Goal: Task Accomplishment & Management: Complete application form

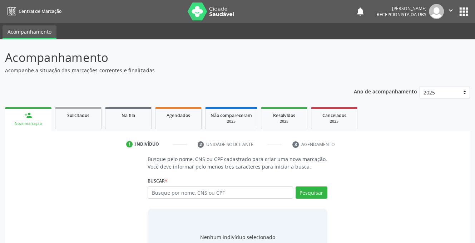
click at [161, 193] on input "text" at bounding box center [220, 192] width 145 height 12
type input "703009835925878"
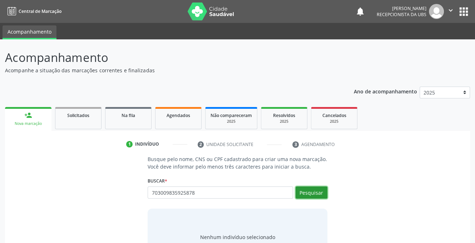
click at [307, 193] on button "Pesquisar" at bounding box center [311, 192] width 32 height 12
type input "703009835925878"
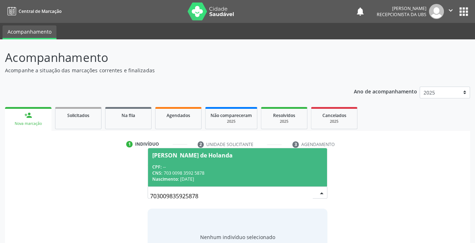
click at [155, 164] on span "CPF:" at bounding box center [156, 167] width 9 height 6
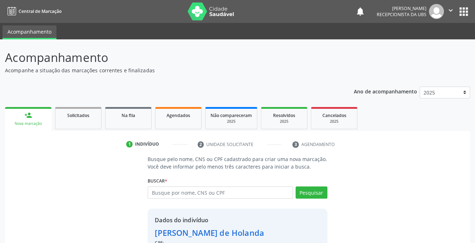
scroll to position [43, 0]
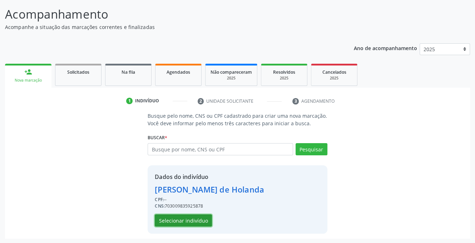
click at [170, 218] on button "Selecionar indivíduo" at bounding box center [183, 220] width 57 height 12
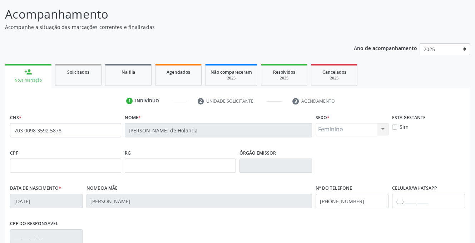
scroll to position [144, 0]
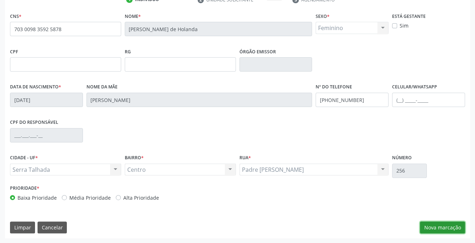
click at [443, 224] on button "Nova marcação" at bounding box center [442, 227] width 45 height 12
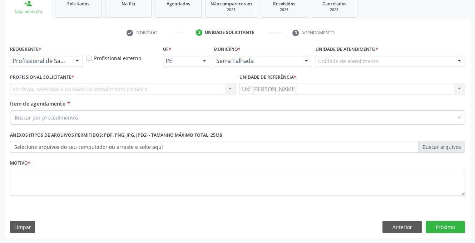
scroll to position [111, 0]
click at [77, 60] on div at bounding box center [77, 61] width 11 height 12
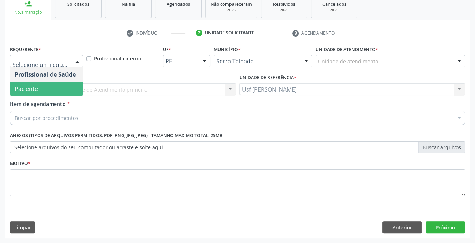
click at [55, 90] on span "Paciente" at bounding box center [46, 88] width 72 height 14
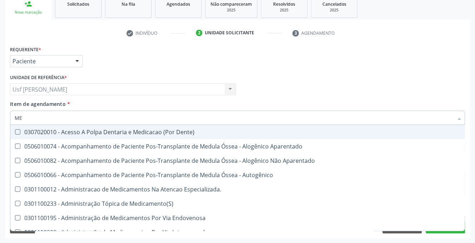
type input "M"
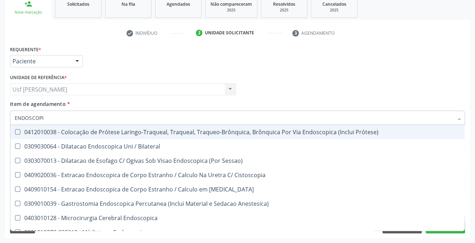
type input "ENDOSCOPIA"
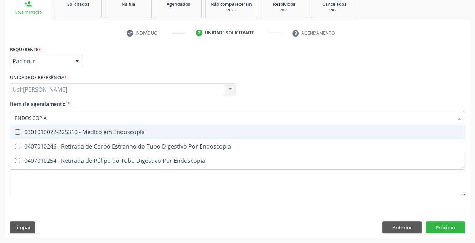
click at [15, 129] on Endoscopia at bounding box center [17, 131] width 5 height 5
click at [15, 129] on Endoscopia "checkbox" at bounding box center [12, 131] width 5 height 5
checkbox Endoscopia "true"
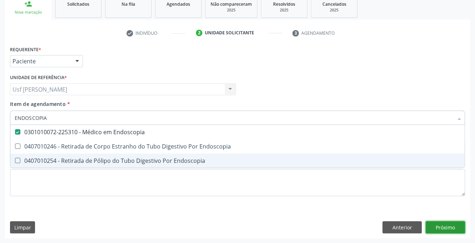
click at [446, 225] on div "Requerente * Paciente Profissional de Saúde Paciente Nenhum resultado encontrad…" at bounding box center [237, 141] width 465 height 194
checkbox Endoscopia "true"
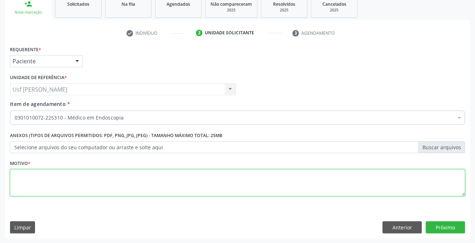
click at [40, 177] on textarea at bounding box center [237, 182] width 455 height 27
type textarea "."
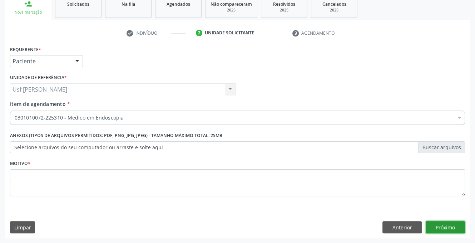
click at [456, 227] on button "Próximo" at bounding box center [445, 227] width 39 height 12
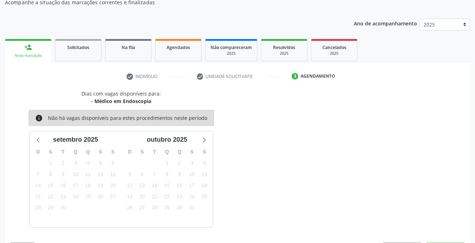
scroll to position [89, 0]
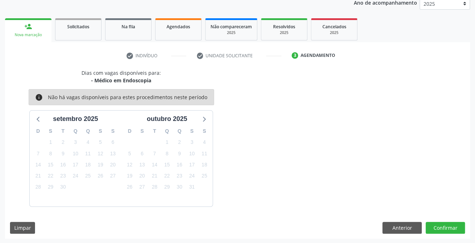
click at [20, 30] on link "person_add Nova marcação" at bounding box center [28, 30] width 46 height 24
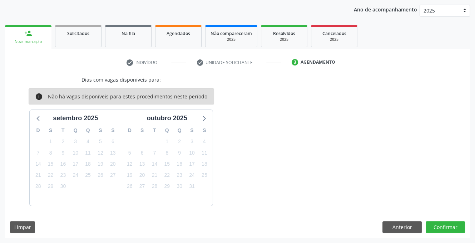
scroll to position [0, 0]
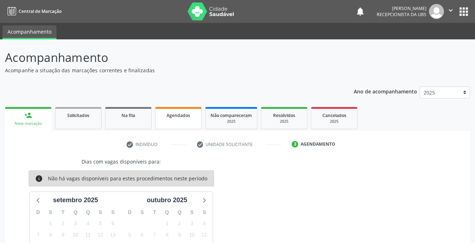
click at [176, 118] on span "Agendados" at bounding box center [178, 115] width 24 height 6
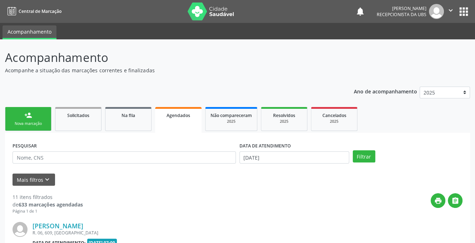
click at [12, 117] on link "person_add Nova marcação" at bounding box center [28, 119] width 46 height 24
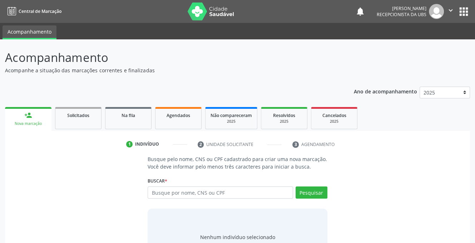
click at [31, 125] on div "Nova marcação" at bounding box center [28, 123] width 36 height 5
click at [185, 195] on input "text" at bounding box center [220, 192] width 145 height 12
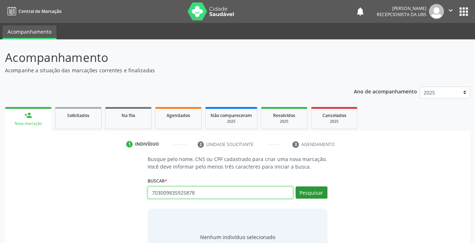
type input "703009835925878"
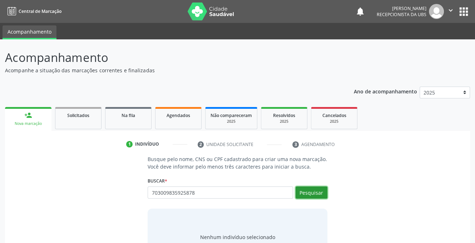
click at [308, 193] on button "Pesquisar" at bounding box center [311, 192] width 32 height 12
type input "703009835925878"
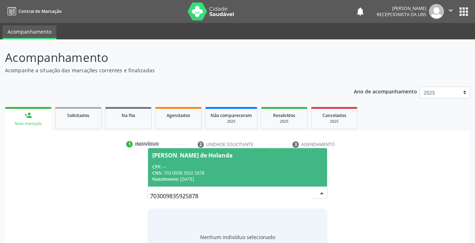
click at [208, 169] on div "CPF: --" at bounding box center [237, 167] width 170 height 6
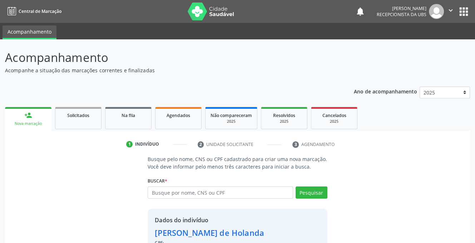
scroll to position [43, 0]
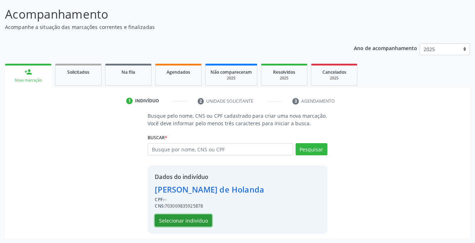
click at [176, 218] on button "Selecionar indivíduo" at bounding box center [183, 220] width 57 height 12
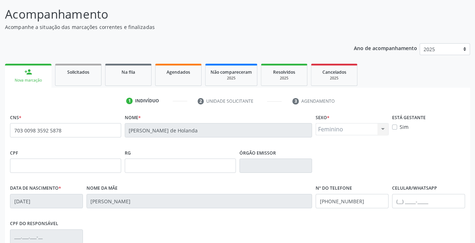
scroll to position [144, 0]
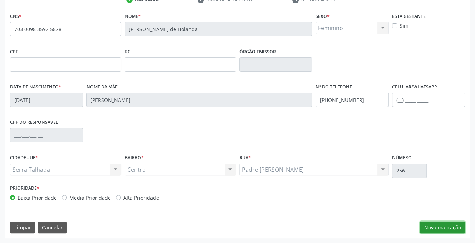
click at [446, 223] on button "Nova marcação" at bounding box center [442, 227] width 45 height 12
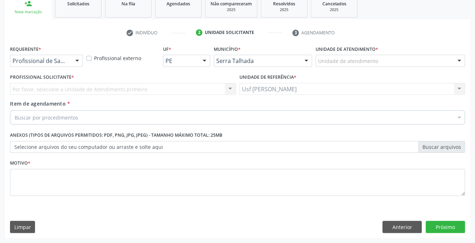
scroll to position [111, 0]
click at [76, 60] on div at bounding box center [77, 61] width 11 height 12
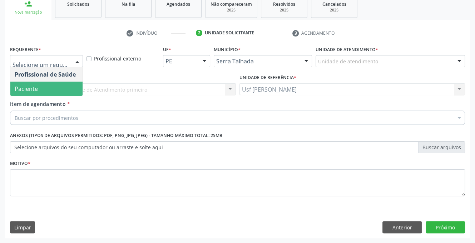
click at [62, 92] on span "Paciente" at bounding box center [46, 88] width 72 height 14
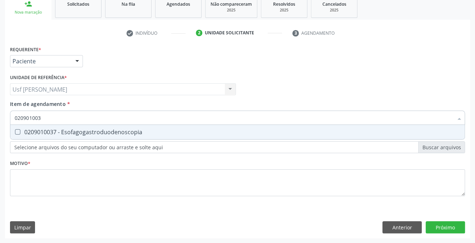
type input "0209010037"
click at [16, 132] on Esofagogastroduodenoscopia at bounding box center [17, 131] width 5 height 5
click at [15, 132] on Esofagogastroduodenoscopia "checkbox" at bounding box center [12, 131] width 5 height 5
checkbox Esofagogastroduodenoscopia "true"
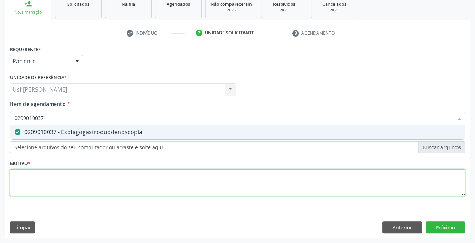
click at [31, 174] on div "Requerente * Paciente Profissional de Saúde Paciente Nenhum resultado encontrad…" at bounding box center [237, 125] width 455 height 162
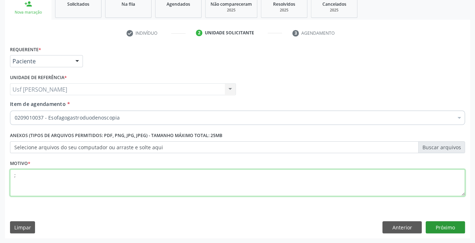
type textarea ";"
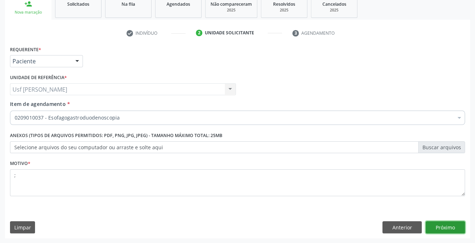
click at [440, 224] on button "Próximo" at bounding box center [445, 227] width 39 height 12
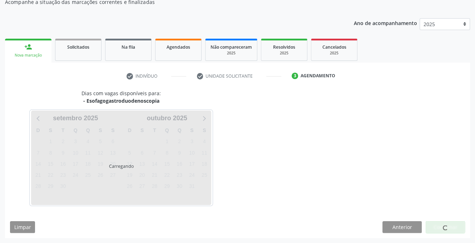
scroll to position [68, 0]
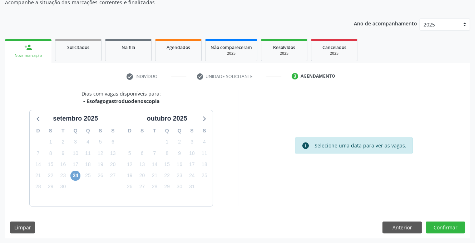
click at [71, 175] on span "24" at bounding box center [75, 175] width 10 height 10
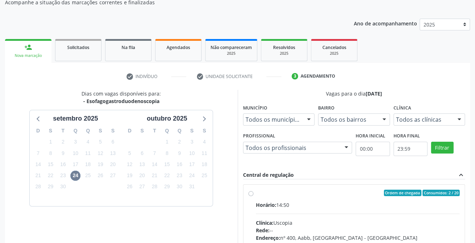
click at [256, 192] on label "Ordem de chegada Consumidos: 2 / 20 Horário: 14:50 Clínica: Uscopia Rede: -- En…" at bounding box center [358, 244] width 204 height 110
click at [252, 192] on input "Ordem de chegada Consumidos: 2 / 20 Horário: 14:50 Clínica: Uscopia Rede: -- En…" at bounding box center [250, 192] width 5 height 6
radio input "true"
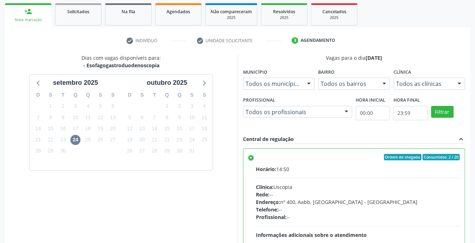
scroll to position [184, 0]
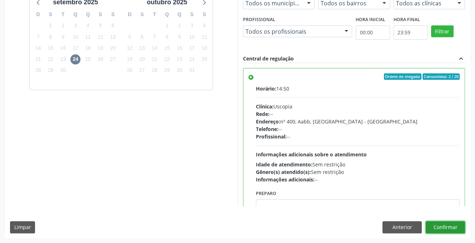
click at [447, 225] on button "Confirmar" at bounding box center [445, 227] width 39 height 12
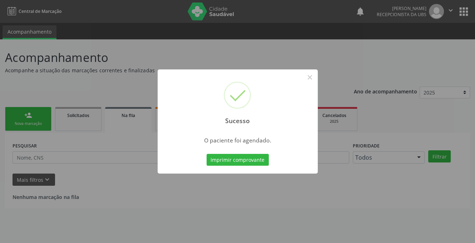
scroll to position [0, 0]
click at [314, 77] on button "×" at bounding box center [312, 77] width 12 height 12
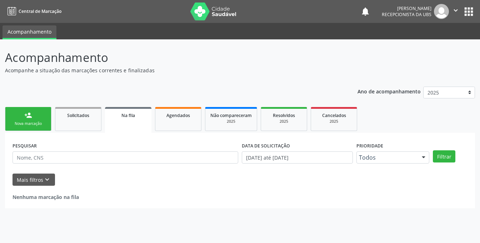
click at [11, 121] on div "Nova marcação" at bounding box center [28, 123] width 36 height 5
click at [18, 118] on link "person_add Nova marcação" at bounding box center [28, 119] width 46 height 24
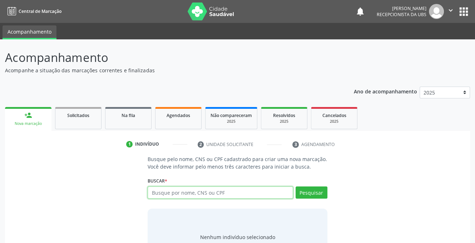
click at [174, 193] on input "text" at bounding box center [220, 192] width 145 height 12
type input "07394702480"
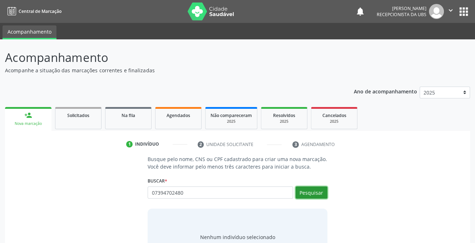
click at [310, 193] on button "Pesquisar" at bounding box center [311, 192] width 32 height 12
click at [301, 193] on button "Pesquisar" at bounding box center [311, 192] width 32 height 12
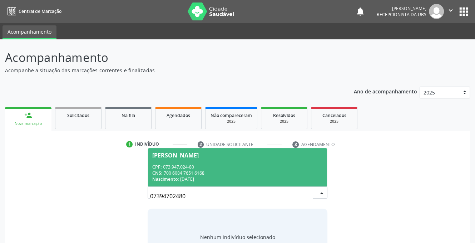
click at [169, 170] on div "CNS: 700 6084 7651 6168" at bounding box center [237, 173] width 170 height 6
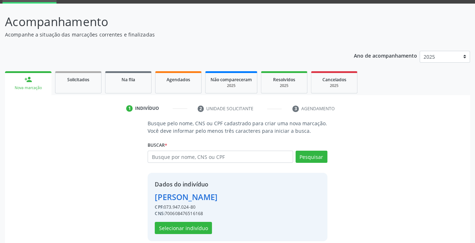
scroll to position [43, 0]
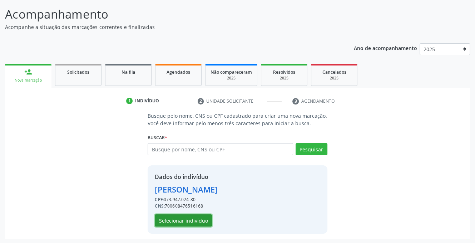
click at [163, 221] on button "Selecionar indivíduo" at bounding box center [183, 220] width 57 height 12
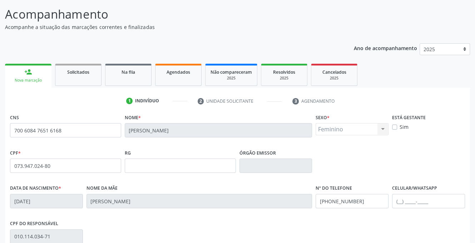
scroll to position [144, 0]
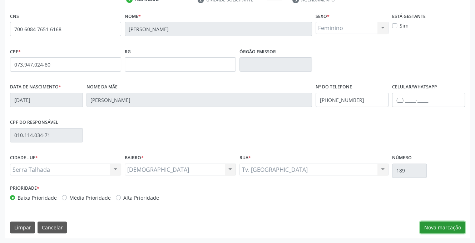
click at [444, 227] on button "Nova marcação" at bounding box center [442, 227] width 45 height 12
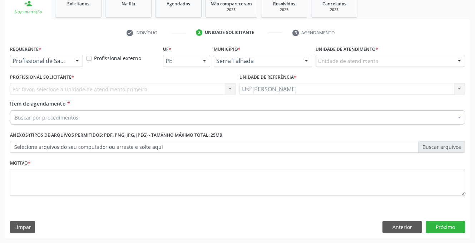
scroll to position [111, 0]
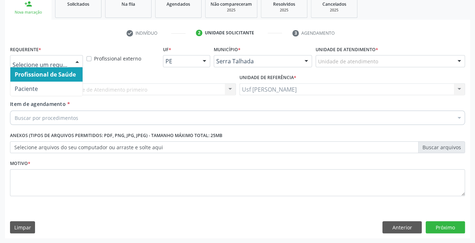
click at [76, 63] on div at bounding box center [77, 61] width 11 height 12
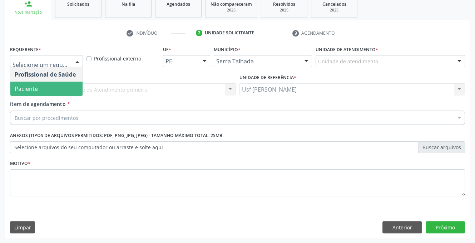
click at [66, 89] on span "Paciente" at bounding box center [46, 88] width 72 height 14
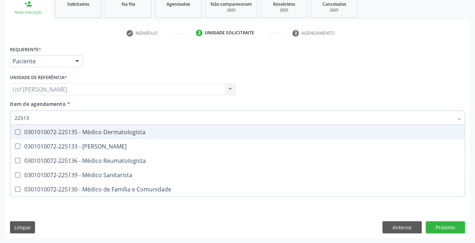
scroll to position [0, 0]
type input "225135"
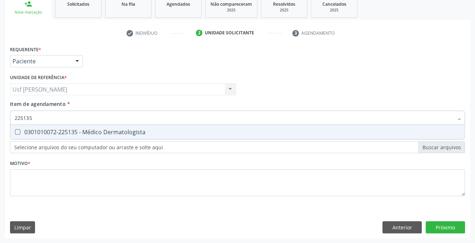
click at [15, 130] on Dermatologista at bounding box center [17, 131] width 5 height 5
click at [15, 130] on Dermatologista "checkbox" at bounding box center [12, 131] width 5 height 5
checkbox Dermatologista "true"
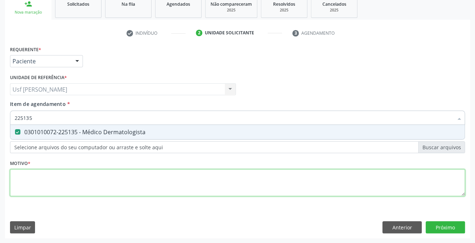
click at [26, 183] on div "Requerente * Paciente Profissional de Saúde Paciente Nenhum resultado encontrad…" at bounding box center [237, 125] width 455 height 162
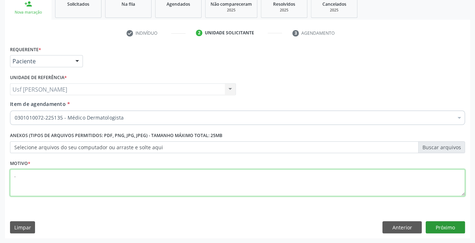
type textarea "."
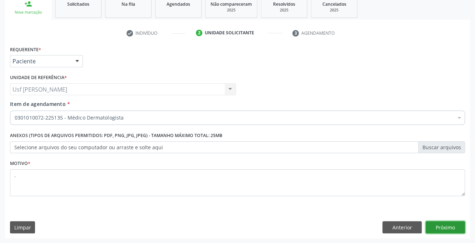
click at [446, 225] on button "Próximo" at bounding box center [445, 227] width 39 height 12
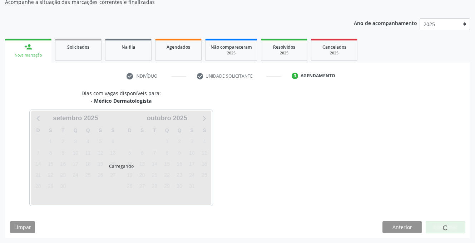
scroll to position [68, 0]
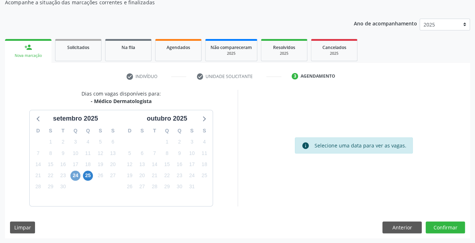
click at [73, 175] on span "24" at bounding box center [75, 175] width 10 height 10
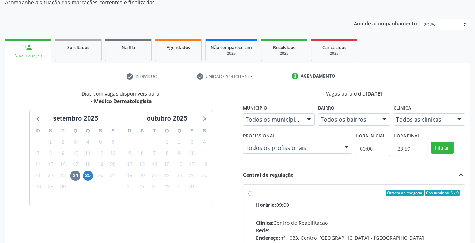
click at [256, 193] on label "Ordem de chegada Consumidos: 8 / 9 Horário: 09:00 Clínica: Centro de Reabilitac…" at bounding box center [358, 244] width 204 height 110
click at [251, 193] on input "Ordem de chegada Consumidos: 8 / 9 Horário: 09:00 Clínica: Centro de Reabilitac…" at bounding box center [250, 192] width 5 height 6
radio input "true"
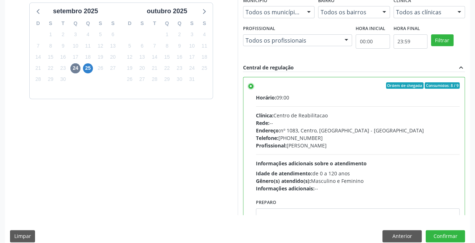
scroll to position [184, 0]
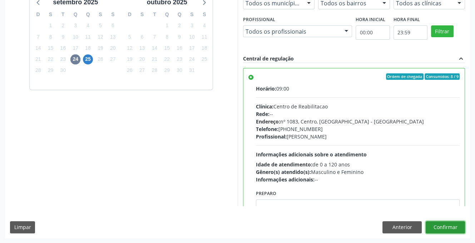
click at [456, 225] on button "Confirmar" at bounding box center [445, 227] width 39 height 12
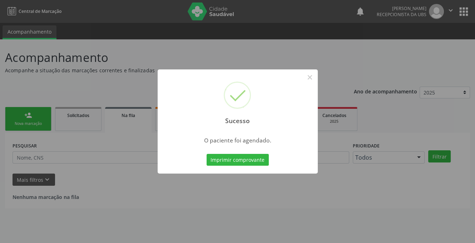
scroll to position [0, 0]
click at [311, 77] on button "×" at bounding box center [312, 77] width 12 height 12
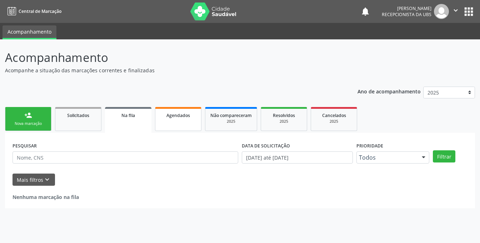
click at [166, 115] on div "Agendados" at bounding box center [178, 115] width 36 height 8
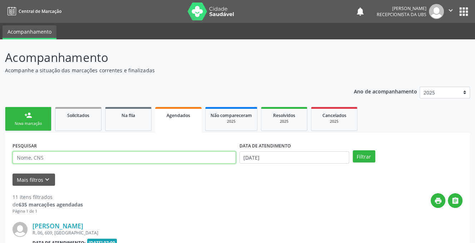
click at [52, 160] on input "text" at bounding box center [124, 157] width 223 height 12
type input "07394702480"
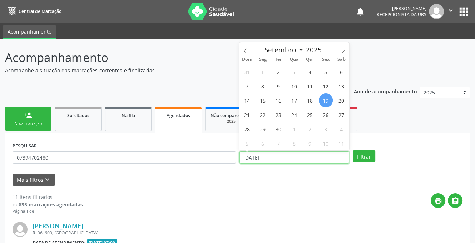
click at [290, 160] on input "[DATE]" at bounding box center [294, 157] width 110 height 12
click at [294, 116] on span "24" at bounding box center [294, 115] width 14 height 14
type input "[DATE]"
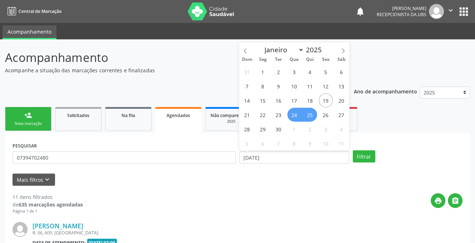
click at [313, 113] on span "25" at bounding box center [310, 115] width 14 height 14
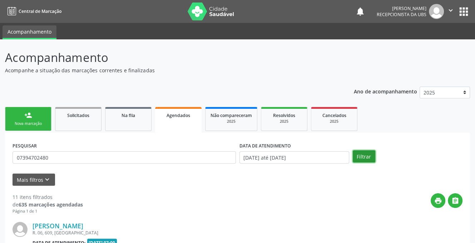
click at [364, 158] on button "Filtrar" at bounding box center [364, 156] width 23 height 12
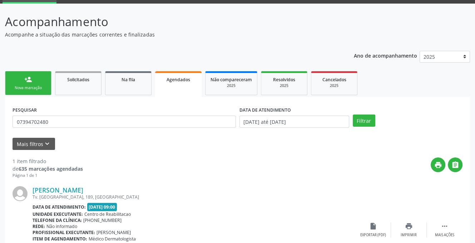
scroll to position [86, 0]
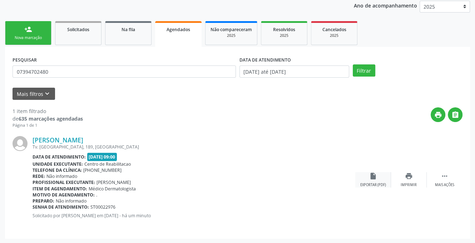
click at [373, 174] on icon "insert_drive_file" at bounding box center [373, 176] width 8 height 8
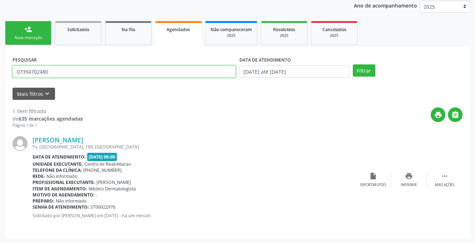
click at [66, 71] on input "07394702480" at bounding box center [124, 71] width 223 height 12
type input "0"
click at [92, 70] on input "text" at bounding box center [124, 71] width 223 height 12
type input "CLEITON LACERDA DE ARAUJO"
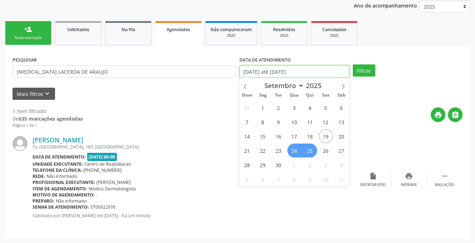
click at [309, 71] on input "[DATE] até [DATE]" at bounding box center [294, 71] width 110 height 12
click at [313, 138] on span "18" at bounding box center [310, 136] width 14 height 14
type input "18/09/2025"
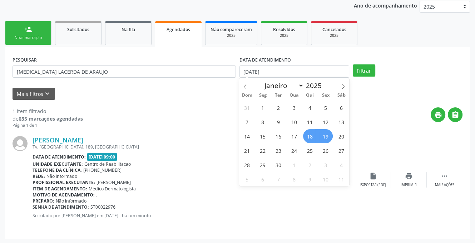
click at [325, 134] on span "19" at bounding box center [326, 136] width 14 height 14
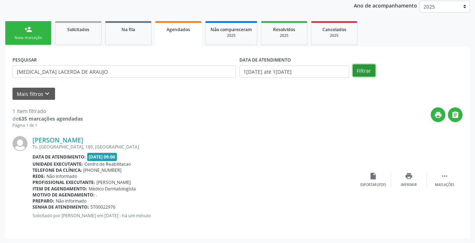
click at [361, 71] on button "Filtrar" at bounding box center [364, 70] width 23 height 12
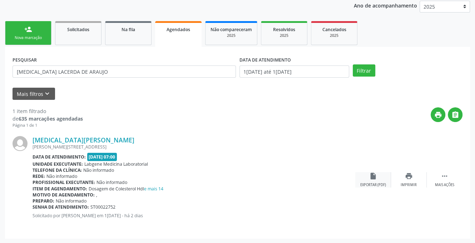
click at [372, 176] on icon "insert_drive_file" at bounding box center [373, 176] width 8 height 8
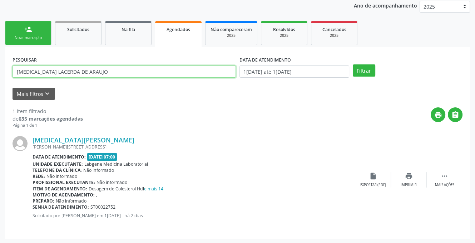
click at [97, 70] on input "CLEITON LACERDA DE ARAUJO" at bounding box center [124, 71] width 223 height 12
type input "C"
click at [89, 76] on input "text" at bounding box center [124, 71] width 223 height 12
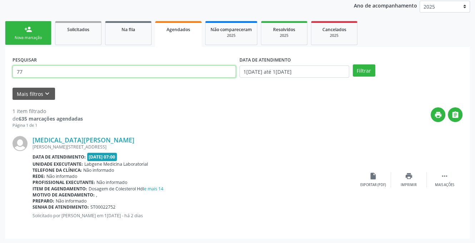
type input "7"
type input "703009835925878"
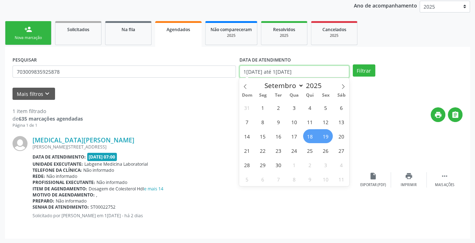
click at [316, 71] on input "18/09/2025 até 19/09/2025" at bounding box center [294, 71] width 110 height 12
click at [310, 153] on span "25" at bounding box center [310, 150] width 14 height 14
type input "25/09/2025"
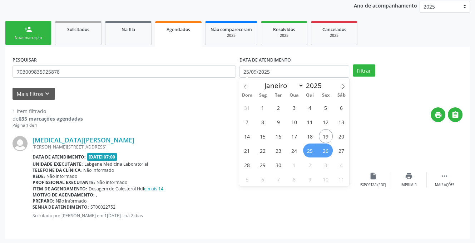
click at [324, 152] on span "26" at bounding box center [326, 150] width 14 height 14
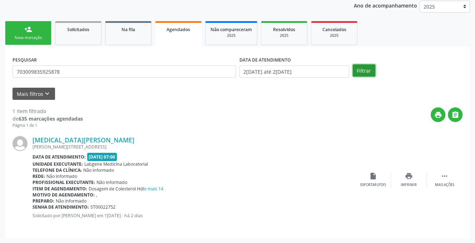
click at [355, 66] on button "Filtrar" at bounding box center [364, 70] width 23 height 12
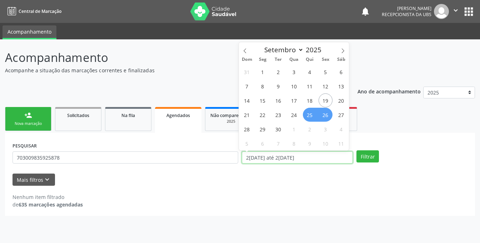
click at [307, 158] on input "25/09/2025 até 26/09/2025" at bounding box center [297, 157] width 111 height 12
click at [295, 115] on span "24" at bounding box center [294, 115] width 14 height 14
type input "[DATE]"
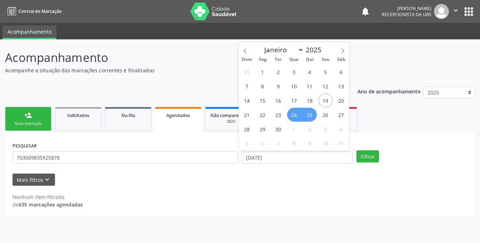
click at [312, 114] on span "25" at bounding box center [310, 115] width 14 height 14
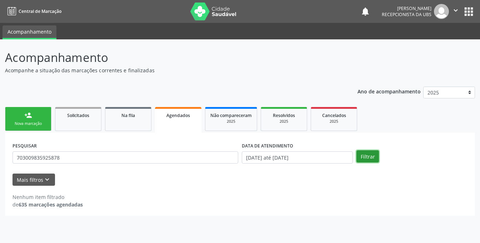
click at [362, 154] on button "Filtrar" at bounding box center [368, 156] width 23 height 12
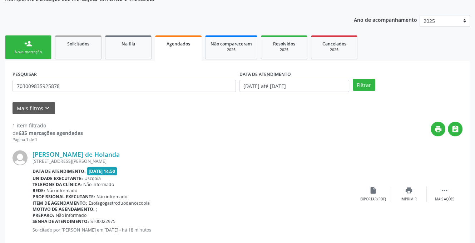
scroll to position [86, 0]
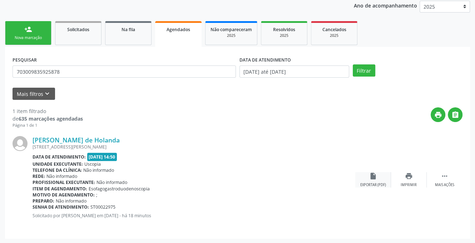
click at [372, 175] on icon "insert_drive_file" at bounding box center [373, 176] width 8 height 8
click at [24, 29] on link "person_add Nova marcação" at bounding box center [28, 33] width 46 height 24
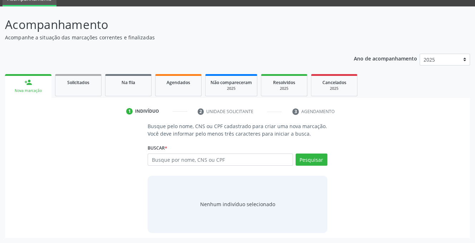
scroll to position [33, 0]
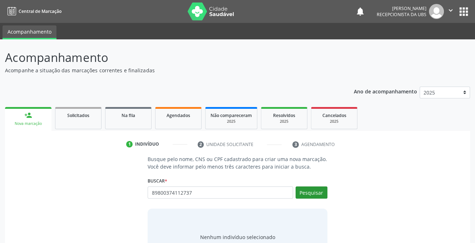
type input "89800374112737"
click at [299, 191] on button "Pesquisar" at bounding box center [311, 192] width 32 height 12
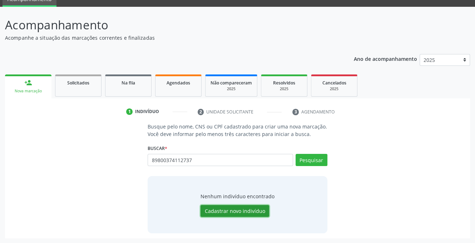
click at [226, 210] on button "Cadastrar novo indivíduo" at bounding box center [234, 211] width 69 height 12
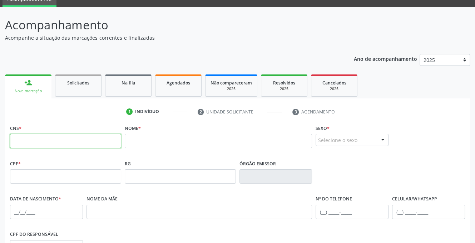
click at [53, 141] on input "text" at bounding box center [65, 141] width 111 height 14
type input "898 0037 4011 2737"
click at [149, 143] on input "text" at bounding box center [219, 141] width 188 height 14
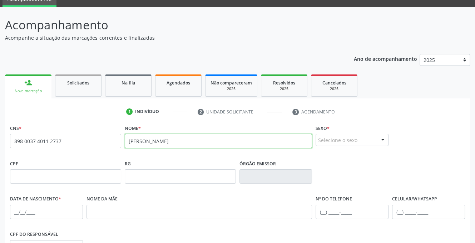
type input "MARIA EDIVANI RODRIGUES DOS SANTOS"
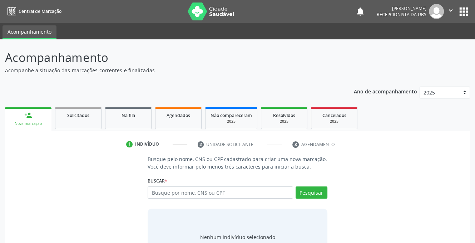
click at [221, 195] on input "text" at bounding box center [220, 192] width 145 height 12
type input "700807951821281"
click at [303, 191] on button "Pesquisar" at bounding box center [311, 192] width 32 height 12
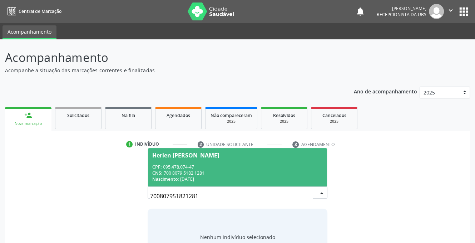
click at [178, 160] on span "Herlen [PERSON_NAME] CPF: 095.478.074-47 CNS: 700 8079 5182 1281 Nascimento: 2[…" at bounding box center [237, 167] width 179 height 38
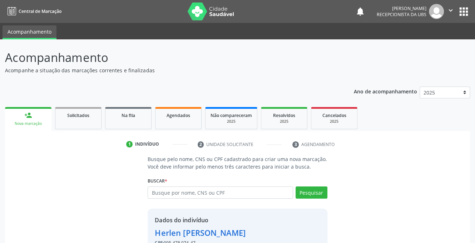
scroll to position [43, 0]
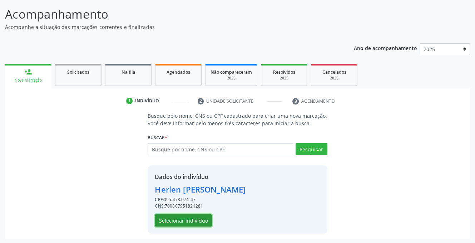
click at [182, 219] on button "Selecionar indivíduo" at bounding box center [183, 220] width 57 height 12
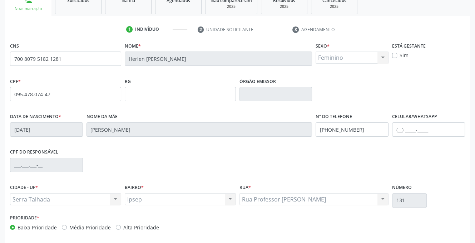
scroll to position [144, 0]
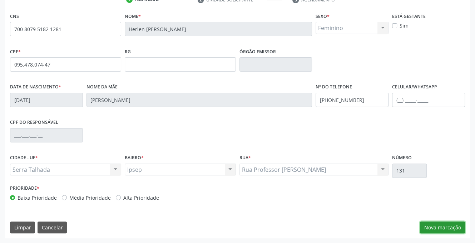
click at [436, 229] on button "Nova marcação" at bounding box center [442, 227] width 45 height 12
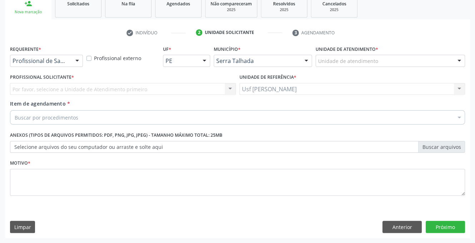
scroll to position [111, 0]
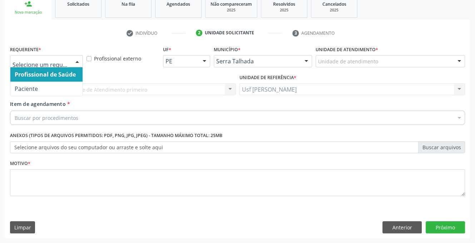
click at [77, 60] on div at bounding box center [77, 61] width 11 height 12
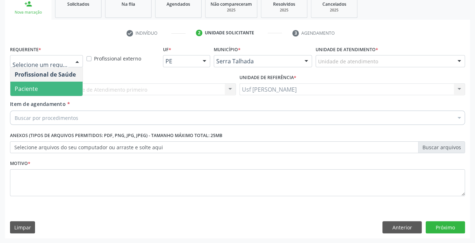
click at [36, 87] on span "Paciente" at bounding box center [26, 89] width 23 height 8
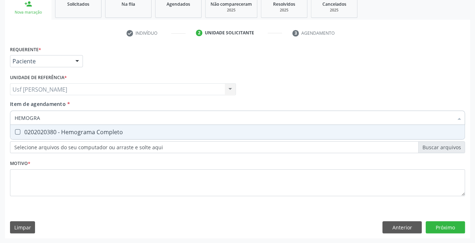
type input "HEMOGRAM"
click at [17, 129] on Completo at bounding box center [17, 131] width 5 height 5
click at [15, 129] on Completo "checkbox" at bounding box center [12, 131] width 5 height 5
checkbox Completo "true"
type input "HEMOG"
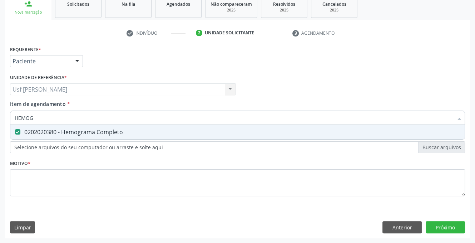
checkbox Completo "false"
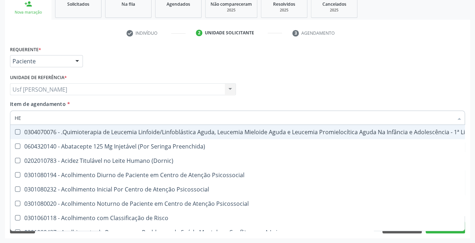
type input "H"
checkbox Fígado "false"
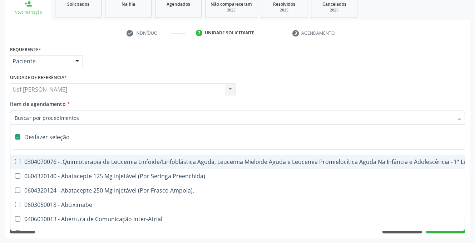
checkbox Queimados\) "false"
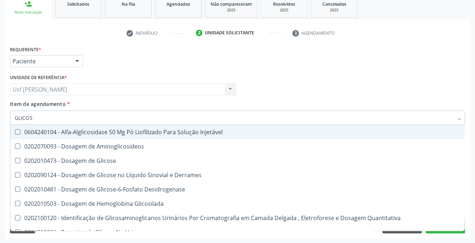
type input "GLICOSE"
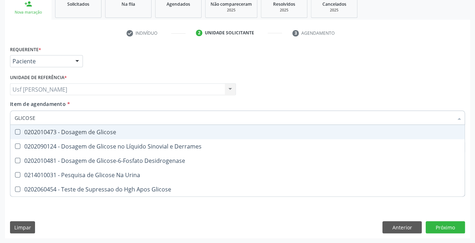
click at [20, 133] on Glicose at bounding box center [17, 131] width 5 height 5
click at [15, 133] on Glicose "checkbox" at bounding box center [12, 131] width 5 height 5
checkbox Glicose "true"
type input "GLICOS"
checkbox Glicose "false"
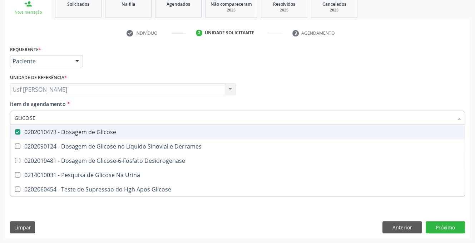
checkbox Desidrogenase "true"
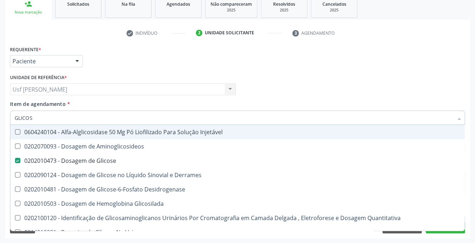
type input "GLICO"
checkbox Glicose "false"
checkbox Glicosilada "true"
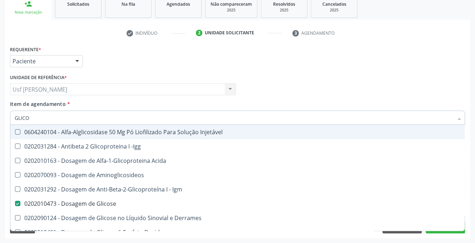
type input "GLIC"
checkbox Glicose "false"
checkbox Glicose "true"
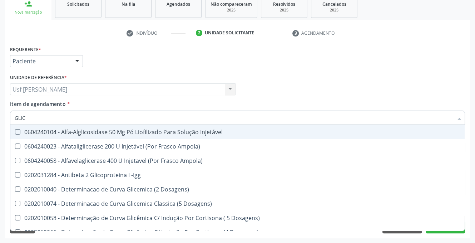
type input "GLI"
checkbox Glicose "false"
checkbox Glicosilada "true"
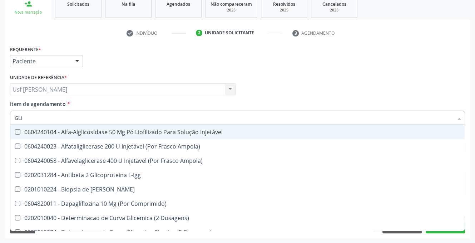
type input "GL"
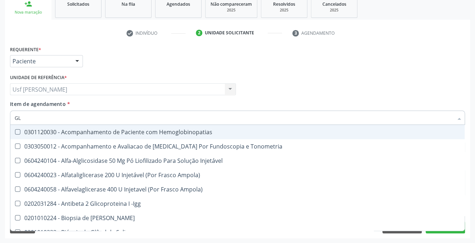
checkbox \(Confirmatorio\) "false"
type input "G"
checkbox Glicose "false"
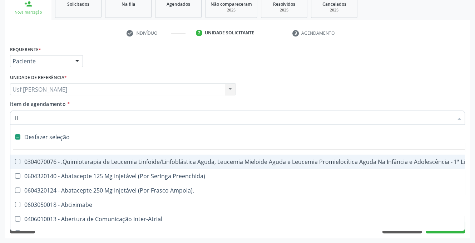
type input "HE"
checkbox Quadril "true"
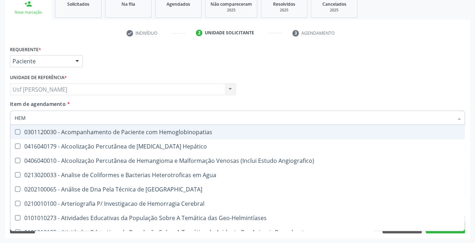
type input "HEMO"
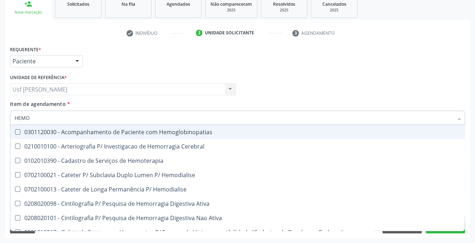
checkbox Completo "true"
checkbox Elástica "false"
type input "HEMOG"
checkbox Carboxi-Hemoglobina "true"
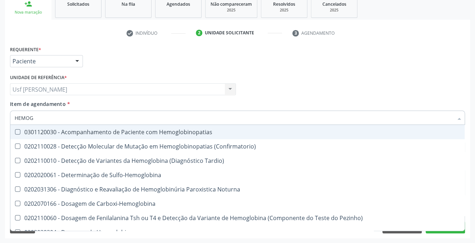
type input "HEMOGL"
checkbox Completo "false"
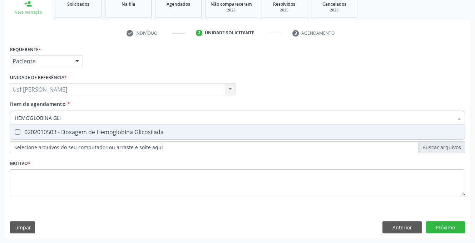
type input "HEMOGLOBINA GLIC"
click at [16, 134] on Glicosilada at bounding box center [17, 131] width 5 height 5
click at [15, 134] on Glicosilada "checkbox" at bounding box center [12, 131] width 5 height 5
checkbox Glicosilada "true"
type input "HEMOGLOBINA"
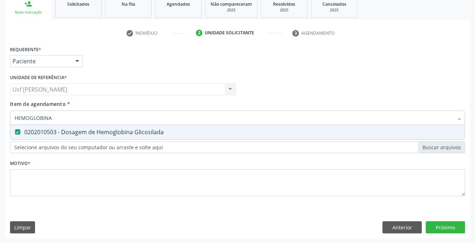
checkbox Glicosilada "false"
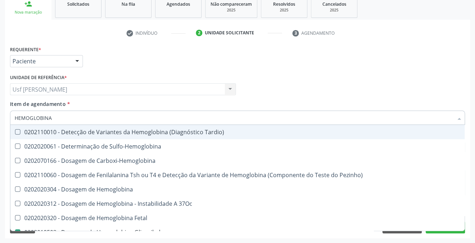
type input "HEMOGLOBIN"
checkbox Glicosilada "false"
checkbox Hematocrito\) "true"
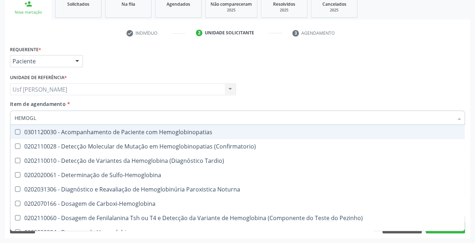
type input "HEMOG"
checkbox S "true"
type input "HEMO"
checkbox Glicosilada "false"
checkbox S "false"
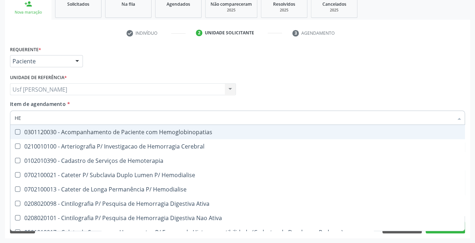
type input "H"
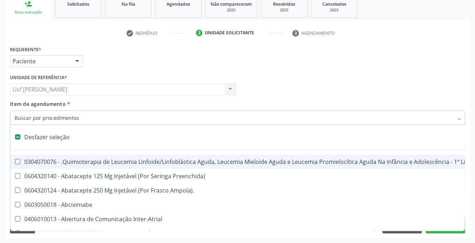
checkbox Lei "false"
checkbox Trabalho "false"
checkbox Aparentado "false"
checkbox Cística "false"
checkbox Pâncreas "false"
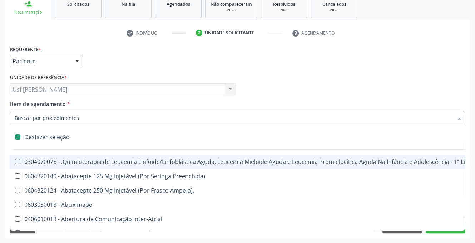
click at [80, 120] on input "Item de agendamento *" at bounding box center [234, 117] width 438 height 14
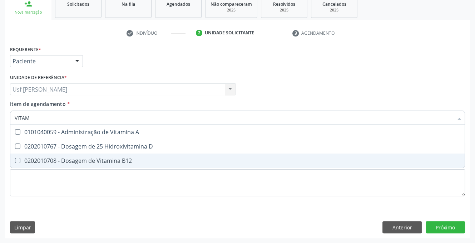
type input "VITAMI"
click at [16, 162] on B12 at bounding box center [17, 160] width 5 height 5
click at [15, 162] on B12 "checkbox" at bounding box center [12, 160] width 5 height 5
checkbox B12 "true"
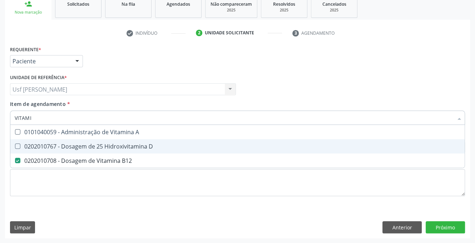
click at [17, 141] on span "0202010767 - Dosagem de 25 Hidroxivitamina D" at bounding box center [237, 146] width 454 height 14
checkbox D "true"
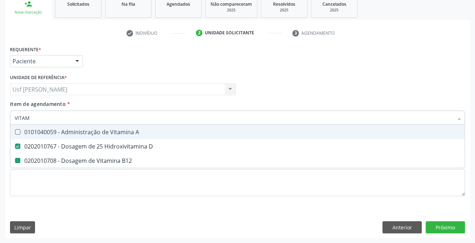
type input "VITA"
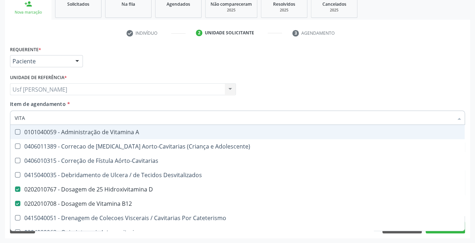
checkbox Adolescente\) "false"
checkbox Aórto-Cavitarias "false"
type input "VIT"
checkbox D "false"
checkbox Cateterismo "true"
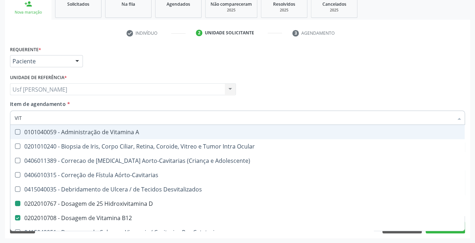
type input "VI"
checkbox D "false"
checkbox B12 "false"
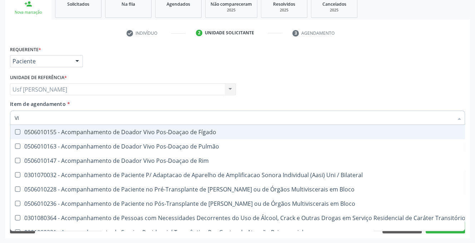
type input "V"
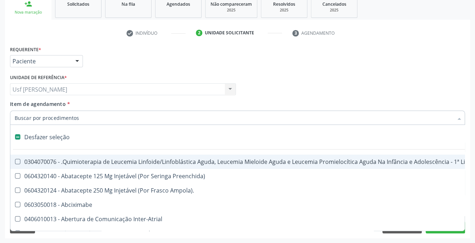
checkbox Vasos\) "false"
checkbox Stent "false"
checkbox Comprimido\) "false"
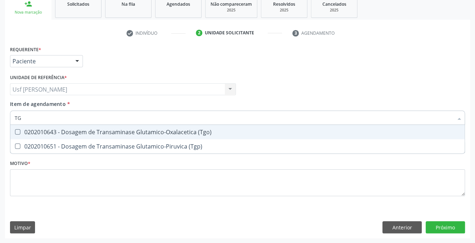
type input "TGO"
click at [19, 129] on \(Tgo\) at bounding box center [17, 131] width 5 height 5
click at [15, 129] on \(Tgo\) "checkbox" at bounding box center [12, 131] width 5 height 5
checkbox \(Tgo\) "true"
type input "TG"
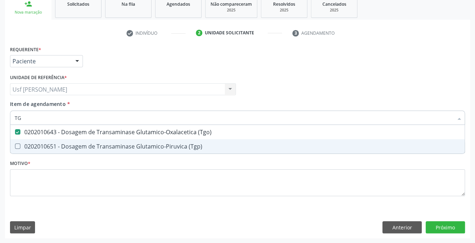
click at [16, 146] on \(Tgp\) at bounding box center [17, 145] width 5 height 5
click at [15, 146] on \(Tgp\) "checkbox" at bounding box center [12, 146] width 5 height 5
checkbox \(Tgp\) "true"
type input "T"
checkbox \(Tgo\) "false"
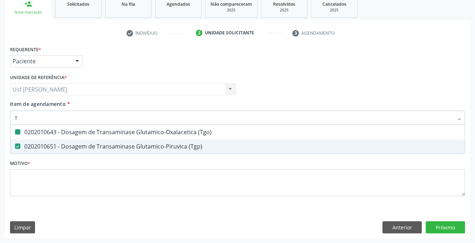
checkbox \(Tgp\) "false"
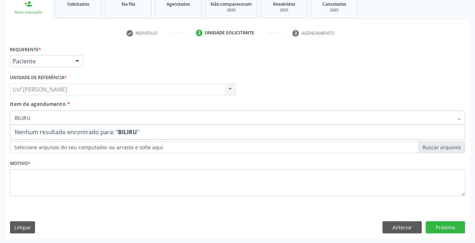
type input "BILIR"
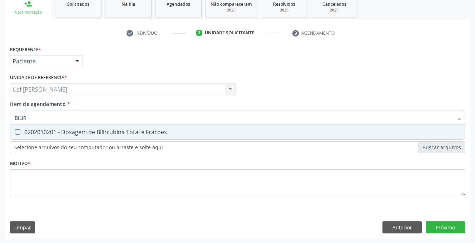
click at [17, 133] on Fracoes at bounding box center [17, 131] width 5 height 5
click at [15, 133] on Fracoes "checkbox" at bounding box center [12, 131] width 5 height 5
checkbox Fracoes "true"
type input "BILI"
checkbox Fracoes "false"
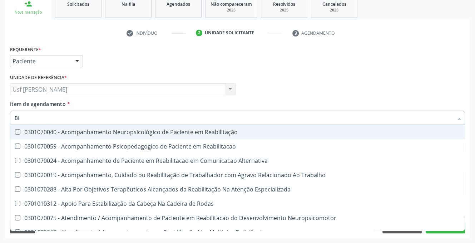
type input "B"
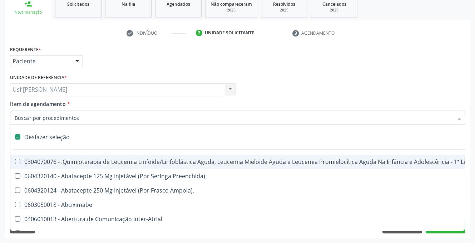
checkbox Psicossocial "false"
checkbox Queimado "false"
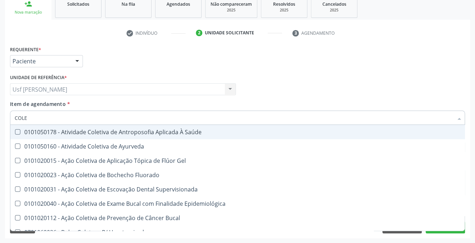
type input "COLES"
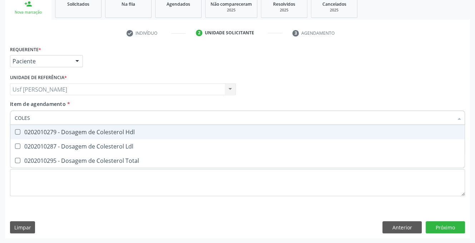
click at [16, 131] on Hdl at bounding box center [17, 131] width 5 height 5
click at [15, 131] on Hdl "checkbox" at bounding box center [12, 131] width 5 height 5
checkbox Hdl "true"
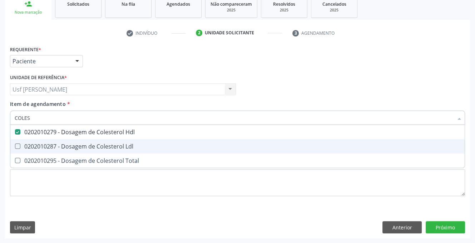
click at [16, 146] on Ldl at bounding box center [17, 145] width 5 height 5
click at [15, 146] on Ldl "checkbox" at bounding box center [12, 146] width 5 height 5
checkbox Ldl "true"
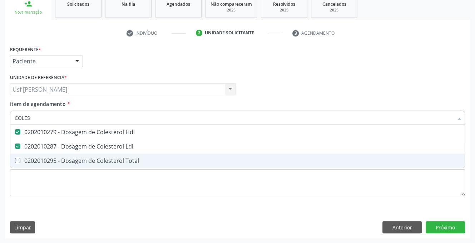
click at [19, 162] on Total at bounding box center [17, 160] width 5 height 5
click at [15, 162] on Total "checkbox" at bounding box center [12, 160] width 5 height 5
checkbox Total "true"
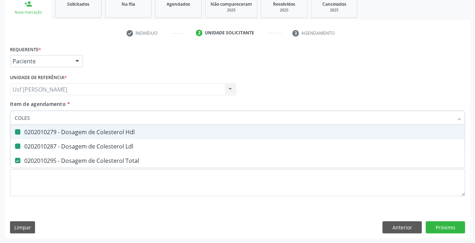
type input "COLE"
checkbox Hdl "false"
checkbox Ldl "false"
checkbox Total "false"
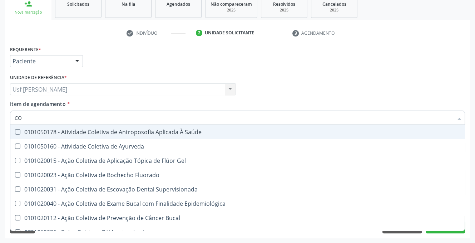
type input "C"
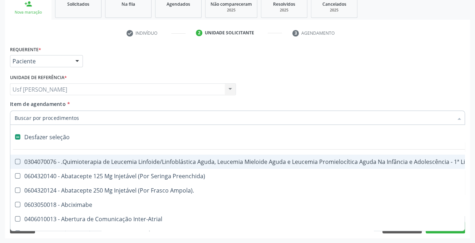
checkbox Aparentado "false"
checkbox Autogênico "false"
checkbox Pulmão "false"
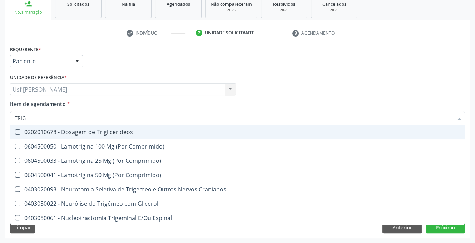
type input "TRIGL"
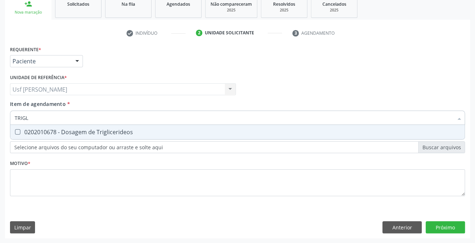
click at [15, 131] on Triglicerideos at bounding box center [17, 131] width 5 height 5
click at [15, 131] on Triglicerideos "checkbox" at bounding box center [12, 131] width 5 height 5
checkbox Triglicerideos "true"
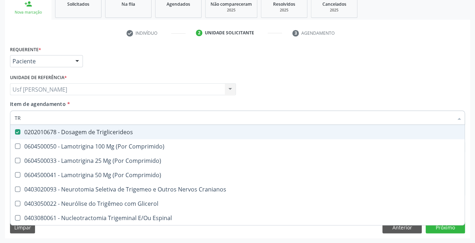
type input "T"
checkbox Triglicerideos "false"
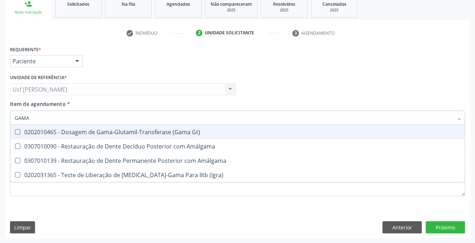
type input "GAMA G"
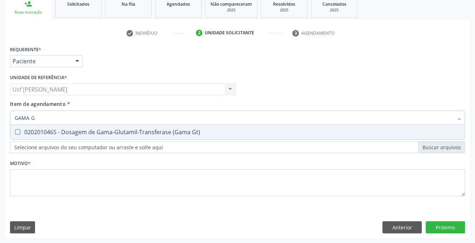
click at [17, 131] on Gt\) at bounding box center [17, 131] width 5 height 5
click at [15, 131] on Gt\) "checkbox" at bounding box center [12, 131] width 5 height 5
checkbox Gt\) "true"
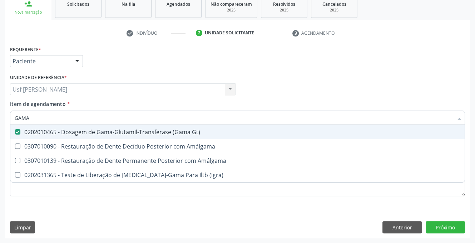
type input "GAM"
checkbox Gt\) "false"
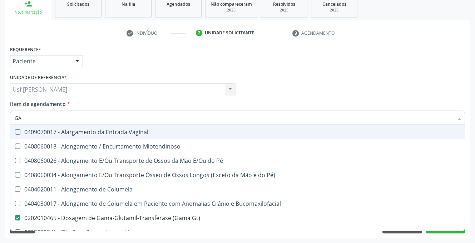
type input "G"
checkbox Gt\) "false"
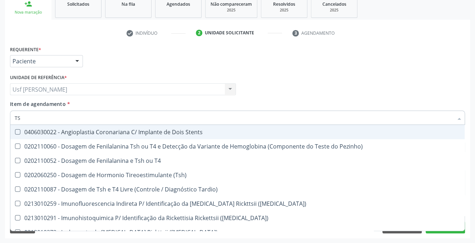
type input "TSH"
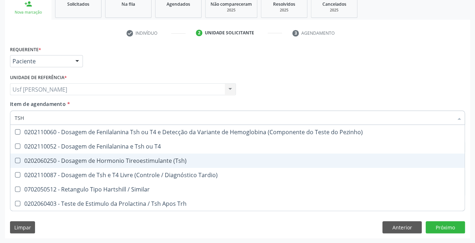
click at [16, 159] on \(Tsh\) at bounding box center [17, 160] width 5 height 5
click at [15, 159] on \(Tsh\) "checkbox" at bounding box center [12, 160] width 5 height 5
checkbox \(Tsh\) "true"
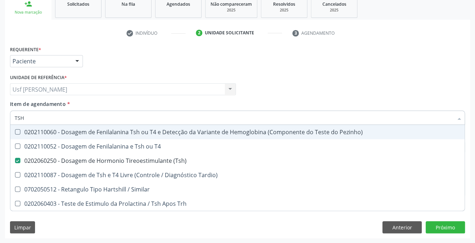
type input "TS"
checkbox \(Tsh\) "false"
checkbox Tardio\) "true"
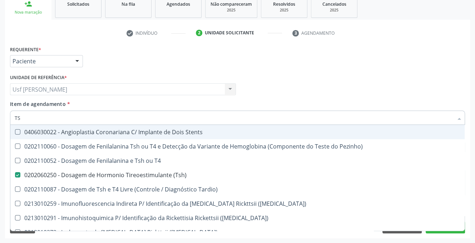
type input "T"
checkbox \(Tsh\) "false"
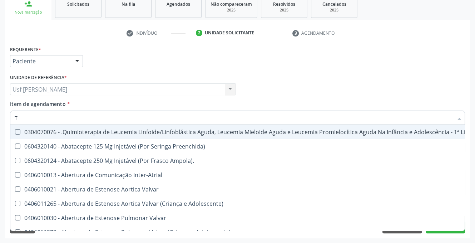
type input "T4"
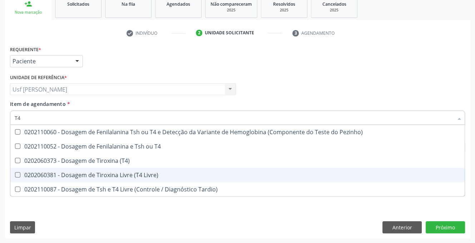
click at [20, 175] on Livre\) at bounding box center [17, 174] width 5 height 5
click at [15, 175] on Livre\) "checkbox" at bounding box center [12, 174] width 5 height 5
checkbox Livre\) "true"
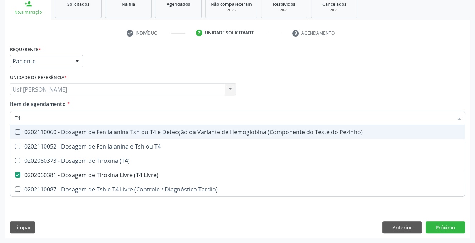
type input "T"
checkbox Livre\) "false"
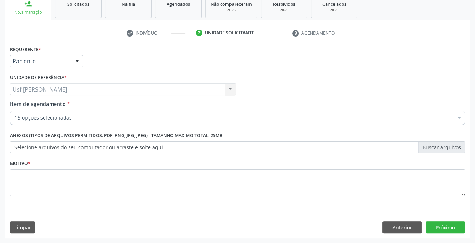
checkbox Completo "true"
checkbox Glicose "true"
checkbox Glicosilada "true"
checkbox B12 "true"
checkbox D "true"
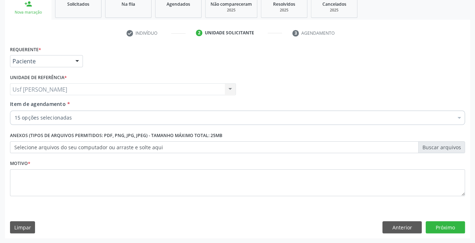
checkbox \(Tgo\) "true"
checkbox \(Tgp\) "true"
checkbox Fracoes "true"
checkbox Hdl "true"
checkbox Ldl "true"
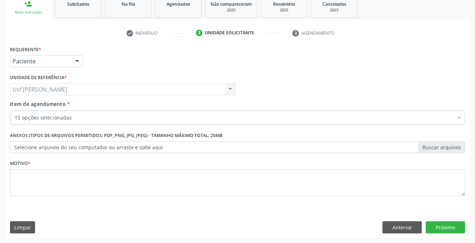
checkbox Total "true"
checkbox Triglicerideos "true"
checkbox Gt\) "true"
checkbox \(Tsh\) "true"
checkbox Livre\) "true"
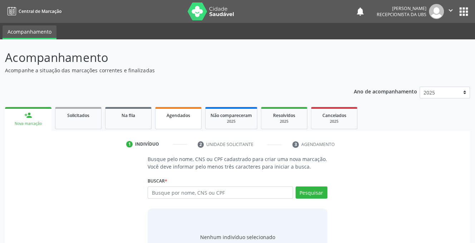
click at [180, 114] on span "Agendados" at bounding box center [178, 115] width 24 height 6
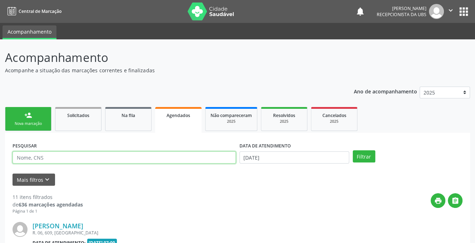
click at [69, 157] on input "text" at bounding box center [124, 157] width 223 height 12
type input "700807951821281"
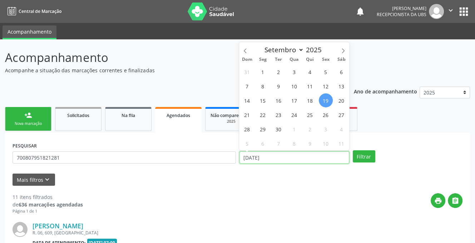
click at [273, 155] on input "19/09/2025" at bounding box center [294, 157] width 110 height 12
click at [295, 115] on span "24" at bounding box center [294, 115] width 14 height 14
type input "24/09/2025"
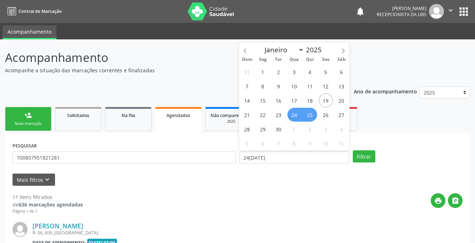
click at [311, 114] on span "25" at bounding box center [310, 115] width 14 height 14
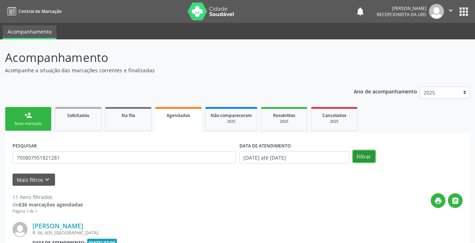
click at [357, 158] on button "Filtrar" at bounding box center [364, 156] width 23 height 12
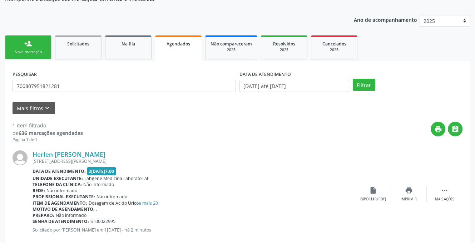
scroll to position [86, 0]
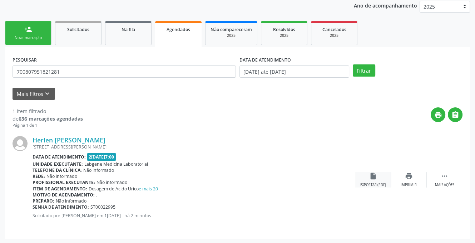
click at [370, 176] on icon "insert_drive_file" at bounding box center [373, 176] width 8 height 8
click at [33, 34] on link "person_add Nova marcação" at bounding box center [28, 33] width 46 height 24
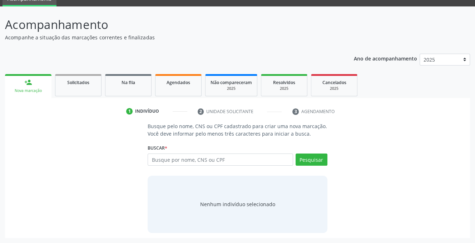
scroll to position [33, 0]
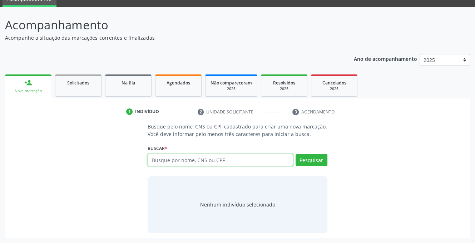
click at [240, 163] on input "text" at bounding box center [220, 160] width 145 height 12
type input "898003740122635"
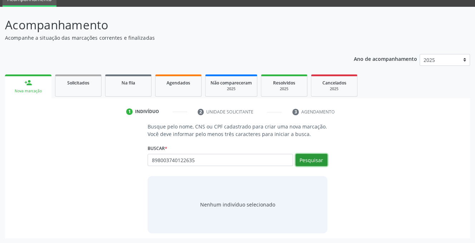
click at [311, 159] on button "Pesquisar" at bounding box center [311, 160] width 32 height 12
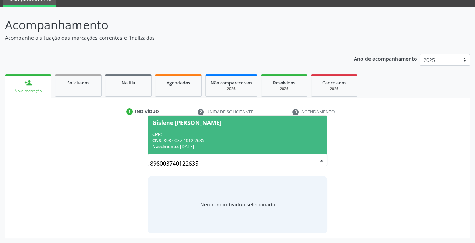
click at [177, 127] on span "Gislene Maria de Sá Rodrigues CPF: -- CNS: 898 0037 4012 2635 Nascimento: 08/08…" at bounding box center [237, 134] width 179 height 38
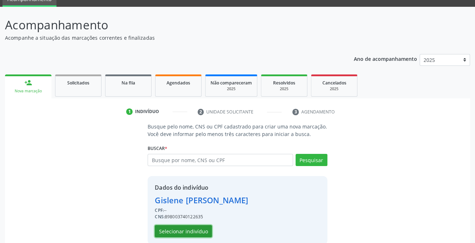
click at [182, 231] on button "Selecionar indivíduo" at bounding box center [183, 231] width 57 height 12
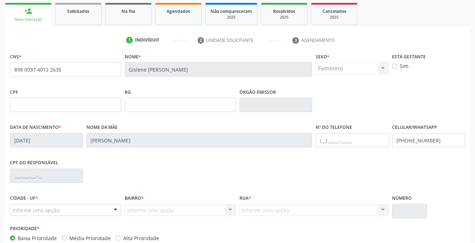
scroll to position [140, 0]
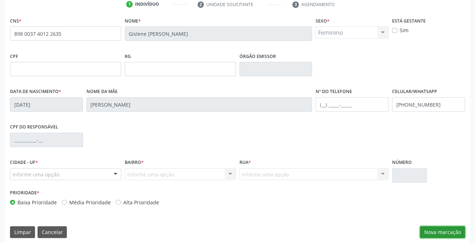
click at [436, 237] on button "Nova marcação" at bounding box center [442, 232] width 45 height 12
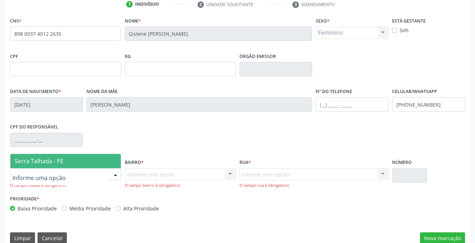
click at [115, 171] on div at bounding box center [115, 174] width 11 height 12
click at [74, 164] on span "Serra Talhada - PE" at bounding box center [65, 161] width 110 height 14
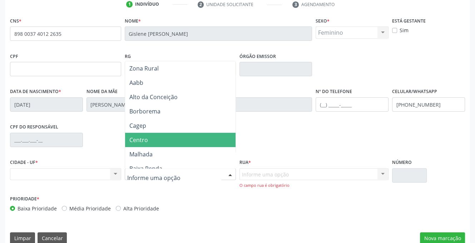
click at [159, 139] on span "Centro" at bounding box center [182, 140] width 115 height 14
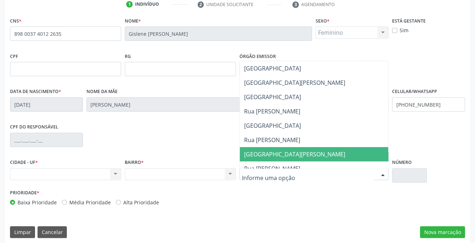
click at [310, 155] on span "Avenida Miguel Nunes de Souza" at bounding box center [294, 154] width 101 height 8
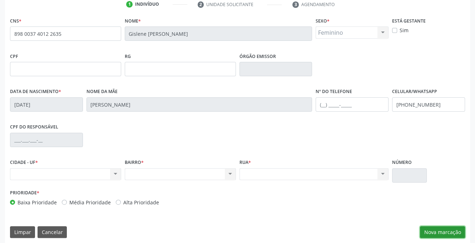
click at [447, 227] on button "Nova marcação" at bounding box center [442, 232] width 45 height 12
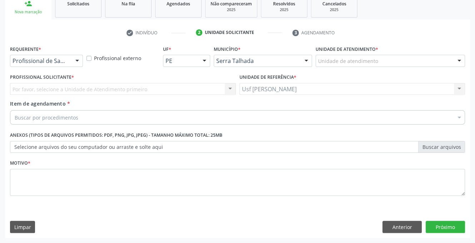
scroll to position [111, 0]
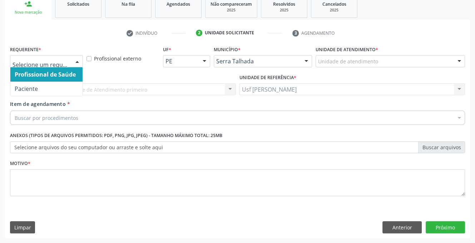
click at [76, 61] on div at bounding box center [77, 61] width 11 height 12
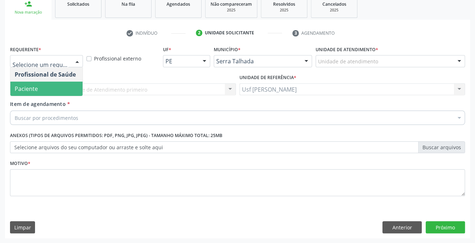
click at [59, 87] on span "Paciente" at bounding box center [46, 88] width 72 height 14
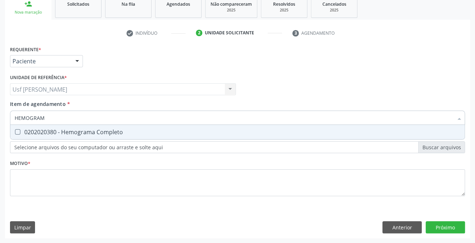
type input "HEMOGRAMA"
click at [15, 132] on Completo at bounding box center [17, 131] width 5 height 5
click at [15, 132] on Completo "checkbox" at bounding box center [12, 131] width 5 height 5
checkbox Completo "true"
type input "HEMOG"
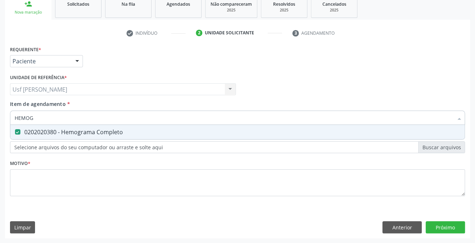
checkbox Completo "false"
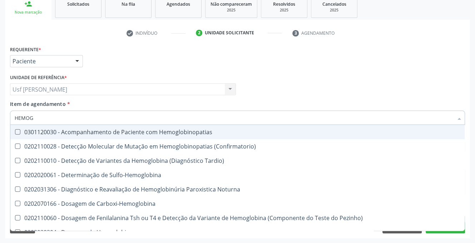
type input "HEMOGL"
checkbox Completo "false"
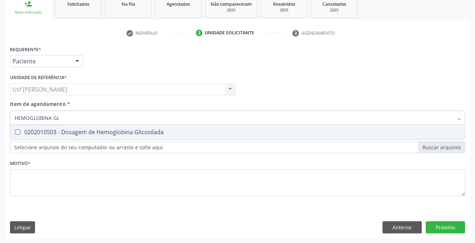
type input "HEMOGLOBINA GLI"
click at [18, 129] on Glicosilada at bounding box center [17, 131] width 5 height 5
click at [15, 129] on Glicosilada "checkbox" at bounding box center [12, 131] width 5 height 5
checkbox Glicosilada "true"
type input "HEMOGLOBINA"
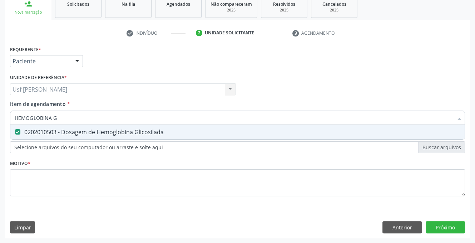
checkbox Glicosilada "false"
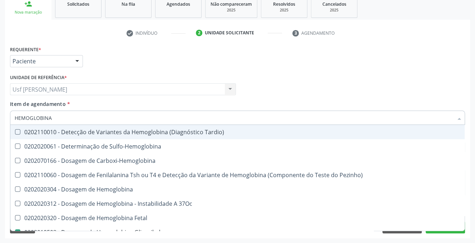
type input "HEMOGLOBIN"
checkbox Glicosilada "false"
checkbox Hematocrito\) "true"
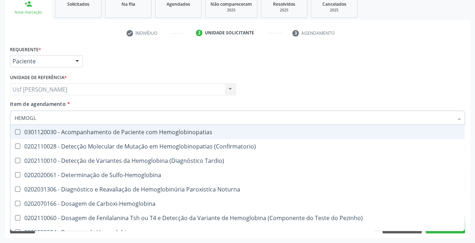
type input "HEMOG"
checkbox S "true"
type input "HEMO"
checkbox Glicosilada "false"
checkbox Completo "false"
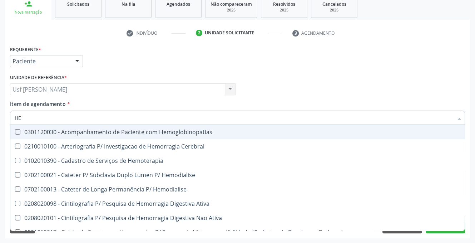
type input "H"
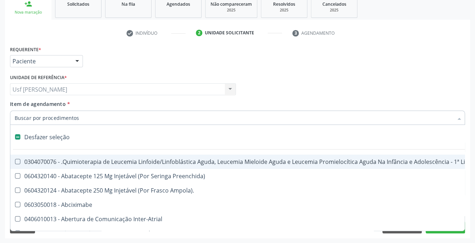
checkbox Lei "false"
checkbox Trabalho "false"
checkbox Aparentado "false"
checkbox Cística "false"
checkbox Pâncreas "false"
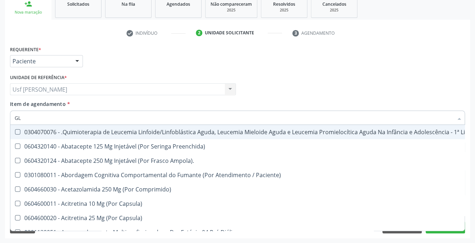
type input "GLI"
checkbox Autogênico "true"
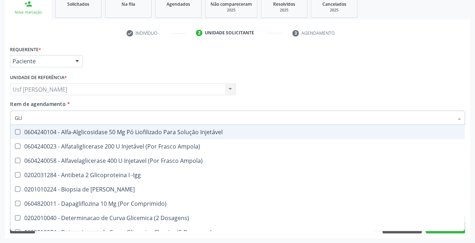
type input "GLIC"
checkbox Glicose "true"
checkbox Glicosilada "false"
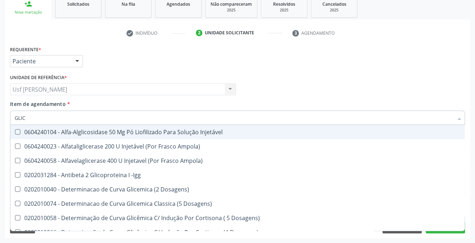
type input "GLICO"
checkbox Acida "true"
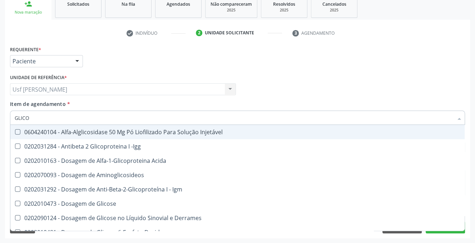
type input "GLICOS"
checkbox Glicose "true"
checkbox Glicosilada "false"
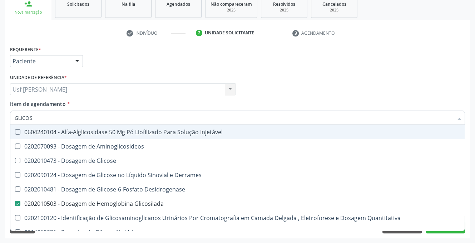
type input "GLICOSE"
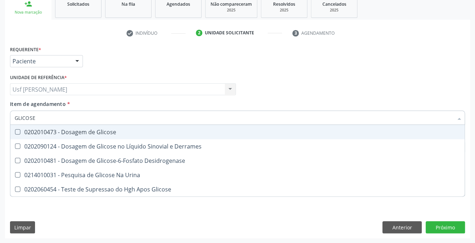
click at [18, 131] on Glicose at bounding box center [17, 131] width 5 height 5
click at [15, 131] on Glicose "checkbox" at bounding box center [12, 131] width 5 height 5
checkbox Glicose "true"
type input "GLICOS"
checkbox Glicose "false"
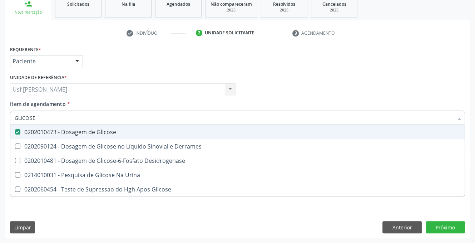
checkbox Desidrogenase "true"
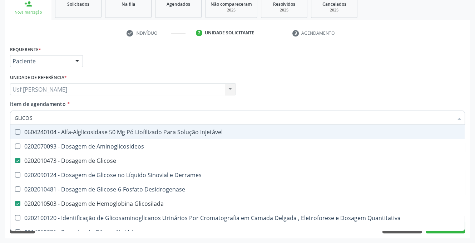
type input "GLICO"
checkbox Glicose "false"
checkbox Glicose "true"
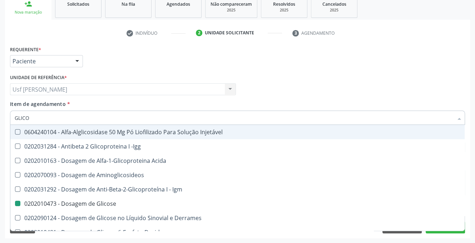
type input "GLIC"
checkbox Glicose "false"
checkbox Glicosilada "false"
checkbox Glicose "true"
type input "GLI"
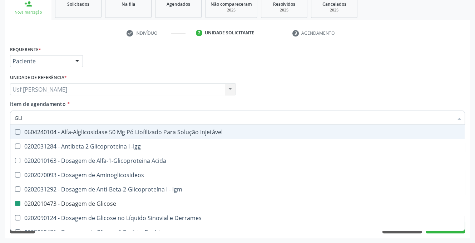
checkbox Glicose "false"
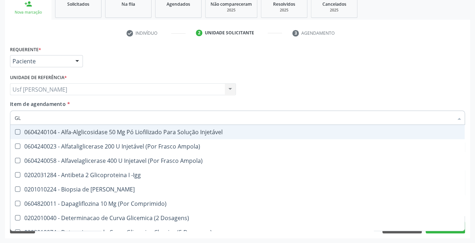
type input "G"
checkbox Glicose "false"
checkbox Glicosilada "false"
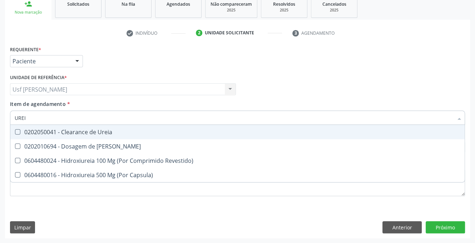
type input "UREIA"
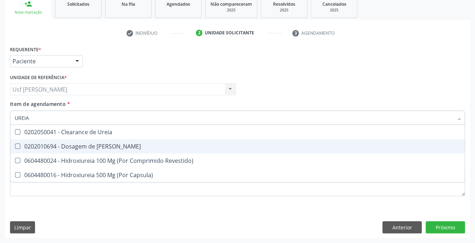
click at [18, 146] on Ureia at bounding box center [17, 145] width 5 height 5
click at [15, 146] on Ureia "checkbox" at bounding box center [12, 146] width 5 height 5
checkbox Ureia "true"
type input "URE"
checkbox Ureia "false"
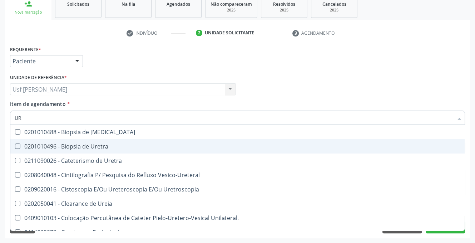
type input "U"
checkbox Ureia "false"
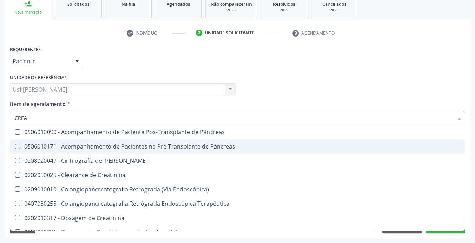
type input "CREAT"
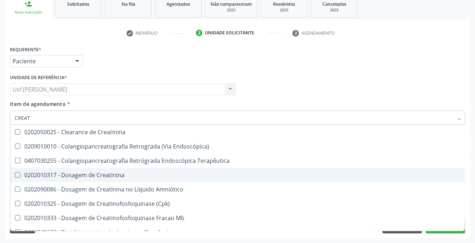
click at [16, 174] on Creatinina at bounding box center [17, 174] width 5 height 5
click at [15, 174] on Creatinina "checkbox" at bounding box center [12, 174] width 5 height 5
checkbox Creatinina "true"
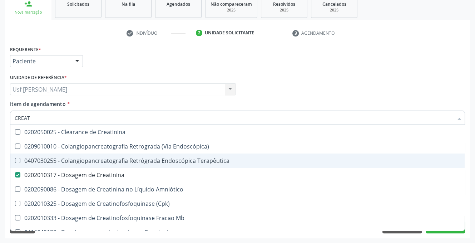
type input "CREA"
checkbox Creatinina "false"
checkbox Mb "true"
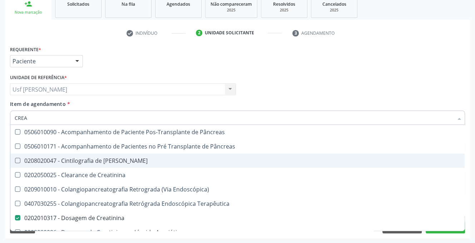
type input "CRE"
checkbox Creatinina "false"
checkbox Oncologia "true"
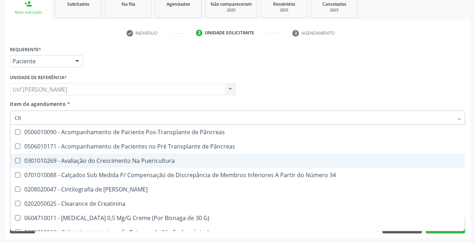
type input "C"
checkbox Creatinina "false"
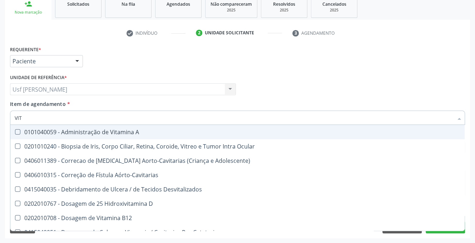
type input "VITA"
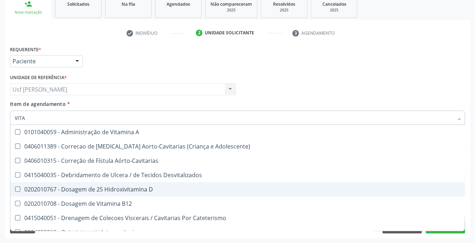
click at [18, 190] on D at bounding box center [17, 188] width 5 height 5
click at [15, 190] on D "checkbox" at bounding box center [12, 189] width 5 height 5
checkbox D "true"
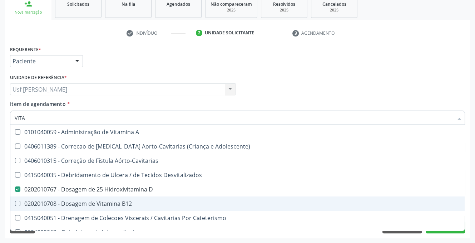
click at [16, 202] on B12 at bounding box center [17, 202] width 5 height 5
click at [15, 202] on B12 "checkbox" at bounding box center [12, 203] width 5 height 5
checkbox B12 "true"
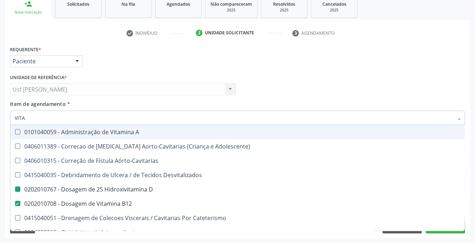
type input "VIT"
checkbox D "false"
checkbox Cateterismo "true"
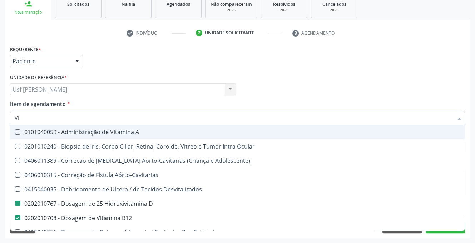
type input "V"
checkbox D "false"
checkbox B12 "false"
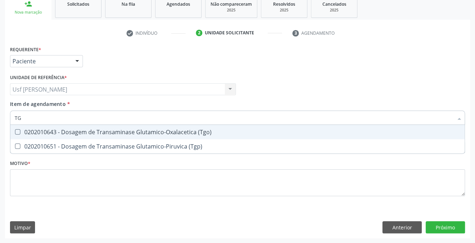
type input "TGO"
click at [15, 133] on \(Tgo\) at bounding box center [17, 131] width 5 height 5
click at [15, 133] on \(Tgo\) "checkbox" at bounding box center [12, 131] width 5 height 5
checkbox \(Tgo\) "true"
type input "T"
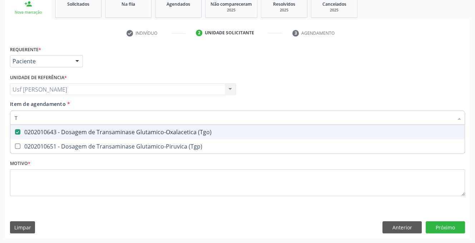
checkbox \(Tgo\) "false"
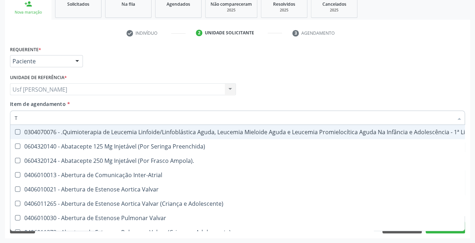
type input "TG"
checkbox Manutenção "true"
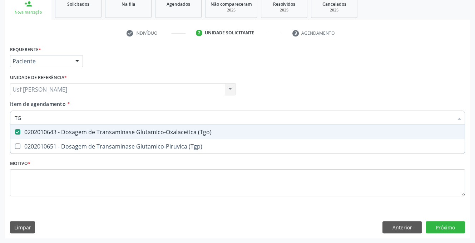
type input "TGP"
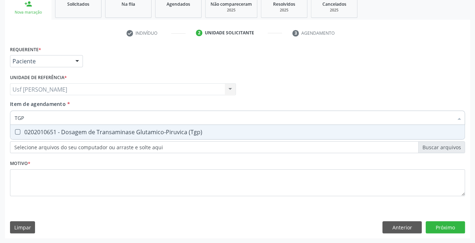
click at [15, 131] on \(Tgp\) at bounding box center [17, 131] width 5 height 5
click at [15, 131] on \(Tgp\) "checkbox" at bounding box center [12, 131] width 5 height 5
checkbox \(Tgp\) "true"
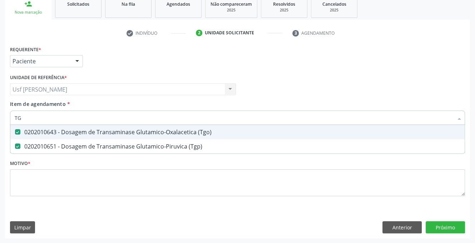
type input "T"
checkbox \(Tgo\) "false"
checkbox \(Tgp\) "false"
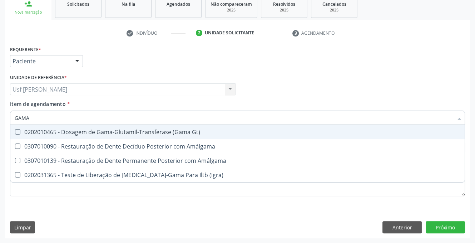
type input "GAMA G"
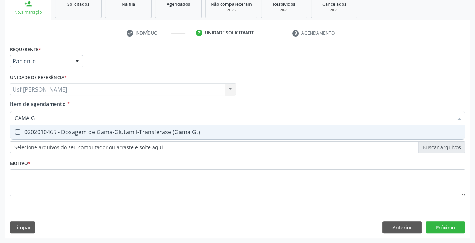
click at [16, 131] on Gt\) at bounding box center [17, 131] width 5 height 5
click at [15, 131] on Gt\) "checkbox" at bounding box center [12, 131] width 5 height 5
checkbox Gt\) "true"
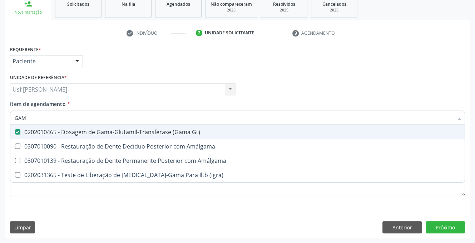
type input "GA"
checkbox Gt\) "false"
type input "G"
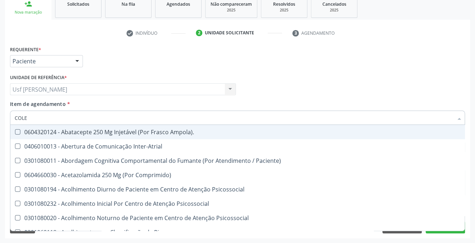
type input "COLES"
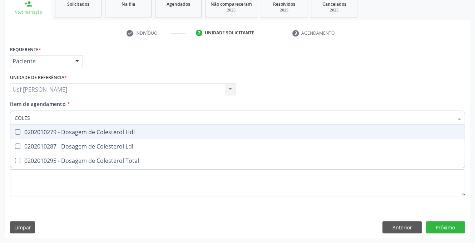
click at [14, 131] on div at bounding box center [12, 132] width 5 height 6
checkbox Hdl "true"
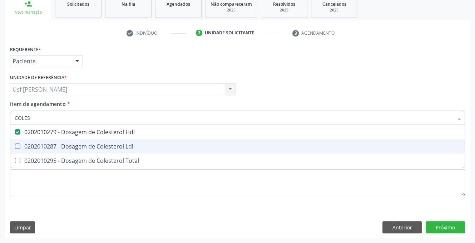
click at [15, 147] on Ldl at bounding box center [17, 145] width 5 height 5
click at [15, 147] on Ldl "checkbox" at bounding box center [12, 146] width 5 height 5
checkbox Ldl "true"
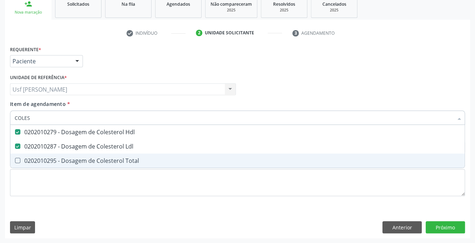
click at [16, 159] on Total at bounding box center [17, 160] width 5 height 5
click at [15, 159] on Total "checkbox" at bounding box center [12, 160] width 5 height 5
checkbox Total "true"
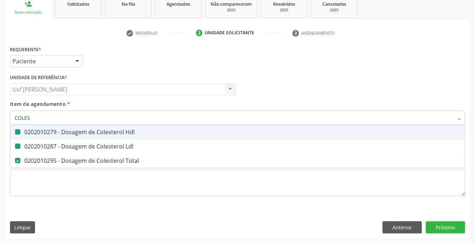
type input "COLE"
checkbox Hdl "false"
checkbox Ldl "false"
checkbox Total "false"
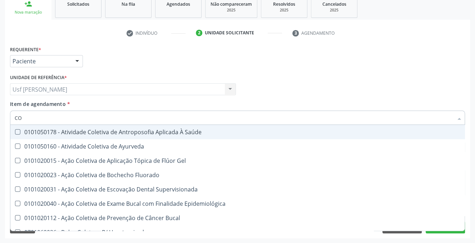
type input "C"
checkbox Hdl "false"
checkbox Ldl "false"
checkbox Total "false"
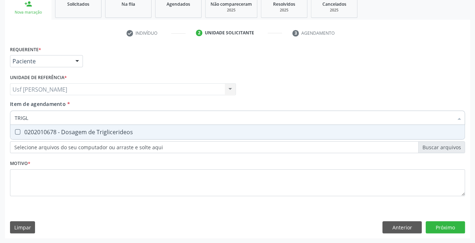
type input "TRIGLI"
click at [18, 134] on div "0202010678 - Dosagem de Triglicerideos" at bounding box center [238, 132] width 446 height 6
checkbox Triglicerideos "true"
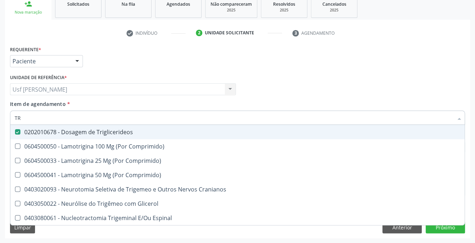
type input "T"
checkbox Triglicerideos "false"
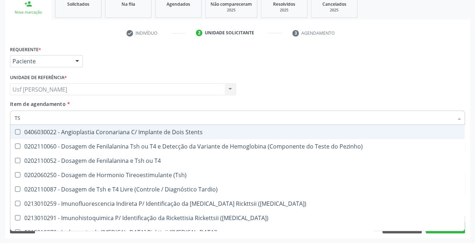
type input "TSH"
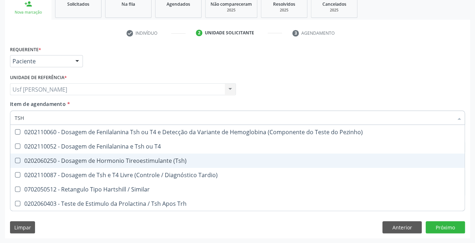
click at [18, 160] on \(Tsh\) at bounding box center [17, 160] width 5 height 5
click at [15, 160] on \(Tsh\) "checkbox" at bounding box center [12, 160] width 5 height 5
checkbox \(Tsh\) "true"
type input "TS"
checkbox \(Tsh\) "false"
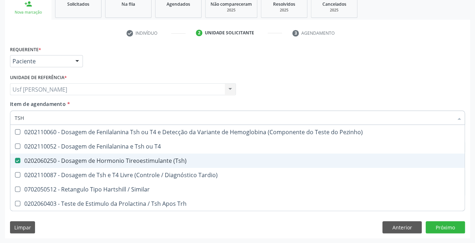
checkbox Tardio\) "true"
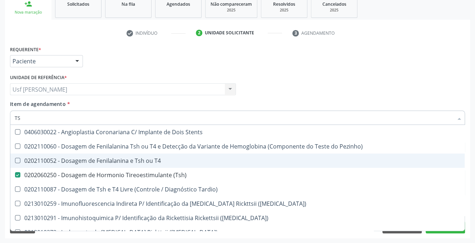
type input "T"
checkbox \(Tsh\) "false"
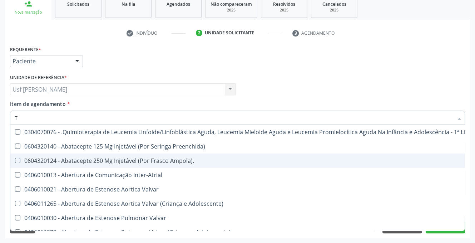
type input "T4"
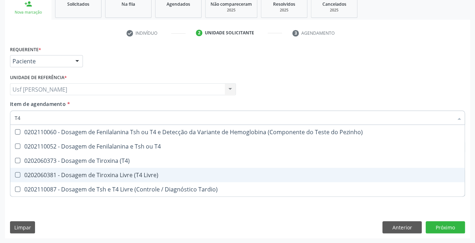
click at [17, 174] on Livre\) at bounding box center [17, 174] width 5 height 5
click at [15, 174] on Livre\) "checkbox" at bounding box center [12, 174] width 5 height 5
checkbox Livre\) "true"
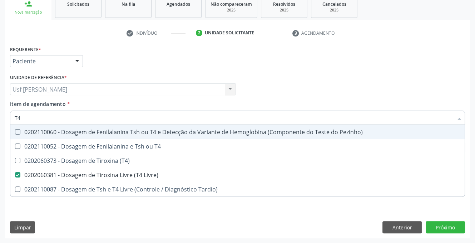
type input "T"
checkbox Livre\) "false"
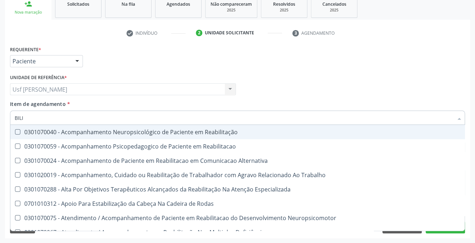
type input "BILIR"
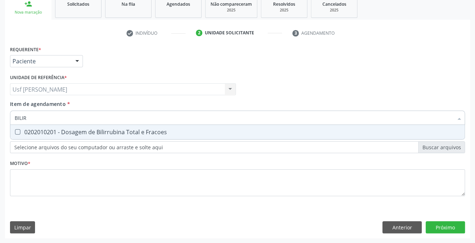
click at [18, 131] on Fracoes at bounding box center [17, 131] width 5 height 5
click at [15, 131] on Fracoes "checkbox" at bounding box center [12, 131] width 5 height 5
checkbox Fracoes "true"
click at [41, 117] on input "BILIR" at bounding box center [234, 117] width 438 height 14
type input "BILI"
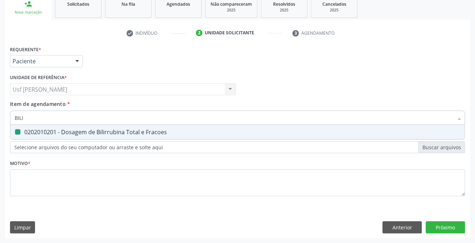
checkbox Fracoes "false"
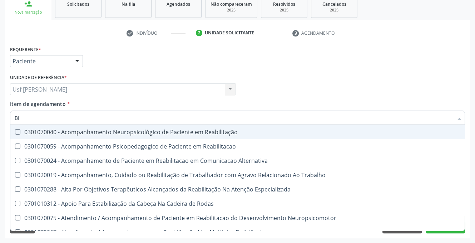
type input "B"
checkbox Fracoes "false"
checkbox Completo\) "false"
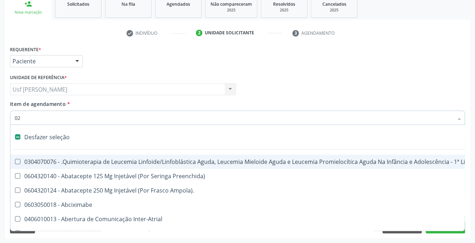
type input "020"
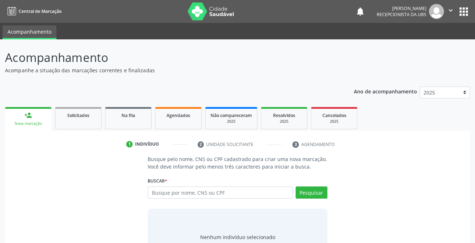
click at [219, 194] on input "text" at bounding box center [220, 192] width 145 height 12
type input "8"
type input "700807951821281"
click at [315, 193] on button "Pesquisar" at bounding box center [311, 192] width 32 height 12
type input "700807951821281"
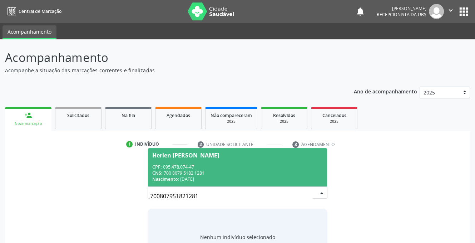
click at [169, 170] on div "CNS: 700 8079 5182 1281" at bounding box center [237, 173] width 170 height 6
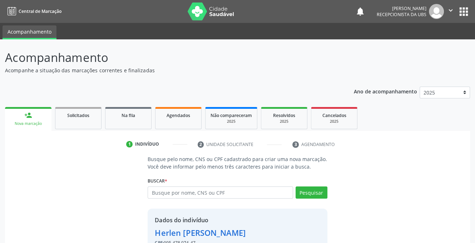
scroll to position [43, 0]
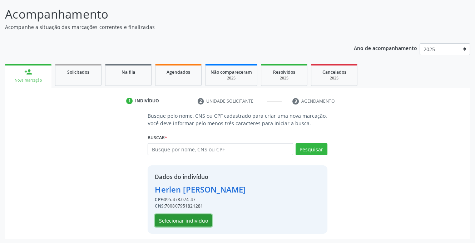
click at [179, 217] on button "Selecionar indivíduo" at bounding box center [183, 220] width 57 height 12
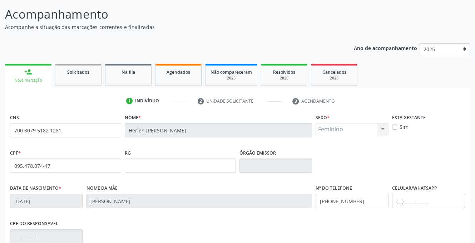
scroll to position [144, 0]
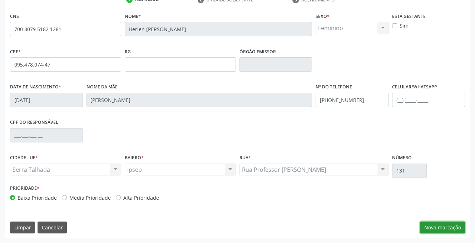
click at [425, 225] on button "Nova marcação" at bounding box center [442, 227] width 45 height 12
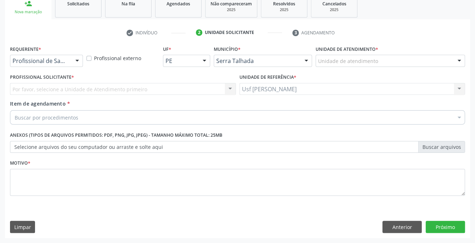
scroll to position [111, 0]
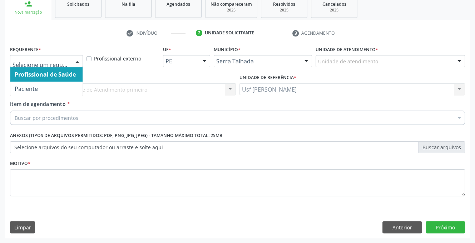
click at [77, 60] on div at bounding box center [77, 61] width 11 height 12
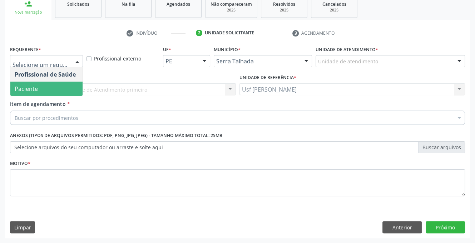
click at [36, 85] on span "Paciente" at bounding box center [26, 89] width 23 height 8
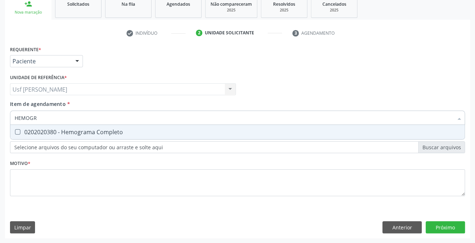
type input "HEMOGRA"
click at [16, 133] on Completo at bounding box center [17, 131] width 5 height 5
click at [15, 133] on Completo "checkbox" at bounding box center [12, 131] width 5 height 5
checkbox Completo "true"
type input "HEMOG"
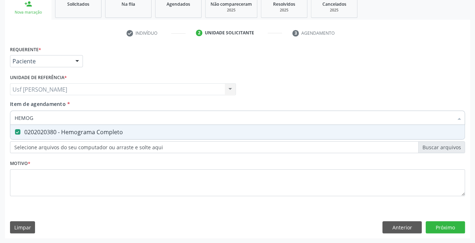
checkbox Completo "false"
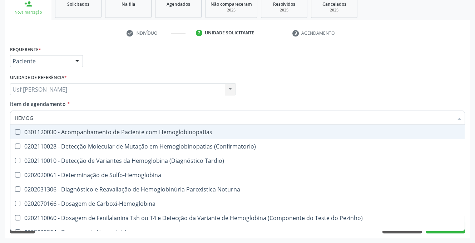
type input "HEMO"
checkbox Completo "false"
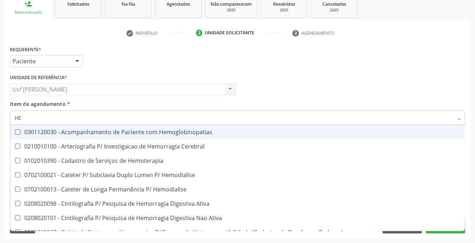
type input "H"
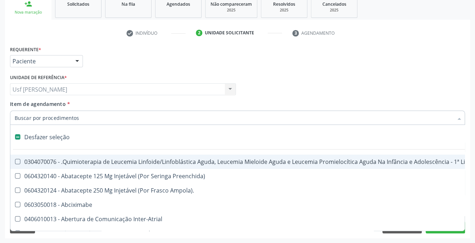
checkbox Aparentado "false"
checkbox Pâncreas "false"
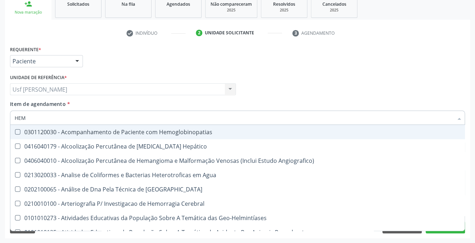
type input "HEMO"
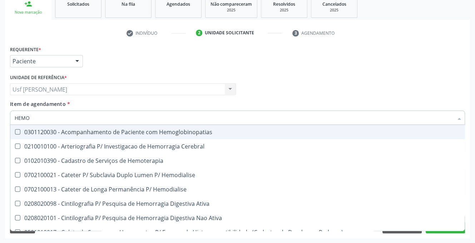
checkbox Completo "true"
checkbox Elástica "false"
type input "HEMOG"
checkbox Carboxi-Hemoglobina "true"
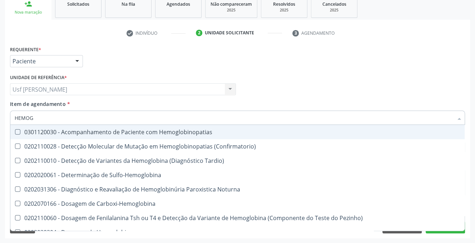
type input "HEMOGL"
checkbox Completo "false"
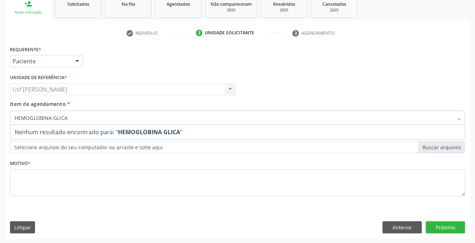
type input "HEMOGLOBINA GLIC"
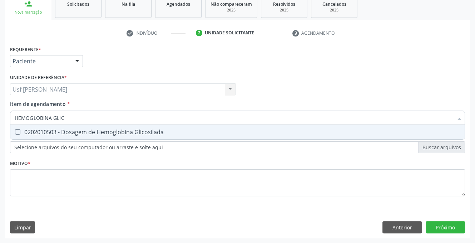
click at [15, 129] on div at bounding box center [12, 132] width 5 height 6
checkbox Glicosilada "true"
type input "HEMOGLOBINA"
checkbox Glicosilada "false"
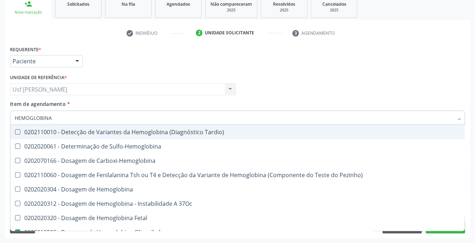
type input "HEMOGLOBIN"
checkbox Glicosilada "false"
checkbox Hematocrito\) "true"
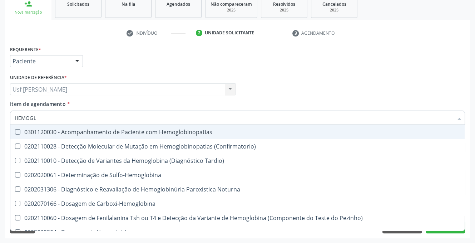
type input "HEMOG"
checkbox S "true"
type input "HEMO"
checkbox Glicosilada "false"
checkbox Completo "false"
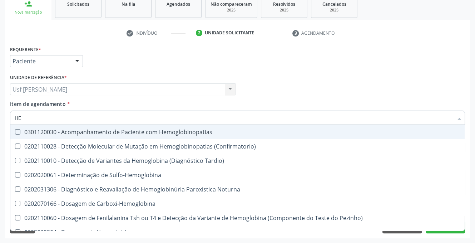
type input "H"
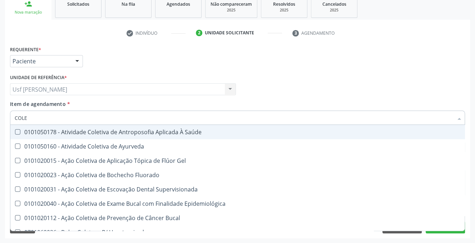
type input "COLES"
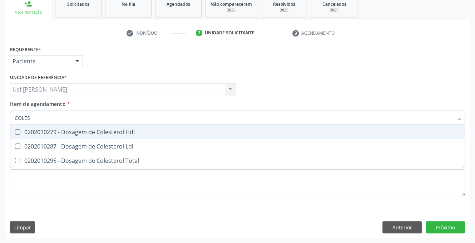
click at [19, 134] on Hdl at bounding box center [17, 131] width 5 height 5
click at [15, 134] on Hdl "checkbox" at bounding box center [12, 131] width 5 height 5
checkbox Hdl "true"
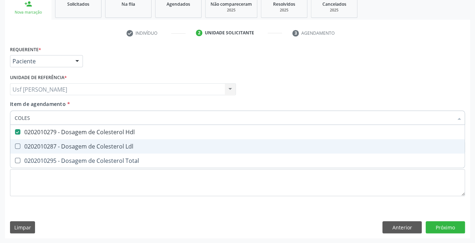
click at [17, 144] on Ldl at bounding box center [17, 145] width 5 height 5
click at [15, 144] on Ldl "checkbox" at bounding box center [12, 146] width 5 height 5
checkbox Ldl "true"
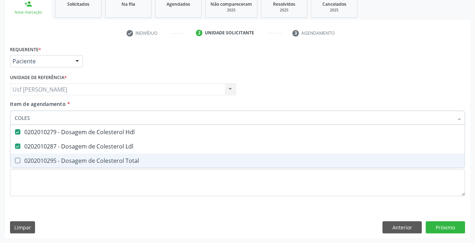
click at [17, 159] on Total at bounding box center [17, 160] width 5 height 5
click at [15, 159] on Total "checkbox" at bounding box center [12, 160] width 5 height 5
checkbox Total "true"
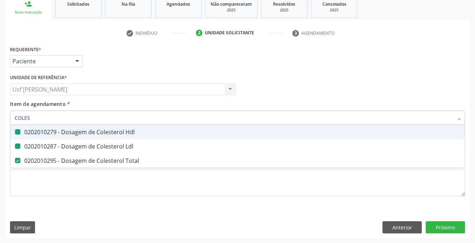
type input "COLE"
checkbox Hdl "false"
checkbox Ldl "false"
checkbox Total "false"
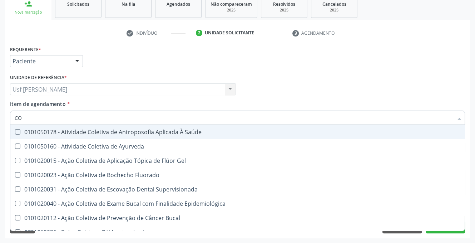
type input "C"
checkbox Hdl "false"
checkbox Ldl "false"
checkbox Total "false"
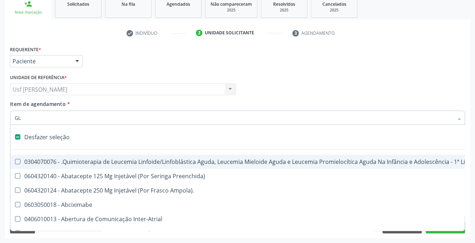
type input "GLI"
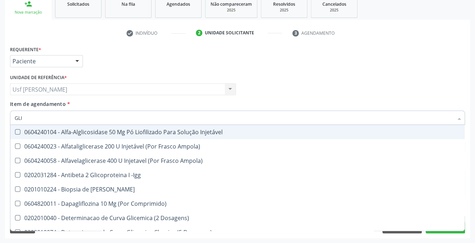
checkbox Glicosilada "true"
type input "GLIC"
checkbox Glicose "true"
checkbox Glicosilada "false"
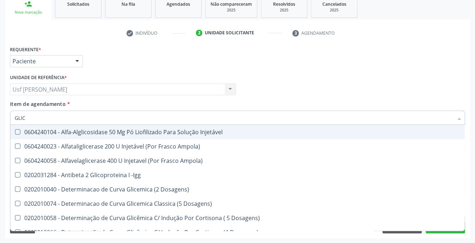
type input "GLICO"
checkbox Acida "true"
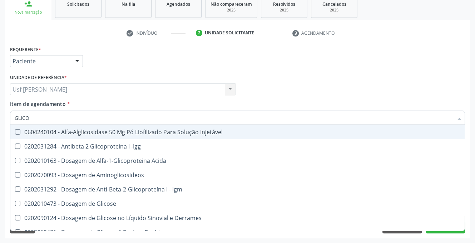
type input "GLICOS"
checkbox Glicose "true"
checkbox Glicosilada "false"
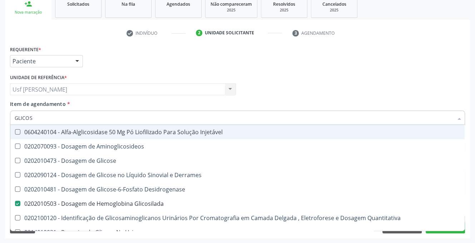
type input "GLICOSE"
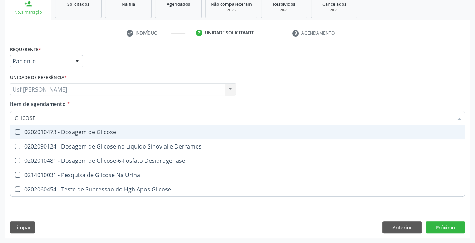
click at [14, 130] on div at bounding box center [12, 132] width 5 height 6
checkbox Glicose "true"
type input "GLICOS"
checkbox Glicose "false"
checkbox Desidrogenase "true"
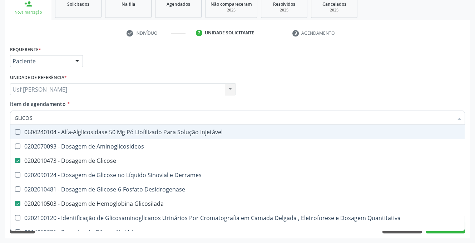
type input "GLICO"
checkbox Glicose "false"
checkbox Glicose "true"
type input "GLIC"
checkbox Glicosilada "false"
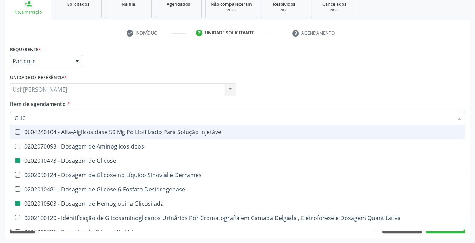
checkbox Glicose "false"
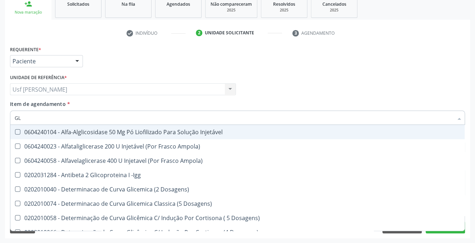
type input "G"
checkbox Glicose "false"
checkbox Glicosilada "false"
checkbox Quantitativa "false"
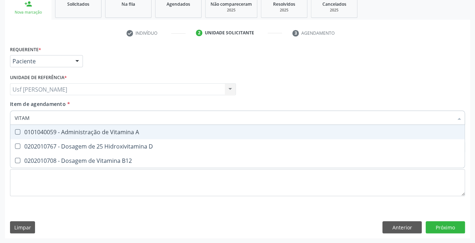
type input "VITAMI"
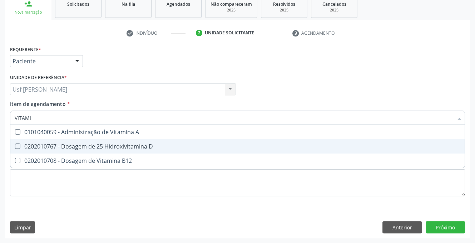
click at [15, 147] on D at bounding box center [17, 145] width 5 height 5
click at [15, 147] on D "checkbox" at bounding box center [12, 146] width 5 height 5
checkbox D "true"
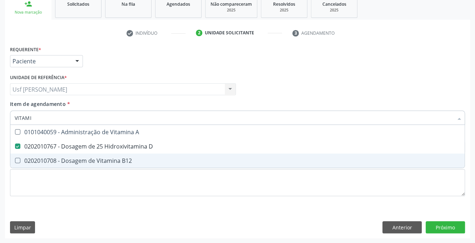
click at [17, 159] on B12 at bounding box center [17, 160] width 5 height 5
click at [15, 159] on B12 "checkbox" at bounding box center [12, 160] width 5 height 5
checkbox B12 "true"
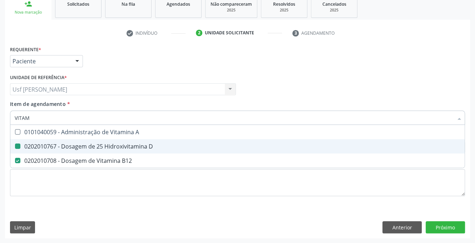
type input "VITA"
checkbox D "false"
checkbox B12 "false"
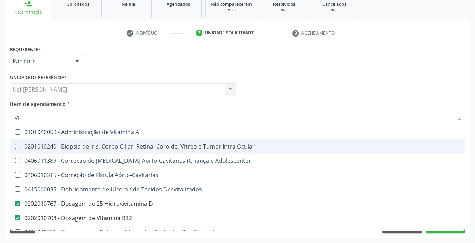
type input "V"
checkbox D "false"
checkbox B12 "false"
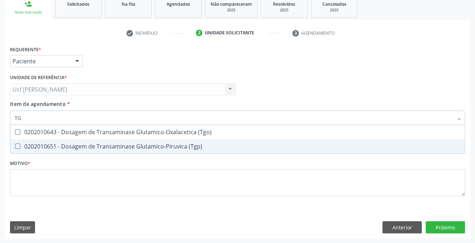
type input "TGO"
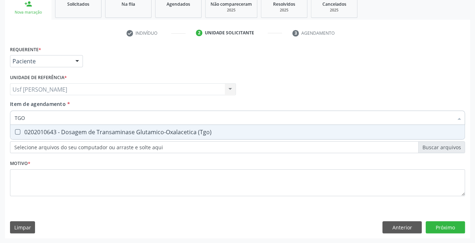
click at [17, 131] on \(Tgo\) at bounding box center [17, 131] width 5 height 5
click at [15, 131] on \(Tgo\) "checkbox" at bounding box center [12, 131] width 5 height 5
checkbox \(Tgo\) "true"
type input "TG"
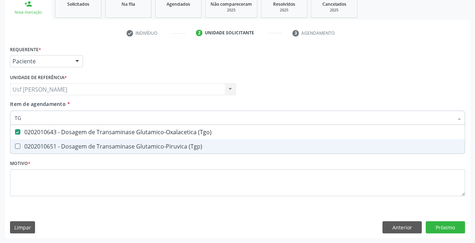
click at [19, 145] on \(Tgp\) at bounding box center [17, 145] width 5 height 5
click at [15, 145] on \(Tgp\) "checkbox" at bounding box center [12, 146] width 5 height 5
checkbox \(Tgp\) "true"
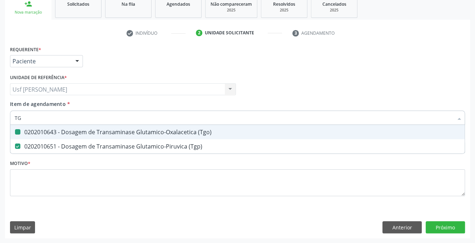
type input "T"
checkbox \(Tgo\) "false"
checkbox \(Tgp\) "false"
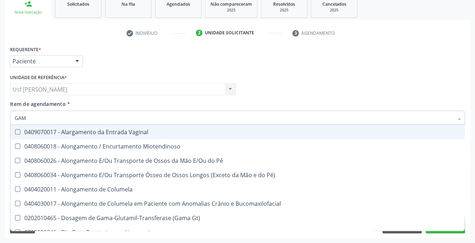
type input "GAMA"
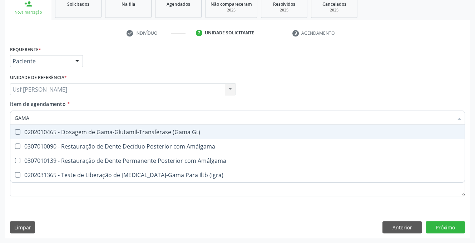
click at [16, 130] on Gt\) at bounding box center [17, 131] width 5 height 5
click at [15, 130] on Gt\) "checkbox" at bounding box center [12, 131] width 5 height 5
checkbox Gt\) "true"
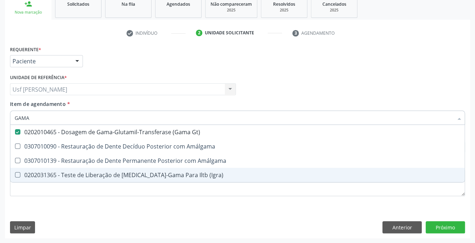
type input "GAM"
checkbox Gt\) "false"
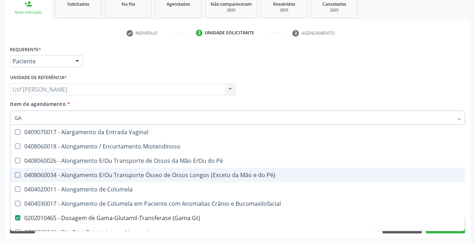
type input "G"
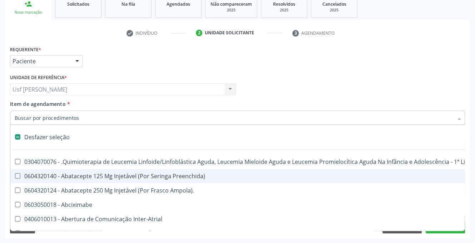
checkbox Adolescente\) "false"
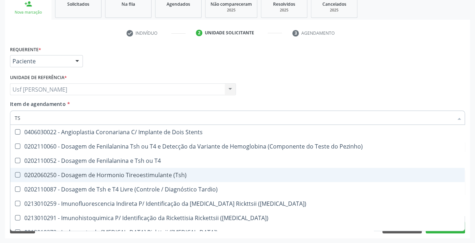
type input "TSH"
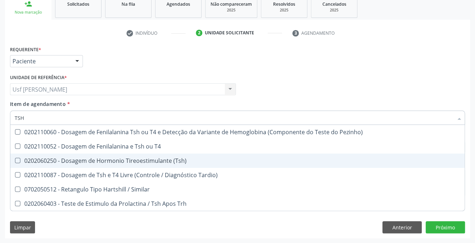
click at [159, 159] on div "0202060250 - Dosagem de Hormonio Tireoestimulante (Tsh)" at bounding box center [238, 161] width 446 height 6
checkbox \(Tsh\) "true"
type input "TS"
checkbox \(Tsh\) "false"
checkbox Tardio\) "true"
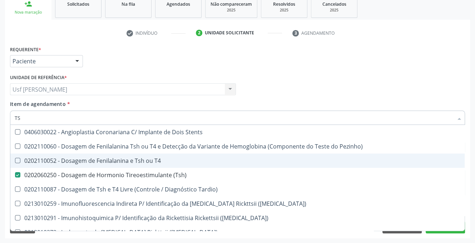
type input "T"
checkbox \(Tsh\) "false"
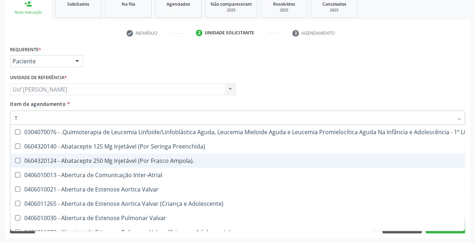
type input "T4"
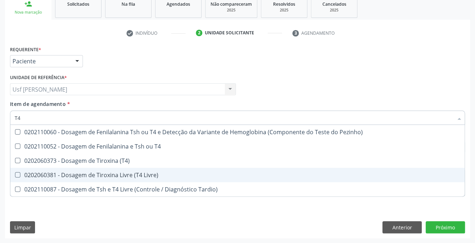
click at [15, 173] on Livre\) at bounding box center [17, 174] width 5 height 5
click at [15, 173] on Livre\) "checkbox" at bounding box center [12, 174] width 5 height 5
checkbox Livre\) "true"
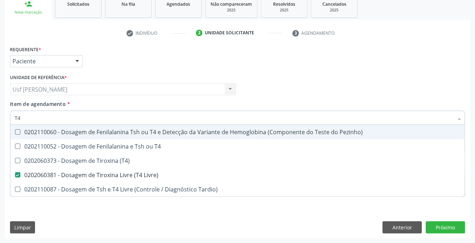
type input "T"
checkbox Livre\) "false"
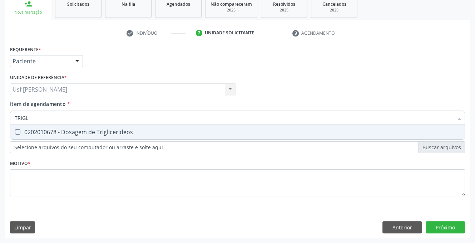
type input "TRIGLI"
click at [16, 131] on Triglicerideos at bounding box center [17, 131] width 5 height 5
click at [15, 131] on Triglicerideos "checkbox" at bounding box center [12, 131] width 5 height 5
checkbox Triglicerideos "true"
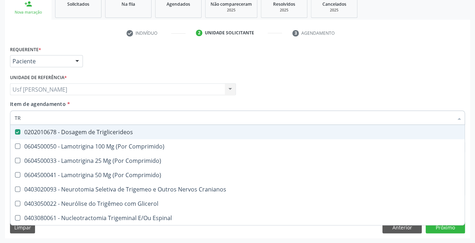
type input "T"
checkbox Triglicerideos "false"
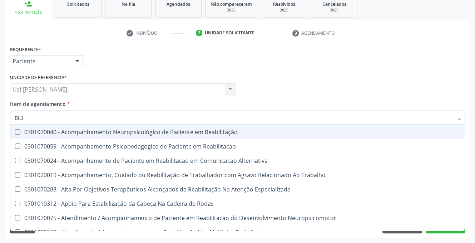
type input "BILIR"
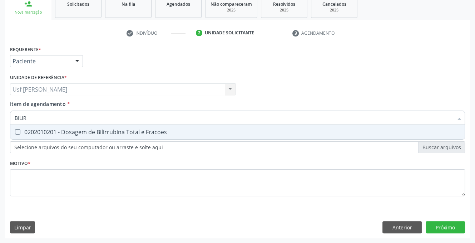
click at [19, 131] on Fracoes at bounding box center [17, 131] width 5 height 5
click at [15, 131] on Fracoes "checkbox" at bounding box center [12, 131] width 5 height 5
checkbox Fracoes "true"
type input "BILI"
checkbox Fracoes "false"
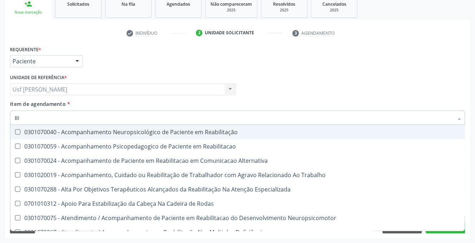
type input "B"
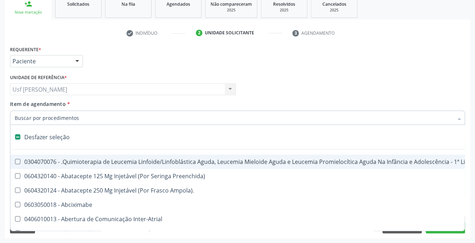
checkbox Psicossocial "false"
checkbox Queimado "false"
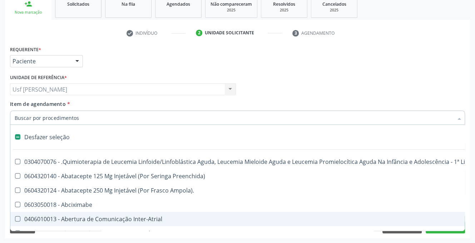
click at [81, 118] on input "Item de agendamento *" at bounding box center [234, 117] width 438 height 14
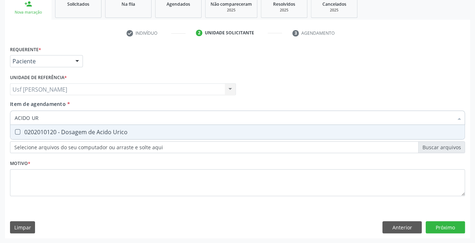
type input "ACIDO URI"
click at [15, 130] on Urico at bounding box center [17, 131] width 5 height 5
click at [15, 130] on Urico "checkbox" at bounding box center [12, 131] width 5 height 5
checkbox Urico "true"
type input "ACIDO"
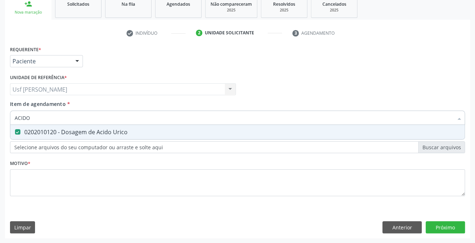
checkbox Urico "false"
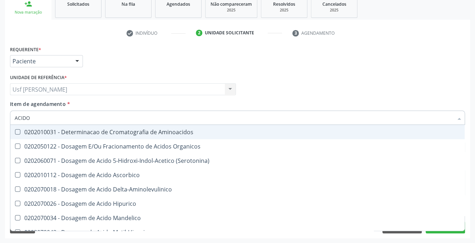
type input "ACID"
checkbox Urico "false"
checkbox Cromatografia\) "true"
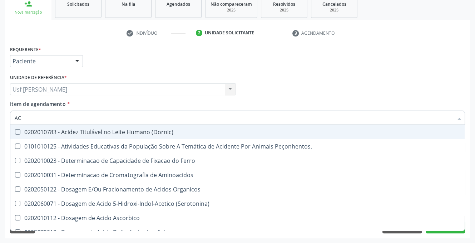
type input "A"
checkbox Urico "false"
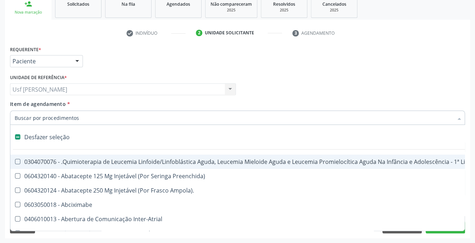
click at [45, 119] on input "Item de agendamento *" at bounding box center [234, 117] width 438 height 14
type input "UR"
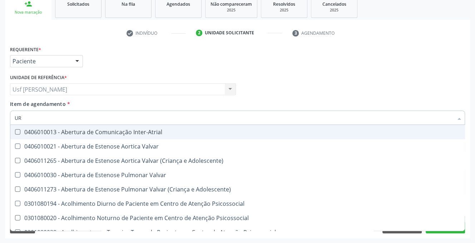
checkbox Urico "true"
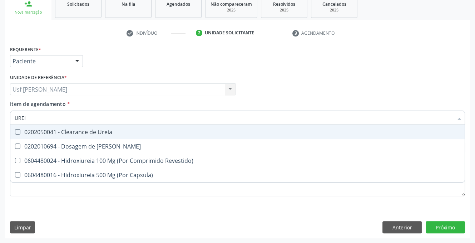
type input "UREIA"
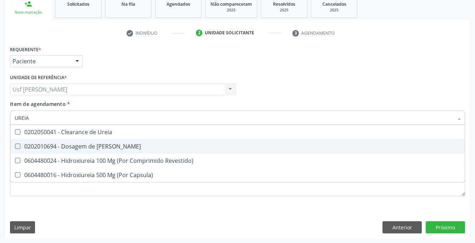
click at [16, 145] on Ureia at bounding box center [17, 145] width 5 height 5
click at [15, 145] on Ureia "checkbox" at bounding box center [12, 146] width 5 height 5
checkbox Ureia "true"
type input "URE"
checkbox Ureia "false"
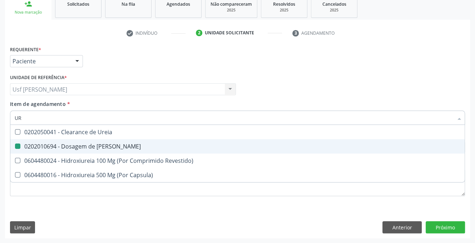
type input "U"
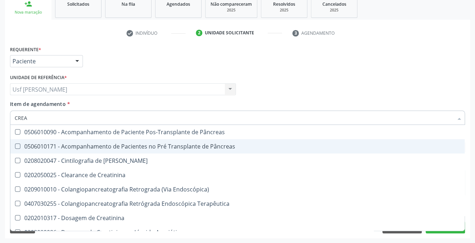
type input "CREAT"
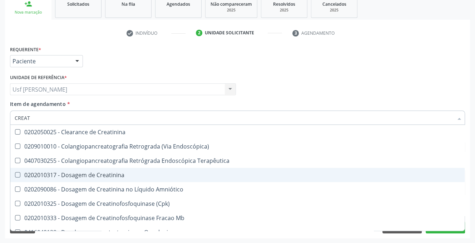
click at [18, 174] on Creatinina at bounding box center [17, 174] width 5 height 5
click at [15, 174] on Creatinina "checkbox" at bounding box center [12, 174] width 5 height 5
checkbox Creatinina "true"
type input "CREA"
checkbox Creatinina "false"
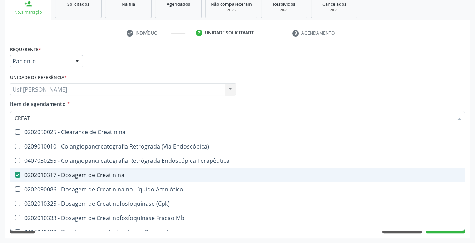
checkbox Mb "true"
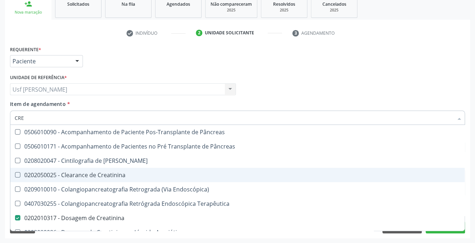
type input "CR"
checkbox Creatinina "false"
checkbox Oncologia "false"
type input "C"
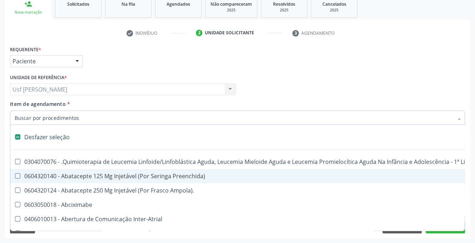
scroll to position [111, 0]
type input "020"
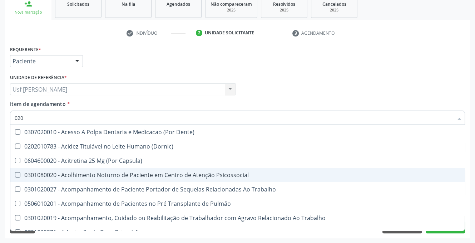
checkbox D "true"
checkbox Urico "true"
checkbox Fracoes "true"
checkbox Hdl "true"
checkbox Ldl "true"
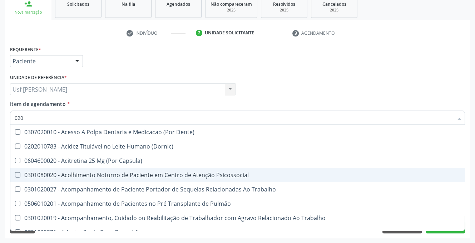
checkbox Total "true"
checkbox Creatinina "true"
checkbox Gt\) "true"
checkbox Glicose "true"
checkbox Glicosilada "true"
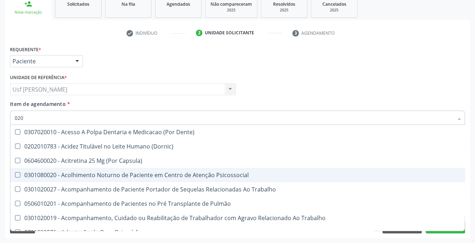
checkbox \(Tsh\) "true"
checkbox Livre\) "true"
checkbox \(Tgo\) "true"
checkbox \(Tgp\) "true"
checkbox Triglicerideos "true"
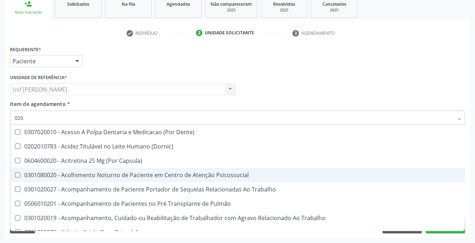
checkbox Ureia "true"
checkbox B12 "true"
checkbox Transesofagica "false"
checkbox Endocardico "false"
checkbox Organico "false"
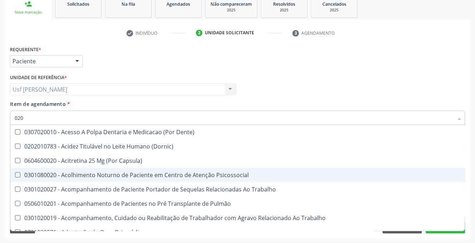
checkbox Tendao "false"
checkbox Amniótico "false"
checkbox Espermograma "false"
checkbox Cerebral "false"
checkbox Descompressão "false"
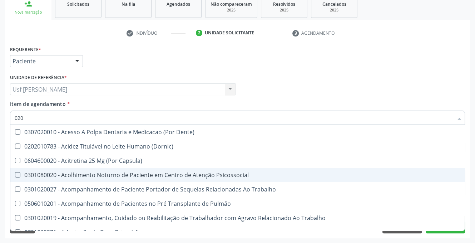
checkbox Segmento\) "false"
checkbox Liso "false"
checkbox Anal "false"
checkbox Rush "false"
checkbox Hematocrito "false"
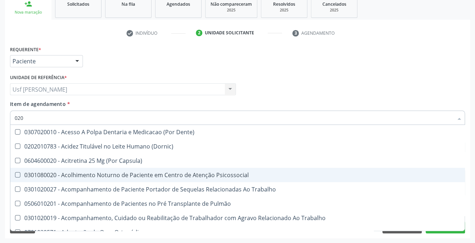
checkbox Hemocultura "false"
checkbox Semana\) "false"
checkbox Completo "true"
checkbox Completo\) "false"
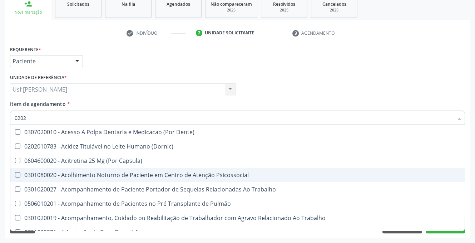
type input "02020"
checkbox Queimado "true"
checkbox Sistêmicas "true"
checkbox Psicossocial "false"
checkbox População "false"
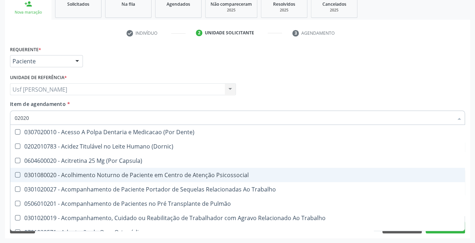
checkbox Fluorado "true"
checkbox Olho "true"
checkbox Pele "true"
checkbox Tireoide "true"
checkbox Pré-Escalênica "false"
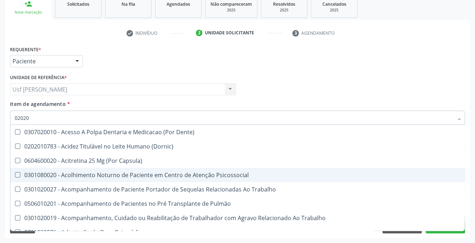
checkbox Aspiracao "true"
type input "020203"
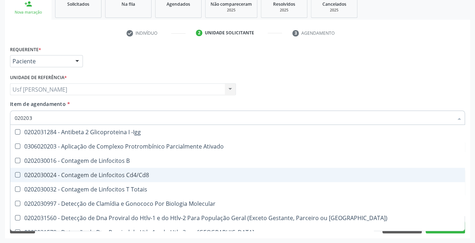
checkbox Completo "true"
checkbox Suprarenal "false"
checkbox Antileptospiras "false"
checkbox Anticitomegalovirus "false"
checkbox Alergeno-Especifica "false"
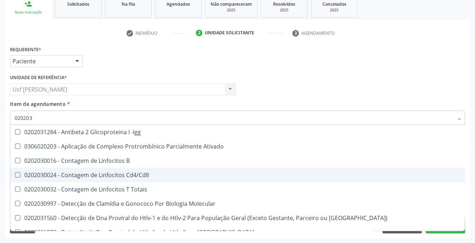
checkbox Imunofluorescencia\) "false"
checkbox Bacterianas "false"
checkbox Parceria\) "false"
type input "0202030"
checkbox Completo "false"
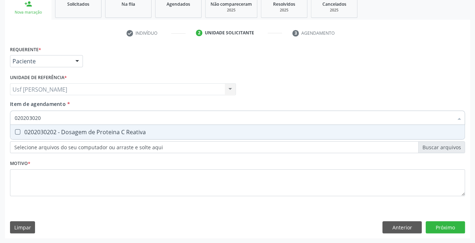
type input "0202030202"
click at [15, 133] on Reativa at bounding box center [17, 131] width 5 height 5
click at [15, 133] on Reativa "checkbox" at bounding box center [12, 131] width 5 height 5
checkbox Reativa "true"
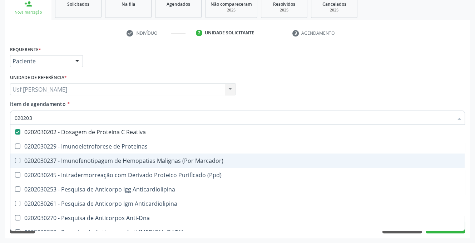
type input "02020"
checkbox Reativa "false"
type input "0"
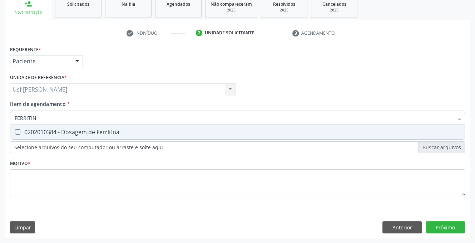
type input "FERRITINA"
click at [19, 133] on Ferritina at bounding box center [17, 131] width 5 height 5
click at [15, 133] on Ferritina "checkbox" at bounding box center [12, 131] width 5 height 5
checkbox Ferritina "true"
type input "FERR"
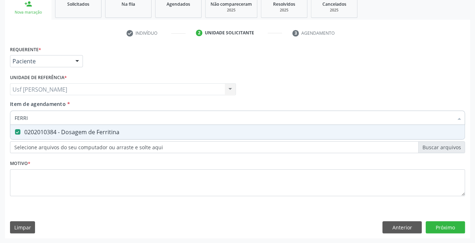
checkbox Ferritina "false"
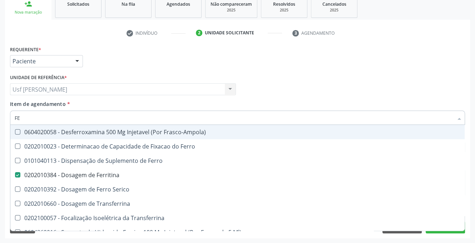
type input "F"
checkbox Ferritina "false"
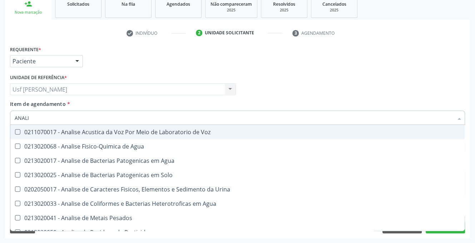
type input "ANALIS"
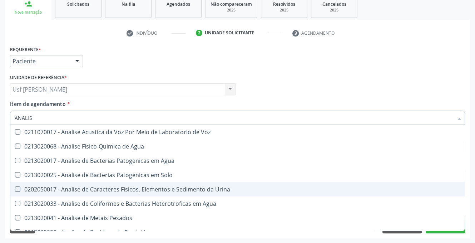
click at [17, 190] on Urina at bounding box center [17, 188] width 5 height 5
click at [15, 190] on Urina "checkbox" at bounding box center [12, 189] width 5 height 5
checkbox Urina "true"
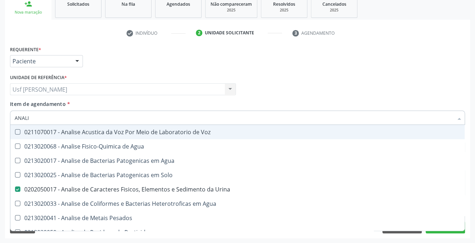
type input "ANAL"
checkbox Urina "false"
checkbox Agua "true"
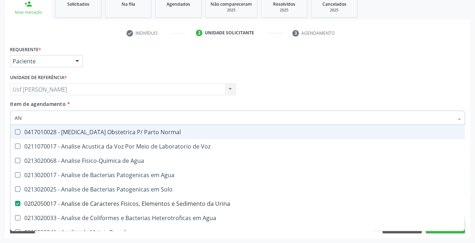
type input "A"
checkbox Urina "false"
checkbox Pesticidas "false"
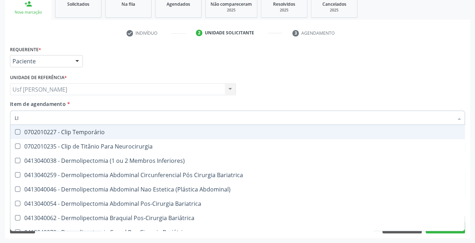
type input "L"
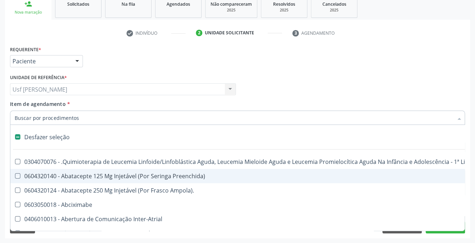
click at [250, 236] on div "Requerente * Paciente Profissional de Saúde Paciente Nenhum resultado encontrad…" at bounding box center [237, 141] width 465 height 194
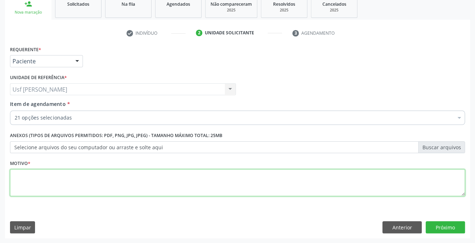
click at [39, 187] on textarea at bounding box center [237, 182] width 455 height 27
type textarea "."
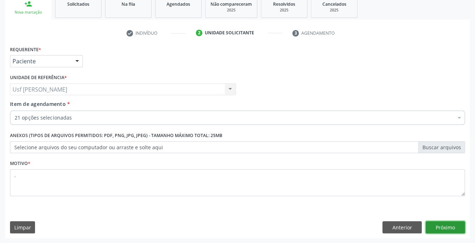
click at [444, 227] on button "Próximo" at bounding box center [445, 227] width 39 height 12
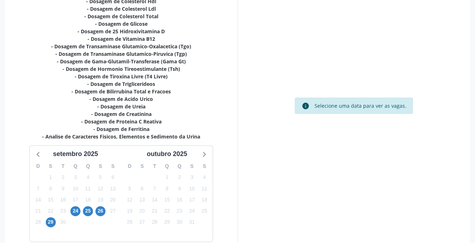
scroll to position [218, 0]
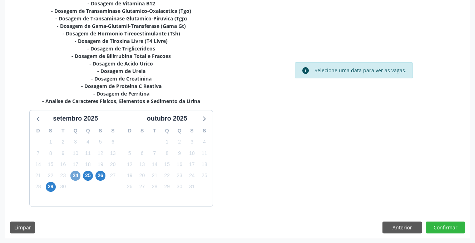
click at [75, 176] on span "24" at bounding box center [75, 175] width 10 height 10
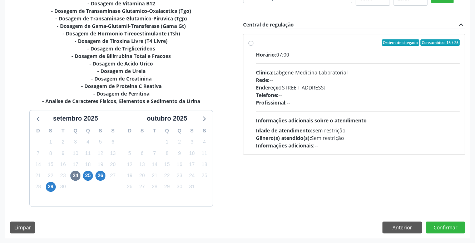
click at [256, 43] on label "Ordem de chegada Consumidos: 15 / 25 Horário: 07:00 Clínica: Labgene Medicina L…" at bounding box center [358, 94] width 204 height 110
click at [251, 43] on input "Ordem de chegada Consumidos: 15 / 25 Horário: 07:00 Clínica: Labgene Medicina L…" at bounding box center [250, 42] width 5 height 6
radio input "true"
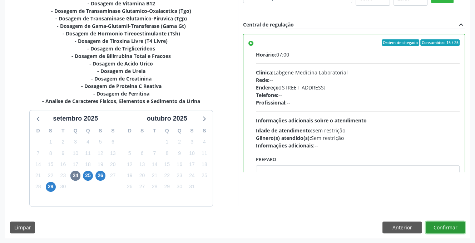
click at [448, 227] on button "Confirmar" at bounding box center [445, 227] width 39 height 12
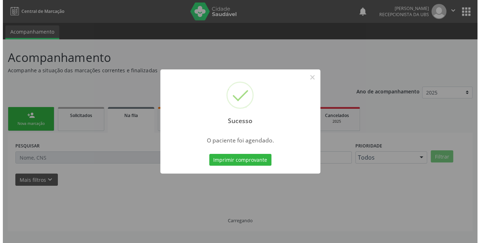
scroll to position [0, 0]
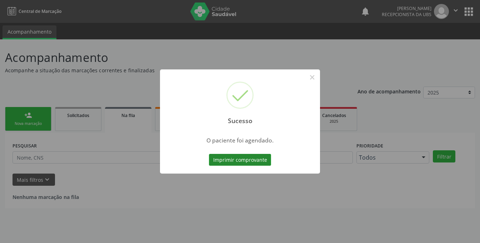
click at [246, 161] on button "Imprimir comprovante" at bounding box center [240, 160] width 62 height 12
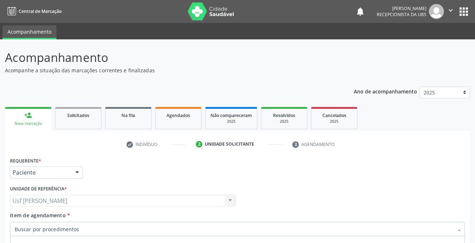
scroll to position [111, 0]
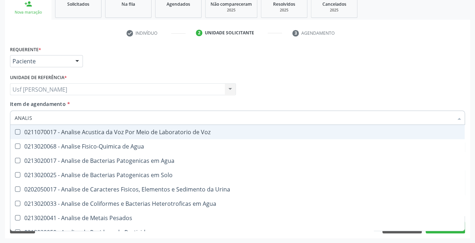
type input "ANALISE"
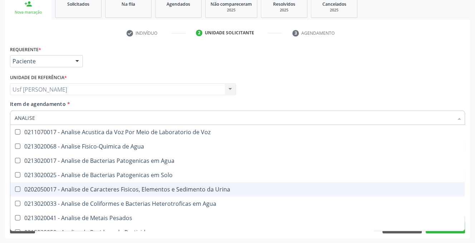
click at [16, 189] on Urina at bounding box center [17, 188] width 5 height 5
click at [15, 189] on Urina "checkbox" at bounding box center [12, 189] width 5 height 5
checkbox Urina "true"
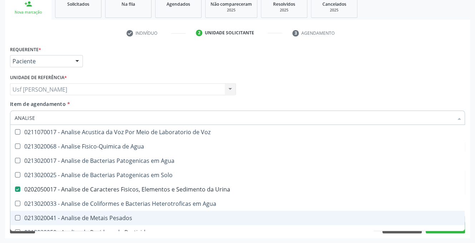
click at [419, 215] on div "0213020041 - Analise de Metais Pesados" at bounding box center [238, 218] width 446 height 6
checkbox Pesados "true"
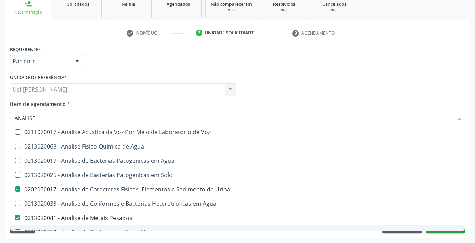
type input "ANALISE"
click at [436, 231] on button "Próximo" at bounding box center [445, 227] width 39 height 12
checkbox Agua "true"
checkbox Solo "true"
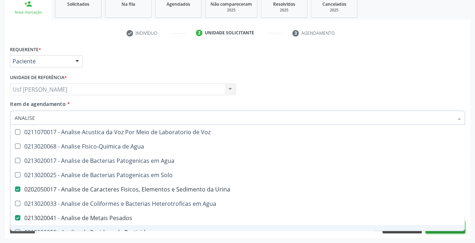
checkbox Agua "true"
checkbox Pesticidas "true"
checkbox Alimentos "true"
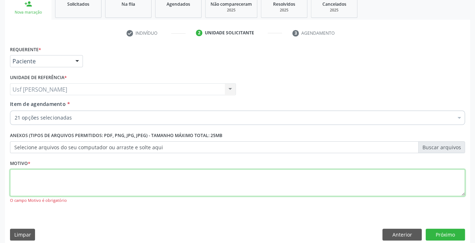
click at [23, 179] on textarea at bounding box center [237, 182] width 455 height 27
type textarea ","
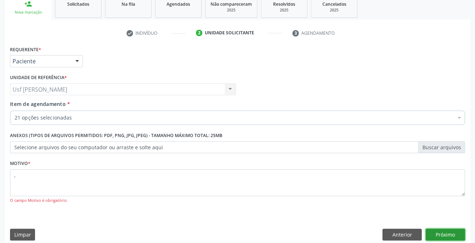
click at [432, 230] on button "Próximo" at bounding box center [445, 234] width 39 height 12
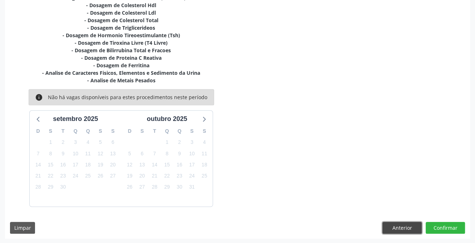
click at [407, 226] on button "Anterior" at bounding box center [401, 228] width 39 height 12
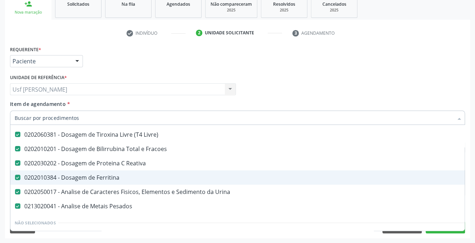
scroll to position [286, 0]
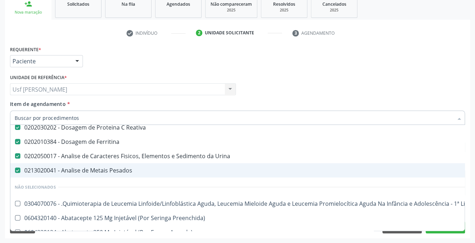
click at [18, 167] on Pesados at bounding box center [17, 169] width 5 height 5
click at [15, 168] on Pesados "checkbox" at bounding box center [12, 170] width 5 height 5
checkbox Pesados "false"
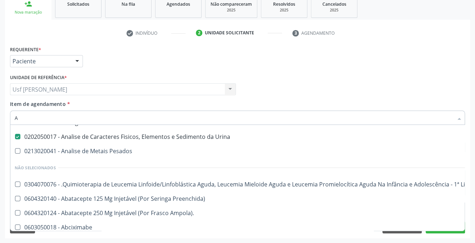
scroll to position [267, 0]
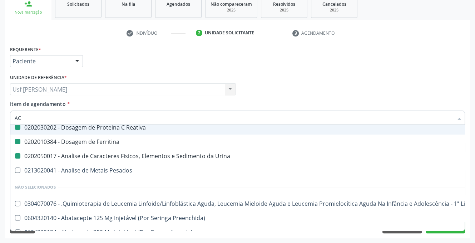
type input "ACI"
checkbox Completo "false"
checkbox Glicosilada "false"
checkbox Glicose "false"
checkbox Creatinina "false"
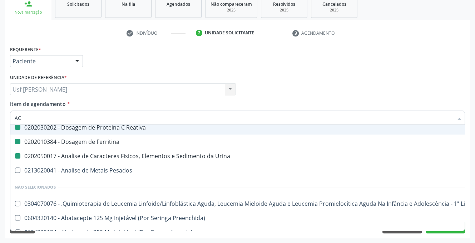
checkbox D "false"
checkbox B12 "false"
checkbox \(Tgo\) "false"
checkbox \(Tgp\) "false"
checkbox Gt\) "false"
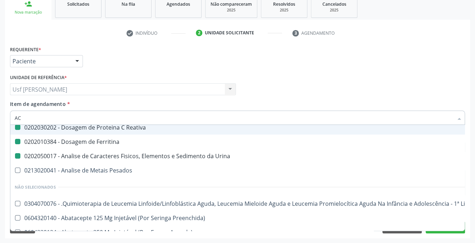
checkbox Hdl "false"
checkbox Ldl "false"
checkbox Total "false"
checkbox Triglicerideos "false"
checkbox \(Tsh\) "false"
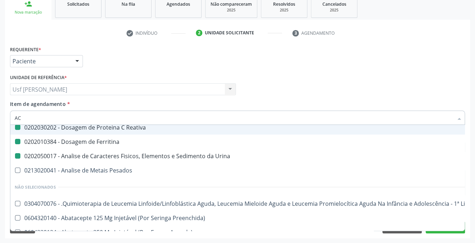
checkbox Livre\) "false"
checkbox Fracoes "false"
checkbox Reativa "false"
checkbox Ferritina "false"
checkbox Urina "false"
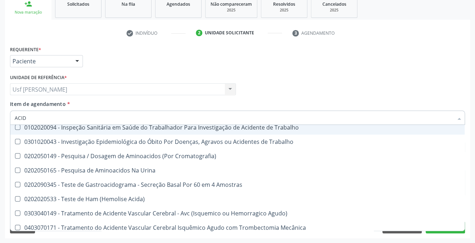
type input "ACIDO"
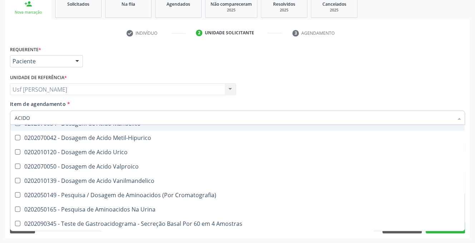
scroll to position [113, 0]
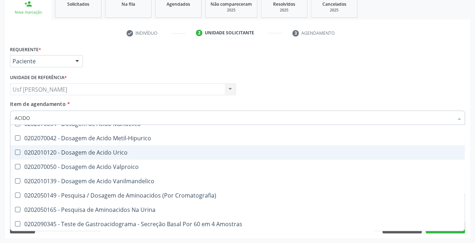
click at [16, 152] on Urico at bounding box center [17, 151] width 5 height 5
click at [15, 152] on Urico "checkbox" at bounding box center [12, 152] width 5 height 5
checkbox Urico "true"
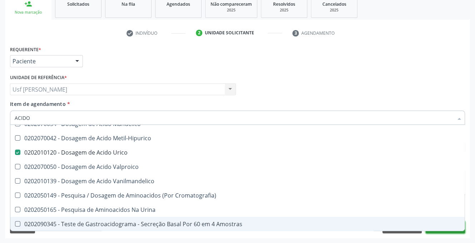
click at [437, 231] on button "Próximo" at bounding box center [445, 227] width 39 height 12
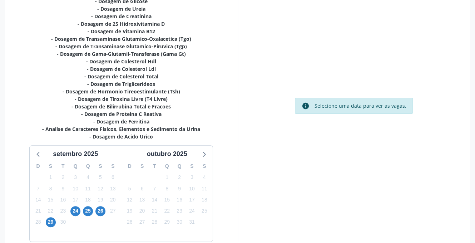
scroll to position [218, 0]
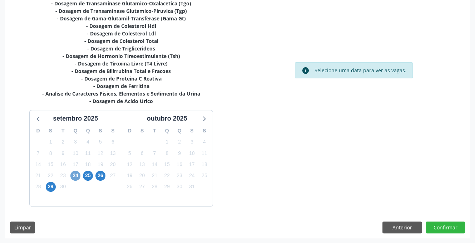
click at [76, 173] on span "24" at bounding box center [75, 175] width 10 height 10
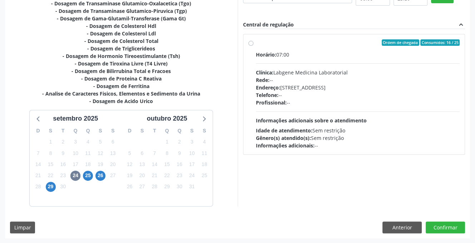
click at [256, 43] on label "Ordem de chegada Consumidos: 16 / 25 Horário: 07:00 Clínica: Labgene Medicina L…" at bounding box center [358, 94] width 204 height 110
click at [250, 43] on input "Ordem de chegada Consumidos: 16 / 25 Horário: 07:00 Clínica: Labgene Medicina L…" at bounding box center [250, 42] width 5 height 6
radio input "true"
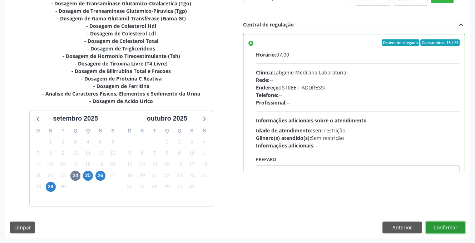
click at [434, 227] on button "Confirmar" at bounding box center [445, 227] width 39 height 12
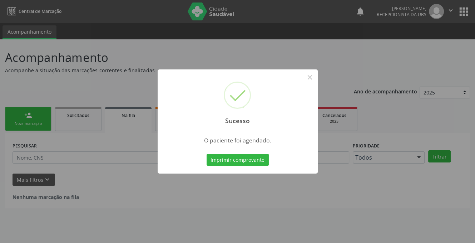
scroll to position [0, 0]
click at [312, 77] on button "×" at bounding box center [312, 77] width 12 height 12
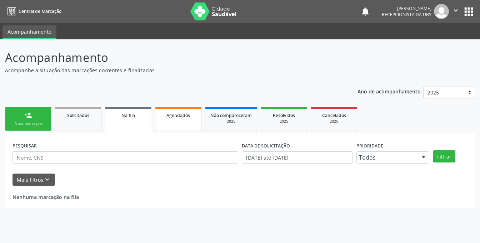
click at [176, 118] on link "Agendados" at bounding box center [178, 119] width 46 height 24
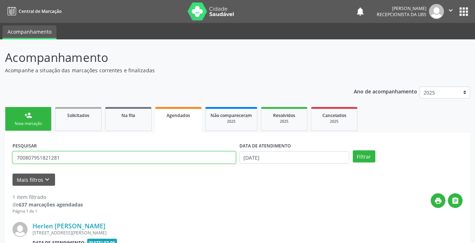
click at [70, 158] on input "700807951821281" at bounding box center [124, 157] width 223 height 12
type input "7"
type input "898003740122635"
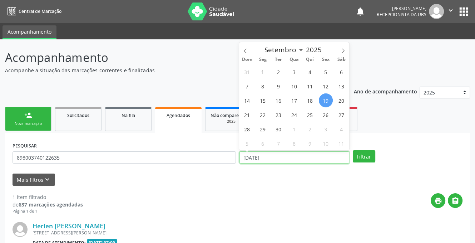
click at [277, 162] on input "[DATE]" at bounding box center [294, 157] width 110 height 12
click at [295, 113] on span "24" at bounding box center [294, 115] width 14 height 14
type input "[DATE]"
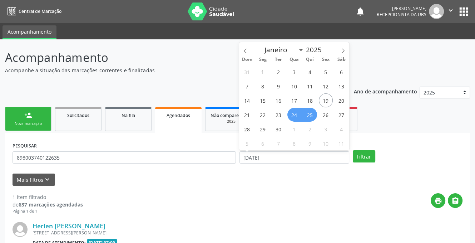
click at [312, 114] on span "25" at bounding box center [310, 115] width 14 height 14
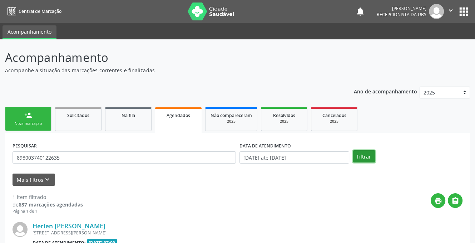
click at [358, 155] on button "Filtrar" at bounding box center [364, 156] width 23 height 12
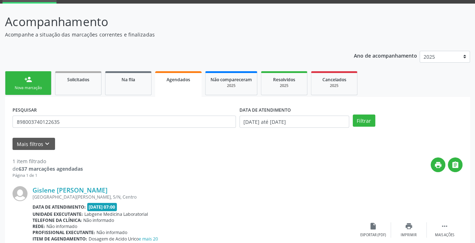
scroll to position [71, 0]
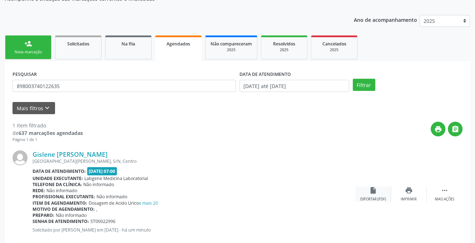
click at [373, 190] on icon "insert_drive_file" at bounding box center [373, 190] width 8 height 8
click at [31, 46] on div "person_add" at bounding box center [28, 44] width 8 height 8
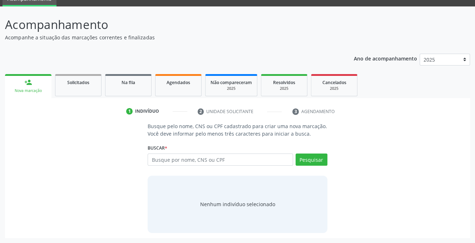
scroll to position [33, 0]
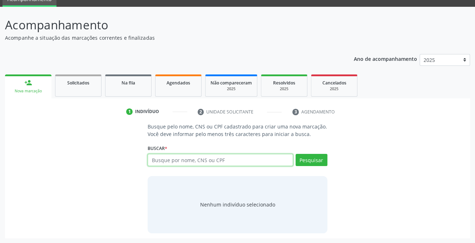
click at [222, 160] on input "text" at bounding box center [220, 160] width 145 height 12
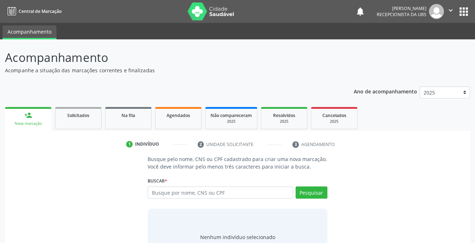
click at [182, 194] on input "text" at bounding box center [220, 192] width 145 height 12
type input "898003251116462"
click at [312, 188] on button "Pesquisar" at bounding box center [311, 192] width 32 height 12
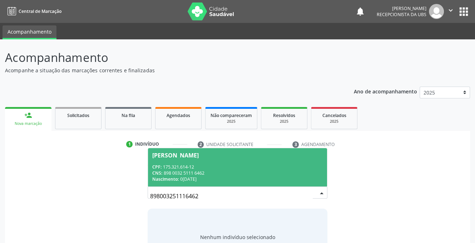
click at [159, 159] on span "Dafny Ferreira Soares CPF: 175.321.614-12 CNS: 898 0032 5111 6462 Nascimento: 0…" at bounding box center [237, 167] width 179 height 38
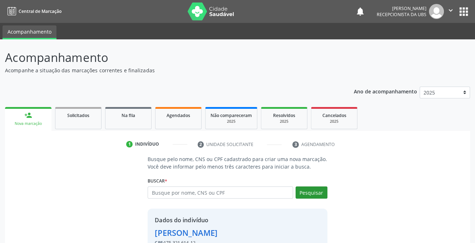
scroll to position [43, 0]
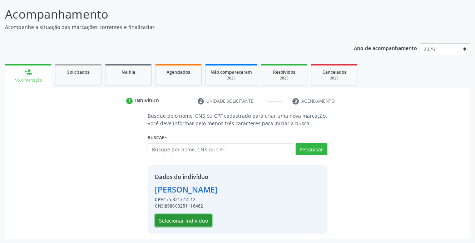
click at [178, 222] on button "Selecionar indivíduo" at bounding box center [183, 220] width 57 height 12
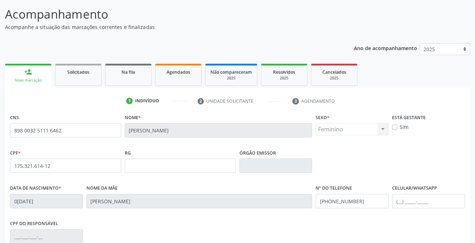
scroll to position [144, 0]
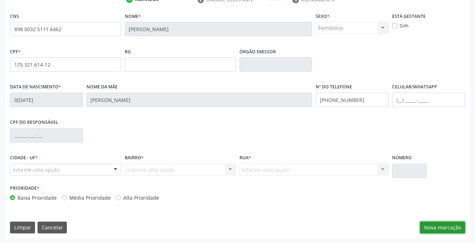
click at [445, 228] on button "Nova marcação" at bounding box center [442, 227] width 45 height 12
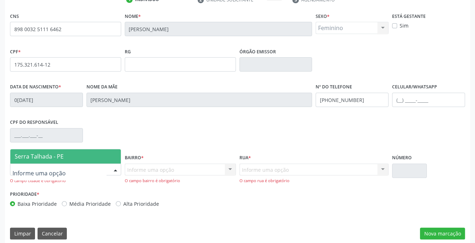
click at [118, 170] on div at bounding box center [115, 170] width 11 height 12
click at [102, 160] on span "Serra Talhada - PE" at bounding box center [65, 156] width 110 height 14
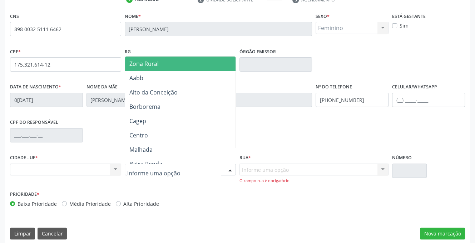
click at [136, 174] on div at bounding box center [180, 169] width 111 height 12
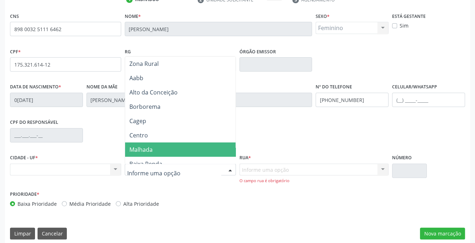
click at [150, 149] on span "Malhada" at bounding box center [140, 149] width 23 height 8
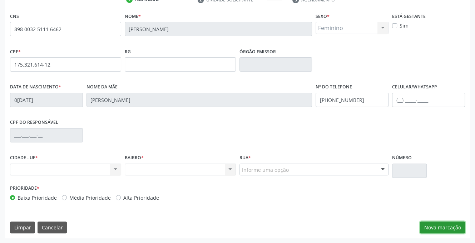
click at [445, 227] on button "Nova marcação" at bounding box center [442, 227] width 45 height 12
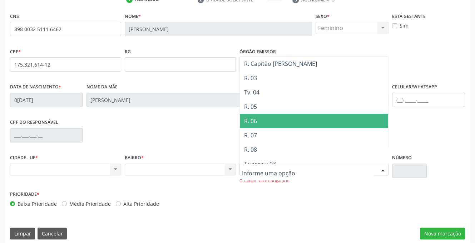
click at [262, 125] on span "R. 06" at bounding box center [314, 121] width 149 height 14
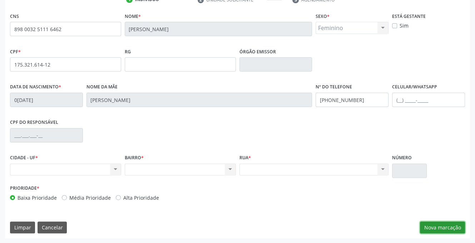
click at [446, 225] on button "Nova marcação" at bounding box center [442, 227] width 45 height 12
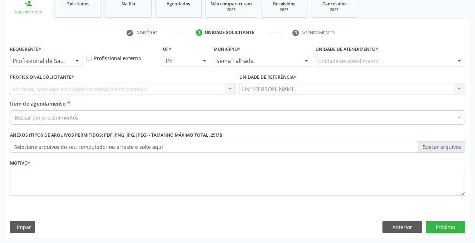
scroll to position [111, 0]
click at [76, 61] on div at bounding box center [77, 61] width 11 height 12
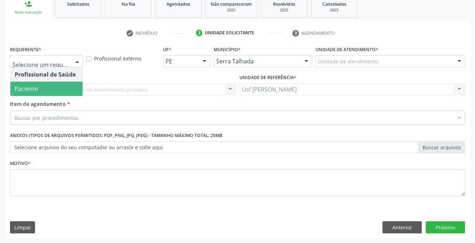
click at [74, 88] on span "Paciente" at bounding box center [46, 88] width 72 height 14
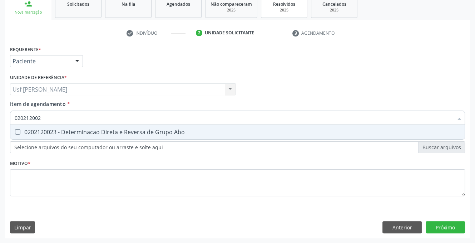
type input "0202120023"
click at [15, 130] on Abo at bounding box center [17, 131] width 5 height 5
click at [15, 130] on Abo "checkbox" at bounding box center [12, 131] width 5 height 5
checkbox Abo "true"
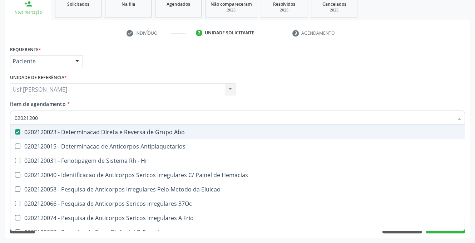
type input "020212008"
checkbox Abo "false"
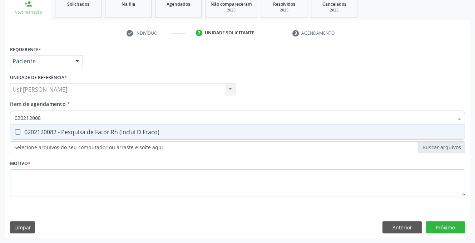
type input "0202120082"
click at [18, 130] on Fraco\) at bounding box center [17, 131] width 5 height 5
click at [15, 130] on Fraco\) "checkbox" at bounding box center [12, 131] width 5 height 5
checkbox Fraco\) "true"
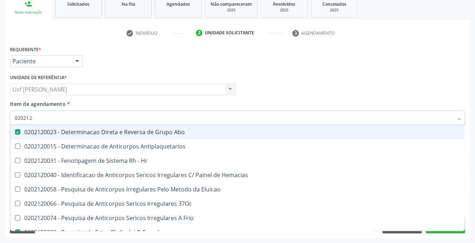
type input "02021"
checkbox Abo "false"
checkbox Fraco\) "false"
checkbox \(Tia\) "true"
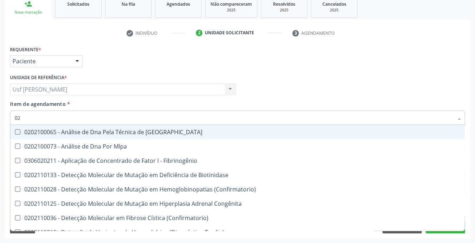
type input "0"
checkbox Abo "false"
checkbox Fraco\) "false"
checkbox Exoma "false"
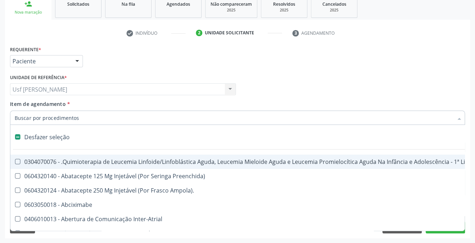
click at [64, 117] on input "Item de agendamento *" at bounding box center [234, 117] width 438 height 14
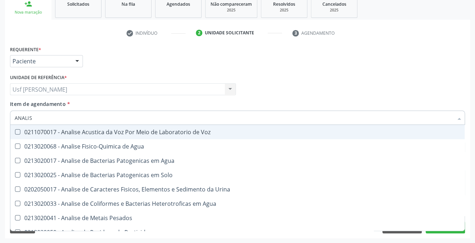
type input "ANALISE"
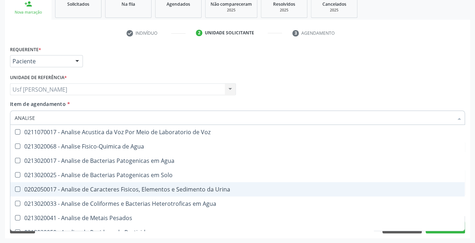
click at [15, 190] on Urina at bounding box center [17, 188] width 5 height 5
click at [15, 190] on Urina "checkbox" at bounding box center [12, 189] width 5 height 5
checkbox Urina "true"
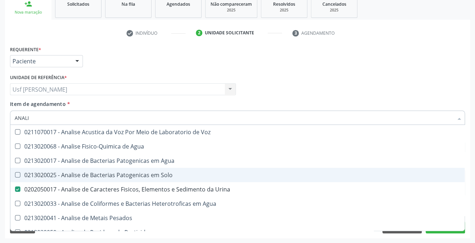
type input "ANAL"
checkbox Urina "false"
checkbox Agua "true"
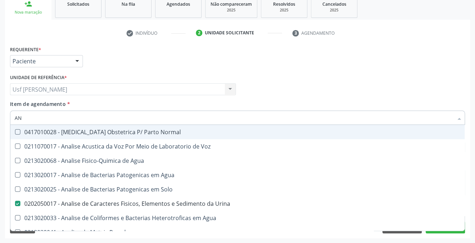
type input "A"
checkbox Urina "false"
checkbox Pesticidas "false"
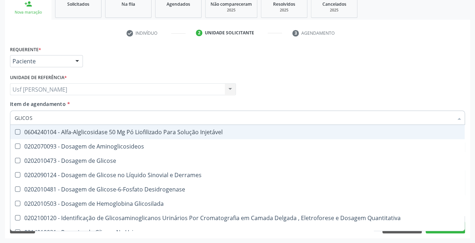
type input "GLICOSE"
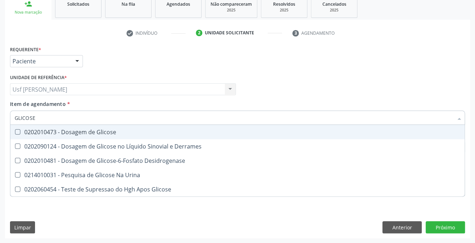
click at [17, 133] on Glicose at bounding box center [17, 131] width 5 height 5
click at [15, 133] on Glicose "checkbox" at bounding box center [12, 131] width 5 height 5
checkbox Glicose "true"
type input "GLICOS"
checkbox Glicose "false"
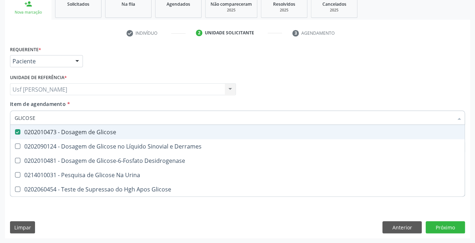
checkbox Desidrogenase "true"
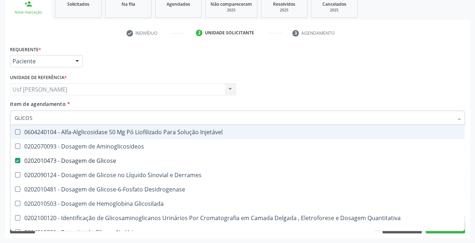
type input "GLICO"
checkbox Glicose "false"
checkbox Glicosilada "true"
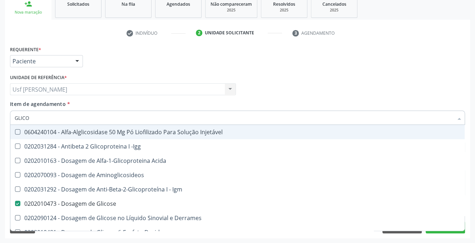
type input "GLIC"
checkbox Glicose "false"
checkbox Glicose "true"
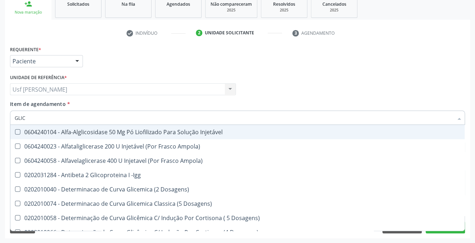
type input "GLI"
checkbox Glicose "false"
checkbox Glicosilada "true"
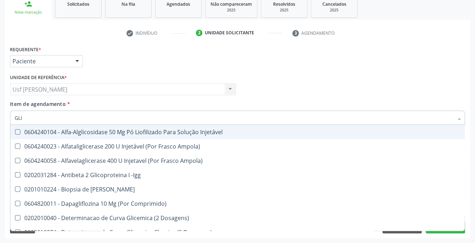
type input "GL"
checkbox Glicose "false"
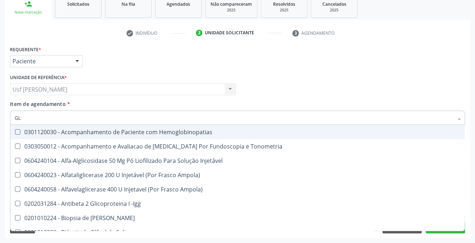
type input "G"
checkbox Glicose "false"
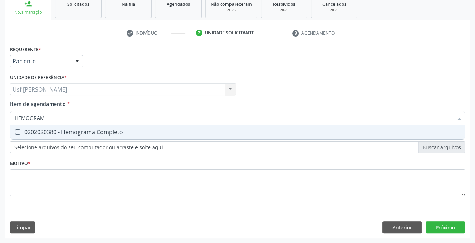
type input "HEMOGRAMA"
click at [14, 131] on div at bounding box center [12, 132] width 5 height 6
checkbox Completo "true"
type input "HEMO"
checkbox Completo "false"
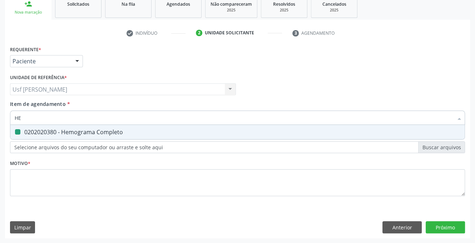
type input "H"
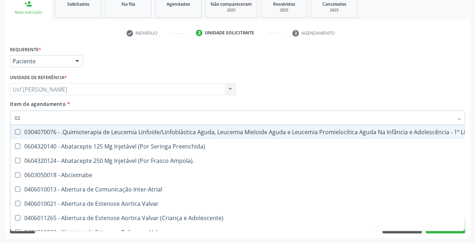
type input "020"
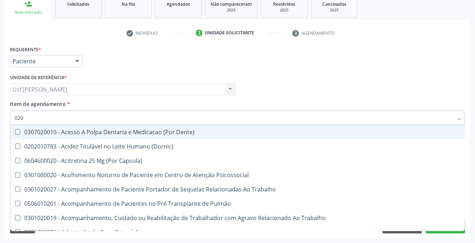
checkbox Urina "true"
checkbox Recombinante "false"
checkbox Paranasal "false"
checkbox Abo "true"
checkbox Glicose "true"
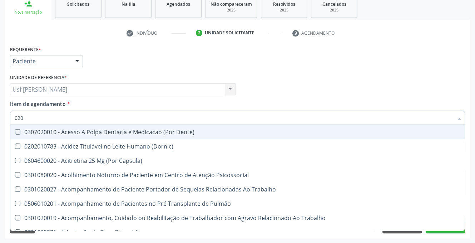
checkbox Derrames "false"
checkbox Segmento\) "false"
checkbox Completo "true"
type input "02020"
checkbox Capsula\) "true"
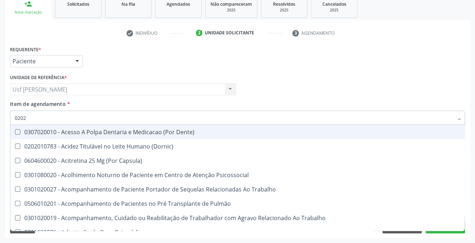
checkbox Urina "false"
checkbox Coagulação\ "false"
type input "020203"
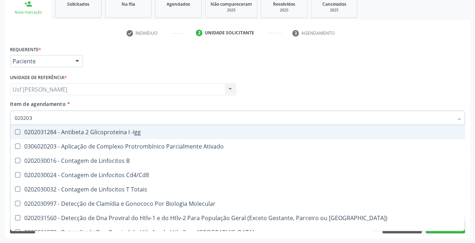
checkbox B "false"
checkbox Completo "true"
type input "0202030"
checkbox Completo "false"
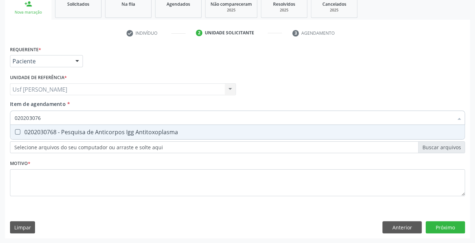
type input "0202030768"
click at [17, 130] on Antitoxoplasma at bounding box center [17, 131] width 5 height 5
click at [15, 130] on Antitoxoplasma "checkbox" at bounding box center [12, 131] width 5 height 5
checkbox Antitoxoplasma "true"
type input "02020307"
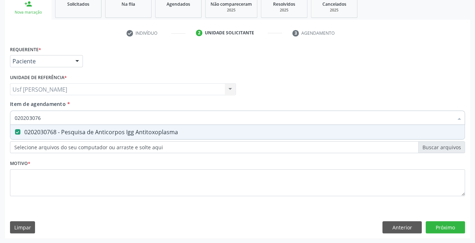
checkbox Antitoxoplasma "false"
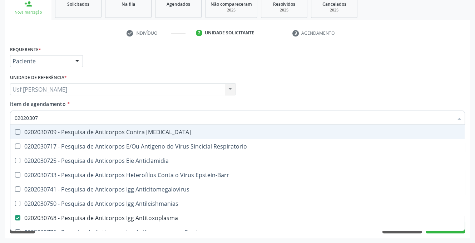
type input "0202030"
checkbox Antitoxoplasma "false"
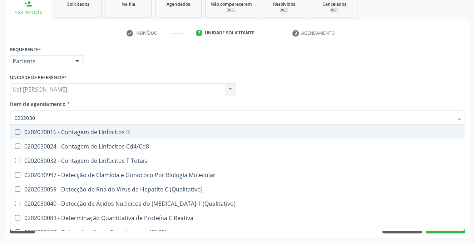
type input "020203"
checkbox Antiglomerulo "true"
checkbox Antitoxoplasma "false"
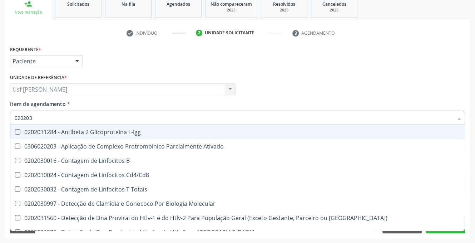
type input "0202030"
checkbox Completo "false"
checkbox \(Ro\) "true"
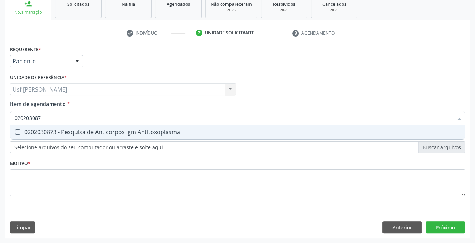
type input "0202030873"
click at [18, 131] on Antitoxoplasma at bounding box center [17, 131] width 5 height 5
click at [15, 131] on Antitoxoplasma "checkbox" at bounding box center [12, 131] width 5 height 5
checkbox Antitoxoplasma "true"
type input "02020308"
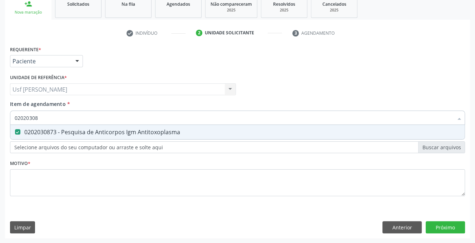
checkbox Antitoxoplasma "false"
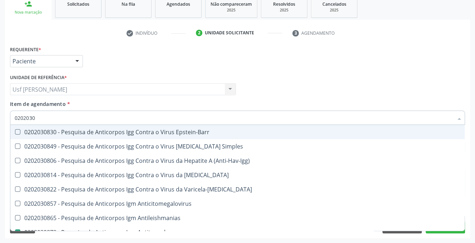
type input "020203"
checkbox Antitoxoplasma "false"
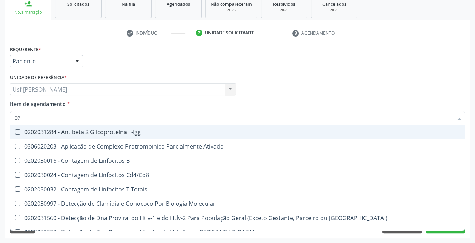
type input "0"
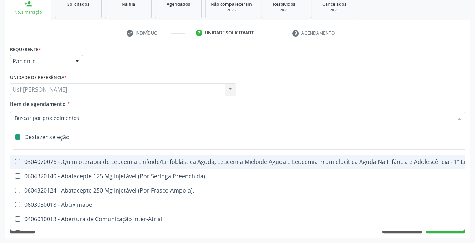
checkbox Ampola\)\ "false"
checkbox Fígado "false"
checkbox Hemoglobinopatias "false"
checkbox Bloco "false"
checkbox Coração "false"
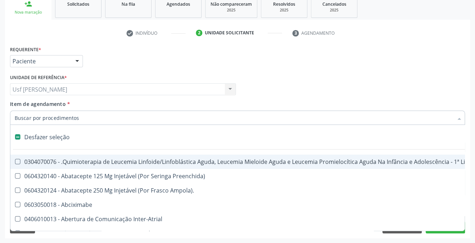
checkbox Agudizadas "false"
checkbox Ampola\) "false"
type input "C"
checkbox Punho "true"
checkbox Urina "false"
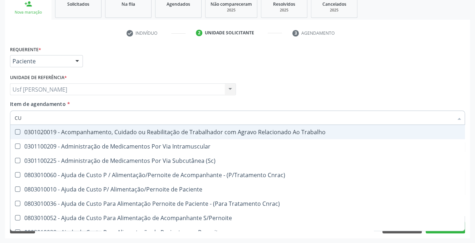
type input "CUL"
checkbox Cranianos "false"
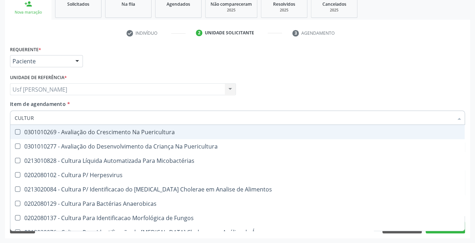
type input "CULTURA"
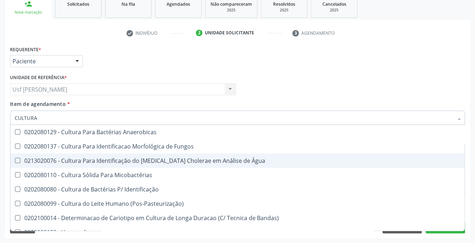
scroll to position [80, 0]
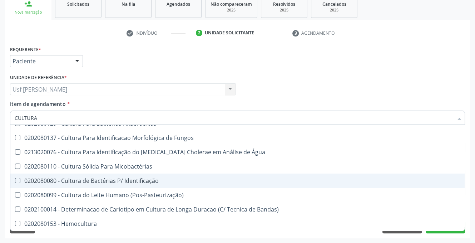
click at [18, 179] on Identificação at bounding box center [17, 180] width 5 height 5
click at [15, 179] on Identificação "checkbox" at bounding box center [12, 180] width 5 height 5
checkbox Identificação "true"
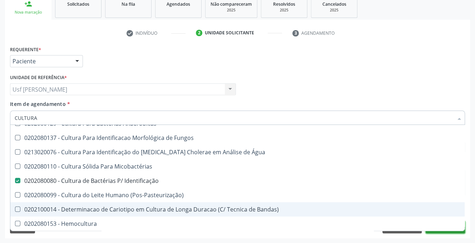
click at [431, 231] on button "Próximo" at bounding box center [445, 227] width 39 height 12
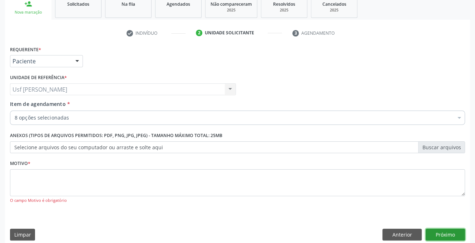
scroll to position [0, 0]
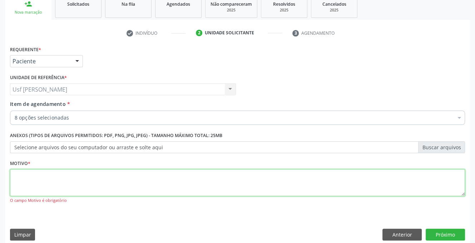
click at [62, 179] on textarea at bounding box center [237, 182] width 455 height 27
type textarea "."
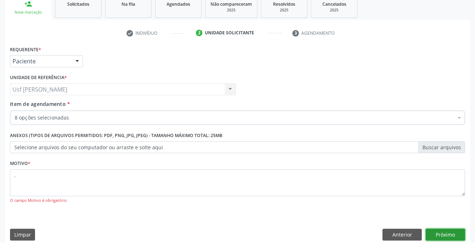
click at [459, 233] on button "Próximo" at bounding box center [445, 234] width 39 height 12
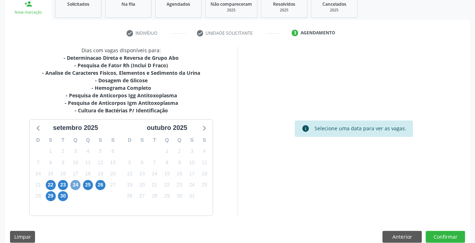
click at [76, 185] on span "24" at bounding box center [75, 185] width 10 height 10
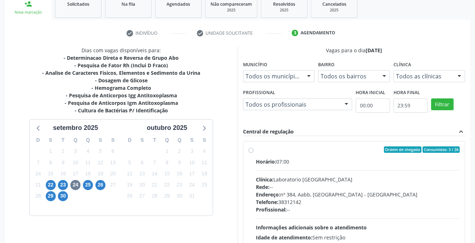
click at [256, 151] on label "Ordem de chegada Consumidos: 3 / 26 Horário: 07:00 Clínica: Laboratorio Sao Fra…" at bounding box center [358, 201] width 204 height 110
click at [251, 151] on input "Ordem de chegada Consumidos: 3 / 26 Horário: 07:00 Clínica: Laboratorio Sao Fra…" at bounding box center [250, 149] width 5 height 6
radio input "true"
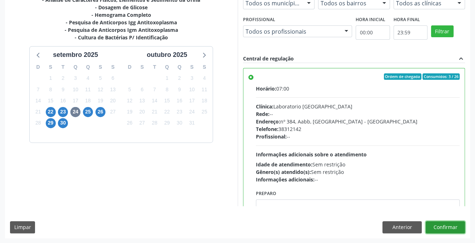
click at [449, 227] on button "Confirmar" at bounding box center [445, 227] width 39 height 12
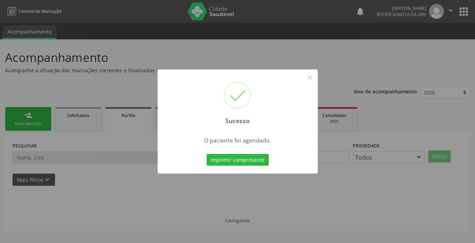
scroll to position [0, 0]
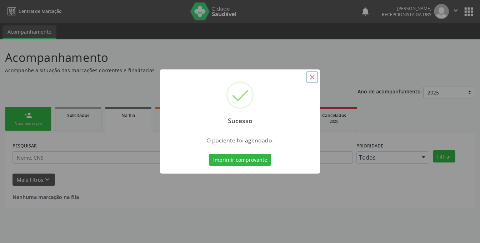
click at [310, 76] on button "×" at bounding box center [312, 77] width 12 height 12
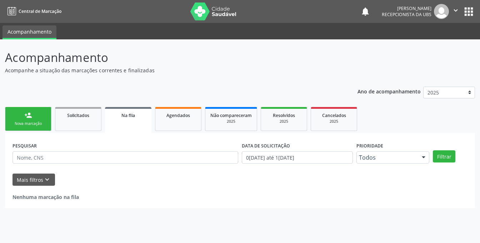
click at [24, 115] on div "person_add" at bounding box center [28, 115] width 8 height 8
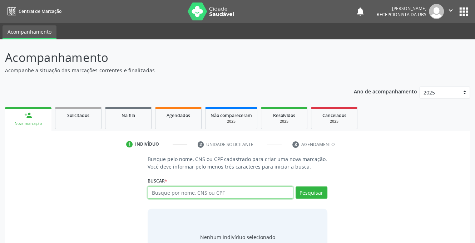
click at [182, 192] on input "text" at bounding box center [220, 192] width 145 height 12
type input "705604489367619"
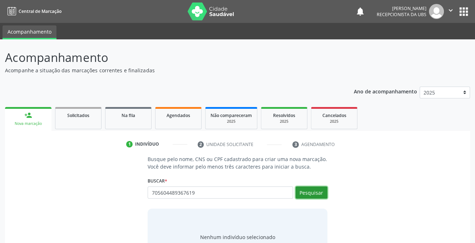
click at [307, 193] on button "Pesquisar" at bounding box center [311, 192] width 32 height 12
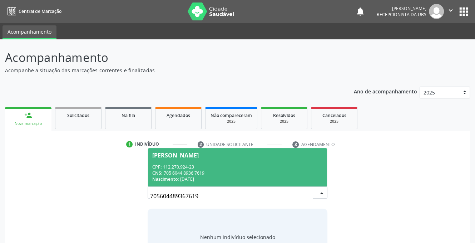
click at [189, 171] on div "CNS: 705 6044 8936 7619" at bounding box center [237, 173] width 170 height 6
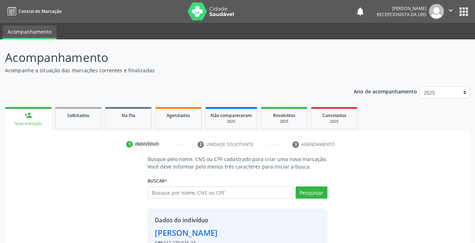
scroll to position [43, 0]
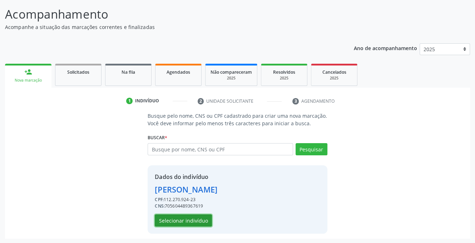
click at [167, 218] on button "Selecionar indivíduo" at bounding box center [183, 220] width 57 height 12
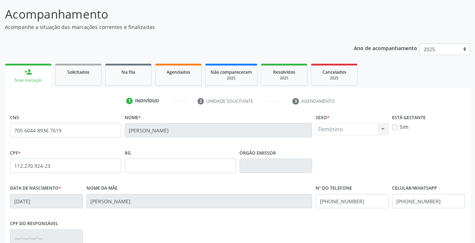
scroll to position [144, 0]
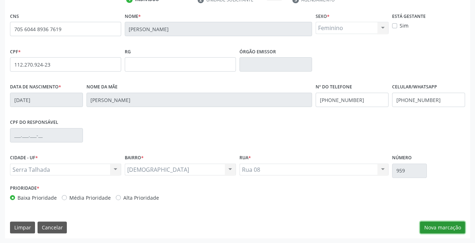
click at [443, 223] on button "Nova marcação" at bounding box center [442, 227] width 45 height 12
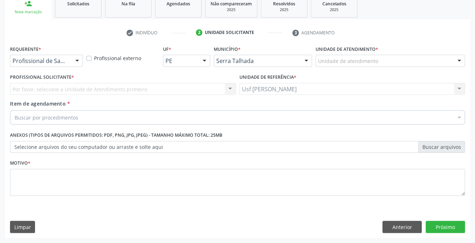
scroll to position [111, 0]
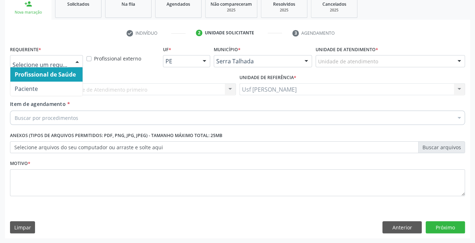
click at [77, 59] on div at bounding box center [77, 61] width 11 height 12
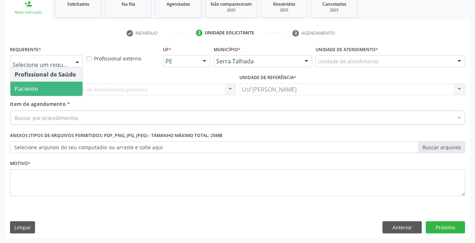
click at [56, 88] on span "Paciente" at bounding box center [46, 88] width 72 height 14
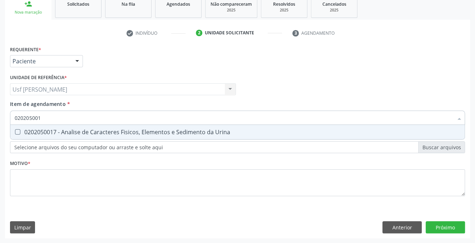
type input "0202050017"
click at [16, 132] on Urina at bounding box center [17, 131] width 5 height 5
click at [15, 132] on Urina "checkbox" at bounding box center [12, 131] width 5 height 5
checkbox Urina "true"
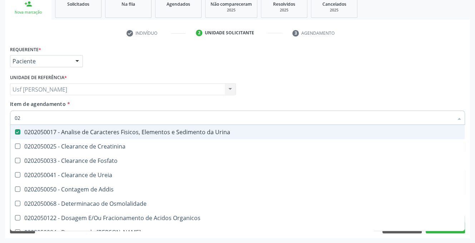
type input "0"
checkbox Urina "false"
checkbox Fosfato "false"
checkbox Urina "false"
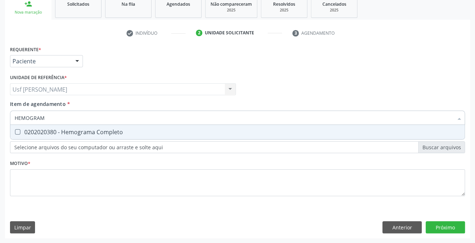
type input "HEMOGRAMA"
click at [15, 129] on Completo at bounding box center [17, 131] width 5 height 5
click at [15, 129] on Completo "checkbox" at bounding box center [12, 131] width 5 height 5
checkbox Completo "true"
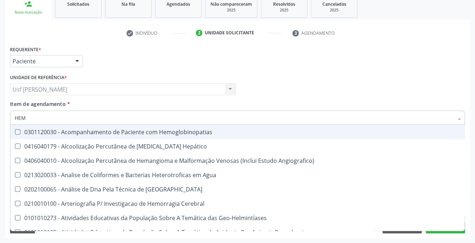
type input "HE"
checkbox Hemoglobinopatias "false"
type input "H"
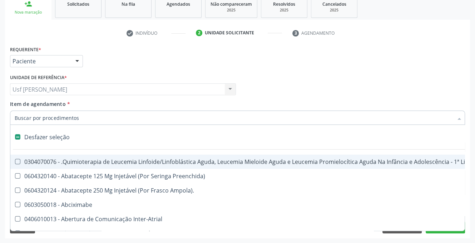
checkbox Quadril "false"
checkbox Urina "true"
type input "020"
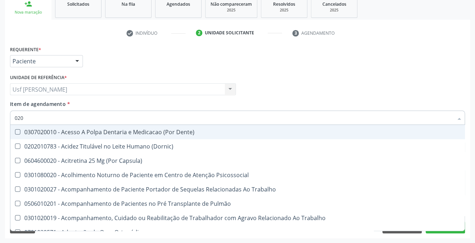
checkbox Urina "true"
checkbox Recombinante "false"
checkbox Paranasal "false"
checkbox Completo "true"
type input "020203"
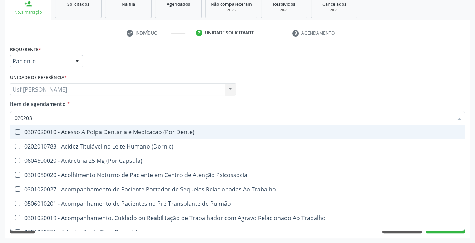
checkbox Capsula\) "false"
checkbox Urina "false"
checkbox Retrógrada "true"
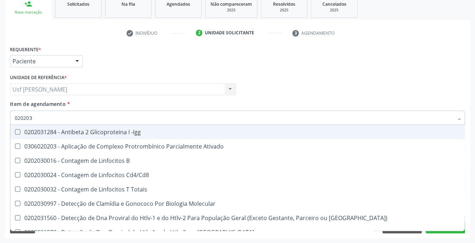
type input "0202030"
checkbox Completo "false"
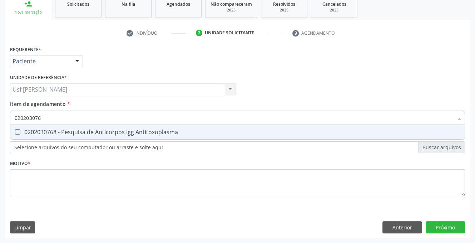
type input "0202030768"
click at [18, 133] on Antitoxoplasma at bounding box center [17, 131] width 5 height 5
click at [15, 133] on Antitoxoplasma "checkbox" at bounding box center [12, 131] width 5 height 5
checkbox Antitoxoplasma "true"
type input "02020307"
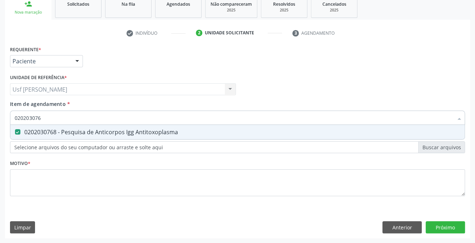
checkbox Antitoxoplasma "false"
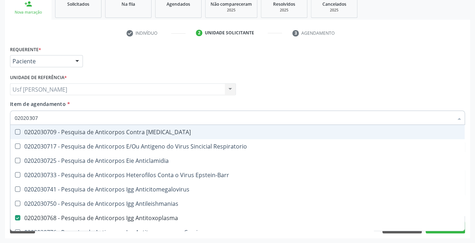
type input "0202030"
checkbox Antitoxoplasma "false"
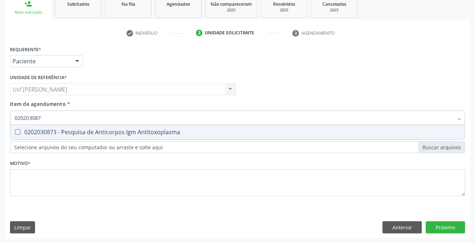
type input "0202030873"
click at [18, 131] on Antitoxoplasma at bounding box center [17, 131] width 5 height 5
click at [15, 131] on Antitoxoplasma "checkbox" at bounding box center [12, 131] width 5 height 5
click at [18, 131] on Antitoxoplasma at bounding box center [17, 131] width 5 height 5
click at [15, 131] on Antitoxoplasma "checkbox" at bounding box center [12, 131] width 5 height 5
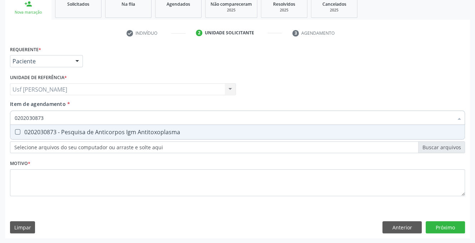
click at [18, 131] on Antitoxoplasma at bounding box center [17, 131] width 5 height 5
click at [15, 131] on Antitoxoplasma "checkbox" at bounding box center [12, 131] width 5 height 5
checkbox Antitoxoplasma "true"
type input "02020308"
checkbox Antitoxoplasma "false"
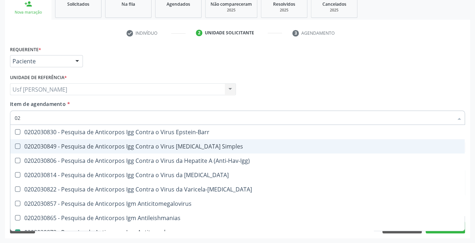
type input "0"
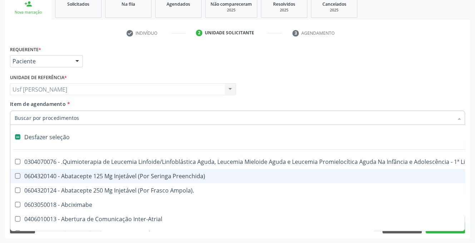
checkbox Ampola\)\ "false"
checkbox Valvar "false"
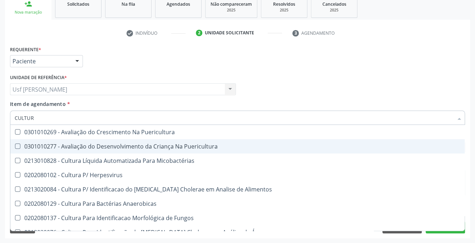
type input "CULTURA"
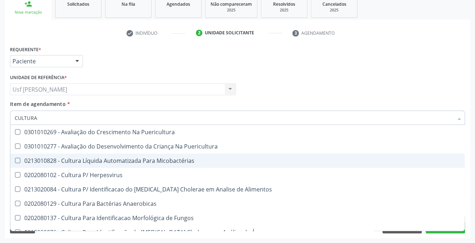
scroll to position [71, 0]
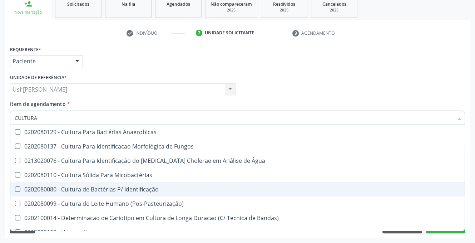
click at [14, 187] on div at bounding box center [12, 189] width 5 height 6
checkbox Identificação "true"
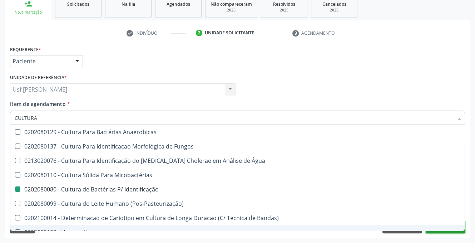
click at [451, 231] on button "Próximo" at bounding box center [445, 227] width 39 height 12
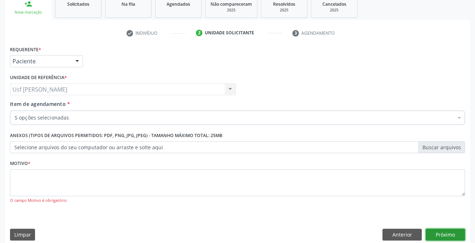
scroll to position [0, 0]
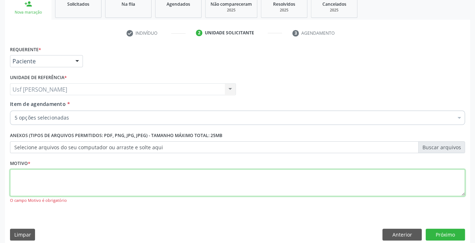
click at [28, 178] on textarea at bounding box center [237, 182] width 455 height 27
type textarea ";"
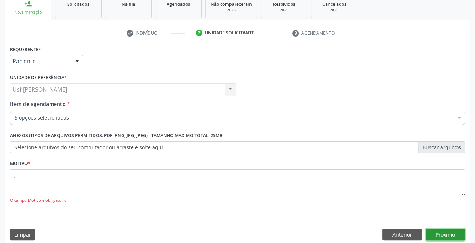
click at [458, 230] on button "Próximo" at bounding box center [445, 234] width 39 height 12
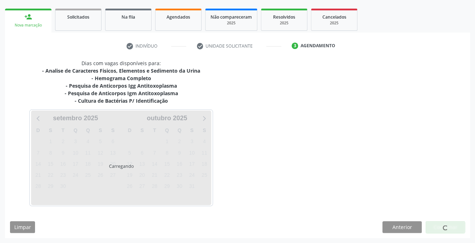
scroll to position [98, 0]
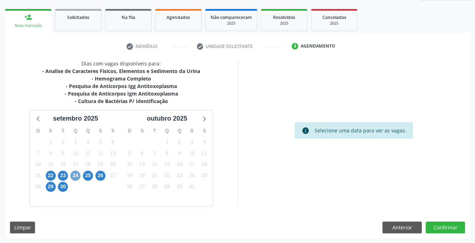
click at [79, 173] on span "24" at bounding box center [75, 175] width 10 height 10
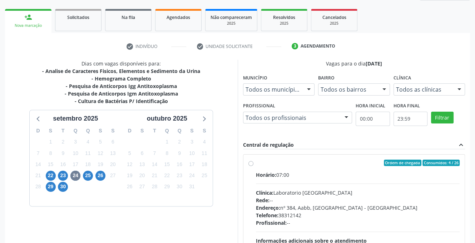
click at [256, 163] on label "Ordem de chegada Consumidos: 4 / 26 Horário: 07:00 Clínica: Laboratorio Sao Fra…" at bounding box center [358, 214] width 204 height 110
click at [251, 163] on input "Ordem de chegada Consumidos: 4 / 26 Horário: 07:00 Clínica: Laboratorio Sao Fra…" at bounding box center [250, 162] width 5 height 6
radio input "true"
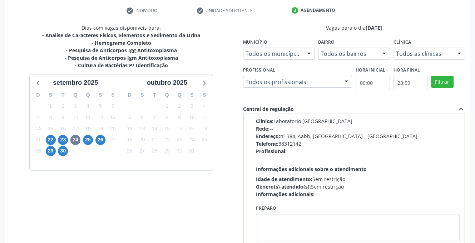
scroll to position [184, 0]
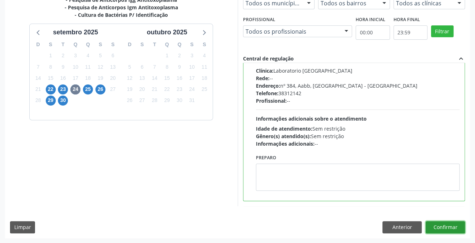
click at [444, 224] on button "Confirmar" at bounding box center [445, 227] width 39 height 12
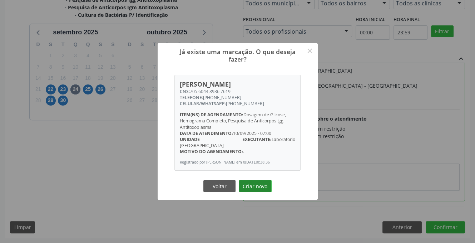
click at [252, 187] on button "Criar novo" at bounding box center [255, 186] width 33 height 12
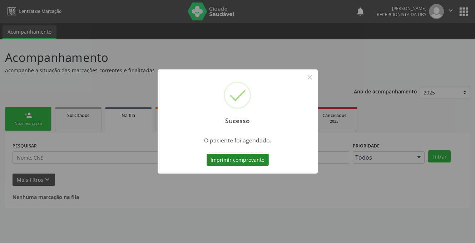
scroll to position [0, 0]
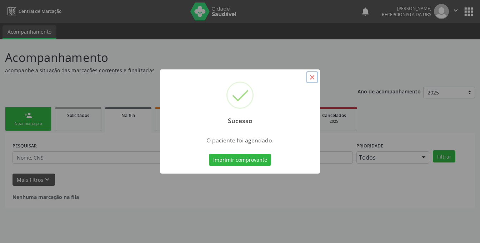
click at [311, 75] on button "×" at bounding box center [312, 77] width 12 height 12
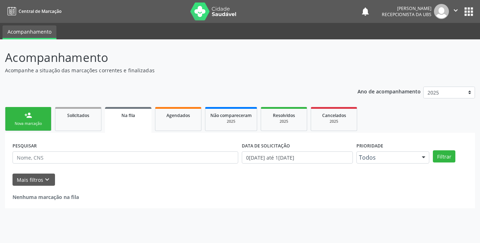
click at [26, 121] on div "Nova marcação" at bounding box center [28, 123] width 36 height 5
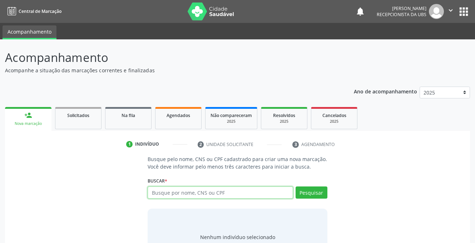
click at [214, 190] on input "text" at bounding box center [220, 192] width 145 height 12
type input "708609059250987"
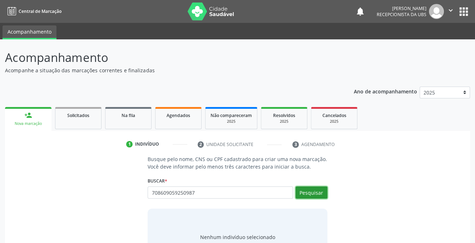
click at [306, 193] on button "Pesquisar" at bounding box center [311, 192] width 32 height 12
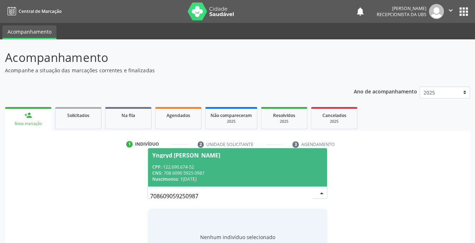
click at [174, 156] on div "Yngryd [PERSON_NAME]" at bounding box center [186, 155] width 68 height 6
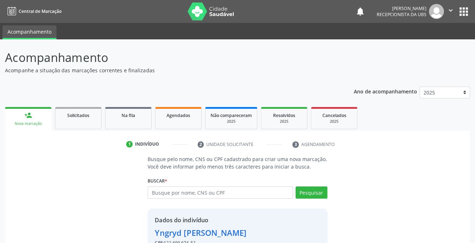
scroll to position [43, 0]
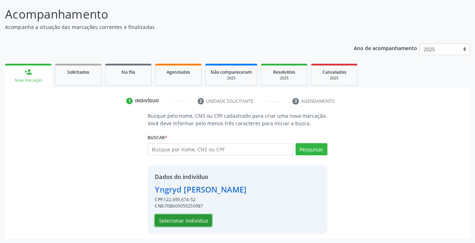
click at [176, 219] on button "Selecionar indivíduo" at bounding box center [183, 220] width 57 height 12
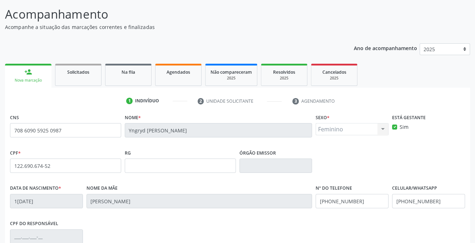
scroll to position [144, 0]
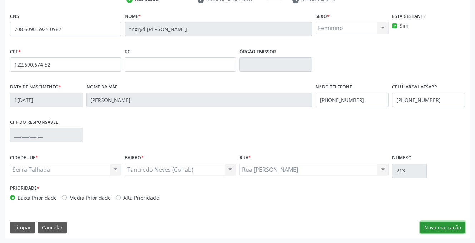
click at [437, 227] on button "Nova marcação" at bounding box center [442, 227] width 45 height 12
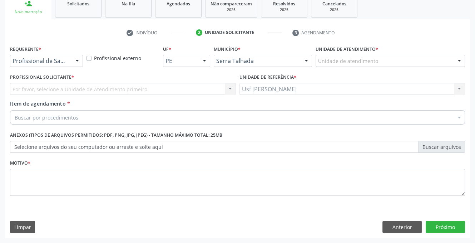
scroll to position [111, 0]
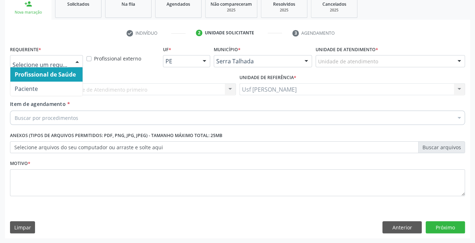
click at [76, 60] on div at bounding box center [77, 61] width 11 height 12
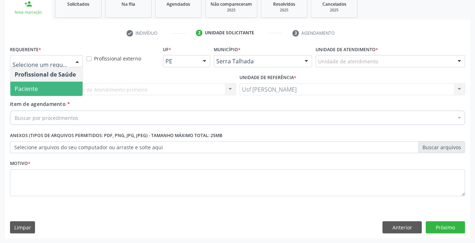
click at [59, 88] on span "Paciente" at bounding box center [46, 88] width 72 height 14
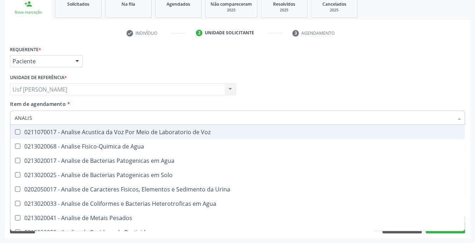
type input "ANALISE"
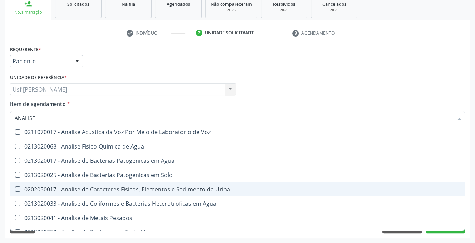
click at [19, 188] on Urina at bounding box center [17, 188] width 5 height 5
click at [15, 188] on Urina "checkbox" at bounding box center [12, 189] width 5 height 5
checkbox Urina "true"
type input "ANAL"
checkbox Urina "false"
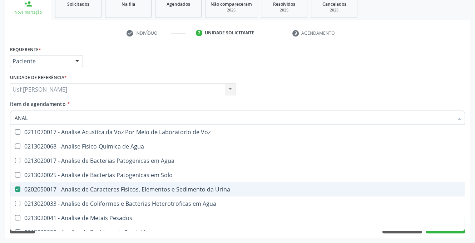
checkbox Agua "true"
type input "A"
checkbox Agua "false"
checkbox Alimentos "false"
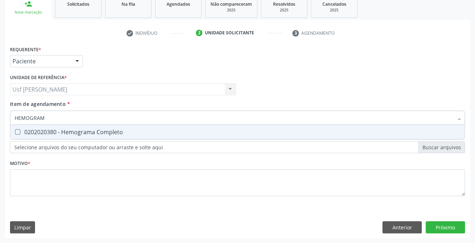
type input "HEMOGRAMA"
click at [15, 130] on Completo at bounding box center [17, 131] width 5 height 5
click at [15, 130] on Completo "checkbox" at bounding box center [12, 131] width 5 height 5
checkbox Completo "true"
type input "HEMOG"
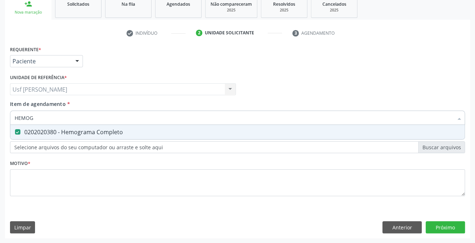
checkbox Completo "false"
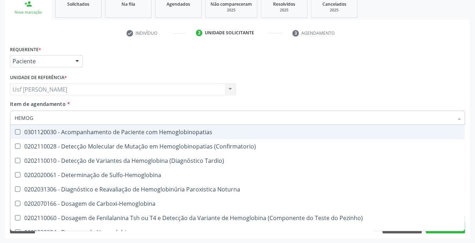
type input "HEMO"
checkbox Completo "false"
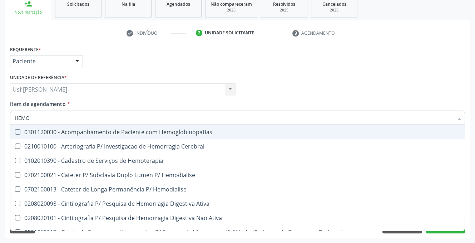
type input "HEM"
checkbox Completo "false"
checkbox Elástica "true"
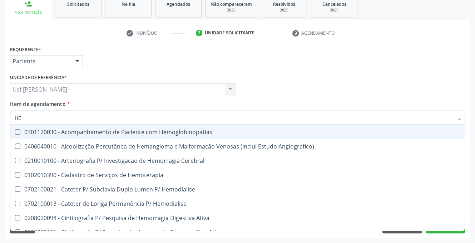
type input "H"
checkbox Completo "false"
checkbox Orgaos "false"
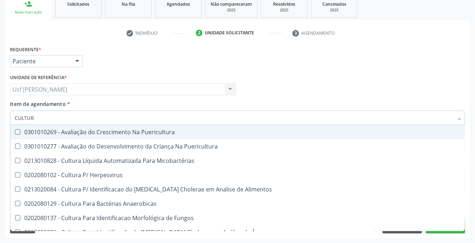
type input "CULTURA"
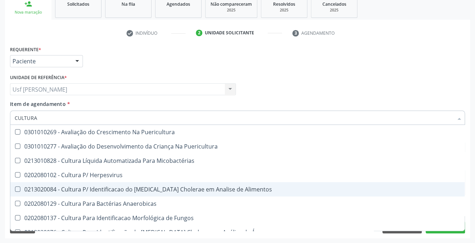
scroll to position [36, 0]
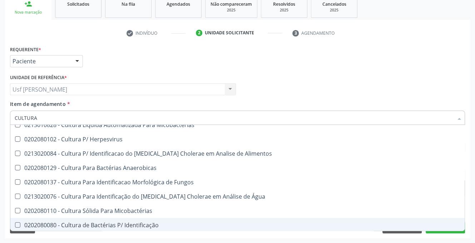
click at [19, 224] on Identificação at bounding box center [17, 224] width 5 height 5
click at [15, 224] on Identificação "checkbox" at bounding box center [12, 224] width 5 height 5
checkbox Identificação "true"
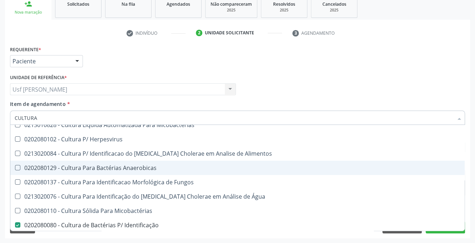
click at [443, 230] on div "Desfazer seleção 0301010269 - Avaliação do Crescimento Na Puericultura 03010102…" at bounding box center [237, 178] width 455 height 106
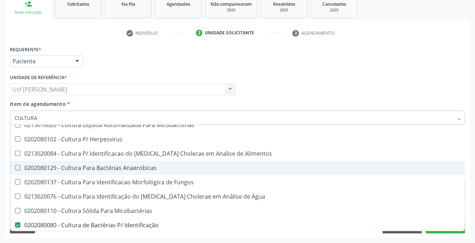
click at [443, 230] on div "Desfazer seleção 0301010269 - Avaliação do Crescimento Na Puericultura 03010102…" at bounding box center [237, 178] width 455 height 106
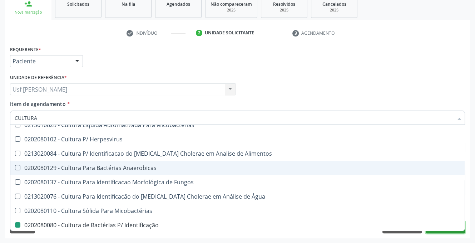
click at [461, 232] on button "Próximo" at bounding box center [445, 227] width 39 height 12
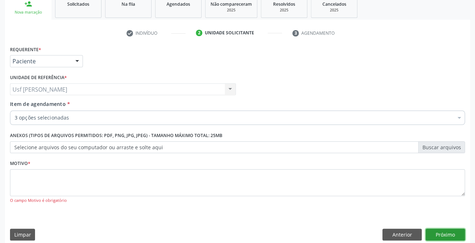
scroll to position [0, 0]
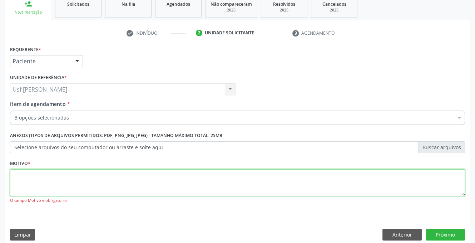
click at [47, 188] on textarea at bounding box center [237, 182] width 455 height 27
type textarea ","
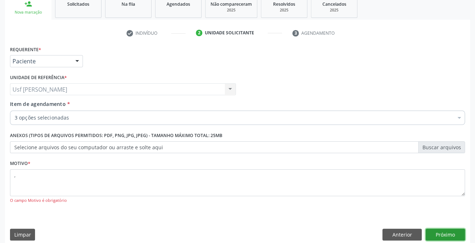
click at [451, 232] on button "Próximo" at bounding box center [445, 234] width 39 height 12
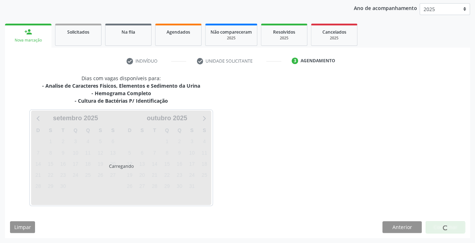
scroll to position [83, 0]
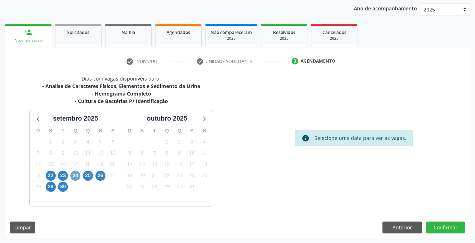
click at [73, 173] on span "24" at bounding box center [75, 175] width 10 height 10
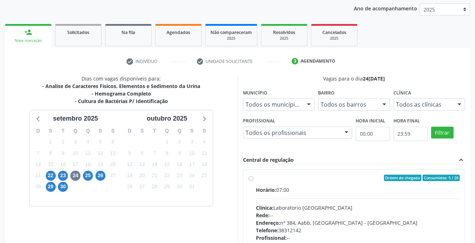
click at [256, 178] on label "Ordem de chegada Consumidos: 5 / 26 Horário: 07:00 Clínica: Laboratorio [GEOGRA…" at bounding box center [358, 229] width 204 height 110
click at [249, 178] on input "Ordem de chegada Consumidos: 5 / 26 Horário: 07:00 Clínica: Laboratorio Sao Fra…" at bounding box center [250, 177] width 5 height 6
radio input "true"
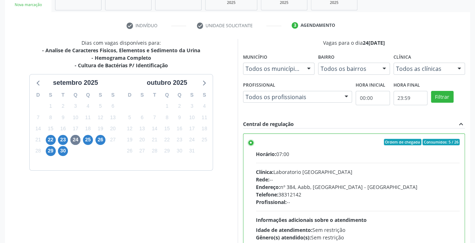
scroll to position [184, 0]
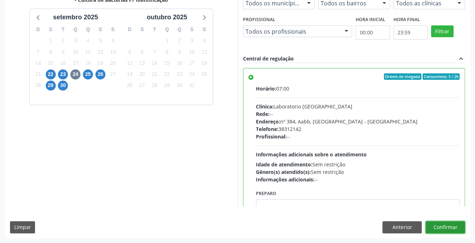
click at [448, 223] on button "Confirmar" at bounding box center [445, 227] width 39 height 12
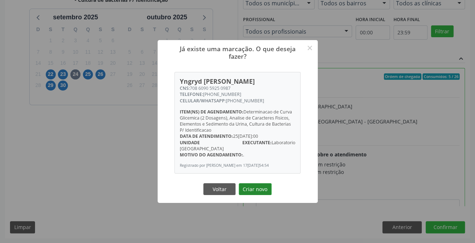
click at [250, 188] on button "Criar novo" at bounding box center [255, 189] width 33 height 12
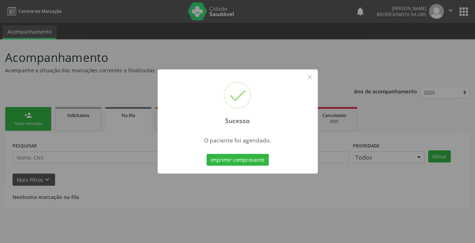
scroll to position [0, 0]
click at [312, 74] on button "×" at bounding box center [312, 77] width 12 height 12
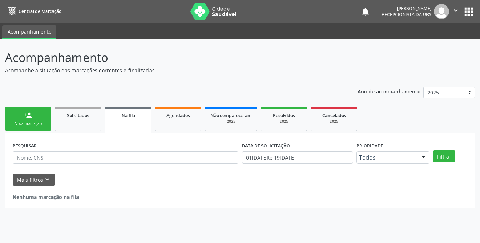
click at [31, 123] on div "Nova marcação" at bounding box center [28, 123] width 36 height 5
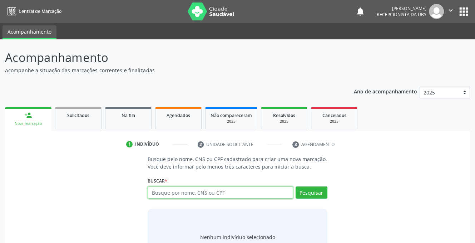
click at [238, 193] on input "text" at bounding box center [220, 192] width 145 height 12
type input "708504331064579"
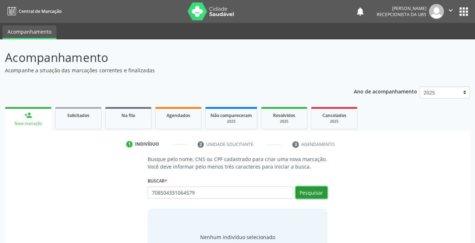
click at [310, 191] on button "Pesquisar" at bounding box center [311, 192] width 32 height 12
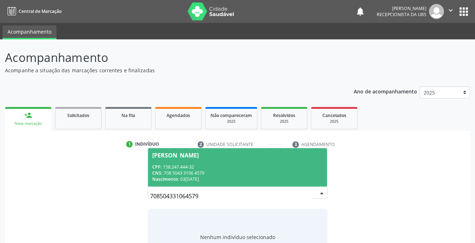
click at [190, 167] on div "CPF: 158.247.444-32" at bounding box center [237, 167] width 170 height 6
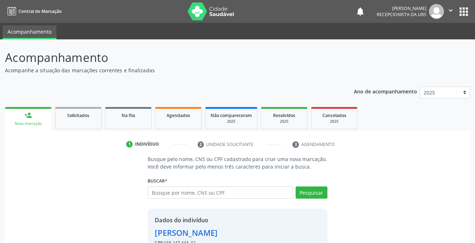
scroll to position [43, 0]
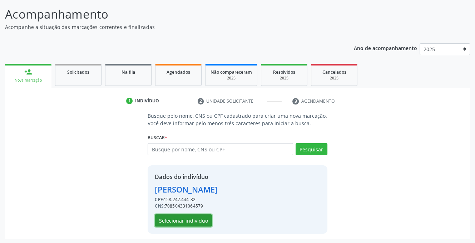
click at [177, 219] on button "Selecionar indivíduo" at bounding box center [183, 220] width 57 height 12
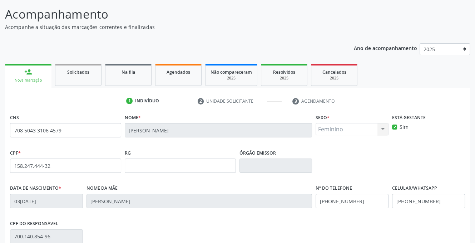
scroll to position [144, 0]
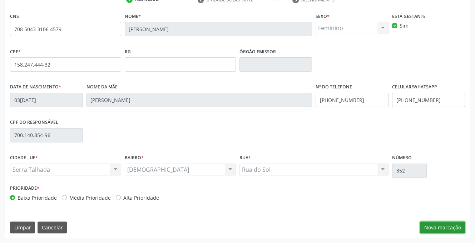
click at [435, 227] on button "Nova marcação" at bounding box center [442, 227] width 45 height 12
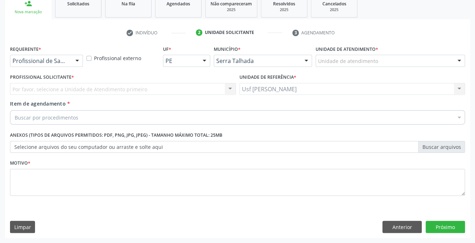
scroll to position [111, 0]
click at [76, 61] on div at bounding box center [77, 61] width 11 height 12
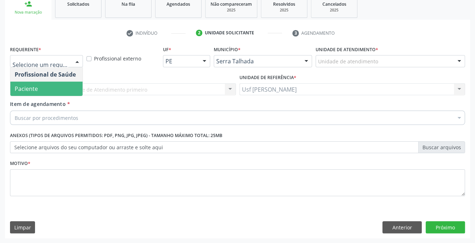
click at [61, 88] on span "Paciente" at bounding box center [46, 88] width 72 height 14
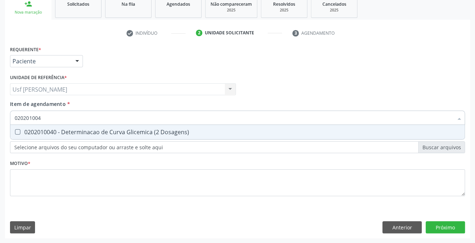
type input "0202010040"
click at [20, 131] on Dosagens\) at bounding box center [17, 131] width 5 height 5
click at [15, 131] on Dosagens\) "checkbox" at bounding box center [12, 131] width 5 height 5
checkbox Dosagens\) "true"
type input "02020100"
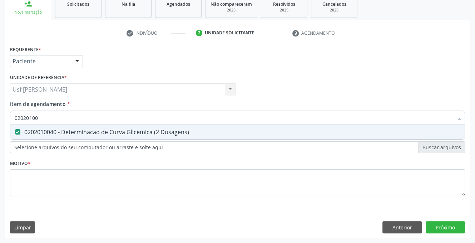
checkbox Dosagens\) "false"
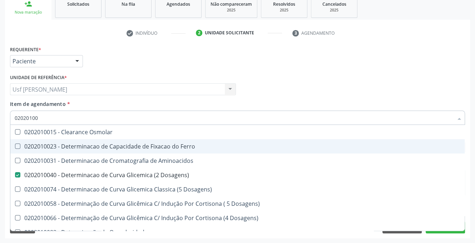
type input "0202010"
checkbox Dosagens\) "false"
checkbox Dosagens\) "true"
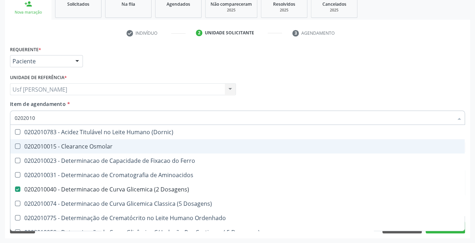
type input "020201"
checkbox Dosagens\) "false"
checkbox Ordenhado "true"
type input "0"
checkbox Ordenhado "false"
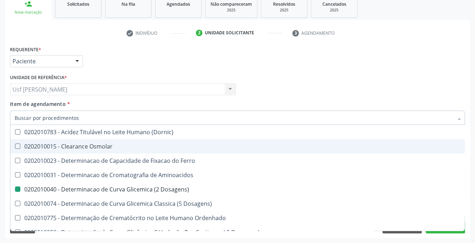
checkbox Galactose "false"
checkbox Nt-Probnp\) "false"
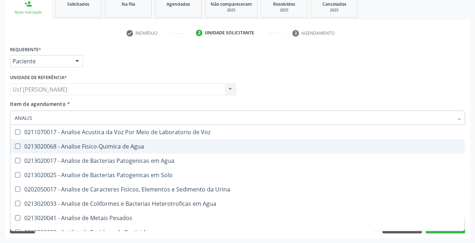
type input "ANALISE"
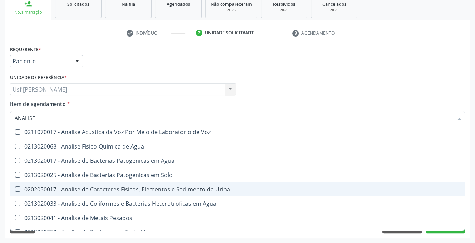
click at [16, 189] on Urina at bounding box center [17, 188] width 5 height 5
click at [15, 189] on Urina "checkbox" at bounding box center [12, 189] width 5 height 5
checkbox Urina "true"
type input "ANAL"
checkbox Urina "false"
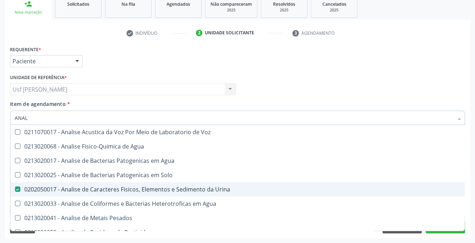
checkbox Agua "true"
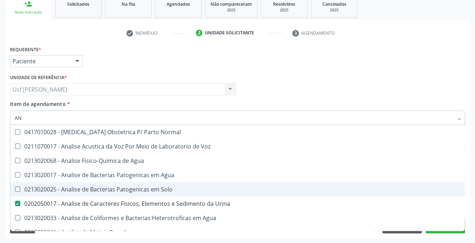
type input "A"
checkbox Urina "false"
checkbox Pesticidas "false"
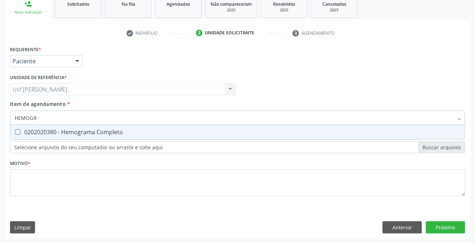
type input "HEMOGRA"
click at [16, 133] on Completo at bounding box center [17, 131] width 5 height 5
click at [15, 133] on Completo "checkbox" at bounding box center [12, 131] width 5 height 5
checkbox Completo "true"
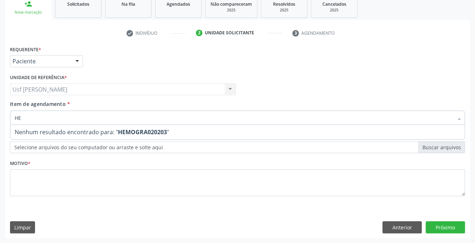
type input "H"
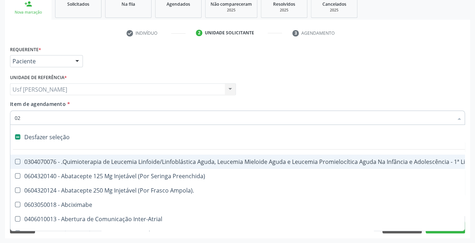
type input "020"
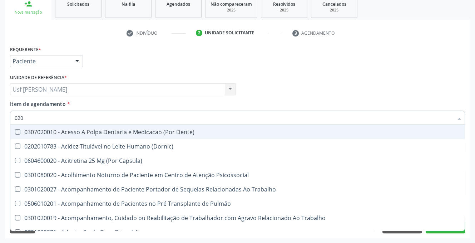
checkbox Urina "true"
checkbox Recombinante "false"
checkbox Paranasal "false"
checkbox Dosagens\) "true"
checkbox 37Oc "false"
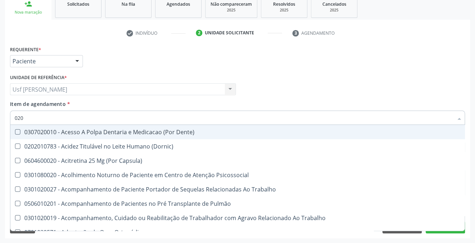
checkbox Completo "true"
type input "020203"
checkbox Capsula\) "false"
checkbox Urina "false"
checkbox Retrógrada "true"
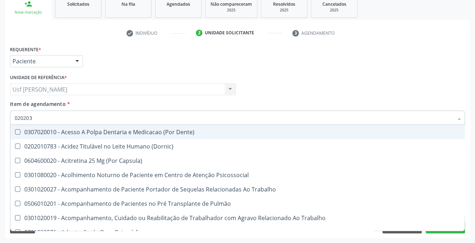
checkbox Coagulacao "false"
checkbox Arquitetura "false"
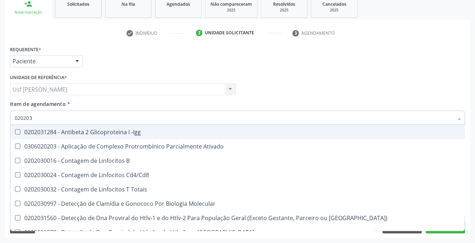
type input "0202030"
checkbox Completo "false"
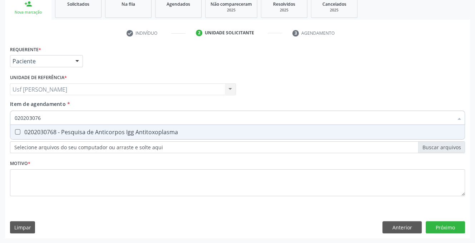
type input "0202030768"
click at [16, 133] on Antitoxoplasma at bounding box center [17, 131] width 5 height 5
click at [15, 133] on Antitoxoplasma "checkbox" at bounding box center [12, 131] width 5 height 5
checkbox Antitoxoplasma "true"
type input "02020307"
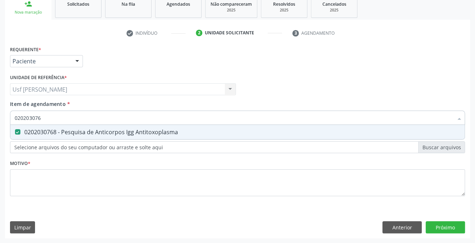
checkbox Antitoxoplasma "false"
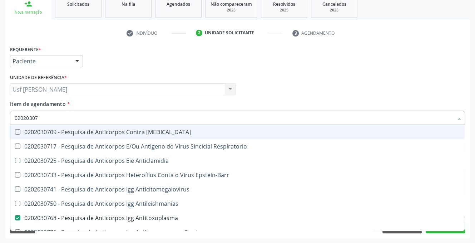
type input "0202030"
checkbox Antitoxoplasma "false"
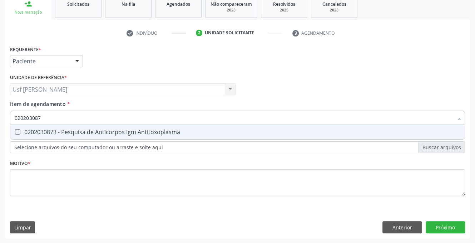
type input "0202030873"
click at [19, 130] on Antitoxoplasma at bounding box center [17, 131] width 5 height 5
click at [15, 130] on Antitoxoplasma "checkbox" at bounding box center [12, 131] width 5 height 5
checkbox Antitoxoplasma "true"
type input "02020308"
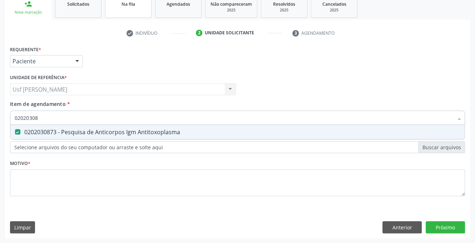
checkbox Antitoxoplasma "false"
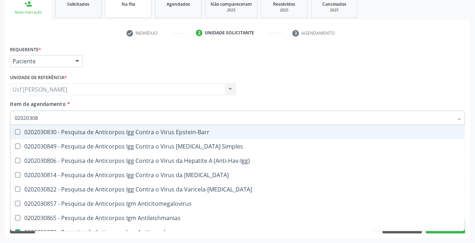
type input "0202030"
checkbox Antitoxoplasma "false"
type input "0"
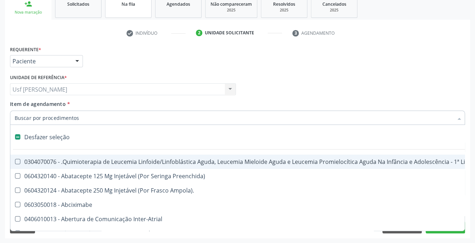
checkbox Ampola\)\ "false"
type input "C"
checkbox Punho "true"
checkbox Urina "false"
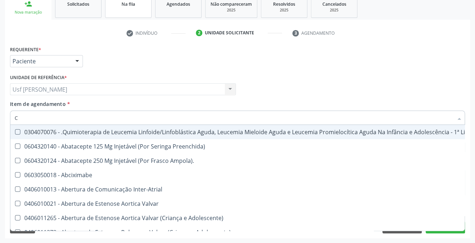
type input "CU"
checkbox Urina "false"
checkbox Central "true"
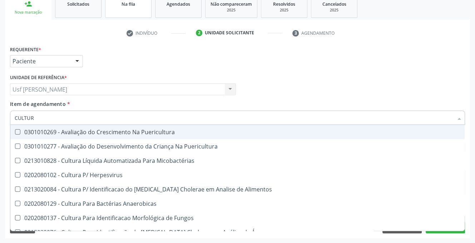
type input "CULTURA"
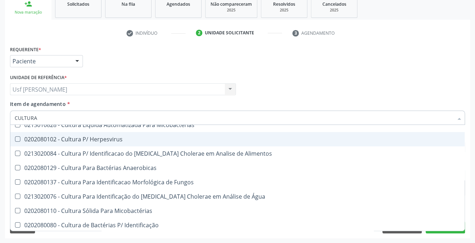
scroll to position [71, 0]
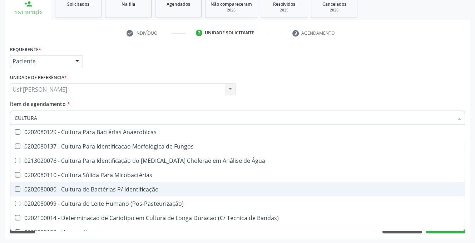
click at [16, 188] on Identificação at bounding box center [17, 188] width 5 height 5
click at [15, 188] on Identificação "checkbox" at bounding box center [12, 189] width 5 height 5
checkbox Identificação "true"
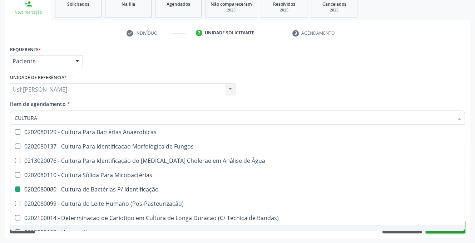
click at [439, 231] on button "Próximo" at bounding box center [445, 227] width 39 height 12
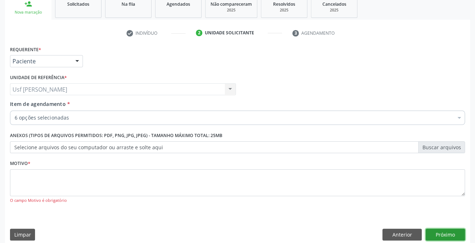
scroll to position [0, 0]
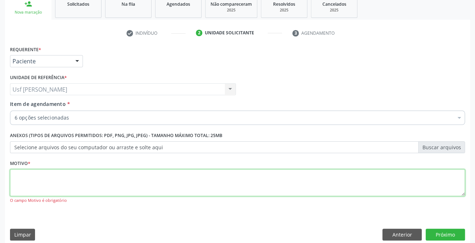
click at [19, 178] on textarea at bounding box center [237, 182] width 455 height 27
type textarea "."
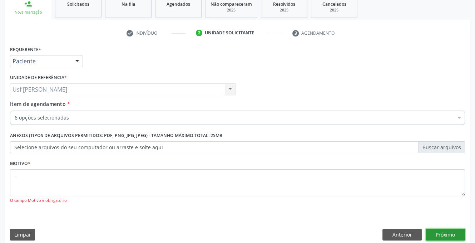
click at [443, 233] on button "Próximo" at bounding box center [445, 234] width 39 height 12
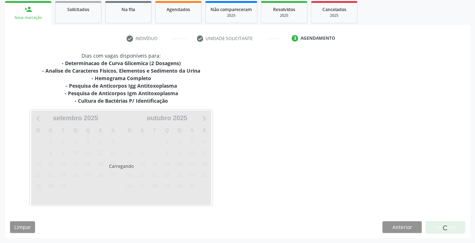
scroll to position [105, 0]
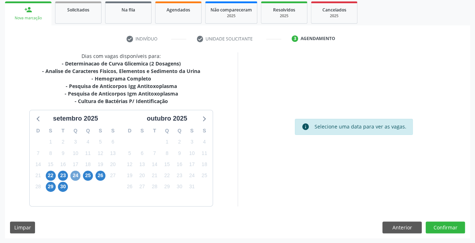
click at [79, 172] on span "24" at bounding box center [75, 175] width 10 height 10
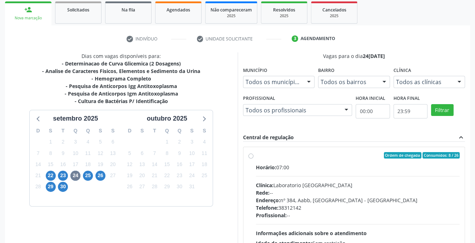
click at [256, 153] on label "Ordem de chegada Consumidos: 8 / 26 Horário: 07:00 Clínica: Laboratorio [GEOGRA…" at bounding box center [358, 207] width 204 height 110
click at [250, 153] on input "Ordem de chegada Consumidos: 8 / 26 Horário: 07:00 Clínica: Laboratorio [GEOGRA…" at bounding box center [250, 155] width 5 height 6
radio input "true"
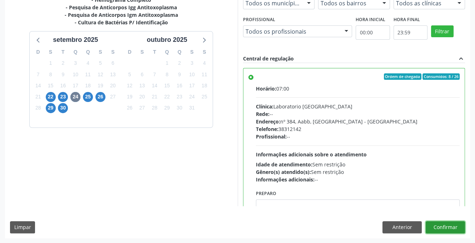
click at [451, 223] on button "Confirmar" at bounding box center [445, 227] width 39 height 12
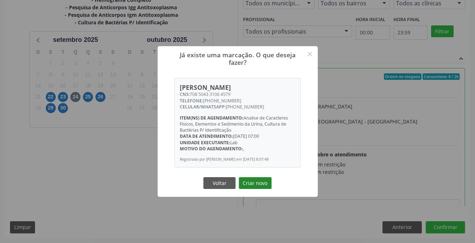
click at [262, 185] on button "Criar novo" at bounding box center [255, 183] width 33 height 12
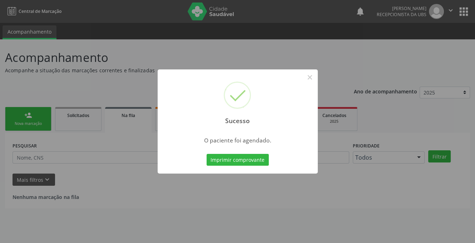
scroll to position [0, 0]
click at [312, 75] on button "×" at bounding box center [312, 77] width 12 height 12
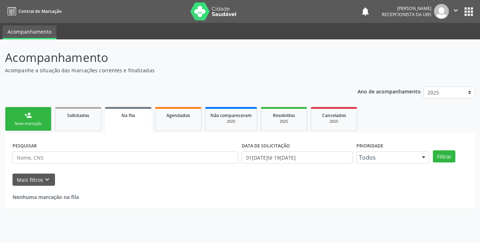
click at [10, 116] on link "person_add Nova marcação" at bounding box center [28, 119] width 46 height 24
click at [16, 117] on link "person_add Nova marcação" at bounding box center [28, 119] width 46 height 24
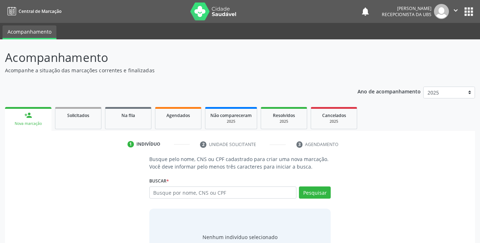
click at [16, 117] on link "person_add Nova marcação" at bounding box center [28, 119] width 46 height 24
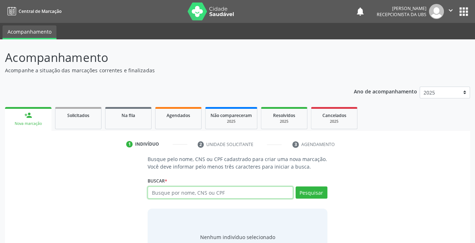
click at [221, 191] on input "text" at bounding box center [220, 192] width 145 height 12
type input "161240328060018"
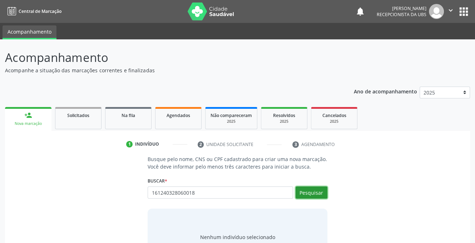
click at [312, 188] on button "Pesquisar" at bounding box center [311, 192] width 32 height 12
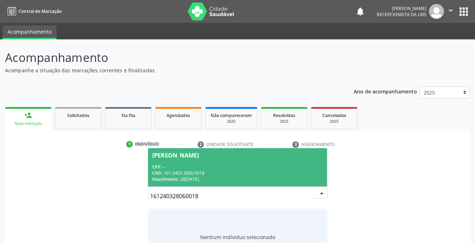
click at [189, 163] on span "Daiane Mirele Constantino dos Santos Lima CPF: -- CNS: 161 2403 2806 0018 Nasci…" at bounding box center [237, 167] width 179 height 38
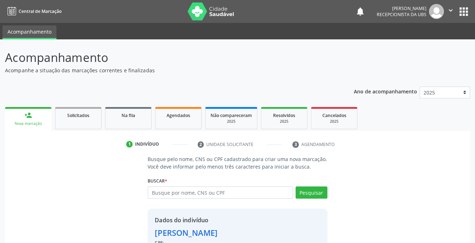
scroll to position [55, 0]
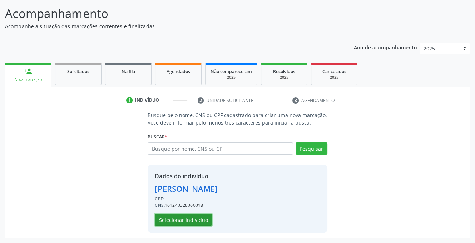
click at [184, 219] on button "Selecionar indivíduo" at bounding box center [183, 219] width 57 height 12
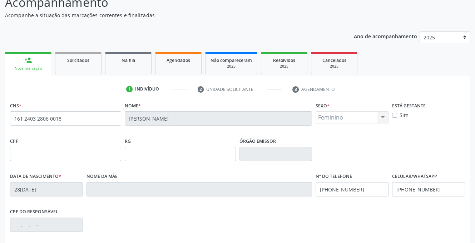
scroll to position [144, 0]
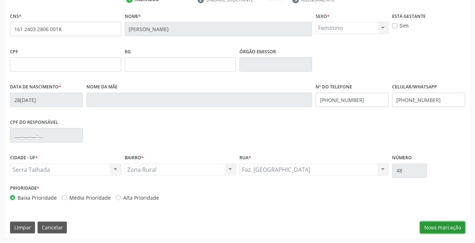
click at [449, 228] on button "Nova marcação" at bounding box center [442, 227] width 45 height 12
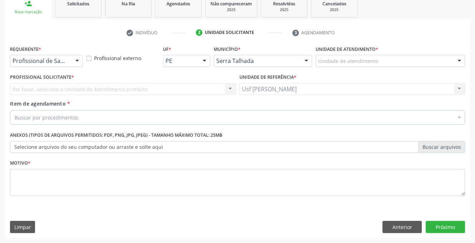
scroll to position [111, 0]
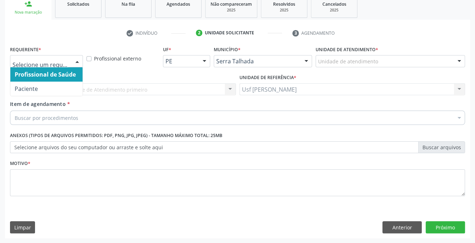
click at [80, 59] on div at bounding box center [77, 61] width 11 height 12
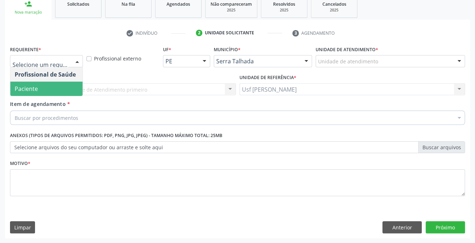
click at [54, 84] on span "Paciente" at bounding box center [46, 88] width 72 height 14
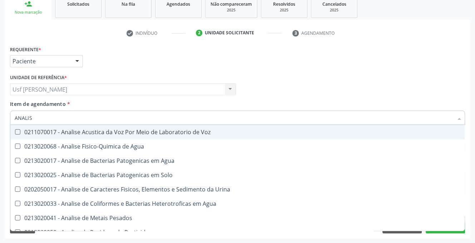
type input "ANALISE"
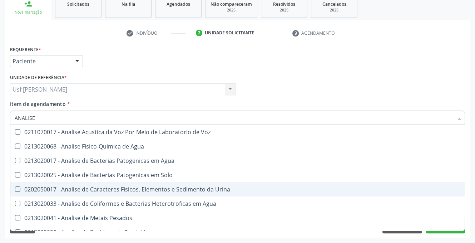
click at [18, 187] on Urina at bounding box center [17, 188] width 5 height 5
click at [15, 187] on Urina "checkbox" at bounding box center [12, 189] width 5 height 5
checkbox Urina "true"
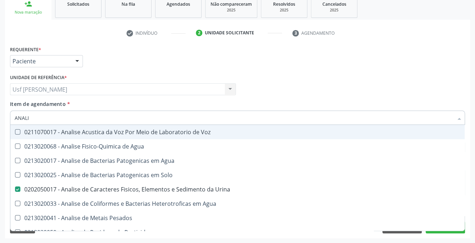
type input "ANAL"
checkbox Urina "false"
checkbox Agua "true"
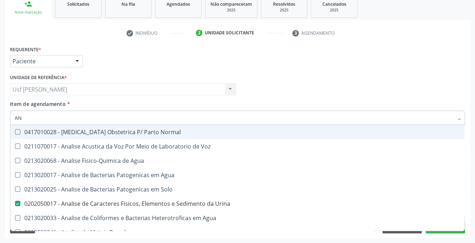
type input "A"
checkbox Urina "false"
checkbox Pesticidas "false"
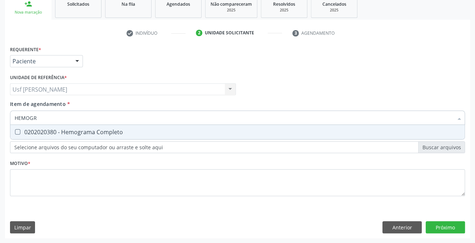
type input "HEMOGRA"
click at [18, 128] on span "0202020380 - Hemograma Completo" at bounding box center [237, 132] width 454 height 14
checkbox Completo "true"
type input "HEMOG"
checkbox Completo "false"
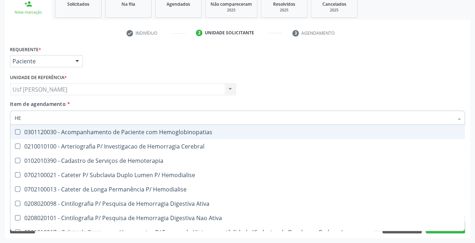
type input "H"
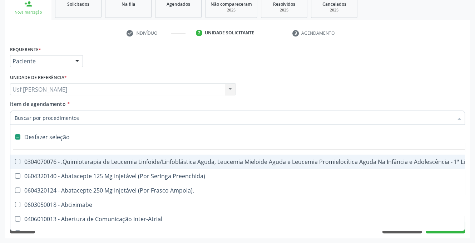
checkbox Aparentado "false"
checkbox Pâncreas "false"
type input "020"
checkbox Fígado "true"
checkbox Coração "false"
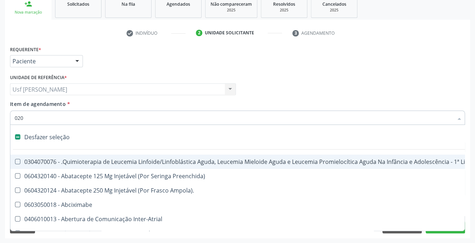
checkbox Urina "false"
checkbox Per-Operatoria "true"
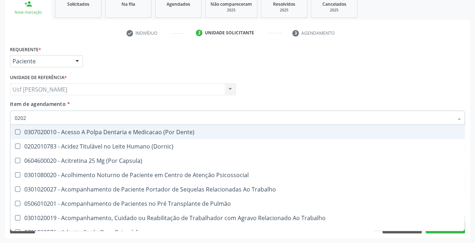
type input "02020"
checkbox Capsula\) "true"
checkbox Urina "false"
type input "020203"
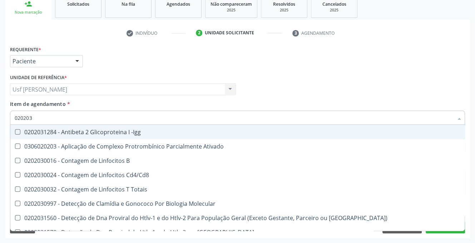
checkbox B "false"
checkbox Completo "true"
type input "0202030"
checkbox Completo "false"
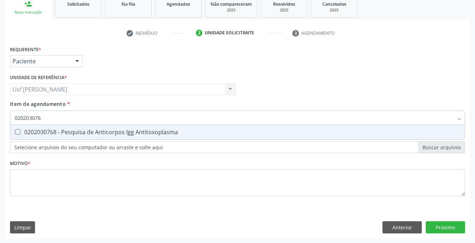
type input "0202030768"
click at [15, 132] on Antitoxoplasma at bounding box center [17, 131] width 5 height 5
click at [15, 132] on Antitoxoplasma "checkbox" at bounding box center [12, 131] width 5 height 5
checkbox Antitoxoplasma "true"
type input "02020307"
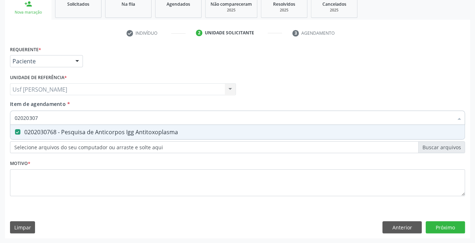
checkbox Antitoxoplasma "false"
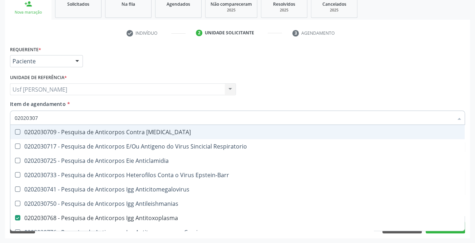
type input "0202030"
checkbox Antitoxoplasma "false"
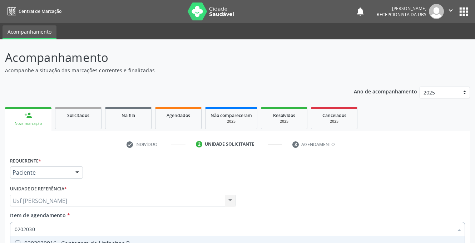
scroll to position [111, 0]
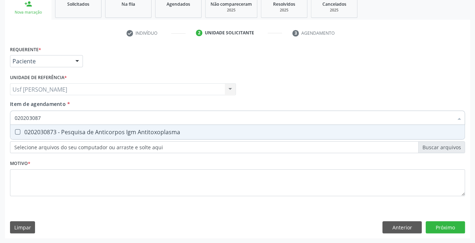
type input "0202030873"
click at [17, 130] on Antitoxoplasma at bounding box center [17, 131] width 5 height 5
click at [15, 130] on Antitoxoplasma "checkbox" at bounding box center [12, 131] width 5 height 5
checkbox Antitoxoplasma "true"
type input "02020308"
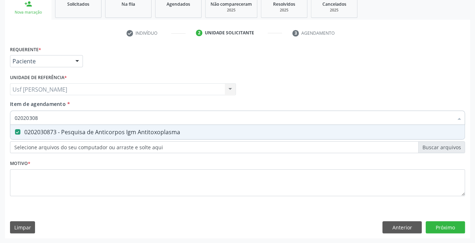
checkbox Antitoxoplasma "false"
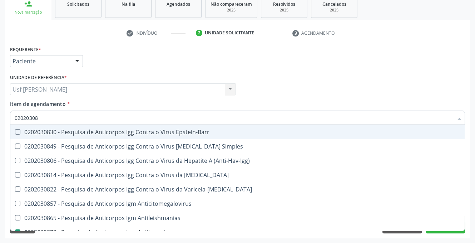
type input "0202030"
checkbox Antitoxoplasma "false"
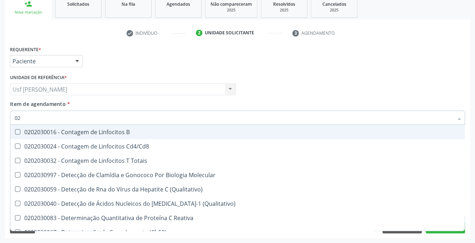
type input "0"
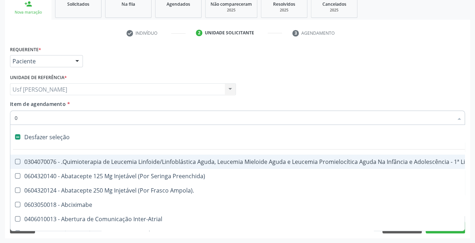
checkbox Ampola\)\ "false"
checkbox Fígado "false"
checkbox Hemoglobinopatias "false"
checkbox Coração "false"
checkbox Genético "false"
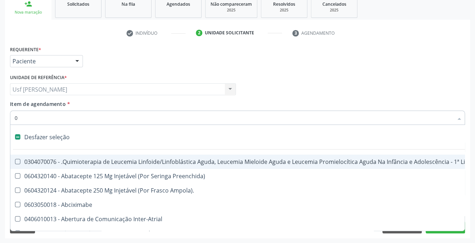
checkbox Ortopédica "false"
type input "020"
checkbox Fígado "true"
checkbox Coração "false"
checkbox Urina "false"
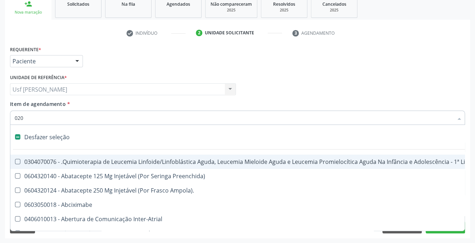
checkbox Per-Operatoria "true"
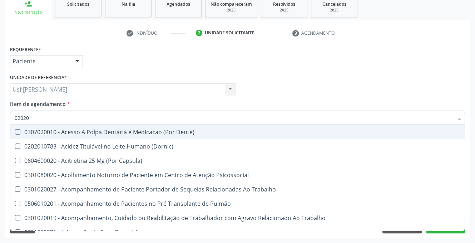
type input "020208"
checkbox Capsula\) "false"
checkbox Urina "false"
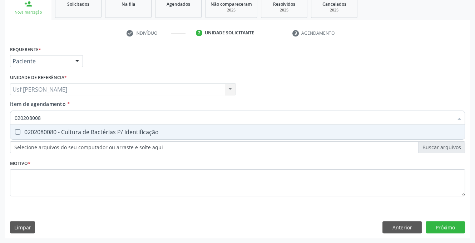
type input "0202080080"
click at [17, 130] on Identificação at bounding box center [17, 131] width 5 height 5
click at [15, 130] on Identificação "checkbox" at bounding box center [12, 131] width 5 height 5
checkbox Identificação "true"
type input "02020800"
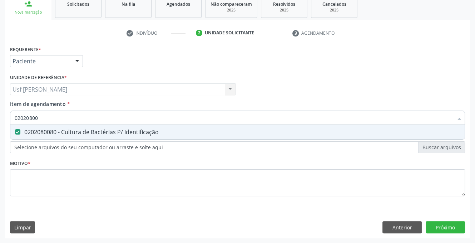
checkbox Identificação "false"
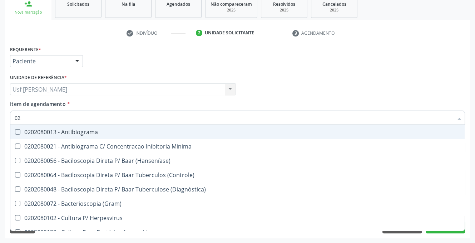
type input "0"
checkbox \(Hanseníase\) "false"
checkbox Identificação "false"
checkbox Micobacterias "false"
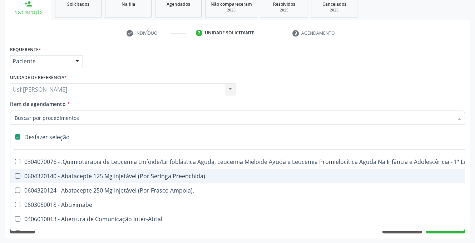
scroll to position [0, 109]
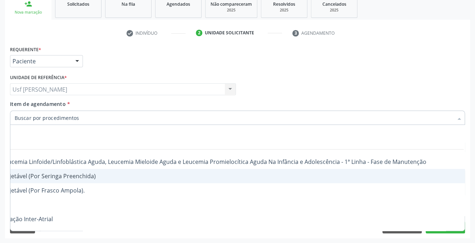
click at [432, 230] on div "Desfazer seleção 0304070076 - .Quimioterapia de Leucemia Linfoide/Linfoblástica…" at bounding box center [237, 178] width 455 height 106
click at [90, 119] on input "Item de agendamento *" at bounding box center [234, 117] width 438 height 14
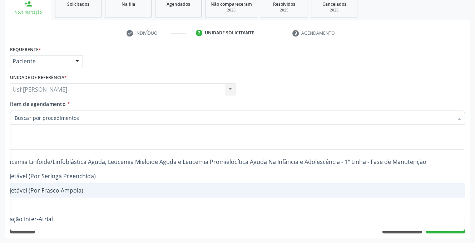
click at [69, 117] on input "Item de agendamento *" at bounding box center [234, 117] width 438 height 14
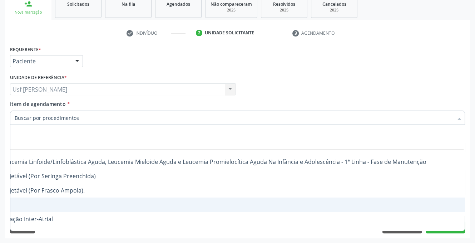
click at [61, 115] on input "Item de agendamento *" at bounding box center [234, 117] width 438 height 14
type input "AN"
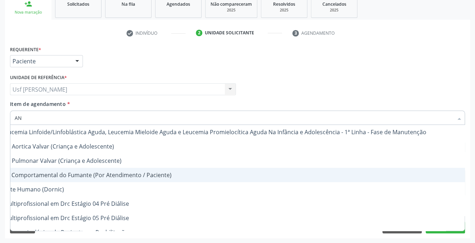
checkbox Urina "true"
checkbox Especializada "false"
checkbox Antitoxoplasma "true"
type input "ANA"
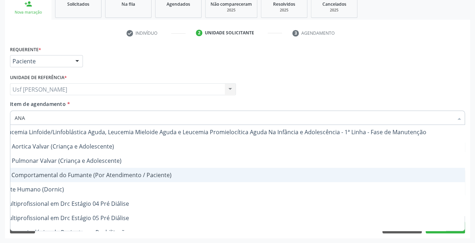
checkbox Reabilitacao "true"
checkbox Urina "false"
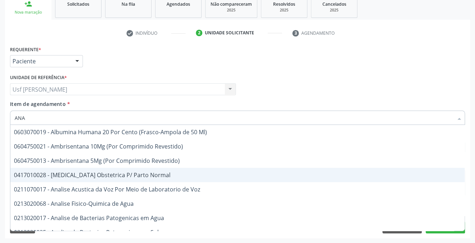
scroll to position [0, 5]
type input "ANAL"
checkbox Agua "true"
checkbox Urina "false"
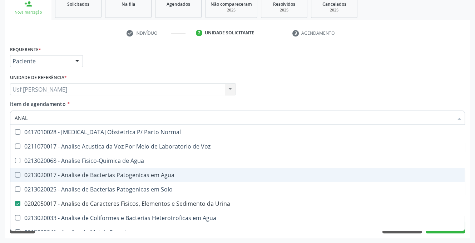
scroll to position [0, 0]
type input "ANALI"
checkbox Solo "true"
checkbox Urina "false"
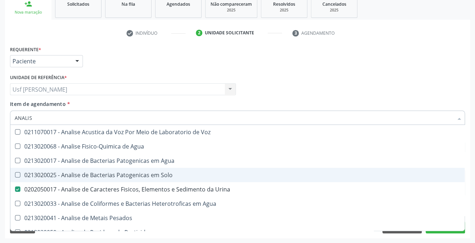
type input "ANALISE"
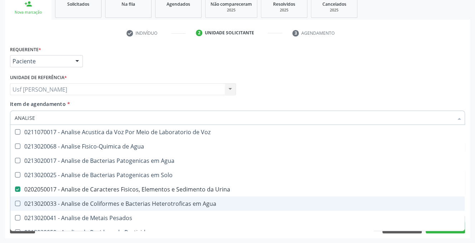
click at [455, 233] on div "Requerente * Paciente Profissional de Saúde Paciente Nenhum resultado encontrad…" at bounding box center [237, 141] width 465 height 194
checkbox Agua "true"
checkbox Solo "true"
checkbox Agua "true"
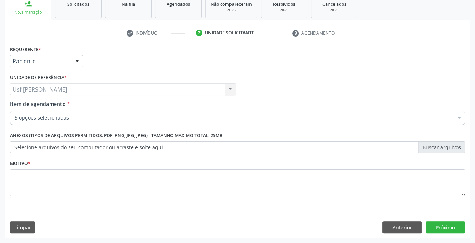
click at [459, 230] on div "Desfazer seleção Selecionados 0202050017 - Analise de Caracteres Fisicos, Eleme…" at bounding box center [237, 178] width 455 height 106
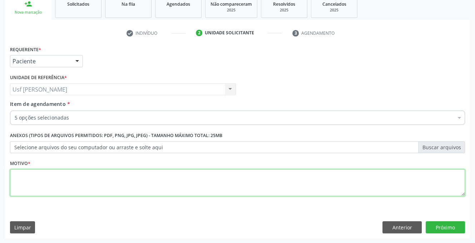
click at [61, 180] on textarea at bounding box center [237, 182] width 455 height 27
type textarea "."
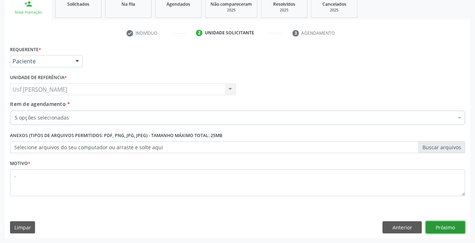
click at [438, 223] on button "Próximo" at bounding box center [445, 227] width 39 height 12
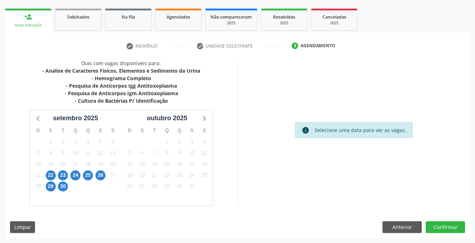
scroll to position [98, 0]
click at [76, 173] on span "24" at bounding box center [75, 175] width 10 height 10
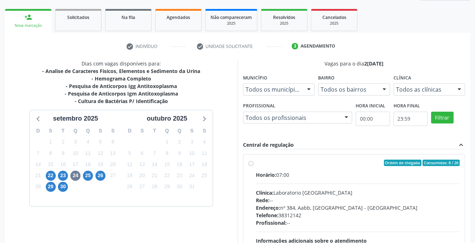
click at [256, 163] on label "Ordem de chegada Consumidos: 8 / 26 Horário: 07:00 Clínica: Laboratorio [GEOGRA…" at bounding box center [358, 214] width 204 height 110
click at [249, 163] on input "Ordem de chegada Consumidos: 8 / 26 Horário: 07:00 Clínica: Laboratorio [GEOGRA…" at bounding box center [250, 162] width 5 height 6
radio input "true"
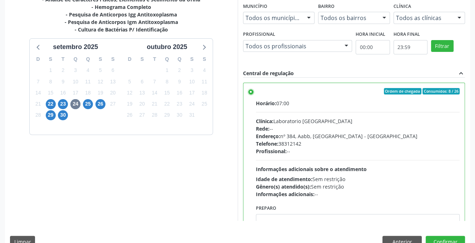
scroll to position [184, 0]
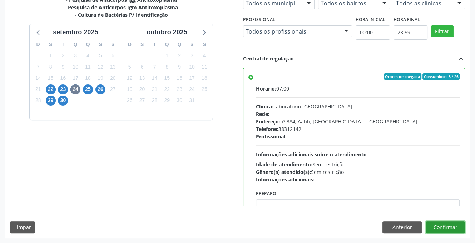
click at [450, 228] on button "Confirmar" at bounding box center [445, 227] width 39 height 12
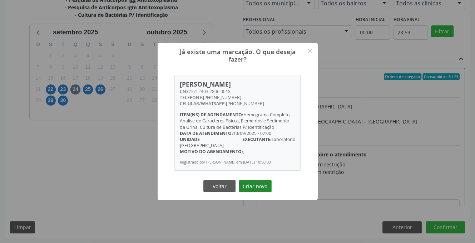
click at [253, 190] on button "Criar novo" at bounding box center [255, 186] width 33 height 12
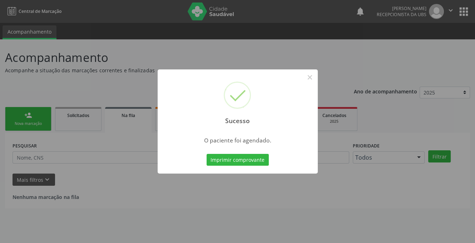
scroll to position [0, 0]
click at [313, 75] on button "×" at bounding box center [312, 77] width 12 height 12
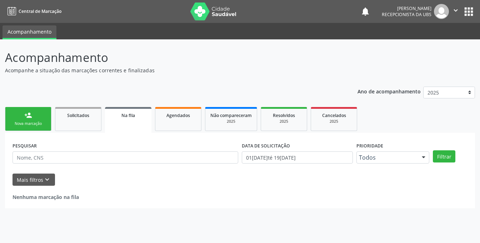
click at [12, 120] on link "person_add Nova marcação" at bounding box center [28, 119] width 46 height 24
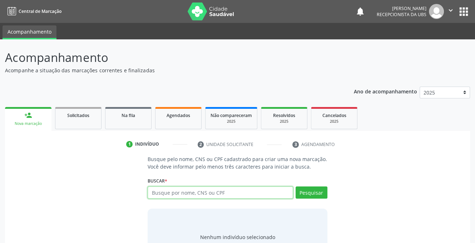
click at [166, 192] on input "text" at bounding box center [220, 192] width 145 height 12
type input "705804403840432"
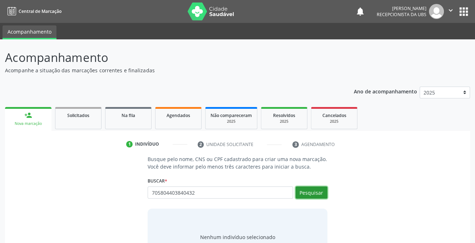
click at [303, 193] on button "Pesquisar" at bounding box center [311, 192] width 32 height 12
type input "705804403840432"
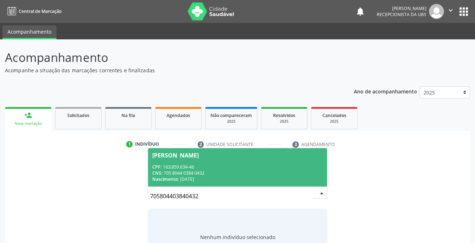
click at [169, 171] on div "CNS: 705 8044 0384 0432" at bounding box center [237, 173] width 170 height 6
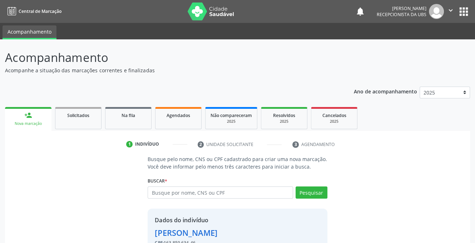
scroll to position [43, 0]
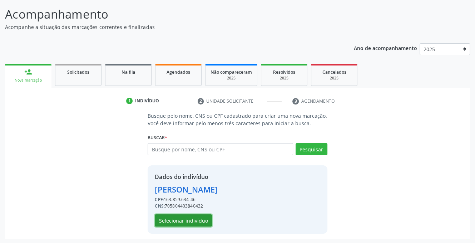
click at [177, 218] on button "Selecionar indivíduo" at bounding box center [183, 220] width 57 height 12
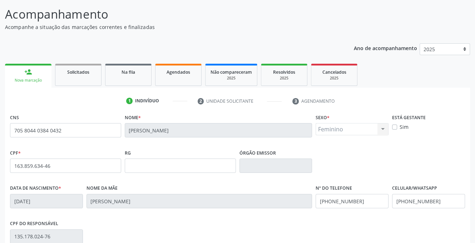
scroll to position [144, 0]
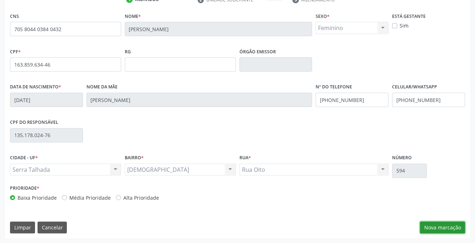
click at [437, 225] on button "Nova marcação" at bounding box center [442, 227] width 45 height 12
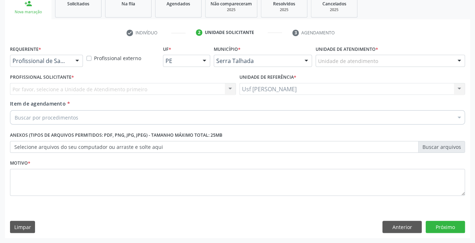
scroll to position [111, 0]
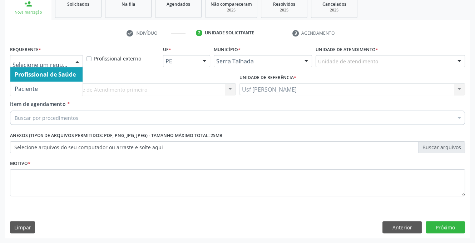
click at [79, 61] on div at bounding box center [77, 61] width 11 height 12
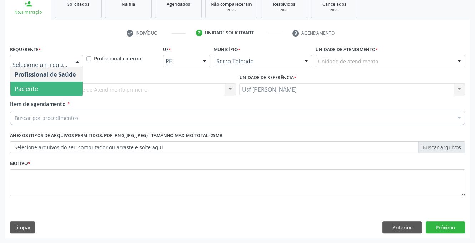
click at [62, 86] on span "Paciente" at bounding box center [46, 88] width 72 height 14
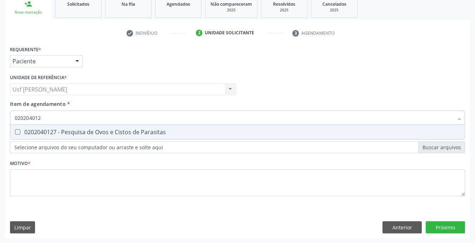
type input "0202040127"
click at [17, 131] on Parasitas at bounding box center [17, 131] width 5 height 5
click at [15, 131] on Parasitas "checkbox" at bounding box center [12, 131] width 5 height 5
checkbox Parasitas "true"
type input "02020401"
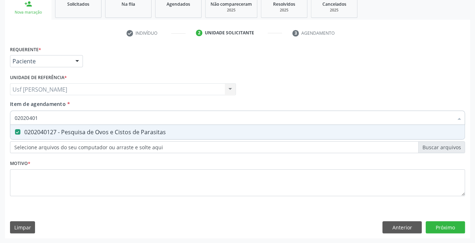
checkbox Parasitas "false"
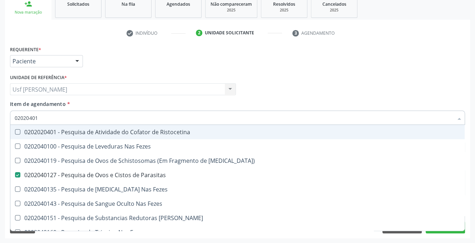
type input "0202040"
checkbox Parasitas "false"
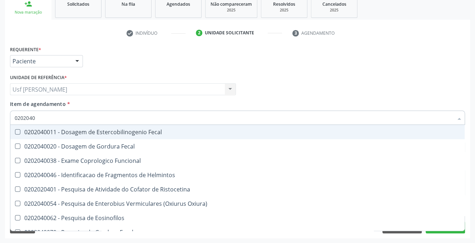
type input "020204"
checkbox Parasitas "false"
checkbox Fezes "true"
type input "0"
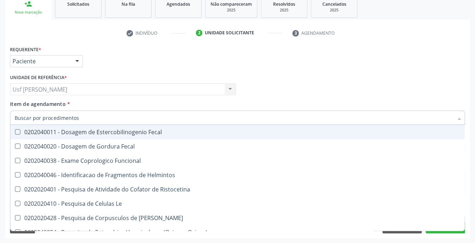
checkbox Parasitas "false"
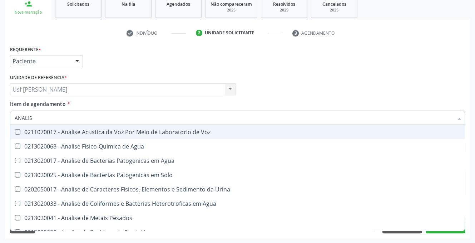
type input "ANALISE"
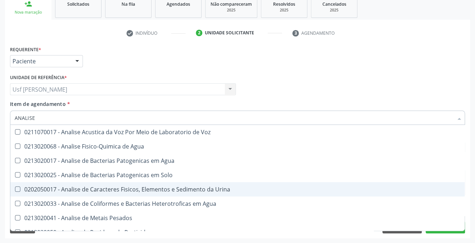
click at [17, 189] on Urina at bounding box center [17, 188] width 5 height 5
click at [15, 189] on Urina "checkbox" at bounding box center [12, 189] width 5 height 5
checkbox Urina "true"
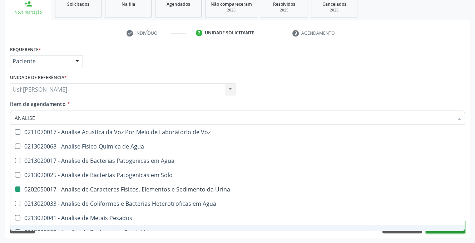
click at [453, 232] on button "Próximo" at bounding box center [445, 227] width 39 height 12
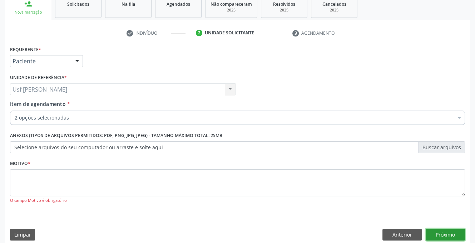
click at [453, 230] on div "Desfazer seleção Selecionados 0202040127 - Pesquisa de Ovos e Cistos de Parasit…" at bounding box center [237, 178] width 455 height 106
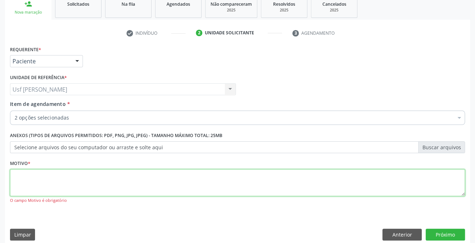
click at [196, 174] on textarea at bounding box center [237, 182] width 455 height 27
type textarea ";"
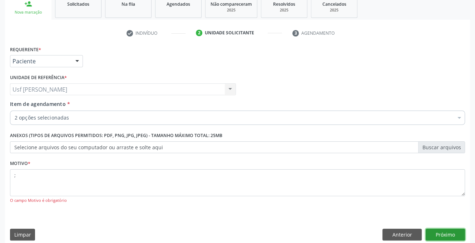
click at [448, 231] on button "Próximo" at bounding box center [445, 234] width 39 height 12
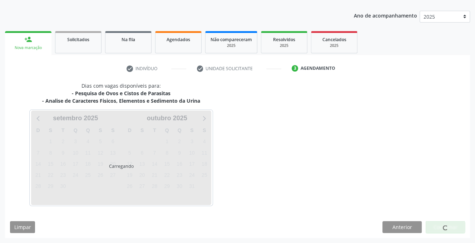
scroll to position [75, 0]
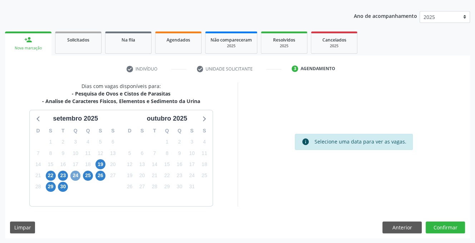
click at [77, 178] on span "24" at bounding box center [75, 175] width 10 height 10
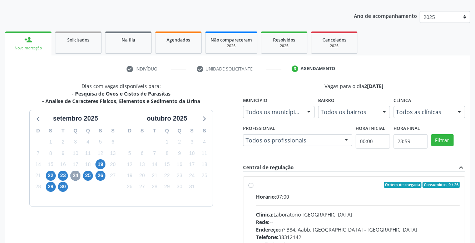
scroll to position [129, 0]
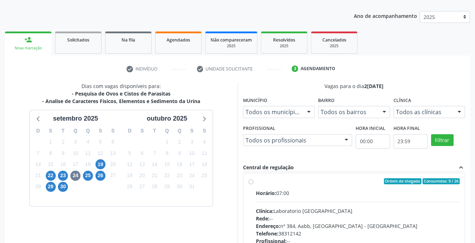
click at [256, 178] on label "Ordem de chegada Consumidos: 9 / 26 Horário: 07:00 Clínica: Laboratorio [GEOGRA…" at bounding box center [358, 233] width 204 height 110
click at [251, 178] on input "Ordem de chegada Consumidos: 9 / 26 Horário: 07:00 Clínica: Laboratorio [GEOGRA…" at bounding box center [250, 181] width 5 height 6
radio input "true"
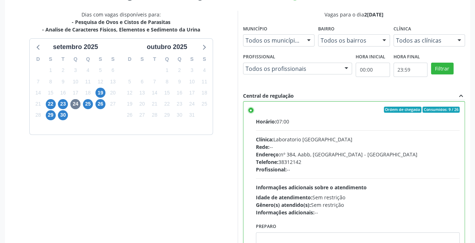
scroll to position [184, 0]
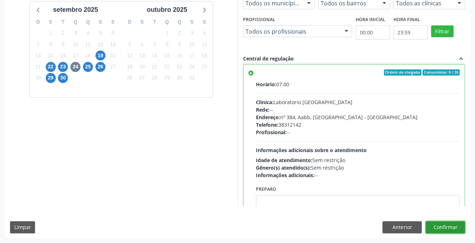
click at [442, 225] on button "Confirmar" at bounding box center [445, 227] width 39 height 12
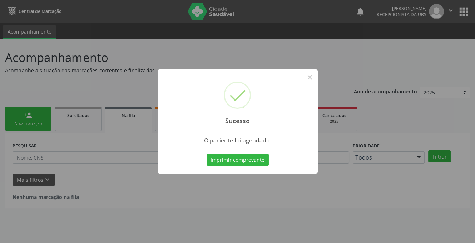
scroll to position [0, 0]
click at [315, 79] on button "×" at bounding box center [312, 77] width 12 height 12
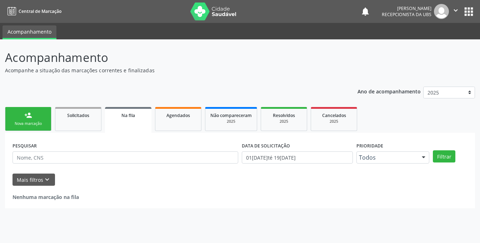
click at [24, 121] on div "Nova marcação" at bounding box center [28, 123] width 36 height 5
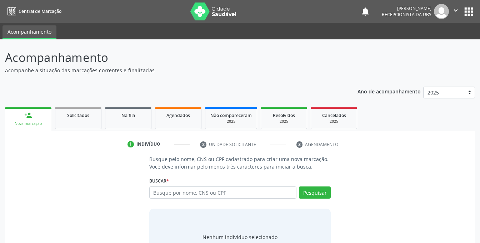
click at [24, 121] on div "Nova marcação" at bounding box center [28, 123] width 36 height 5
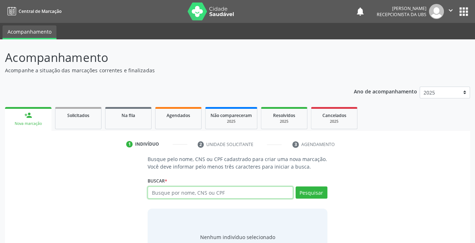
click at [158, 190] on input "text" at bounding box center [220, 192] width 145 height 12
type input "707404076990674"
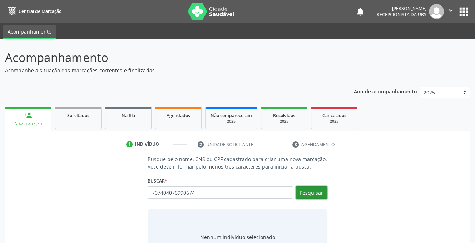
click at [301, 193] on button "Pesquisar" at bounding box center [311, 192] width 32 height 12
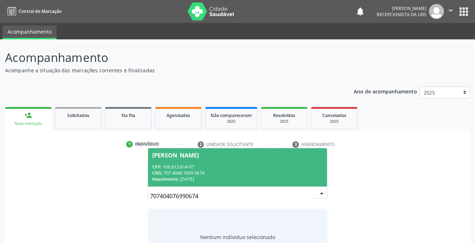
click at [183, 161] on span "[PERSON_NAME] CPF: 106.613.614-97 CNS: 707 4040 7699 0674 Nascimento: 2[DATE]" at bounding box center [237, 167] width 179 height 38
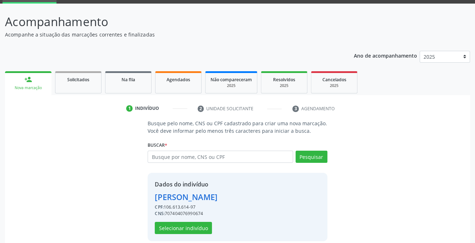
scroll to position [43, 0]
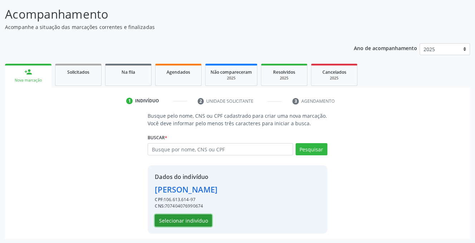
click at [168, 217] on button "Selecionar indivíduo" at bounding box center [183, 220] width 57 height 12
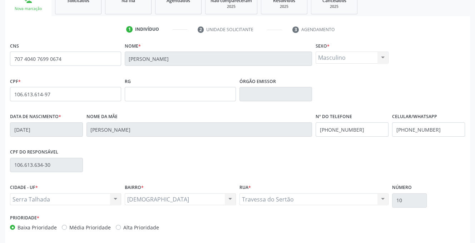
scroll to position [144, 0]
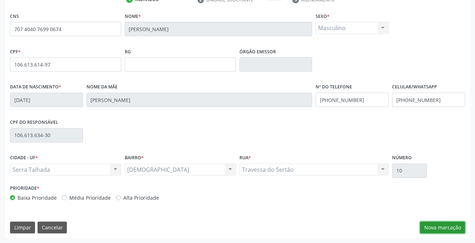
click at [436, 224] on button "Nova marcação" at bounding box center [442, 227] width 45 height 12
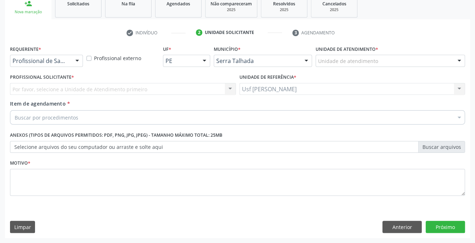
scroll to position [111, 0]
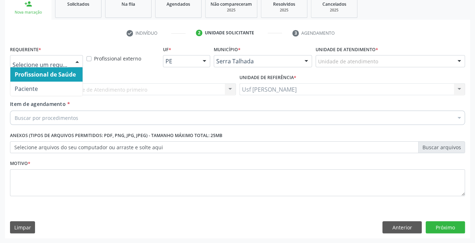
click at [79, 60] on div at bounding box center [77, 61] width 11 height 12
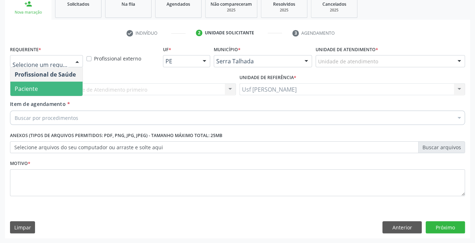
click at [60, 91] on span "Paciente" at bounding box center [46, 88] width 72 height 14
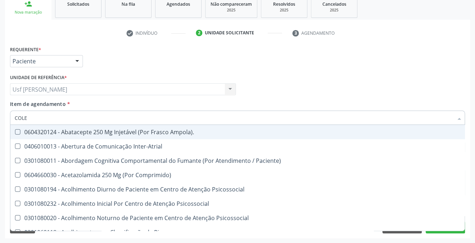
type input "COLES"
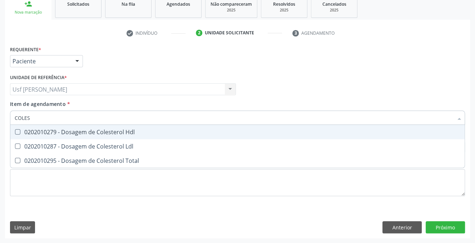
click at [16, 129] on Hdl at bounding box center [17, 131] width 5 height 5
click at [15, 129] on Hdl "checkbox" at bounding box center [12, 131] width 5 height 5
checkbox Hdl "true"
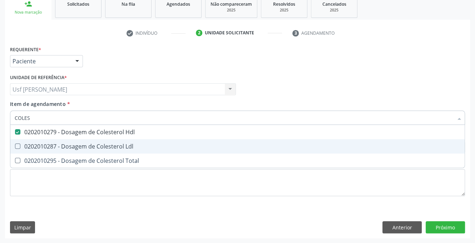
click at [20, 146] on Ldl at bounding box center [17, 145] width 5 height 5
click at [15, 146] on Ldl "checkbox" at bounding box center [12, 146] width 5 height 5
checkbox Ldl "true"
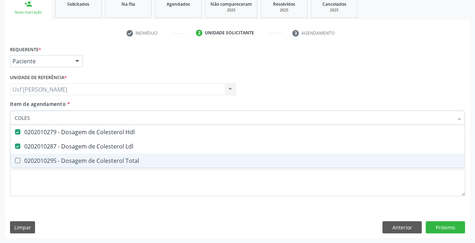
click at [19, 160] on Total at bounding box center [17, 160] width 5 height 5
click at [15, 160] on Total "checkbox" at bounding box center [12, 160] width 5 height 5
checkbox Total "true"
type input "COLE"
checkbox Hdl "false"
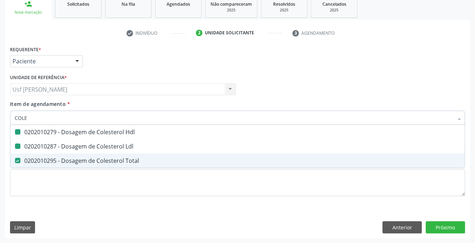
checkbox Ldl "false"
checkbox Total "false"
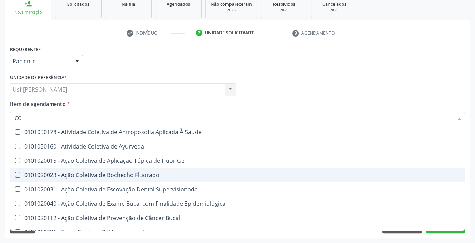
type input "C"
checkbox Hdl "false"
checkbox Ldl "false"
checkbox Total "false"
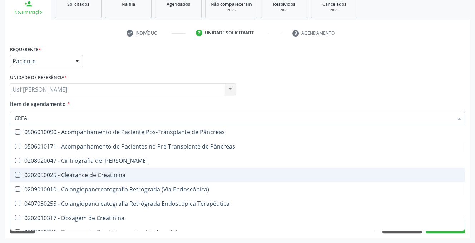
type input "CREAT"
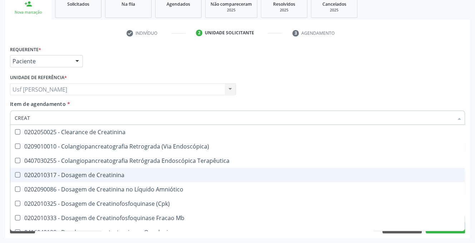
click at [18, 175] on Creatinina at bounding box center [17, 174] width 5 height 5
click at [15, 175] on Creatinina "checkbox" at bounding box center [12, 174] width 5 height 5
checkbox Creatinina "true"
type input "CREA"
checkbox Creatinina "false"
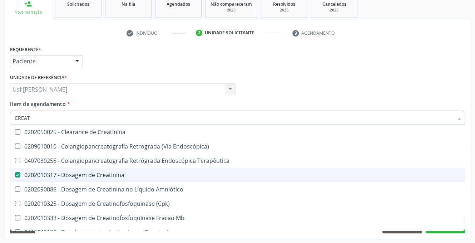
checkbox Mb "true"
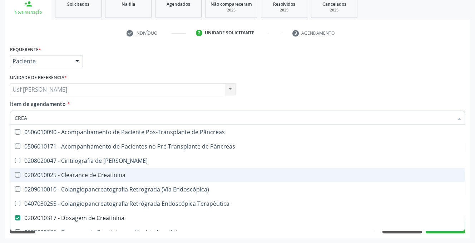
type input "CRE"
checkbox Creatinina "false"
checkbox Oncologia "true"
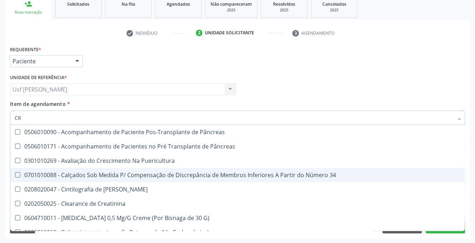
type input "C"
checkbox Creatinina "false"
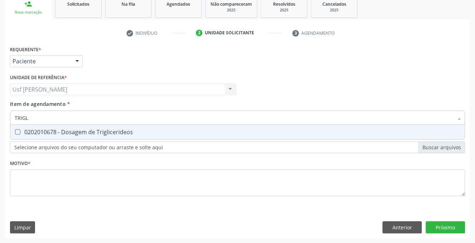
type input "TRIGLI"
click at [19, 130] on Triglicerideos at bounding box center [17, 131] width 5 height 5
click at [15, 130] on Triglicerideos "checkbox" at bounding box center [12, 131] width 5 height 5
checkbox Triglicerideos "true"
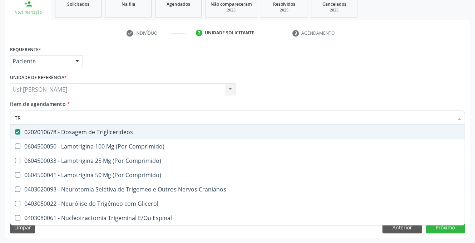
type input "T"
checkbox Triglicerideos "false"
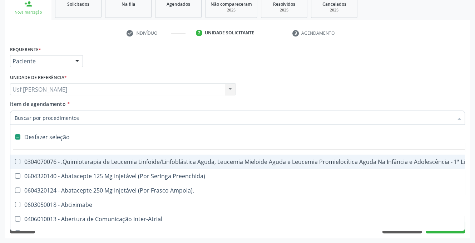
type input "G"
checkbox Doses\) "true"
checkbox Inalante\) "true"
checkbox Bursectomia "true"
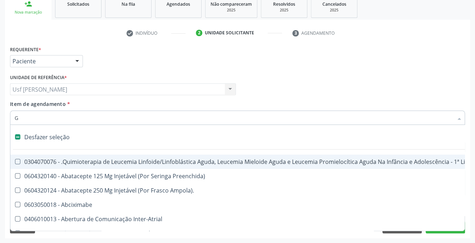
checkbox Inteiro "true"
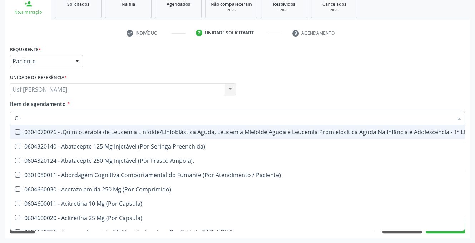
type input "GLI"
checkbox Multiprofissional "true"
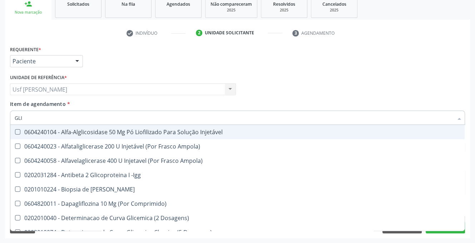
type input "GLIC"
checkbox Derrames "true"
checkbox Triglicerideos "false"
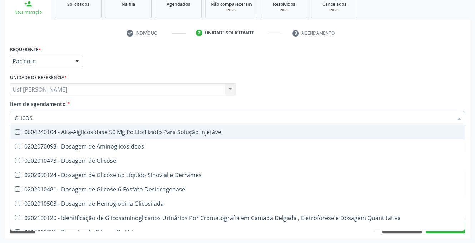
type input "GLICOSE"
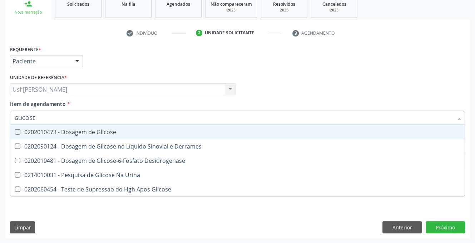
click at [19, 130] on Glicose at bounding box center [17, 131] width 5 height 5
click at [15, 130] on Glicose "checkbox" at bounding box center [12, 131] width 5 height 5
checkbox Glicose "true"
type input "GLICOS"
checkbox Glicose "false"
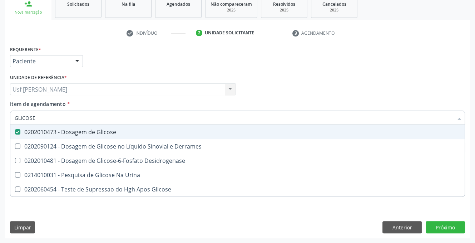
checkbox Desidrogenase "true"
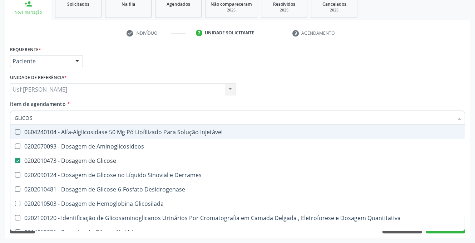
type input "GLICO"
checkbox Glicose "false"
checkbox Glicosilada "true"
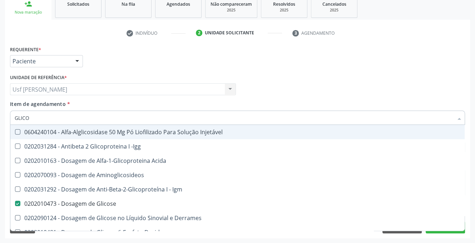
type input "GLIC"
checkbox Glicose "false"
checkbox Glicose "true"
type input "GLI"
checkbox Glicose "false"
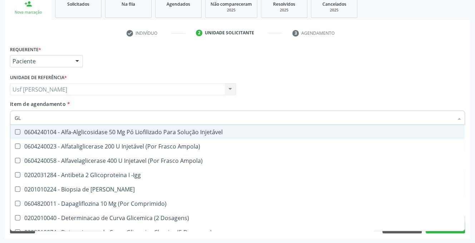
type input "G"
checkbox Glicose "false"
checkbox Triglicerideos "false"
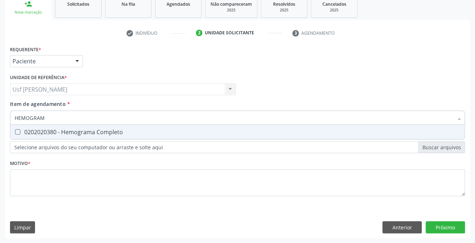
type input "HEMOGRAMA"
click at [19, 130] on Completo at bounding box center [17, 131] width 5 height 5
click at [15, 130] on Completo "checkbox" at bounding box center [12, 131] width 5 height 5
checkbox Completo "true"
type input "HEMOG"
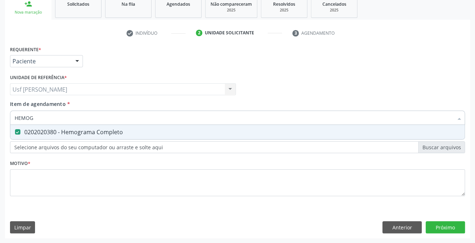
checkbox Completo "false"
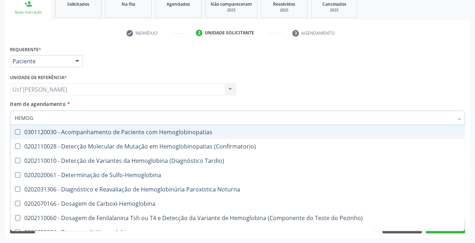
type input "HEMOGL"
checkbox Completo "false"
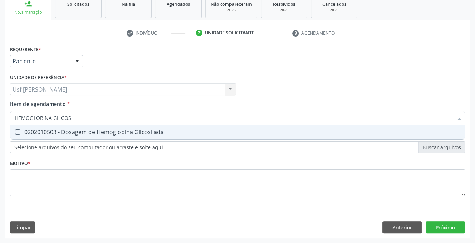
type input "HEMOGLOBINA GLICOSI"
click at [18, 129] on Glicosilada at bounding box center [17, 131] width 5 height 5
click at [15, 129] on Glicosilada "checkbox" at bounding box center [12, 131] width 5 height 5
checkbox Glicosilada "true"
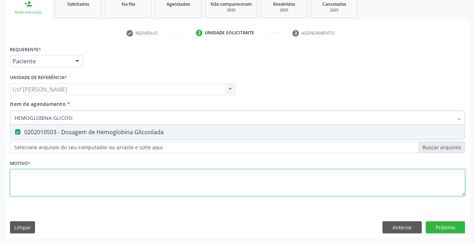
click at [54, 183] on div "Requerente * Paciente Profissional de Saúde Paciente Nenhum resultado encontrad…" at bounding box center [237, 125] width 455 height 162
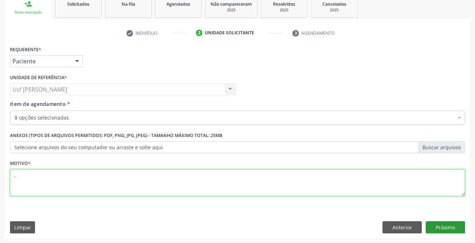
type textarea ","
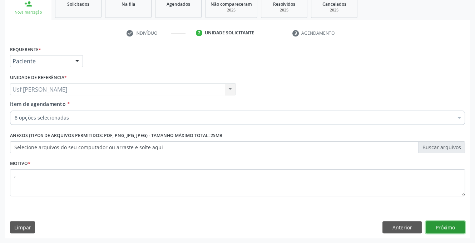
click at [448, 224] on button "Próximo" at bounding box center [445, 227] width 39 height 12
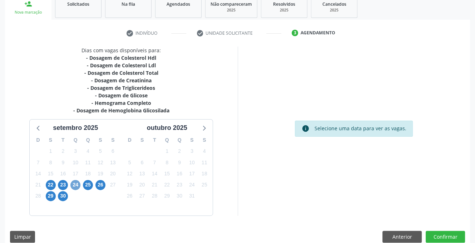
click at [73, 185] on span "24" at bounding box center [75, 185] width 10 height 10
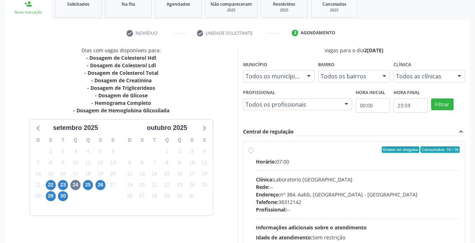
click at [256, 150] on label "Ordem de chegada Consumidos: 10 / 26 Horário: 07:00 Clínica: Laboratorio Sao Fr…" at bounding box center [358, 201] width 204 height 110
click at [249, 150] on input "Ordem de chegada Consumidos: 10 / 26 Horário: 07:00 Clínica: Laboratorio Sao Fr…" at bounding box center [250, 149] width 5 height 6
radio input "true"
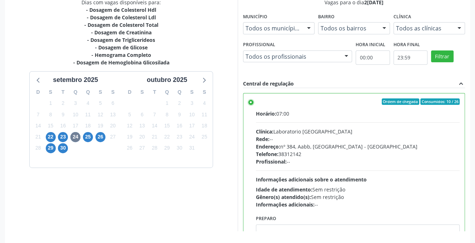
scroll to position [184, 0]
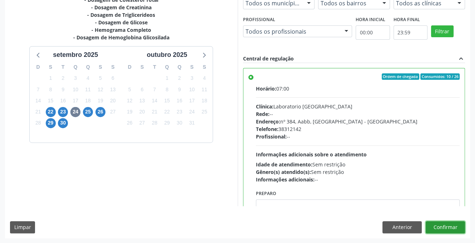
click at [439, 228] on button "Confirmar" at bounding box center [445, 227] width 39 height 12
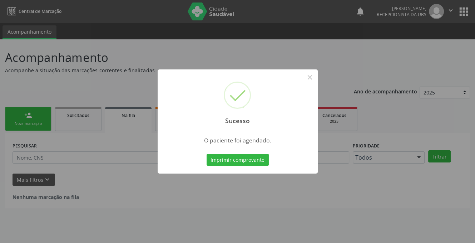
scroll to position [0, 0]
click at [314, 76] on button "×" at bounding box center [312, 77] width 12 height 12
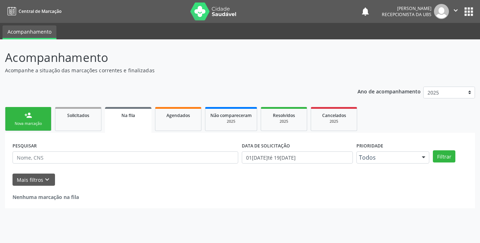
click at [33, 113] on link "person_add Nova marcação" at bounding box center [28, 119] width 46 height 24
click at [42, 123] on div "Nova marcação" at bounding box center [28, 123] width 36 height 5
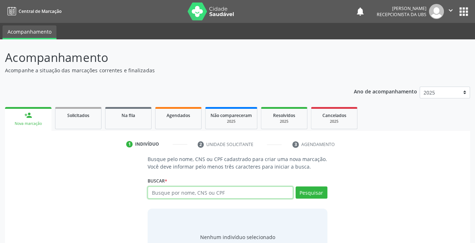
click at [166, 194] on input "text" at bounding box center [220, 192] width 145 height 12
type input "705003458092051"
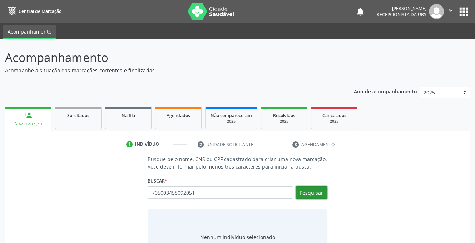
click at [307, 193] on button "Pesquisar" at bounding box center [311, 192] width 32 height 12
type input "705003458092051"
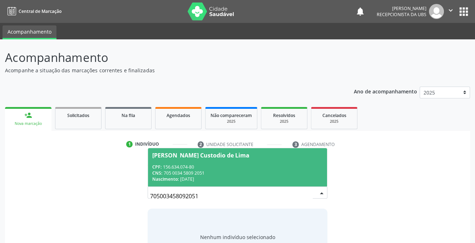
click at [182, 169] on div "CPF: 156.634.074-80" at bounding box center [237, 167] width 170 height 6
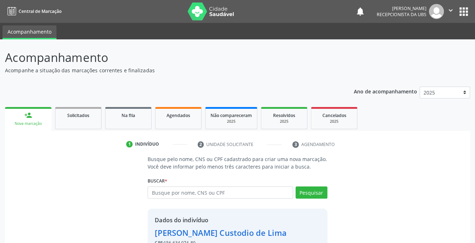
scroll to position [43, 0]
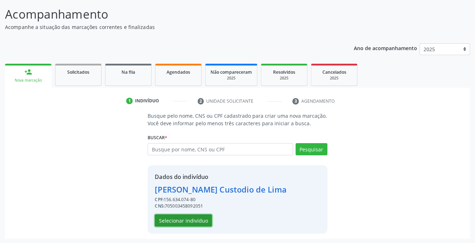
click at [177, 218] on button "Selecionar indivíduo" at bounding box center [183, 220] width 57 height 12
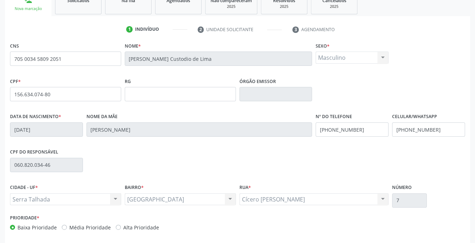
scroll to position [144, 0]
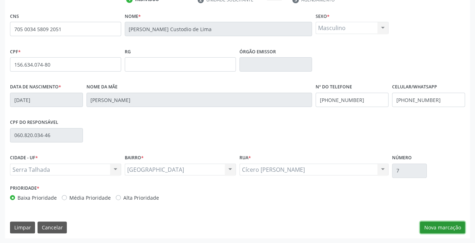
click at [447, 228] on button "Nova marcação" at bounding box center [442, 227] width 45 height 12
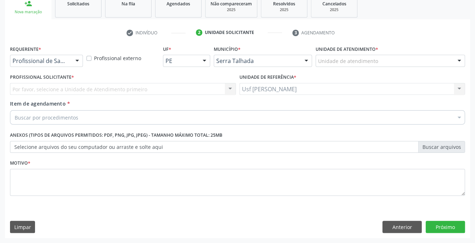
scroll to position [111, 0]
click at [77, 60] on div at bounding box center [77, 61] width 11 height 12
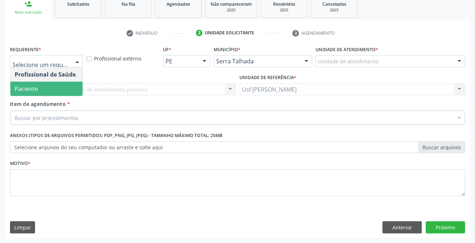
click at [51, 86] on span "Paciente" at bounding box center [46, 88] width 72 height 14
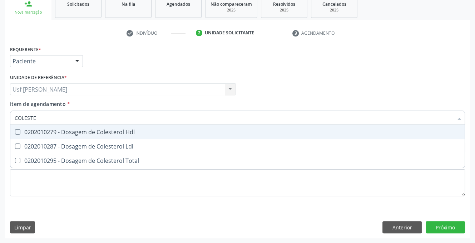
type input "COLESTER"
click at [14, 130] on div at bounding box center [12, 132] width 5 height 6
checkbox Hdl "true"
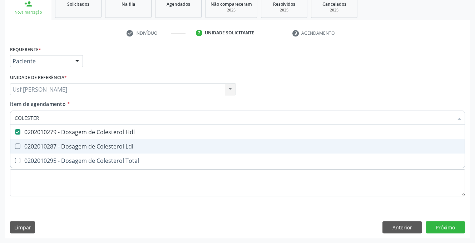
click at [19, 145] on Ldl at bounding box center [17, 145] width 5 height 5
click at [15, 145] on Ldl "checkbox" at bounding box center [12, 146] width 5 height 5
checkbox Ldl "true"
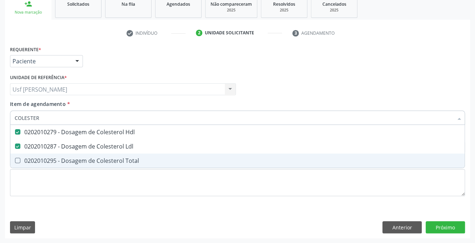
click at [17, 161] on Total at bounding box center [17, 160] width 5 height 5
click at [15, 161] on Total "checkbox" at bounding box center [12, 160] width 5 height 5
checkbox Total "true"
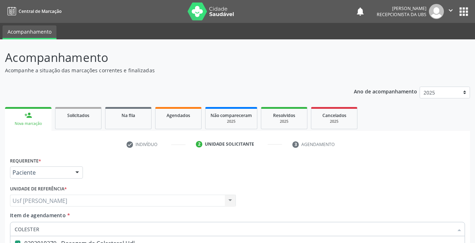
scroll to position [111, 0]
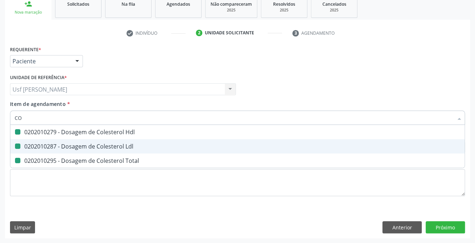
type input "C"
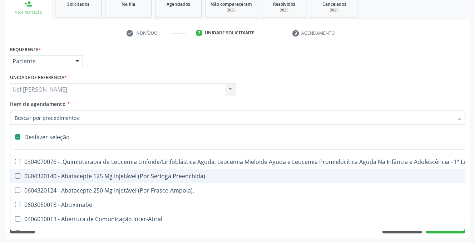
checkbox Manutenção "false"
checkbox Preenchida\) "false"
checkbox Ampola\)\ "false"
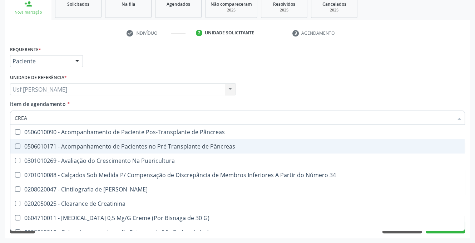
type input "CREAT"
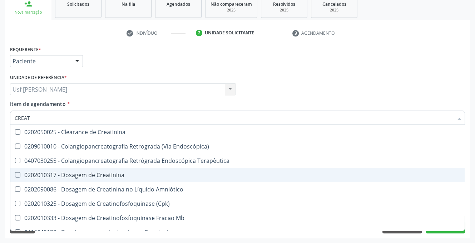
click at [19, 175] on Creatinina at bounding box center [17, 174] width 5 height 5
click at [15, 175] on Creatinina "checkbox" at bounding box center [12, 174] width 5 height 5
checkbox Creatinina "true"
type input "CREA"
checkbox Creatinina "false"
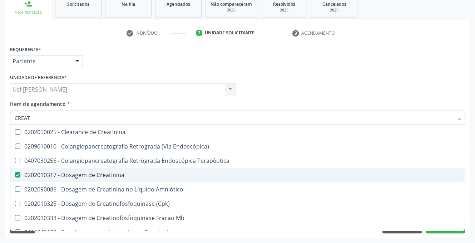
checkbox Mb "true"
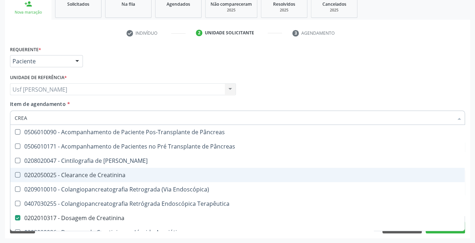
type input "CRE"
checkbox Creatinina "false"
checkbox Oncologia "true"
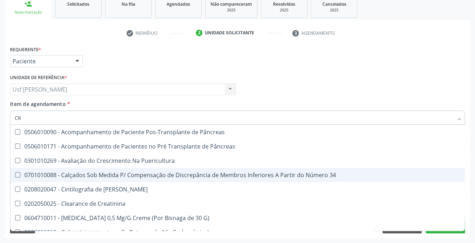
type input "C"
checkbox Creatinina "false"
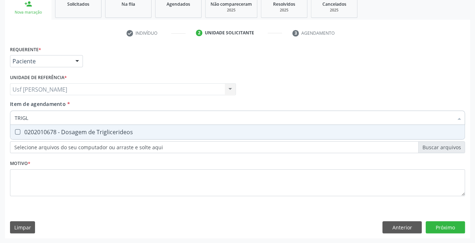
type input "TRIGLI"
click at [17, 131] on Triglicerideos at bounding box center [17, 131] width 5 height 5
click at [15, 131] on Triglicerideos "checkbox" at bounding box center [12, 131] width 5 height 5
checkbox Triglicerideos "true"
type input "T"
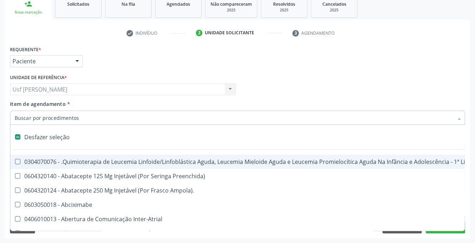
checkbox Manutenção "false"
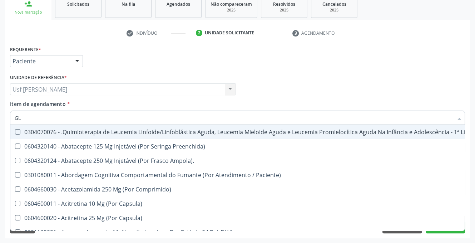
type input "GLI"
checkbox Multiprofissional "true"
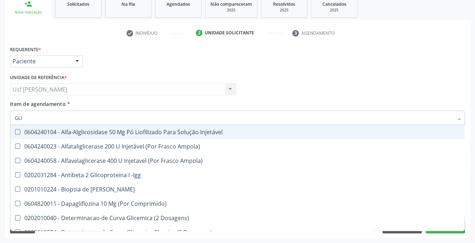
type input "GLIC"
checkbox Derrames "true"
checkbox Triglicerideos "false"
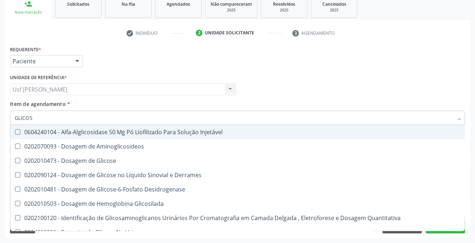
type input "GLICOSE"
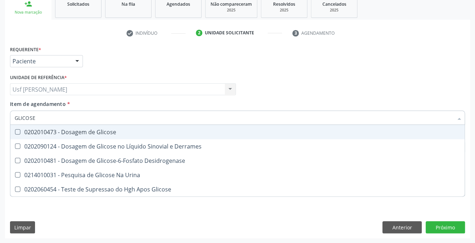
click at [17, 131] on Glicose at bounding box center [17, 131] width 5 height 5
click at [15, 131] on Glicose "checkbox" at bounding box center [12, 131] width 5 height 5
checkbox Glicose "true"
type input "GLICOS"
checkbox Glicose "false"
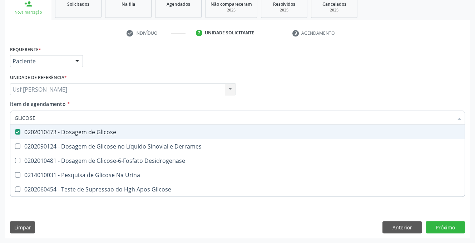
checkbox Desidrogenase "true"
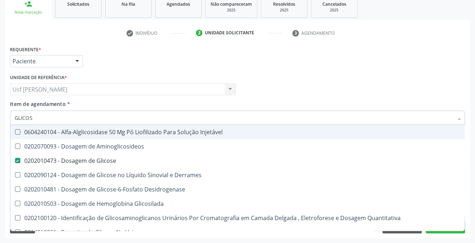
type input "GLICO"
checkbox Glicose "false"
checkbox Glicosilada "true"
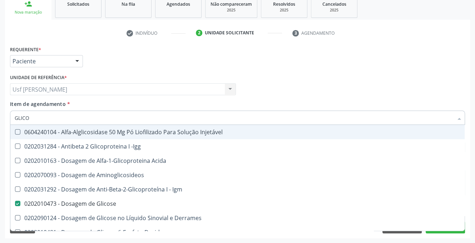
type input "GLIC"
checkbox Glicose "false"
checkbox Glicose "true"
type input "GLI"
checkbox Glicose "false"
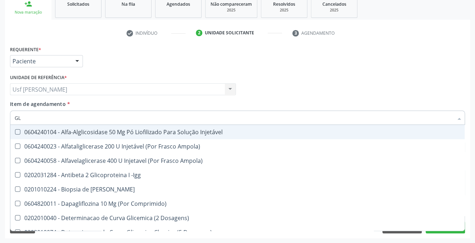
type input "G"
checkbox Glicose "false"
checkbox Triglicerideos "false"
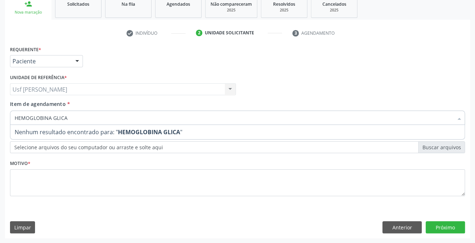
type input "HEMOGLOBINA GLIC"
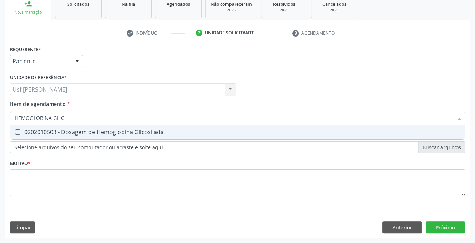
click at [18, 131] on Glicosilada at bounding box center [17, 131] width 5 height 5
click at [15, 131] on Glicosilada "checkbox" at bounding box center [12, 131] width 5 height 5
checkbox Glicosilada "true"
type input "HEMOGLOBINA"
checkbox Glicosilada "false"
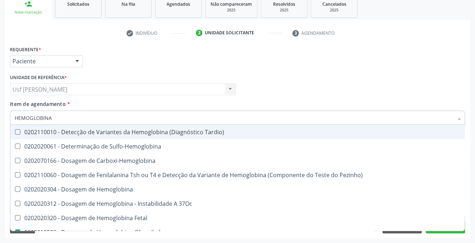
type input "HEMOGLOBIN"
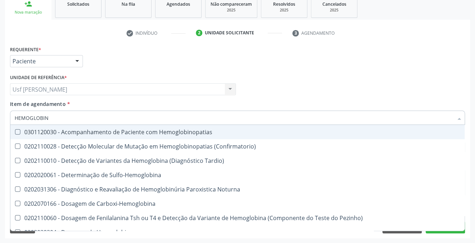
checkbox Hemoglobina "false"
checkbox Glicosilada "true"
type input "HEMO"
checkbox Glicosilada "false"
type input "H"
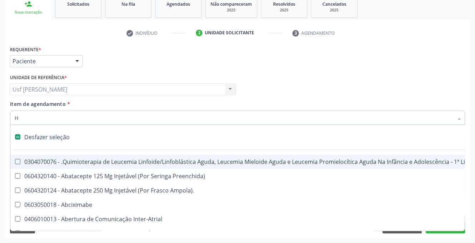
type input "HE"
checkbox Cística "true"
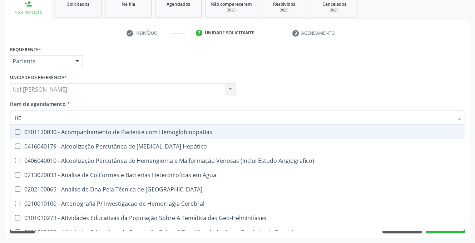
type input "HEM"
checkbox \(Qualitativo\) "true"
checkbox Glicosilada "false"
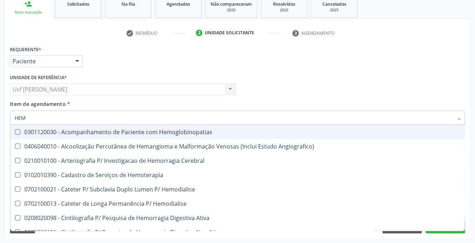
type input "HEMO"
checkbox Hemacias "true"
checkbox Glicosilada "false"
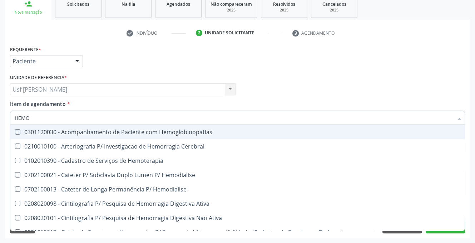
type input "HEMOG"
checkbox Tardio\) "true"
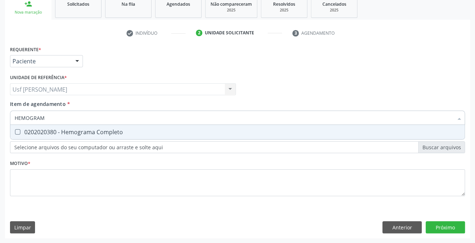
type input "HEMOGRAMA"
click at [18, 131] on Completo at bounding box center [17, 131] width 5 height 5
click at [15, 131] on Completo "checkbox" at bounding box center [12, 131] width 5 height 5
checkbox Completo "true"
click at [23, 166] on div "Requerente * Paciente Profissional de Saúde Paciente Nenhum resultado encontrad…" at bounding box center [237, 125] width 455 height 162
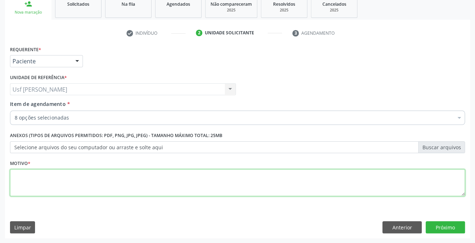
click at [40, 172] on textarea at bounding box center [237, 182] width 455 height 27
type textarea "."
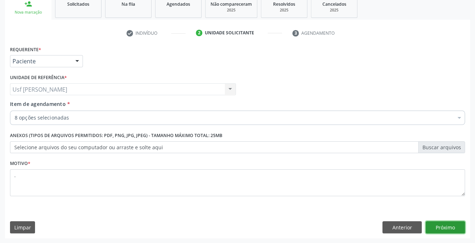
click at [442, 225] on button "Próximo" at bounding box center [445, 227] width 39 height 12
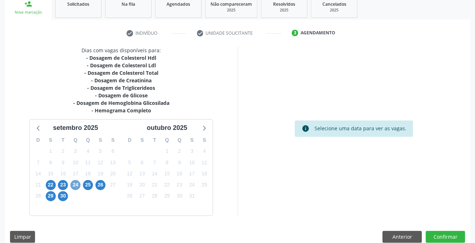
click at [77, 185] on span "24" at bounding box center [75, 185] width 10 height 10
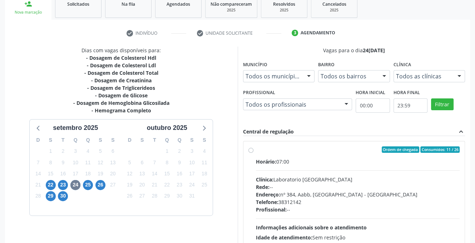
click at [256, 150] on label "Ordem de chegada Consumidos: 11 / 26 Horário: 07:00 Clínica: Laboratorio [GEOGR…" at bounding box center [358, 201] width 204 height 110
click at [248, 150] on input "Ordem de chegada Consumidos: 11 / 26 Horário: 07:00 Clínica: Laboratorio [GEOGR…" at bounding box center [250, 149] width 5 height 6
radio input "true"
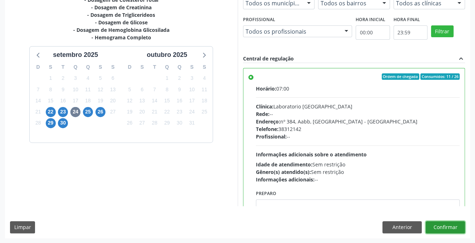
click at [439, 228] on button "Confirmar" at bounding box center [445, 227] width 39 height 12
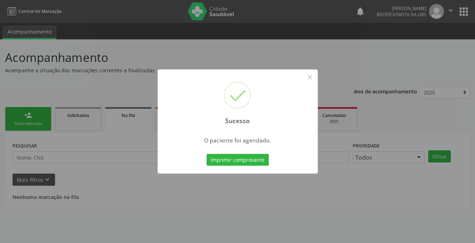
scroll to position [0, 0]
click at [310, 75] on button "×" at bounding box center [312, 77] width 12 height 12
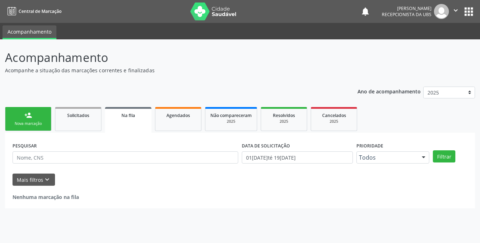
click at [12, 121] on div "Nova marcação" at bounding box center [28, 123] width 36 height 5
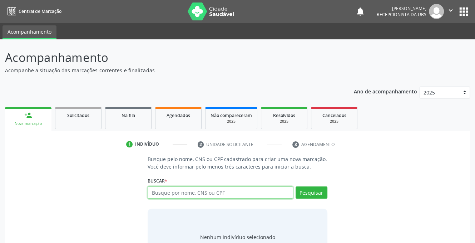
click at [184, 190] on input "text" at bounding box center [220, 192] width 145 height 12
type input "706508355139495"
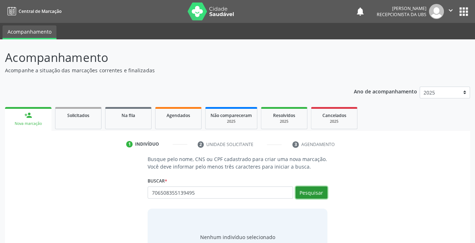
click at [315, 190] on button "Pesquisar" at bounding box center [311, 192] width 32 height 12
type input "706508355139495"
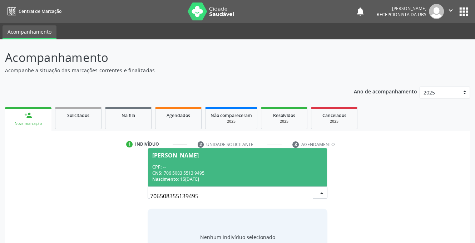
click at [200, 159] on span "[PERSON_NAME] CPF: -- CNS: 706 5083 5513 9495 Nascimento: 15[DATE]" at bounding box center [237, 167] width 179 height 38
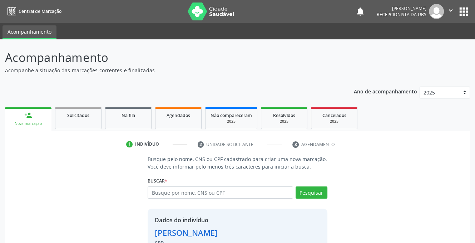
scroll to position [43, 0]
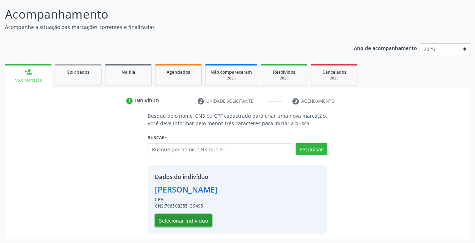
click at [182, 219] on button "Selecionar indivíduo" at bounding box center [183, 220] width 57 height 12
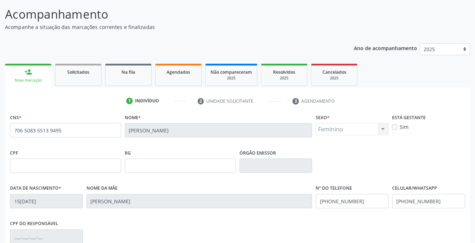
scroll to position [144, 0]
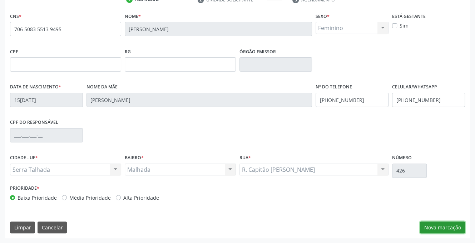
click at [444, 227] on button "Nova marcação" at bounding box center [442, 227] width 45 height 12
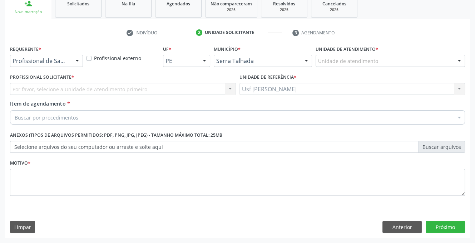
scroll to position [111, 0]
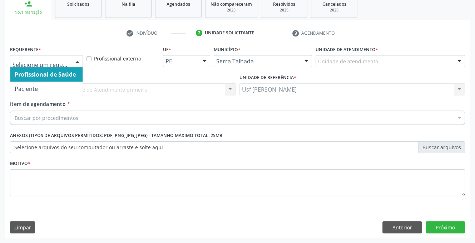
click at [74, 60] on div at bounding box center [77, 61] width 11 height 12
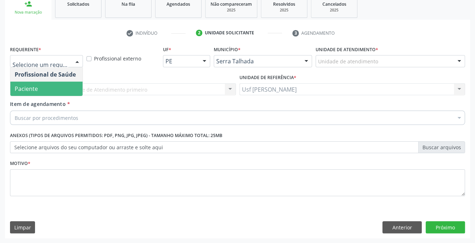
click at [48, 90] on span "Paciente" at bounding box center [46, 88] width 72 height 14
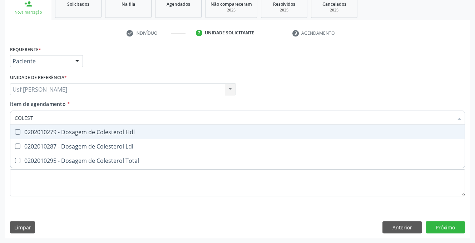
type input "COLESTE"
click at [17, 131] on Hdl at bounding box center [17, 131] width 5 height 5
click at [15, 131] on Hdl "checkbox" at bounding box center [12, 131] width 5 height 5
checkbox Hdl "true"
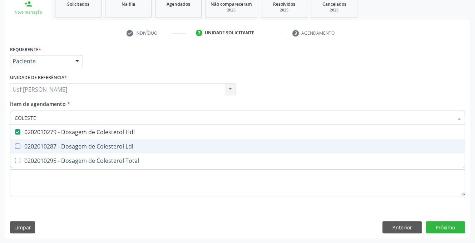
click at [18, 145] on Ldl at bounding box center [17, 145] width 5 height 5
click at [15, 145] on Ldl "checkbox" at bounding box center [12, 146] width 5 height 5
checkbox Ldl "true"
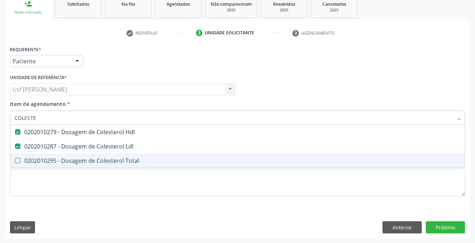
click at [15, 160] on Total at bounding box center [17, 160] width 5 height 5
click at [15, 160] on Total "checkbox" at bounding box center [12, 160] width 5 height 5
checkbox Total "true"
type input "COLE"
checkbox Hdl "false"
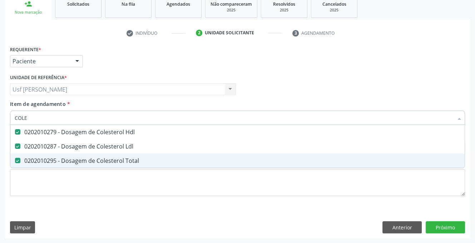
checkbox Ldl "false"
checkbox Total "false"
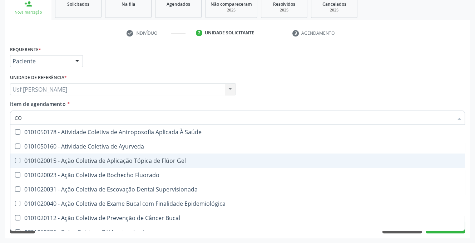
type input "C"
checkbox Hdl "false"
checkbox Ldl "false"
checkbox Total "false"
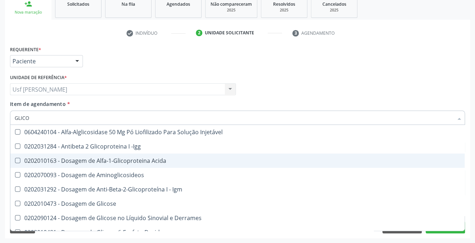
type input "GLICOS"
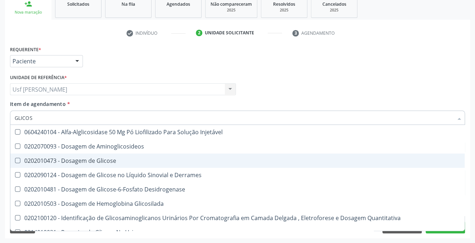
click at [15, 160] on Glicose at bounding box center [17, 160] width 5 height 5
click at [15, 160] on Glicose "checkbox" at bounding box center [12, 160] width 5 height 5
checkbox Glicose "true"
type input "GLICO"
checkbox Glicose "false"
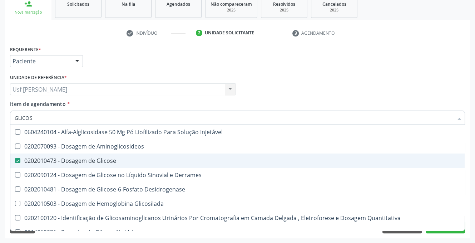
checkbox Glicosilada "true"
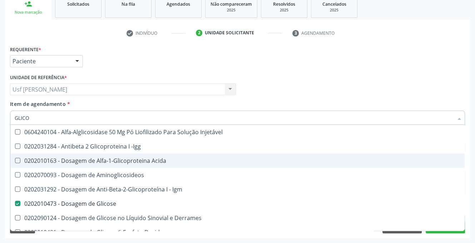
type input "GLIC"
checkbox Glicose "false"
checkbox Glicose "true"
type input "GLI"
checkbox Glicose "false"
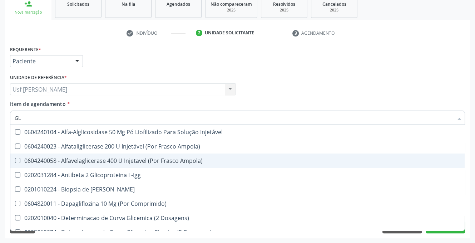
type input "G"
checkbox Glicose "false"
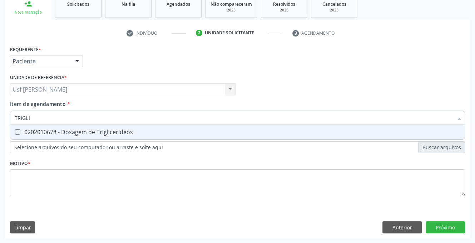
type input "TRIGLIC"
click at [15, 129] on Triglicerideos at bounding box center [17, 131] width 5 height 5
click at [15, 129] on Triglicerideos "checkbox" at bounding box center [12, 131] width 5 height 5
checkbox Triglicerideos "true"
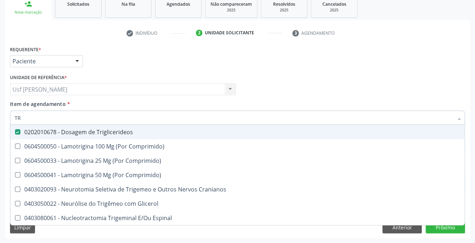
type input "T"
checkbox Triglicerideos "false"
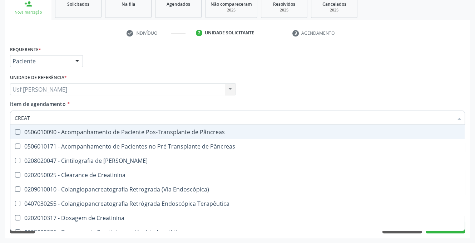
type input "CREATI"
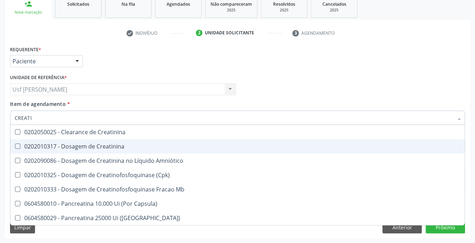
click at [14, 145] on div at bounding box center [12, 146] width 5 height 6
checkbox Creatinina "true"
type input "CREAT"
checkbox Creatinina "false"
checkbox \(Cpk\) "true"
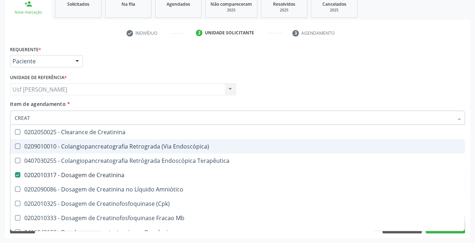
type input "CREA"
checkbox Creatinina "false"
checkbox Mb "true"
type input "CRE"
checkbox Mb "false"
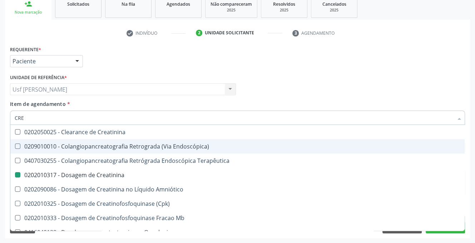
checkbox Oncologia "true"
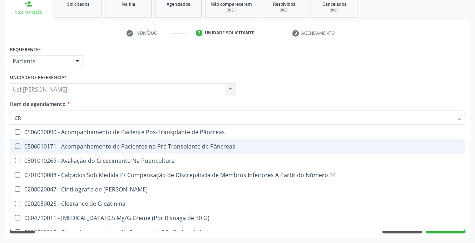
type input "C"
checkbox Creatinina "false"
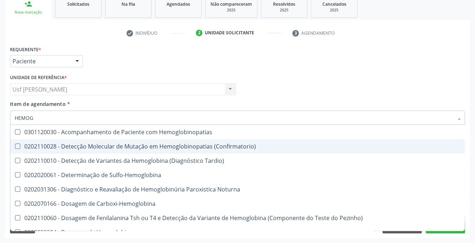
type input "HEMOGR"
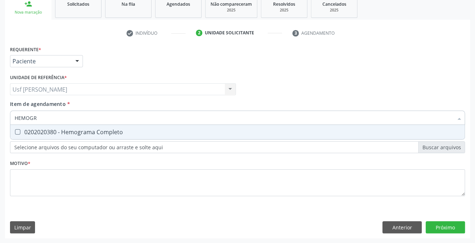
click at [19, 134] on span "0202020380 - Hemograma Completo" at bounding box center [237, 132] width 454 height 14
checkbox Completo "true"
type input "HEMOG"
checkbox Completo "false"
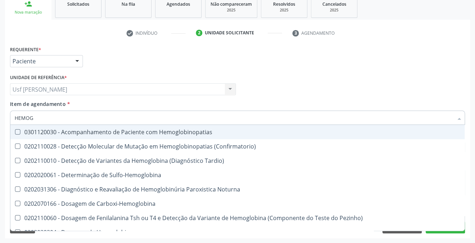
type input "HEMO"
checkbox Completo "false"
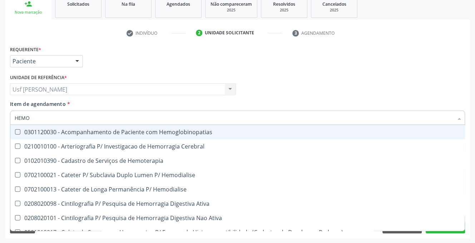
type input "HEMOG"
checkbox Carboxi-Hemoglobina "true"
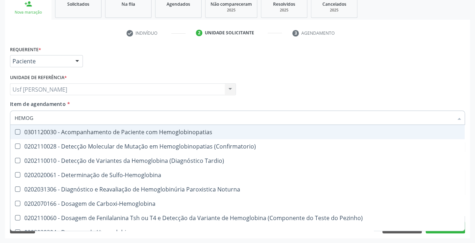
type input "HEMOGL"
checkbox Completo "false"
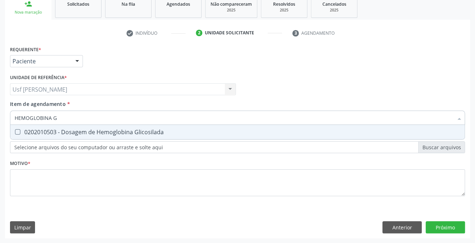
type input "HEMOGLOBINA GL"
click at [19, 133] on Glicosilada at bounding box center [17, 131] width 5 height 5
click at [15, 133] on Glicosilada "checkbox" at bounding box center [12, 131] width 5 height 5
checkbox Glicosilada "true"
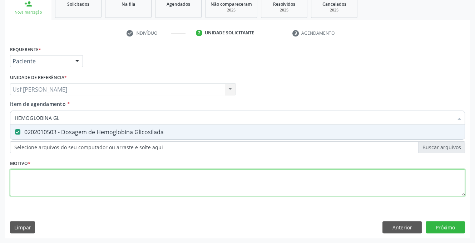
click at [41, 185] on div "Requerente * Paciente Profissional de Saúde Paciente Nenhum resultado encontrad…" at bounding box center [237, 125] width 455 height 162
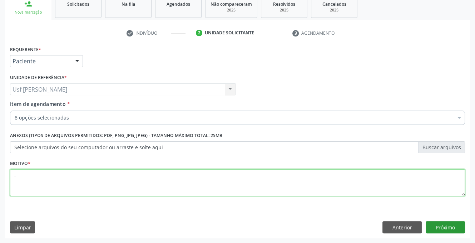
type textarea "."
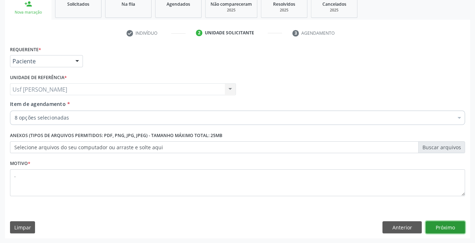
click at [441, 227] on button "Próximo" at bounding box center [445, 227] width 39 height 12
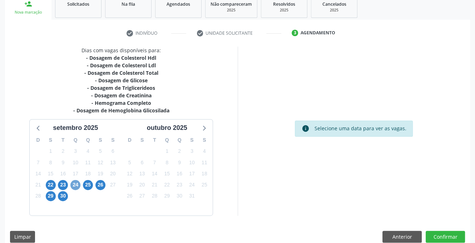
click at [78, 186] on span "24" at bounding box center [75, 185] width 10 height 10
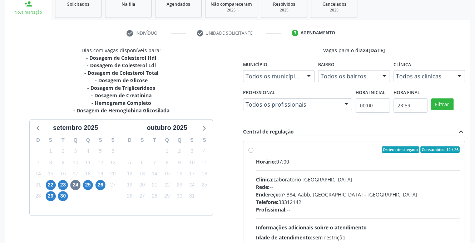
click at [256, 150] on label "Ordem de chegada Consumidos: 12 / 26 Horário: 07:00 Clínica: Laboratorio [GEOGR…" at bounding box center [358, 201] width 204 height 110
click at [252, 150] on input "Ordem de chegada Consumidos: 12 / 26 Horário: 07:00 Clínica: Laboratorio [GEOGR…" at bounding box center [250, 149] width 5 height 6
radio input "true"
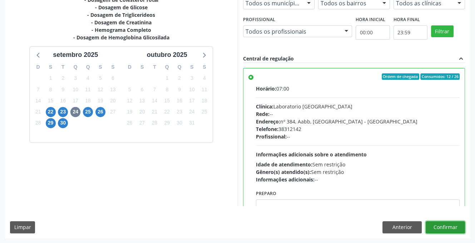
click at [453, 224] on button "Confirmar" at bounding box center [445, 227] width 39 height 12
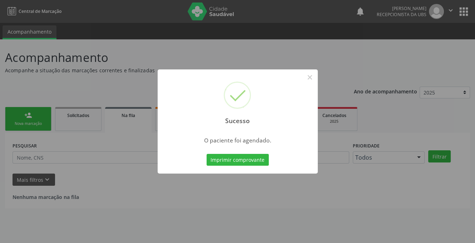
scroll to position [0, 0]
click at [316, 76] on button "×" at bounding box center [312, 77] width 12 height 12
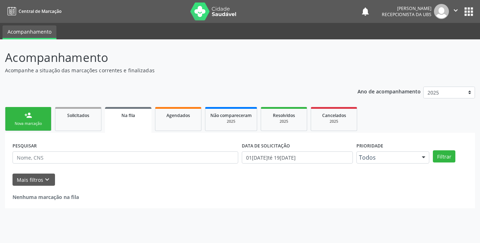
click at [33, 124] on div "Nova marcação" at bounding box center [28, 123] width 36 height 5
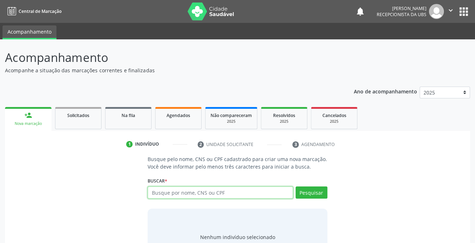
click at [184, 194] on input "text" at bounding box center [220, 192] width 145 height 12
type input "704509362566411"
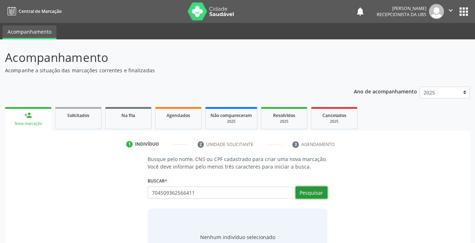
click at [312, 191] on button "Pesquisar" at bounding box center [311, 192] width 32 height 12
type input "704509362566411"
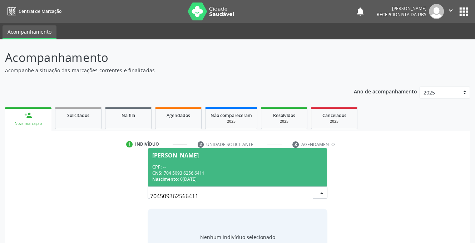
click at [163, 166] on div "CPF: --" at bounding box center [237, 167] width 170 height 6
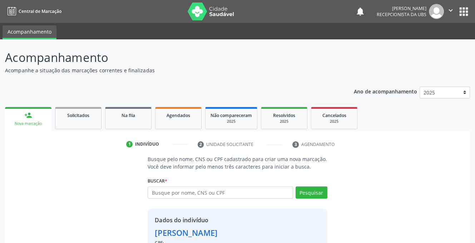
scroll to position [43, 0]
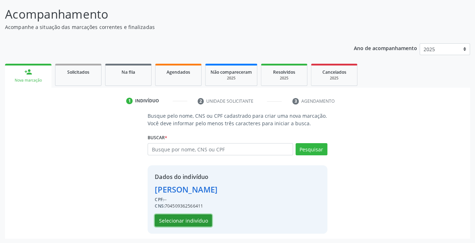
click at [164, 217] on button "Selecionar indivíduo" at bounding box center [183, 220] width 57 height 12
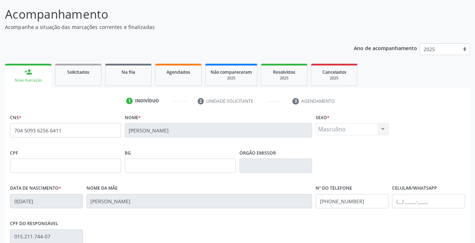
scroll to position [144, 0]
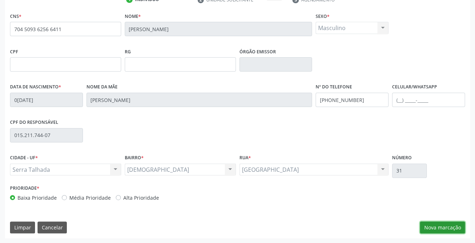
click at [432, 226] on button "Nova marcação" at bounding box center [442, 227] width 45 height 12
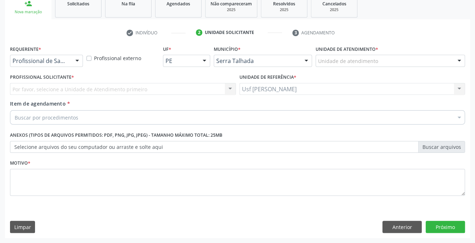
scroll to position [111, 0]
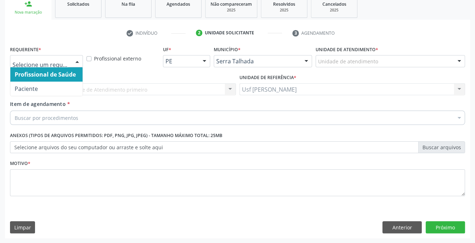
click at [78, 63] on div at bounding box center [77, 61] width 11 height 12
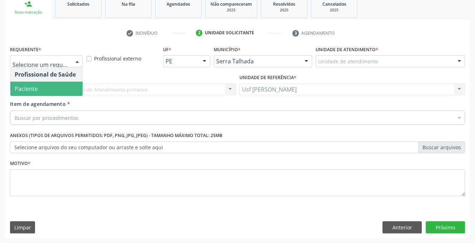
click at [78, 85] on span "Paciente" at bounding box center [46, 88] width 72 height 14
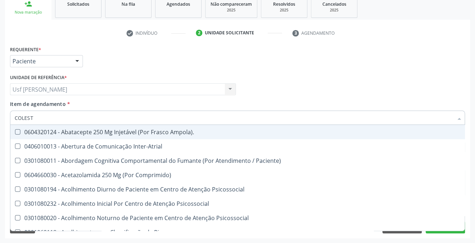
type input "COLESTE"
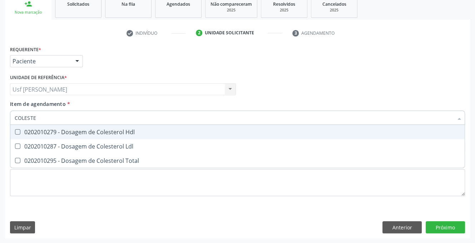
click at [17, 132] on Hdl at bounding box center [17, 131] width 5 height 5
click at [15, 132] on Hdl "checkbox" at bounding box center [12, 131] width 5 height 5
checkbox Hdl "true"
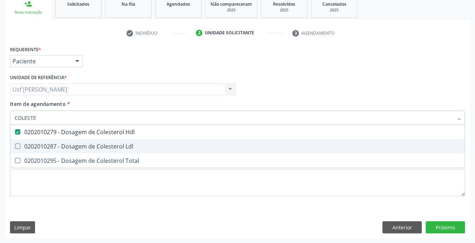
click at [16, 145] on Ldl at bounding box center [17, 145] width 5 height 5
click at [15, 145] on Ldl "checkbox" at bounding box center [12, 146] width 5 height 5
checkbox Ldl "true"
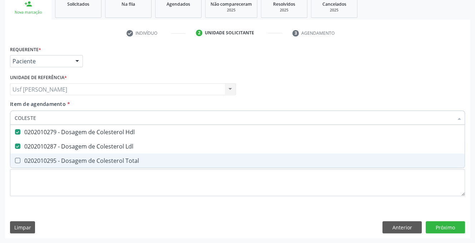
click at [19, 161] on Total at bounding box center [17, 160] width 5 height 5
click at [15, 161] on Total "checkbox" at bounding box center [12, 160] width 5 height 5
checkbox Total "true"
type input "COLE"
checkbox Hdl "false"
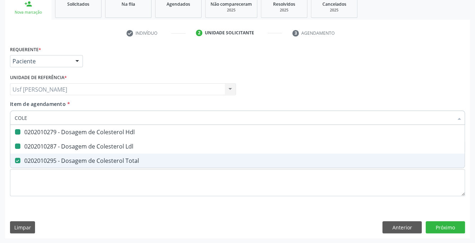
checkbox Ldl "false"
checkbox Total "false"
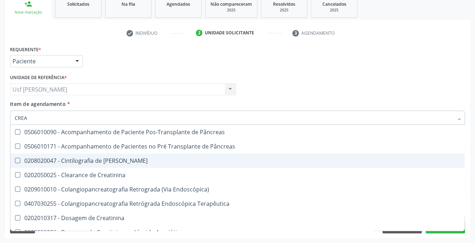
type input "CREAT"
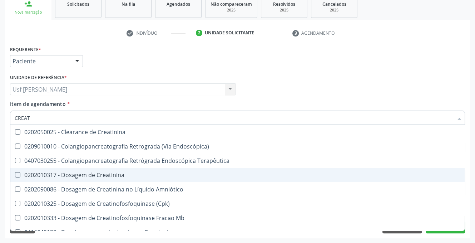
click at [16, 174] on Creatinina at bounding box center [17, 174] width 5 height 5
click at [15, 174] on Creatinina "checkbox" at bounding box center [12, 174] width 5 height 5
checkbox Creatinina "true"
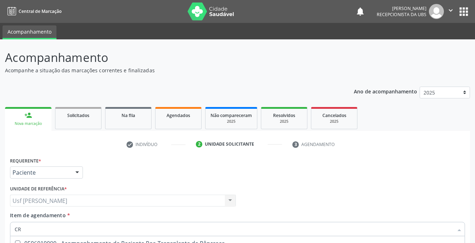
type input "C"
checkbox Creatinina "false"
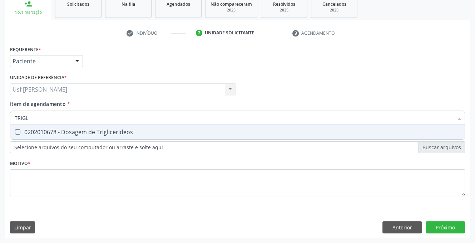
type input "TRIGLI"
click at [15, 131] on Triglicerideos at bounding box center [17, 131] width 5 height 5
click at [15, 131] on Triglicerideos "checkbox" at bounding box center [12, 131] width 5 height 5
checkbox Triglicerideos "true"
type input "T"
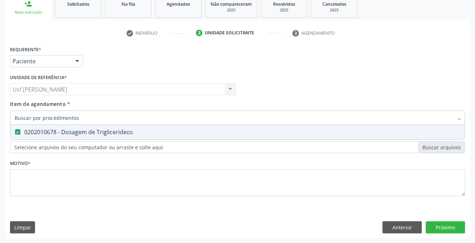
checkbox Triglicerideos "false"
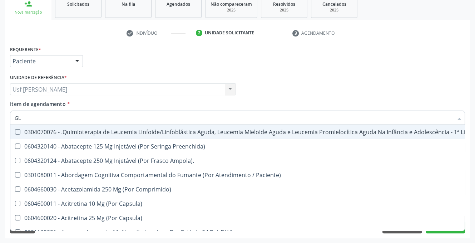
type input "GLI"
checkbox Multiprofissional "true"
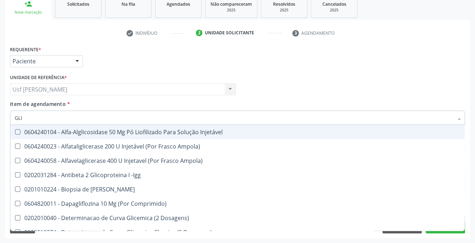
type input "GLIC"
checkbox Derrames "true"
checkbox Triglicerideos "false"
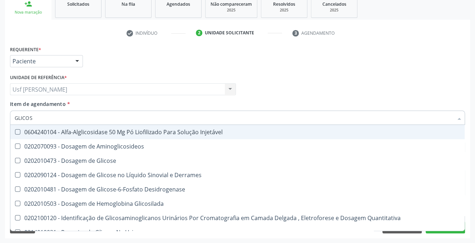
type input "GLICOSE"
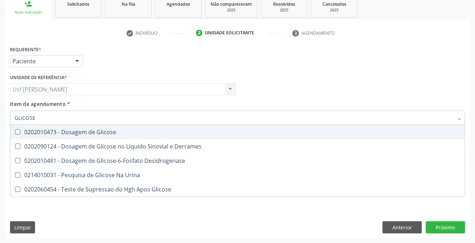
click at [18, 129] on div "0202010473 - Dosagem de Glicose" at bounding box center [238, 132] width 446 height 6
checkbox Glicose "true"
type input "GLICOS"
checkbox Glicose "false"
checkbox Desidrogenase "true"
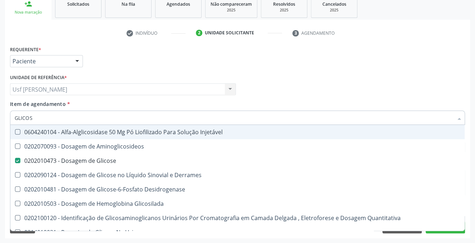
type input "GLICO"
checkbox Glicose "false"
checkbox Glicosilada "true"
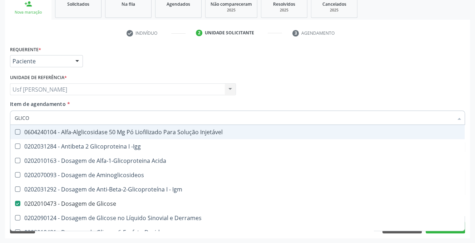
type input "GLIC"
checkbox Glicose "false"
checkbox Glicose "true"
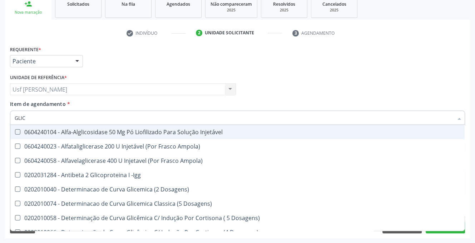
type input "GLI"
checkbox Glicose "false"
checkbox Glicosilada "true"
checkbox Triglicerideos "false"
checkbox Delgada\) "true"
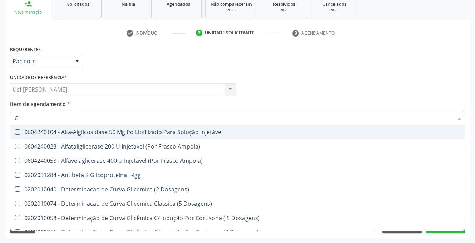
type input "G"
checkbox Glicosilada "false"
checkbox Delgada\) "false"
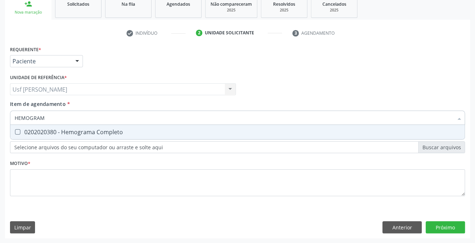
type input "HEMOGRAMA"
click at [15, 131] on Completo at bounding box center [17, 131] width 5 height 5
click at [15, 131] on Completo "checkbox" at bounding box center [12, 131] width 5 height 5
checkbox Completo "true"
type input "HEMOG"
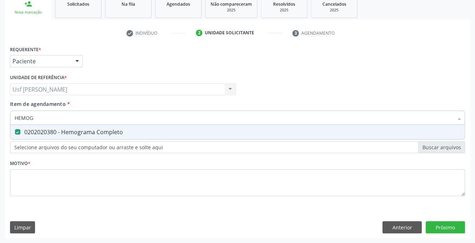
checkbox Completo "false"
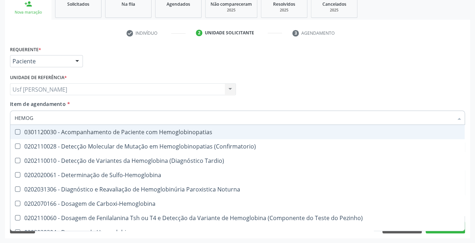
type input "HEMOGL"
checkbox Completo "false"
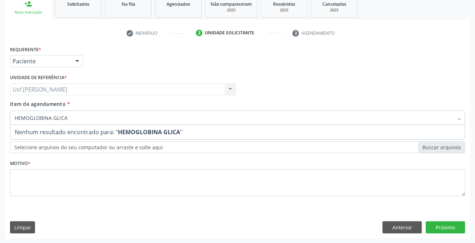
type input "HEMOGLOBINA GLIC"
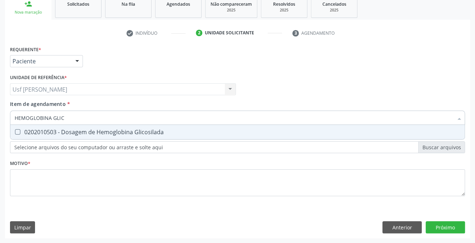
click at [19, 133] on Glicosilada at bounding box center [17, 131] width 5 height 5
click at [15, 133] on Glicosilada "checkbox" at bounding box center [12, 131] width 5 height 5
checkbox Glicosilada "true"
type input "HEMOGLOBINA"
checkbox Glicosilada "false"
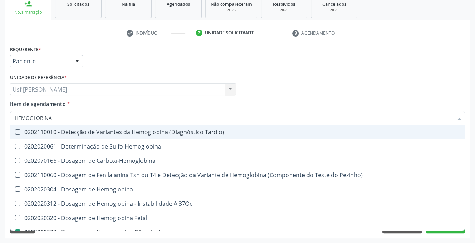
type input "HEMOGLOBIN"
checkbox Glicosilada "false"
checkbox Hematocrito\) "true"
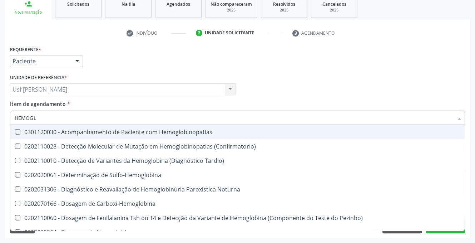
type input "HEMOG"
checkbox S "true"
type input "HEMOGR"
checkbox Hemoglobinopatias "true"
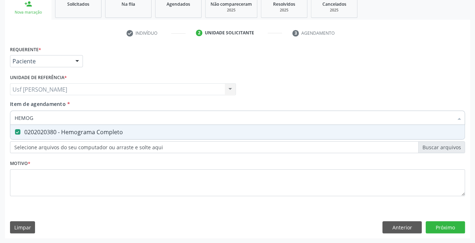
type input "HEMO"
checkbox Completo "false"
type input "H"
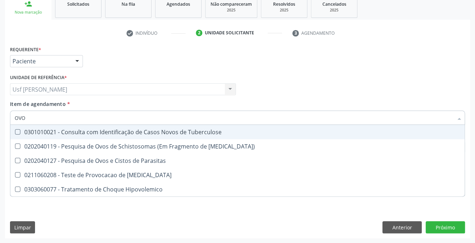
type input "OVOS"
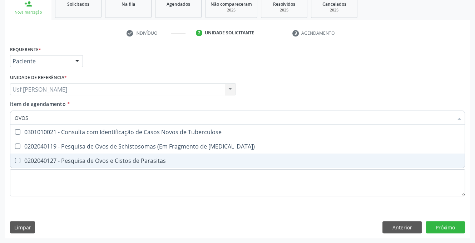
click at [15, 160] on Parasitas at bounding box center [17, 160] width 5 height 5
click at [15, 160] on Parasitas "checkbox" at bounding box center [12, 160] width 5 height 5
checkbox Parasitas "true"
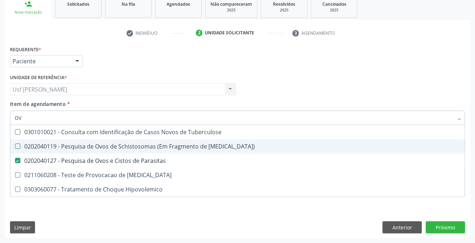
type input "O"
checkbox Parasitas "false"
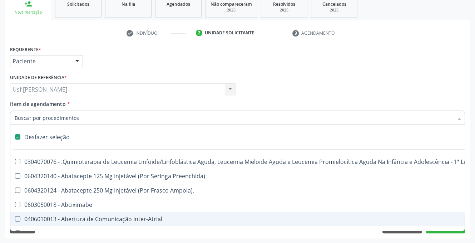
scroll to position [0, 109]
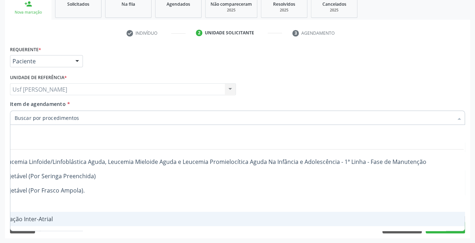
click at [443, 230] on div "Desfazer seleção 0304070076 - .Quimioterapia de Leucemia Linfoide/Linfoblástica…" at bounding box center [237, 178] width 455 height 106
click at [444, 232] on button "Próximo" at bounding box center [445, 227] width 39 height 12
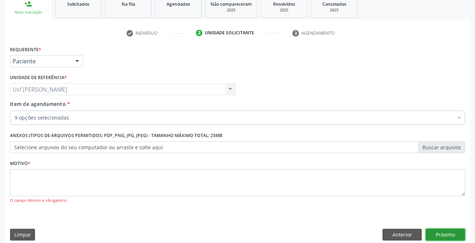
checkbox Hdl "true"
checkbox Ldl "true"
checkbox Total "true"
checkbox Creatinina "true"
checkbox Triglicerideos "true"
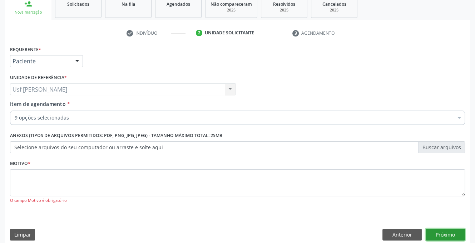
checkbox Glicose "true"
checkbox Completo "true"
checkbox Glicosilada "true"
checkbox Parasitas "true"
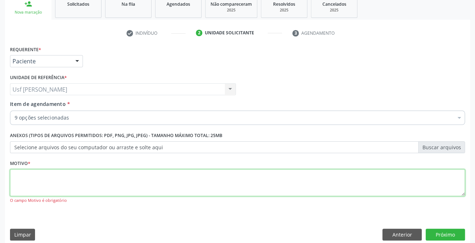
click at [38, 182] on textarea at bounding box center [237, 182] width 455 height 27
type textarea "."
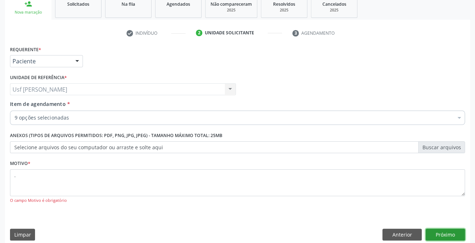
click at [446, 232] on button "Próximo" at bounding box center [445, 234] width 39 height 12
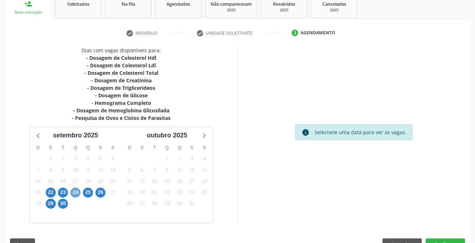
click at [75, 191] on span "24" at bounding box center [75, 192] width 10 height 10
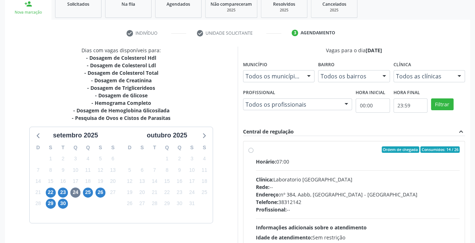
click at [256, 149] on label "Ordem de chegada Consumidos: 14 / 26 Horário: 07:00 Clínica: Laboratorio Sao Fr…" at bounding box center [358, 201] width 204 height 110
click at [250, 149] on input "Ordem de chegada Consumidos: 14 / 26 Horário: 07:00 Clínica: Laboratorio Sao Fr…" at bounding box center [250, 149] width 5 height 6
radio input "true"
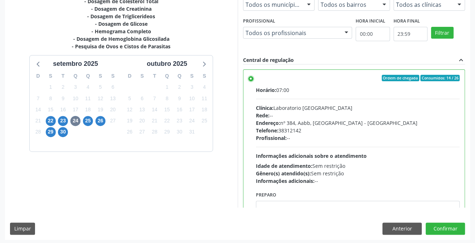
scroll to position [184, 0]
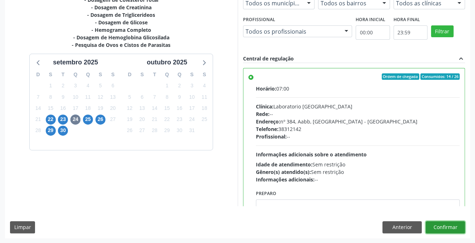
click at [447, 225] on button "Confirmar" at bounding box center [445, 227] width 39 height 12
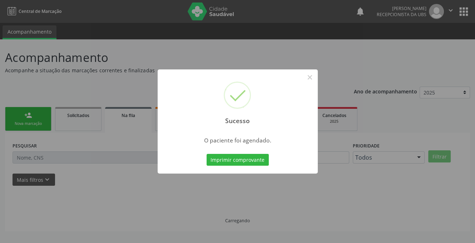
scroll to position [0, 0]
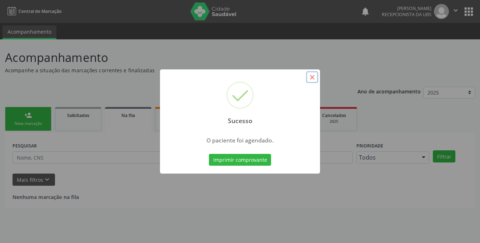
click at [313, 77] on button "×" at bounding box center [312, 77] width 12 height 12
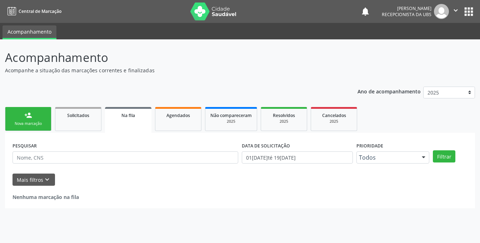
click at [21, 119] on link "person_add Nova marcação" at bounding box center [28, 119] width 46 height 24
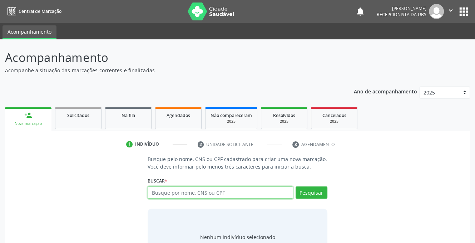
click at [206, 194] on input "text" at bounding box center [220, 192] width 145 height 12
type input "702609790470644"
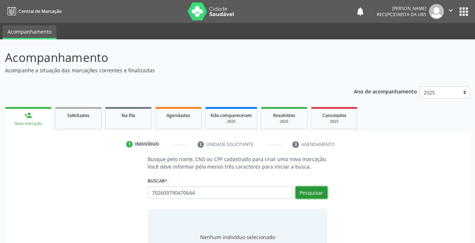
click at [310, 191] on button "Pesquisar" at bounding box center [311, 192] width 32 height 12
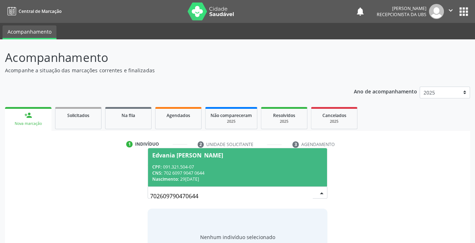
click at [161, 156] on div "Edvania Wedja Ferreira" at bounding box center [187, 155] width 71 height 6
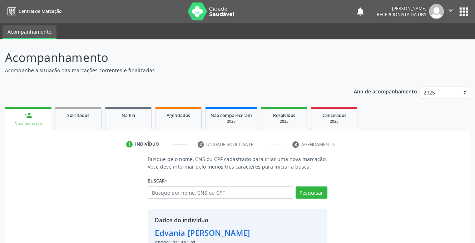
scroll to position [43, 0]
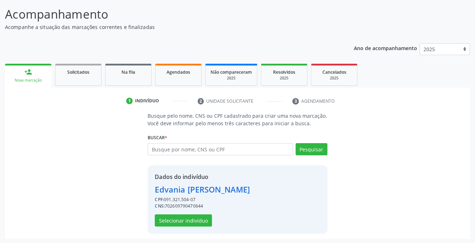
click at [175, 191] on div "Edvania Wedja Ferreira" at bounding box center [202, 189] width 95 height 12
click at [173, 218] on button "Selecionar indivíduo" at bounding box center [183, 220] width 57 height 12
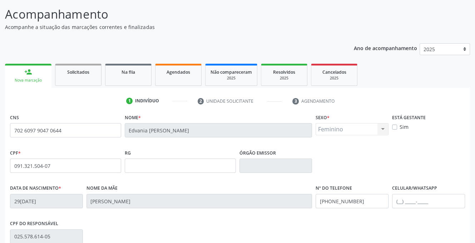
scroll to position [144, 0]
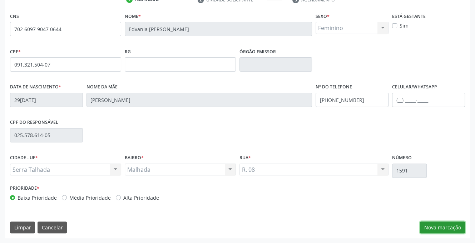
click at [454, 229] on button "Nova marcação" at bounding box center [442, 227] width 45 height 12
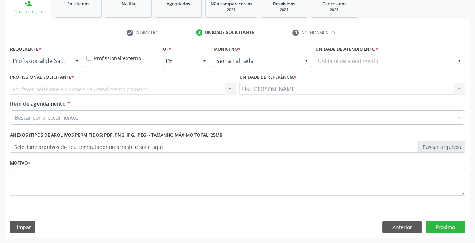
scroll to position [111, 0]
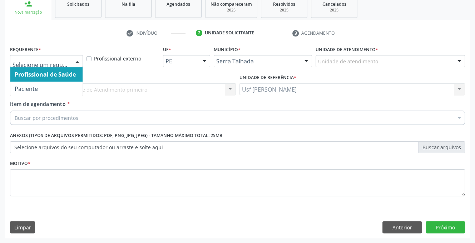
click at [78, 59] on div at bounding box center [77, 61] width 11 height 12
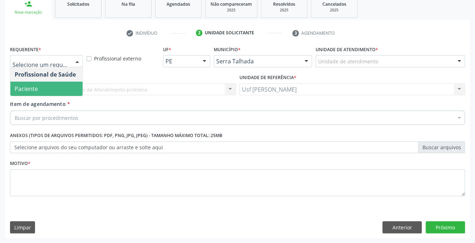
click at [70, 90] on span "Paciente" at bounding box center [46, 88] width 72 height 14
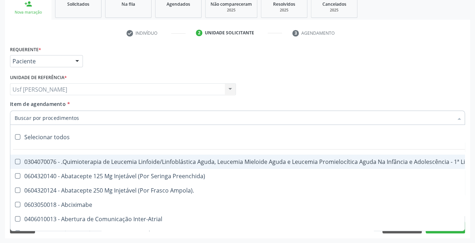
click at [97, 117] on input "Item de agendamento *" at bounding box center [234, 117] width 438 height 14
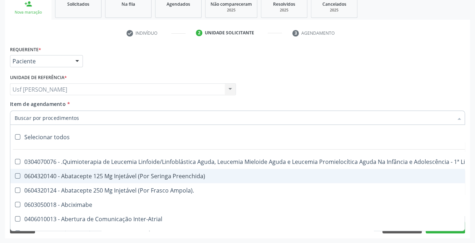
click at [66, 118] on input "Item de agendamento *" at bounding box center [234, 117] width 438 height 14
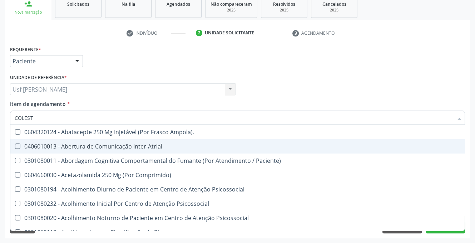
type input "COLESTE"
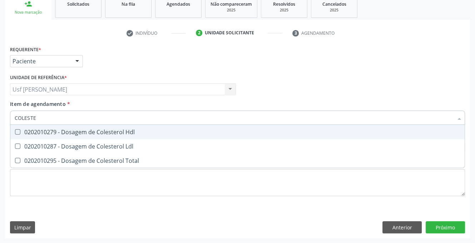
click at [18, 131] on Hdl at bounding box center [17, 131] width 5 height 5
click at [15, 131] on Hdl "checkbox" at bounding box center [12, 131] width 5 height 5
checkbox Hdl "true"
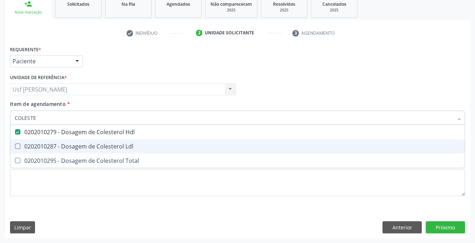
click at [20, 146] on Ldl at bounding box center [17, 145] width 5 height 5
click at [15, 146] on Ldl "checkbox" at bounding box center [12, 146] width 5 height 5
checkbox Ldl "true"
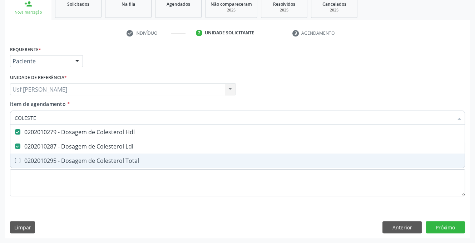
click at [16, 159] on Total at bounding box center [17, 160] width 5 height 5
click at [15, 159] on Total "checkbox" at bounding box center [12, 160] width 5 height 5
checkbox Total "true"
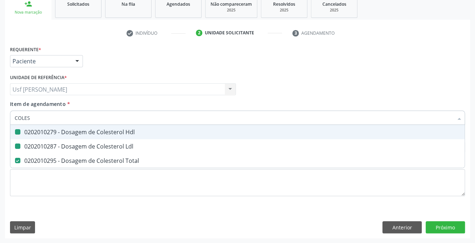
type input "COLE"
checkbox Hdl "false"
checkbox Ldl "false"
checkbox Total "false"
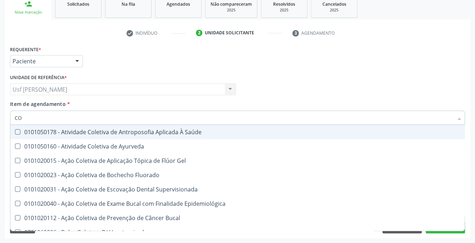
type input "C"
checkbox Hdl "false"
checkbox Ldl "false"
checkbox Total "false"
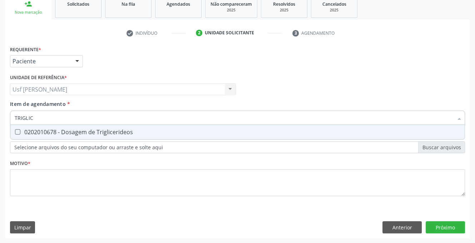
type input "TRIGLICE"
click at [18, 132] on Triglicerideos at bounding box center [17, 131] width 5 height 5
click at [15, 132] on Triglicerideos "checkbox" at bounding box center [12, 131] width 5 height 5
checkbox Triglicerideos "true"
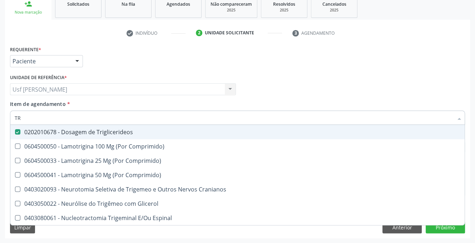
type input "T"
checkbox Triglicerideos "false"
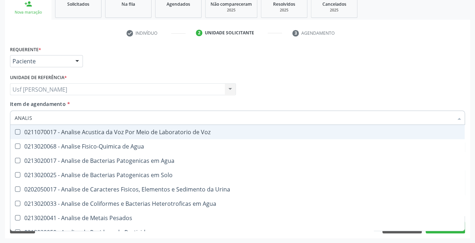
type input "ANALISE"
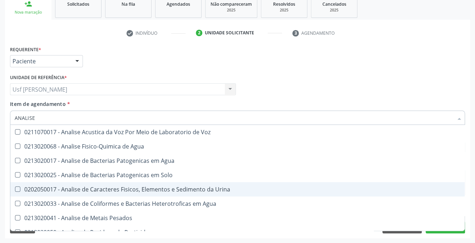
click at [16, 188] on Urina at bounding box center [17, 188] width 5 height 5
click at [15, 188] on Urina "checkbox" at bounding box center [12, 189] width 5 height 5
checkbox Urina "true"
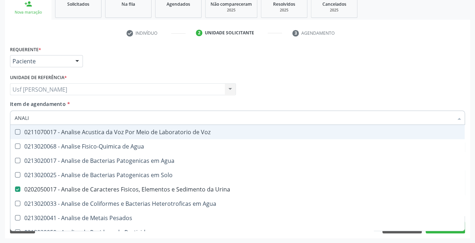
type input "ANAL"
checkbox Urina "false"
checkbox Agua "true"
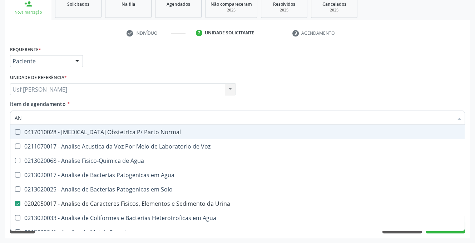
type input "A"
checkbox Urina "false"
checkbox Pesticidas "false"
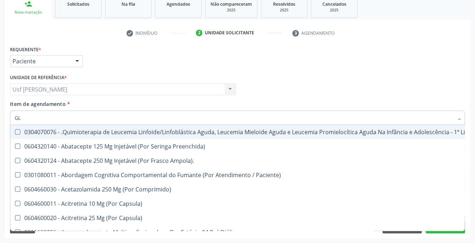
type input "GLI"
checkbox Multiprofissional "true"
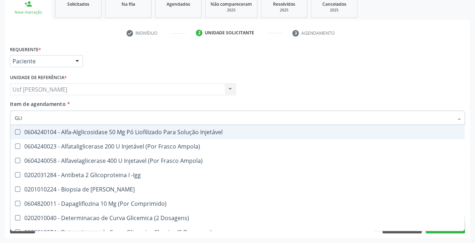
type input "GLIC"
checkbox Derrames "true"
checkbox Triglicerideos "false"
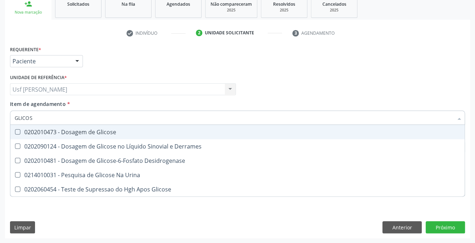
type input "GLICOSE"
click at [20, 131] on Glicose at bounding box center [17, 131] width 5 height 5
click at [15, 131] on Glicose "checkbox" at bounding box center [12, 131] width 5 height 5
checkbox Glicose "true"
type input "GLICOS"
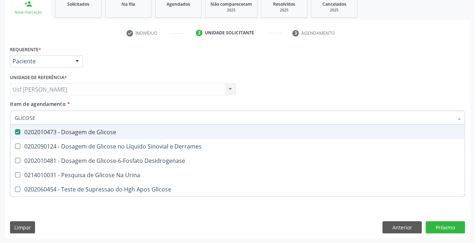
checkbox Glicose "false"
checkbox Desidrogenase "true"
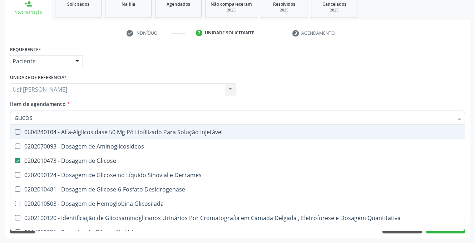
type input "GLICO"
checkbox Glicose "false"
checkbox Glicosilada "true"
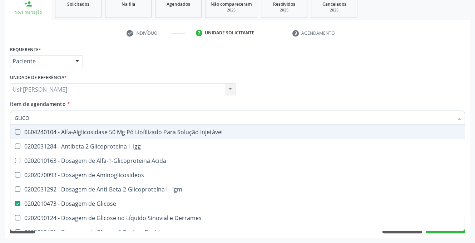
type input "GLIC"
checkbox Glicose "false"
checkbox Glicose "true"
type input "GLI"
checkbox Glicose "false"
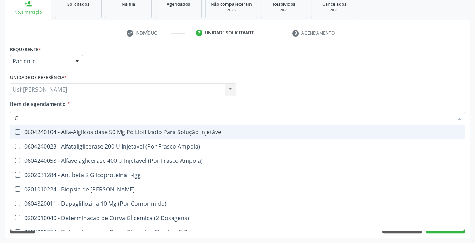
type input "G"
checkbox Glicose "false"
checkbox Triglicerideos "false"
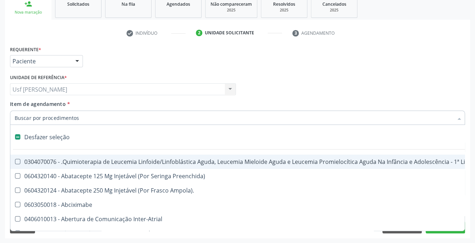
click at [83, 118] on input "Item de agendamento *" at bounding box center [234, 117] width 438 height 14
click at [33, 114] on input "Item de agendamento *" at bounding box center [234, 117] width 438 height 14
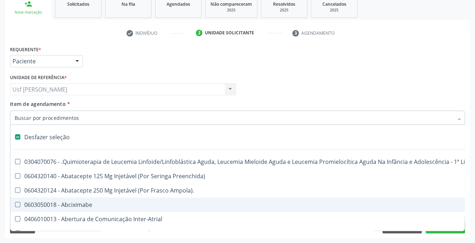
click at [84, 116] on input "Item de agendamento *" at bounding box center [234, 117] width 438 height 14
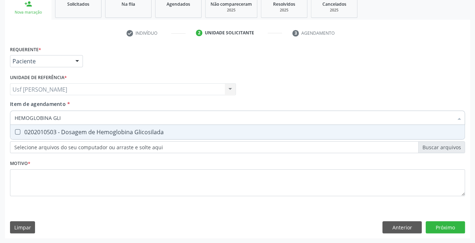
type input "HEMOGLOBINA GLIC"
click at [18, 132] on Glicosilada at bounding box center [17, 131] width 5 height 5
click at [15, 132] on Glicosilada "checkbox" at bounding box center [12, 131] width 5 height 5
checkbox Glicosilada "true"
type input "HEMOGLOBINA"
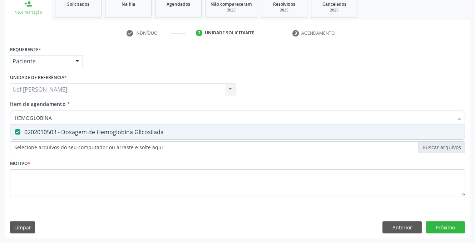
checkbox Glicosilada "false"
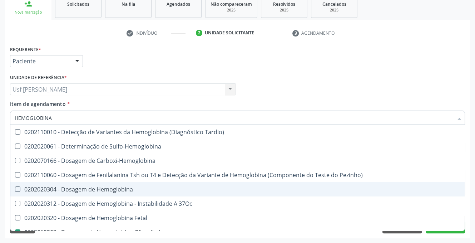
type input "HEMOGLOBIN"
checkbox Glicosilada "false"
checkbox Hematocrito\) "true"
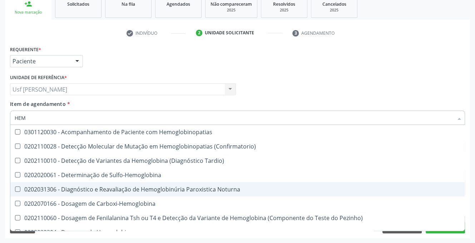
type input "HE"
checkbox Glicosilada "false"
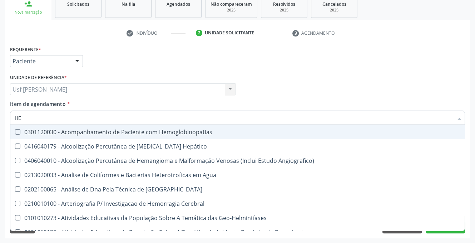
type input "HEMOGRAMA"
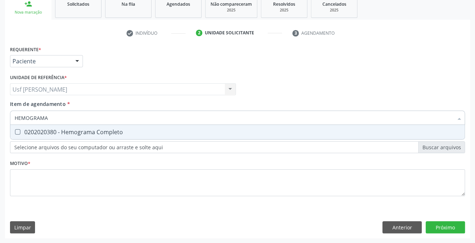
click at [17, 130] on Completo at bounding box center [17, 131] width 5 height 5
click at [15, 130] on Completo "checkbox" at bounding box center [12, 131] width 5 height 5
checkbox Completo "true"
type input "HEMOG"
checkbox Completo "false"
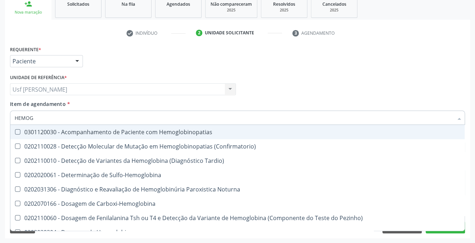
type input "HEMO"
checkbox Glicosilada "false"
checkbox Completo "false"
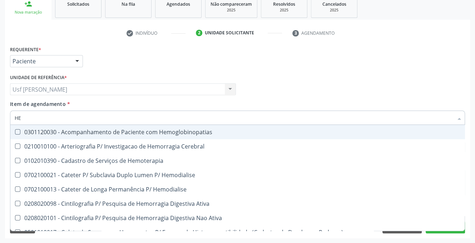
type input "H"
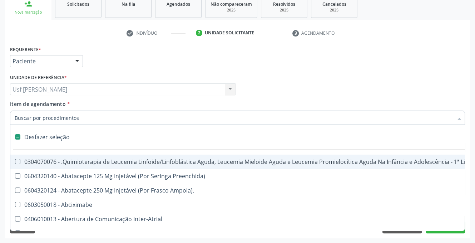
checkbox Lei "false"
checkbox Trabalho "false"
checkbox Aparentado "false"
checkbox Cística "false"
checkbox Pâncreas "false"
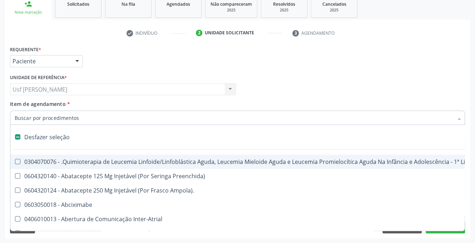
click at [225, 114] on input "Item de agendamento *" at bounding box center [234, 117] width 438 height 14
type input "HE"
checkbox Cística "true"
type input "HEM"
checkbox Trabalho "true"
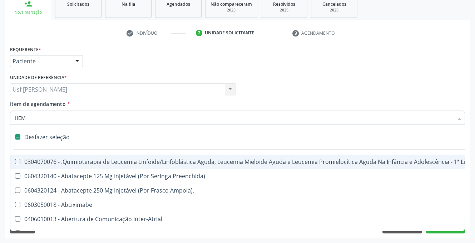
checkbox Cística "false"
checkbox Pâncreas "true"
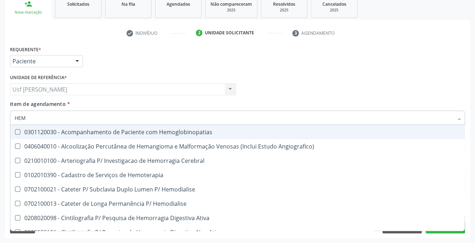
type input "HEMO"
checkbox Hemacias "true"
checkbox Glicosilada "false"
checkbox Retro-Retal "true"
checkbox Completo "false"
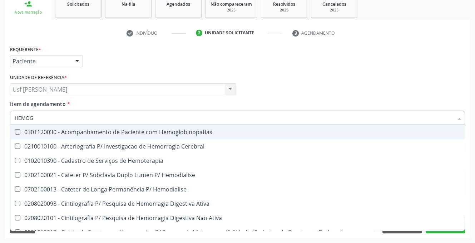
type input "HEMOGR"
checkbox Hemoglobinopatias "true"
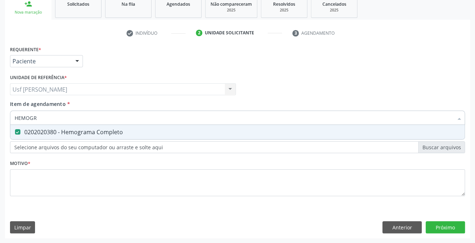
type input "HEMOG"
checkbox Completo "false"
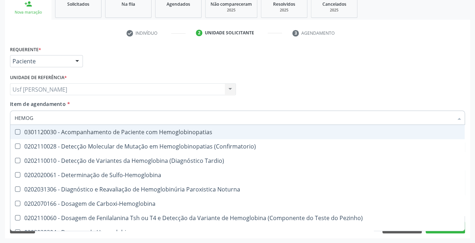
type input "HEMO"
checkbox Glicosilada "false"
checkbox Completo "false"
type input "H"
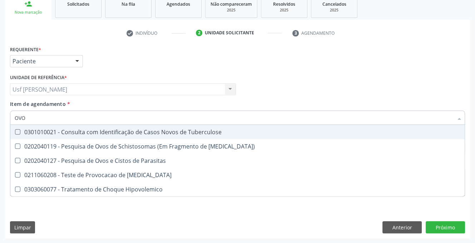
type input "OVOS"
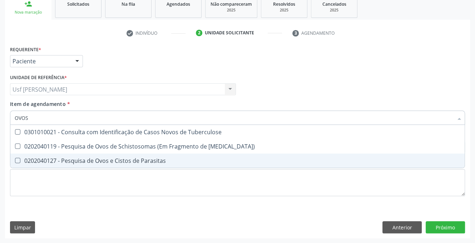
click at [19, 159] on Parasitas at bounding box center [17, 160] width 5 height 5
click at [15, 159] on Parasitas "checkbox" at bounding box center [12, 160] width 5 height 5
checkbox Parasitas "true"
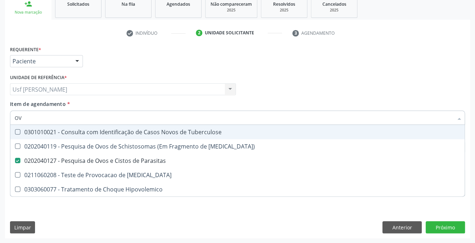
type input "O"
checkbox Parasitas "false"
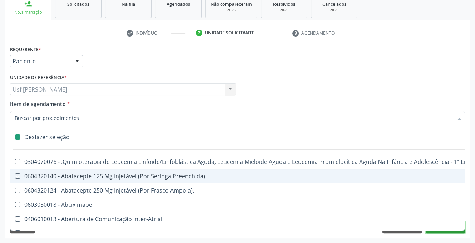
click at [450, 232] on button "Próximo" at bounding box center [445, 227] width 39 height 12
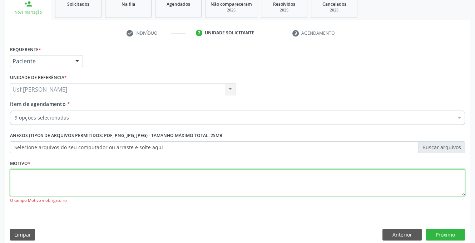
click at [40, 178] on textarea at bounding box center [237, 182] width 455 height 27
type textarea ","
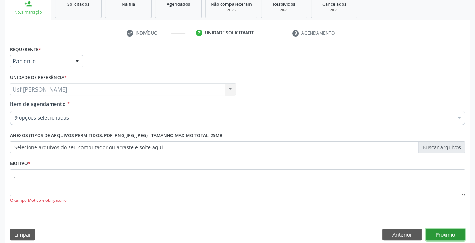
click at [441, 233] on button "Próximo" at bounding box center [445, 234] width 39 height 12
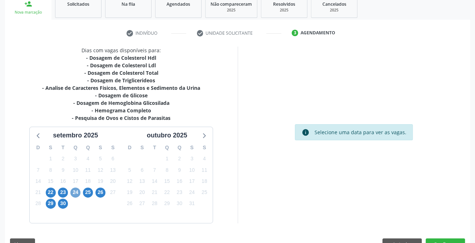
click at [73, 190] on span "24" at bounding box center [75, 192] width 10 height 10
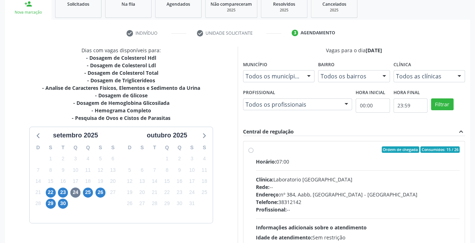
click at [256, 151] on label "Ordem de chegada Consumidos: 15 / 26 Horário: 07:00 Clínica: Laboratorio Sao Fr…" at bounding box center [358, 201] width 204 height 110
click at [252, 151] on input "Ordem de chegada Consumidos: 15 / 26 Horário: 07:00 Clínica: Laboratorio Sao Fr…" at bounding box center [250, 149] width 5 height 6
radio input "true"
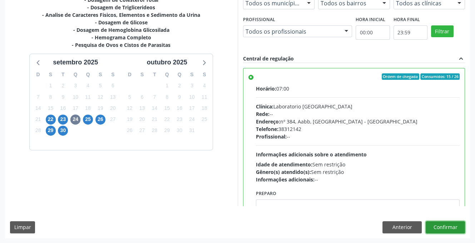
click at [451, 224] on button "Confirmar" at bounding box center [445, 227] width 39 height 12
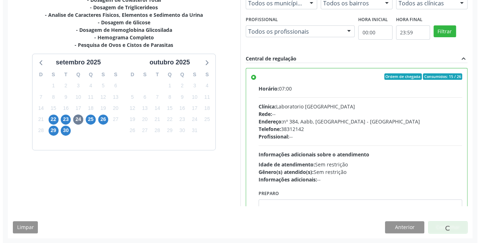
scroll to position [0, 0]
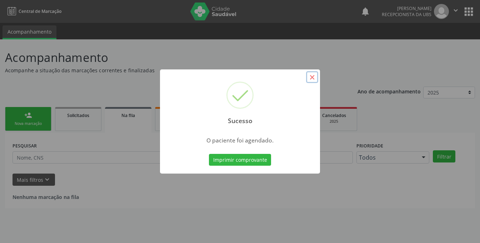
click at [312, 76] on button "×" at bounding box center [312, 77] width 12 height 12
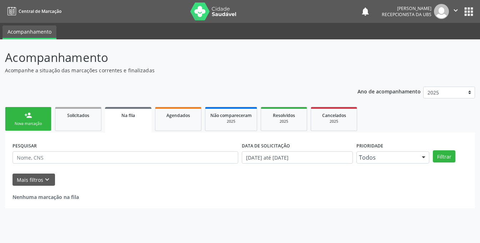
click at [26, 118] on div "person_add" at bounding box center [28, 115] width 8 height 8
click at [32, 118] on link "person_add Nova marcação" at bounding box center [28, 119] width 46 height 24
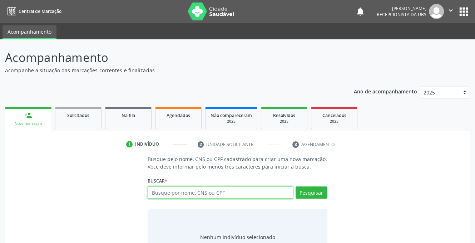
click at [200, 194] on input "text" at bounding box center [220, 192] width 145 height 12
click at [184, 193] on input "text" at bounding box center [220, 192] width 145 height 12
type input "898003724567482"
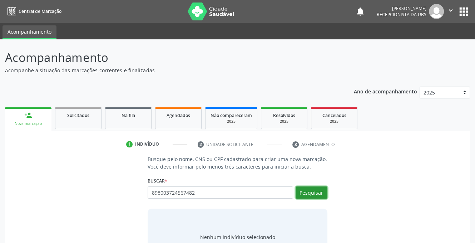
click at [303, 192] on button "Pesquisar" at bounding box center [311, 192] width 32 height 12
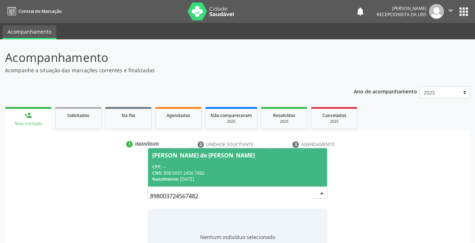
click at [173, 157] on div "[PERSON_NAME] de [PERSON_NAME]" at bounding box center [203, 155] width 103 height 6
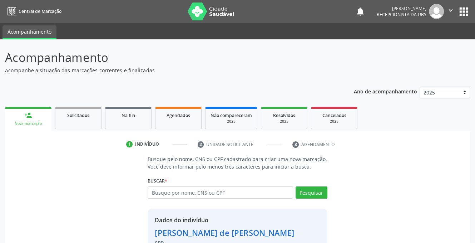
scroll to position [43, 0]
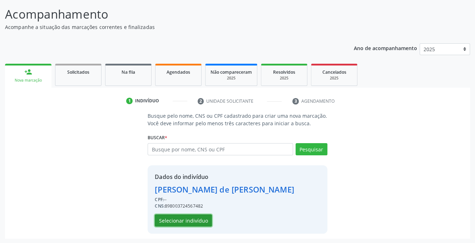
click at [168, 217] on button "Selecionar indivíduo" at bounding box center [183, 220] width 57 height 12
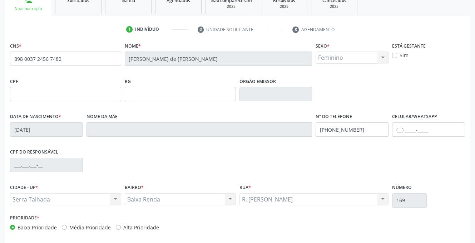
scroll to position [144, 0]
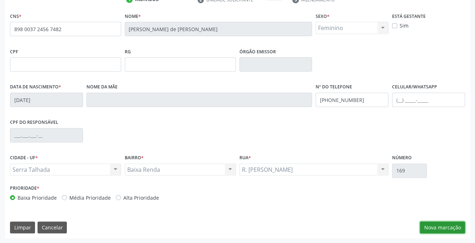
click at [437, 228] on button "Nova marcação" at bounding box center [442, 227] width 45 height 12
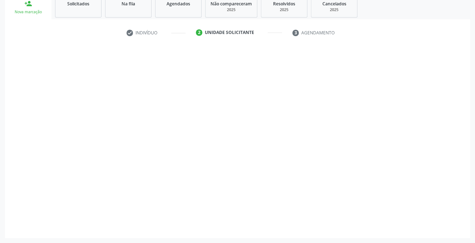
scroll to position [111, 0]
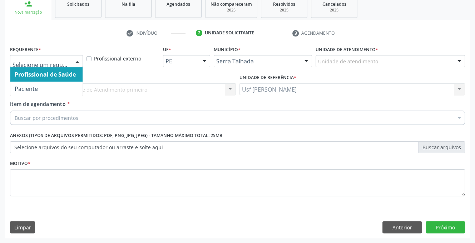
click at [79, 61] on div at bounding box center [77, 61] width 11 height 12
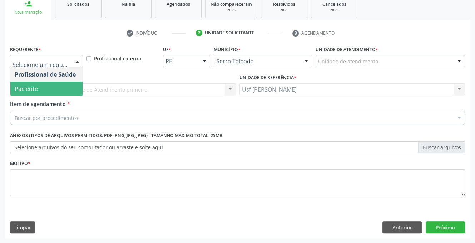
click at [77, 86] on span "Paciente" at bounding box center [46, 88] width 72 height 14
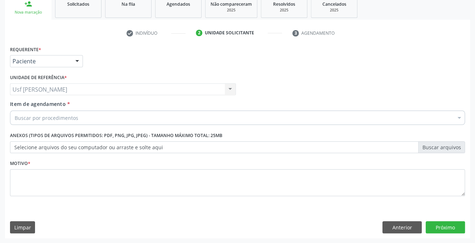
drag, startPoint x: 183, startPoint y: 113, endPoint x: 179, endPoint y: 123, distance: 10.6
click at [181, 117] on div "Buscar por procedimentos" at bounding box center [237, 117] width 455 height 14
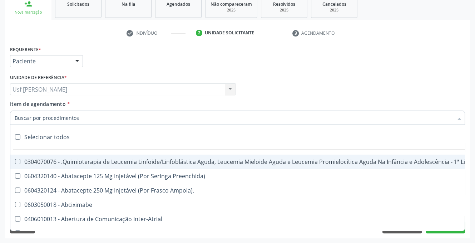
click at [179, 123] on input "Item de agendamento *" at bounding box center [234, 117] width 438 height 14
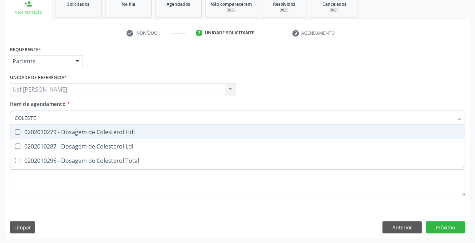
type input "COLESTER"
click at [17, 131] on Hdl at bounding box center [17, 131] width 5 height 5
click at [15, 131] on Hdl "checkbox" at bounding box center [12, 131] width 5 height 5
checkbox Hdl "true"
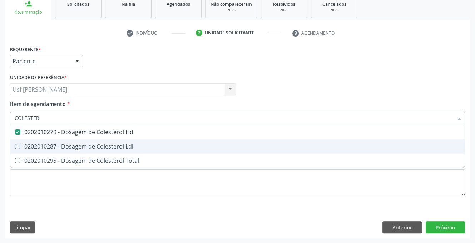
click at [16, 144] on Ldl at bounding box center [17, 145] width 5 height 5
click at [15, 144] on Ldl "checkbox" at bounding box center [12, 146] width 5 height 5
checkbox Ldl "true"
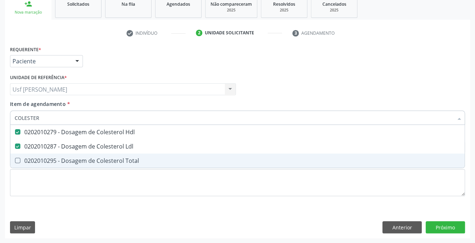
click at [16, 158] on Total at bounding box center [17, 160] width 5 height 5
click at [15, 158] on Total "checkbox" at bounding box center [12, 160] width 5 height 5
checkbox Total "true"
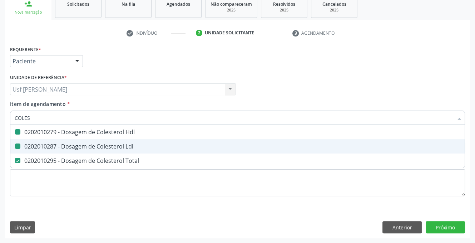
type input "COLE"
checkbox Hdl "false"
checkbox Ldl "false"
checkbox Total "false"
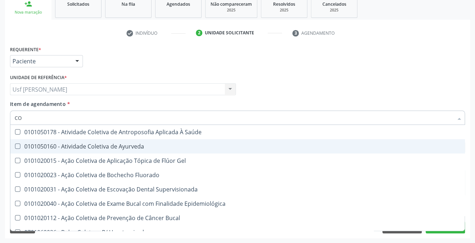
type input "C"
checkbox Hdl "false"
checkbox Ldl "false"
checkbox Total "false"
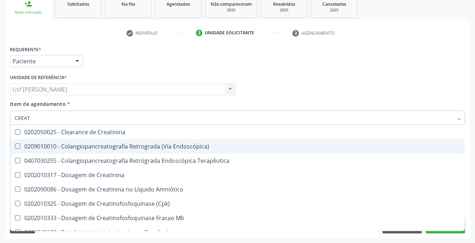
type input "CREATI"
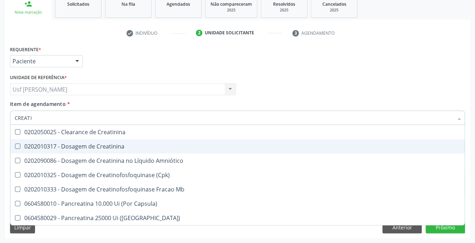
click at [15, 144] on Creatinina at bounding box center [17, 145] width 5 height 5
click at [15, 144] on Creatinina "checkbox" at bounding box center [12, 146] width 5 height 5
checkbox Creatinina "true"
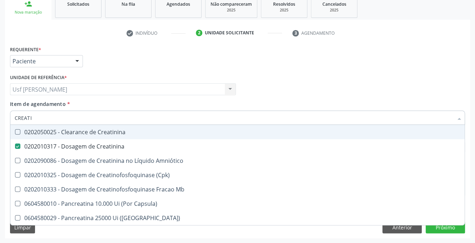
type input "CREAT"
checkbox Creatinina "false"
checkbox \(Cpk\) "true"
type input "CREA"
checkbox \(Cpk\) "false"
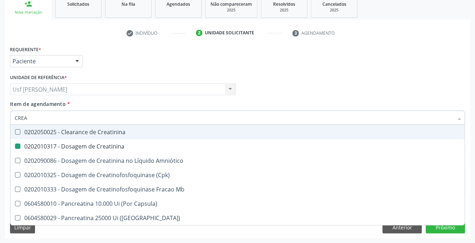
checkbox Capsula\) "true"
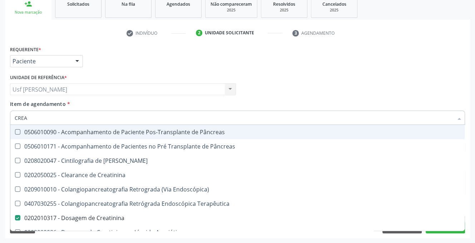
type input "CRE"
checkbox Creatinina "false"
checkbox Oncologia "true"
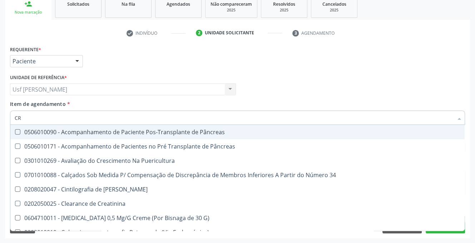
type input "C"
checkbox Creatinina "false"
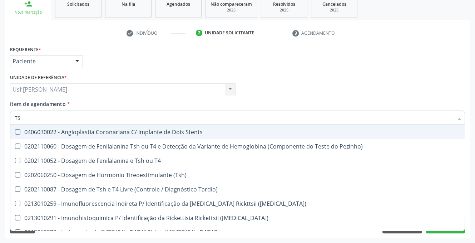
type input "TSH"
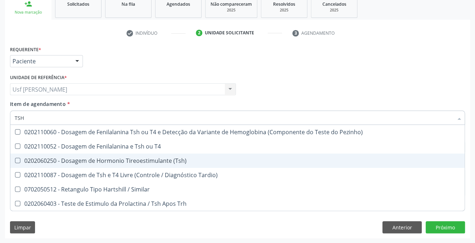
click at [112, 164] on span "0202060250 - Dosagem de Hormonio Tireoestimulante (Tsh)" at bounding box center [237, 160] width 454 height 14
checkbox \(Tsh\) "true"
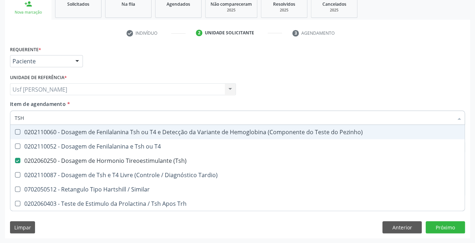
type input "TS"
checkbox \(Tsh\) "false"
checkbox Tardio\) "true"
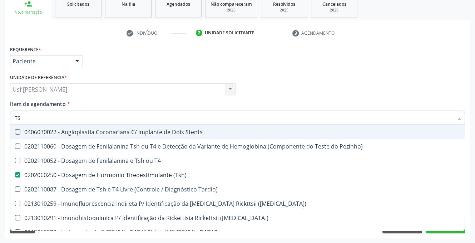
type input "T"
checkbox \(Tsh\) "false"
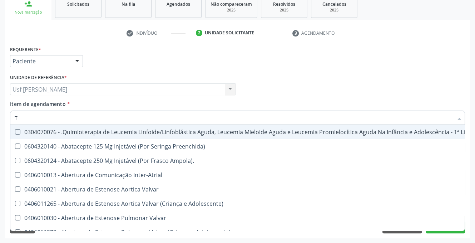
type input "T4"
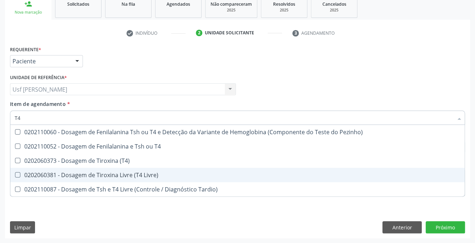
click at [118, 173] on div "0202060381 - Dosagem de Tiroxina Livre (T4 Livre)" at bounding box center [238, 175] width 446 height 6
checkbox Livre\) "true"
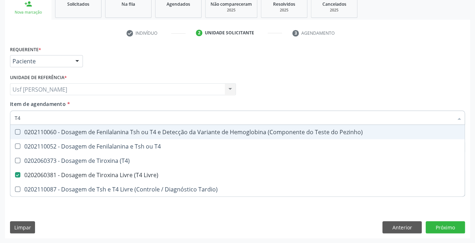
type input "T"
checkbox Livre\) "false"
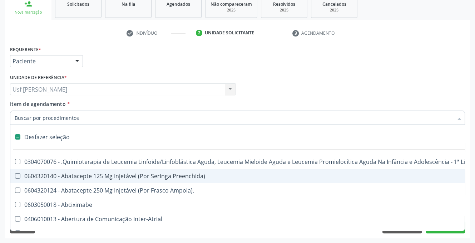
click at [253, 115] on input "Item de agendamento *" at bounding box center [234, 117] width 438 height 14
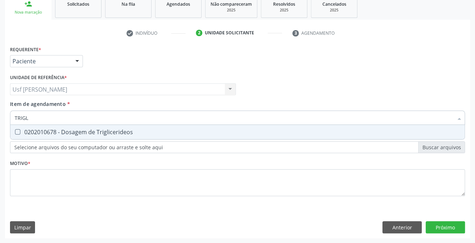
type input "TRIGLI"
click at [16, 131] on Triglicerideos at bounding box center [17, 131] width 5 height 5
click at [15, 131] on Triglicerideos "checkbox" at bounding box center [12, 131] width 5 height 5
checkbox Triglicerideos "true"
type input "T"
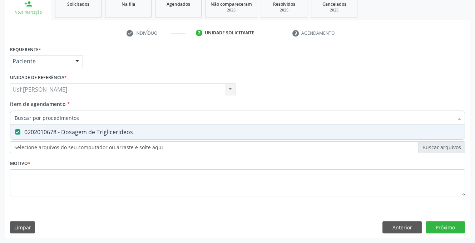
checkbox Triglicerideos "false"
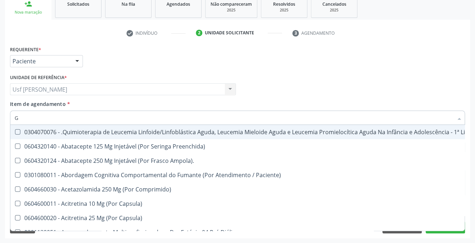
type input "GL"
checkbox Pé "true"
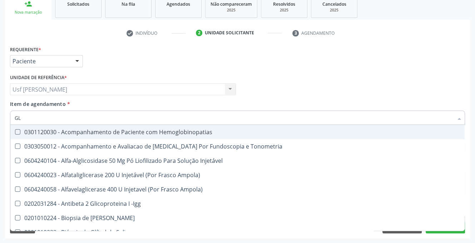
type input "GLI"
checkbox Glomerular "true"
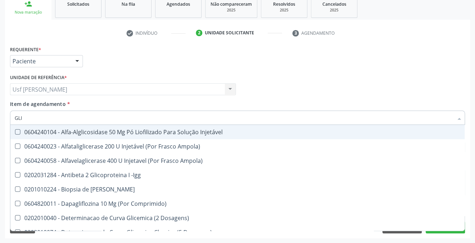
type input "GLIC"
checkbox Derrames "true"
checkbox Triglicerideos "false"
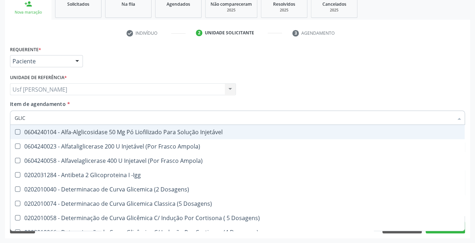
type input "GLICO"
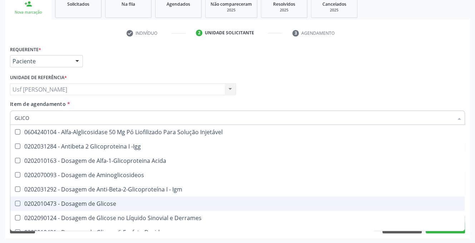
click at [18, 204] on Glicose at bounding box center [17, 202] width 5 height 5
click at [15, 204] on Glicose "checkbox" at bounding box center [12, 203] width 5 height 5
checkbox Glicose "true"
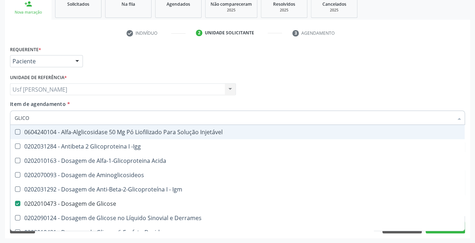
type input "GLIC"
checkbox Glicose "false"
checkbox Glicose "true"
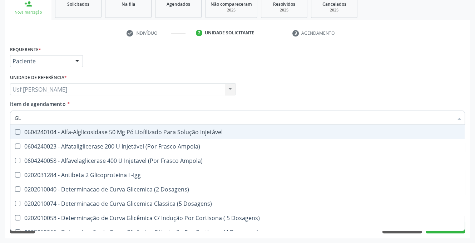
type input "G"
checkbox Glicose "false"
checkbox Glicosilada "false"
checkbox Triglicerideos "false"
checkbox Delgada\) "false"
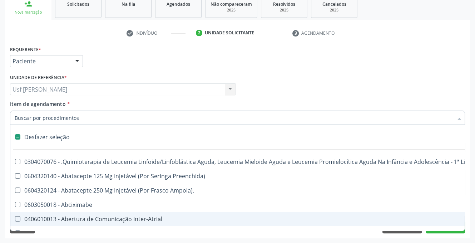
click at [352, 121] on input "Item de agendamento *" at bounding box center [234, 117] width 438 height 14
drag, startPoint x: 241, startPoint y: 121, endPoint x: 246, endPoint y: 111, distance: 11.0
click at [243, 115] on input "Item de agendamento *" at bounding box center [234, 117] width 438 height 14
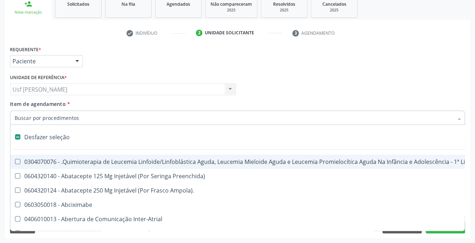
click at [87, 121] on input "Item de agendamento *" at bounding box center [234, 117] width 438 height 14
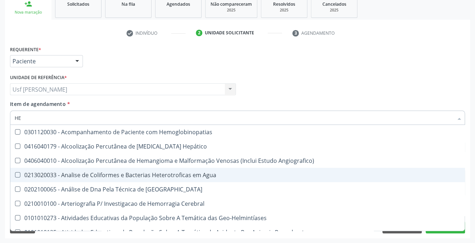
type input "HEMOGLOBINA GLICO"
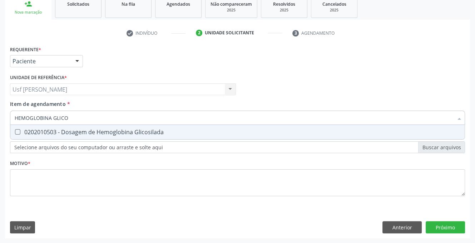
click at [18, 130] on Glicosilada at bounding box center [17, 131] width 5 height 5
click at [15, 130] on Glicosilada "checkbox" at bounding box center [12, 131] width 5 height 5
checkbox Glicosilada "true"
type input "HEMOGLOBINA"
checkbox Glicosilada "false"
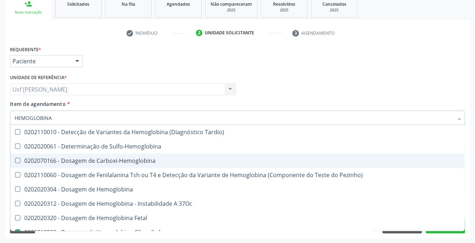
type input "HEMOGLOBIN"
checkbox Glicosilada "false"
checkbox Hematocrito\) "true"
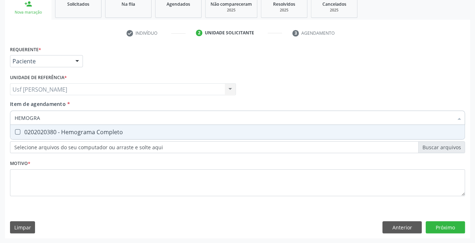
type input "HEMOGRAM"
click at [17, 130] on Completo at bounding box center [17, 131] width 5 height 5
click at [15, 130] on Completo "checkbox" at bounding box center [12, 131] width 5 height 5
checkbox Completo "true"
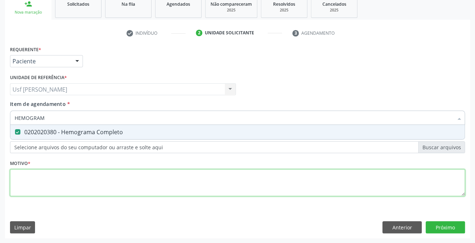
click at [260, 180] on div "Requerente * Paciente Profissional de Saúde Paciente Nenhum resultado encontrad…" at bounding box center [237, 125] width 455 height 162
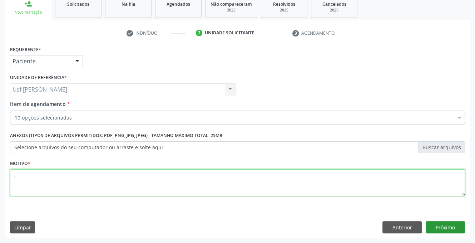
type textarea ","
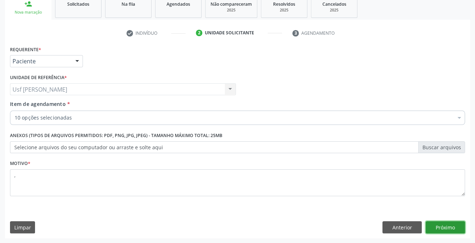
click at [437, 228] on button "Próximo" at bounding box center [445, 227] width 39 height 12
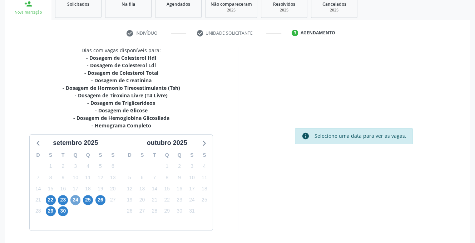
click at [73, 200] on span "24" at bounding box center [75, 200] width 10 height 10
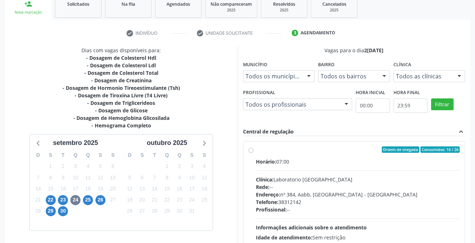
click at [256, 148] on label "Ordem de chegada Consumidos: 16 / 26 Horário: 07:00 Clínica: Laboratorio Sao Fr…" at bounding box center [358, 201] width 204 height 110
click at [249, 148] on input "Ordem de chegada Consumidos: 16 / 26 Horário: 07:00 Clínica: Laboratorio Sao Fr…" at bounding box center [250, 149] width 5 height 6
radio input "true"
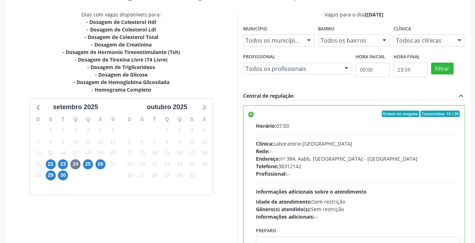
scroll to position [183, 0]
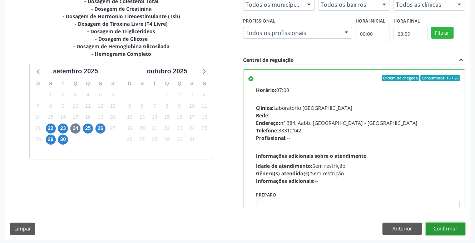
click at [435, 229] on button "Confirmar" at bounding box center [445, 228] width 39 height 12
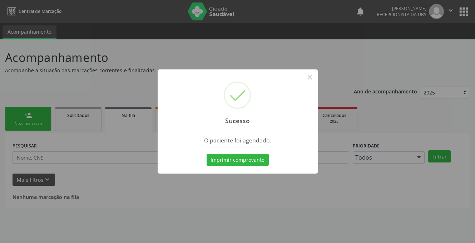
scroll to position [0, 0]
click at [310, 75] on button "×" at bounding box center [312, 77] width 12 height 12
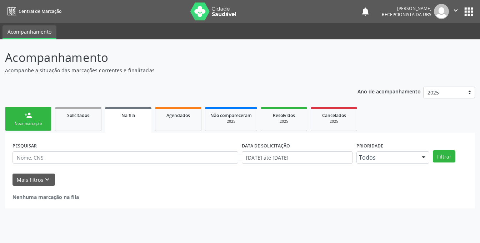
click at [20, 116] on link "person_add Nova marcação" at bounding box center [28, 119] width 46 height 24
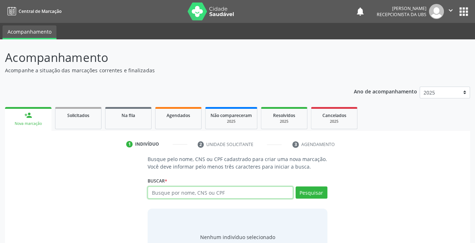
click at [202, 192] on input "text" at bounding box center [220, 192] width 145 height 12
type input "700009649437201"
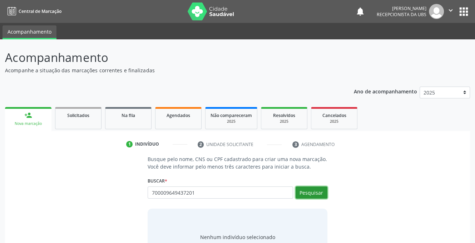
click at [304, 194] on button "Pesquisar" at bounding box center [311, 192] width 32 height 12
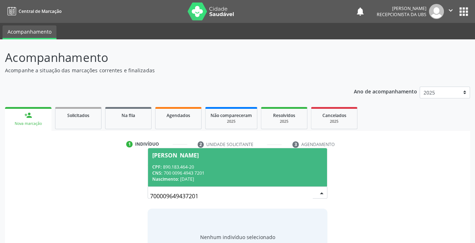
click at [181, 169] on div "CPF: 890.183.464-20" at bounding box center [237, 167] width 170 height 6
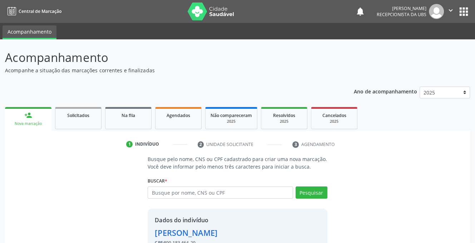
scroll to position [43, 0]
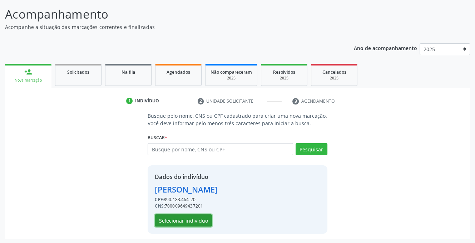
click at [184, 219] on button "Selecionar indivíduo" at bounding box center [183, 220] width 57 height 12
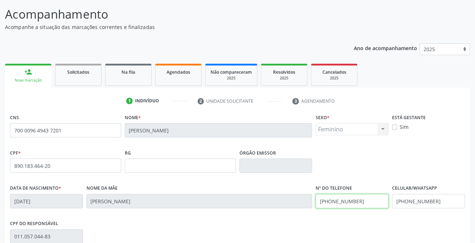
click at [362, 199] on input "(87) 99999-9999" at bounding box center [351, 201] width 73 height 14
click at [443, 200] on input "(87) 99999-9999" at bounding box center [428, 201] width 73 height 14
type input "[PHONE_NUMBER]"
click at [358, 198] on input "(87) 99999-9999" at bounding box center [351, 201] width 73 height 14
type input "("
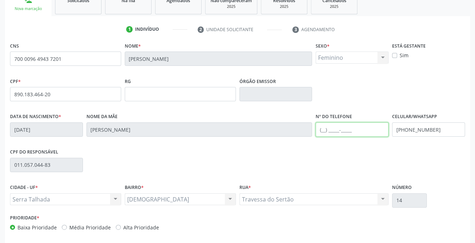
scroll to position [144, 0]
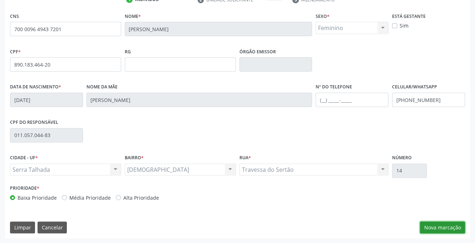
click at [447, 226] on button "Nova marcação" at bounding box center [442, 227] width 45 height 12
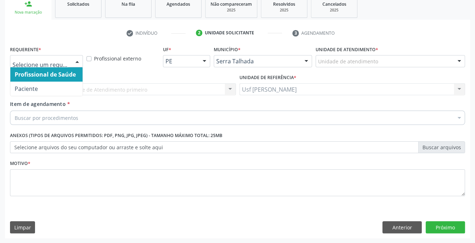
click at [78, 58] on div at bounding box center [77, 61] width 11 height 12
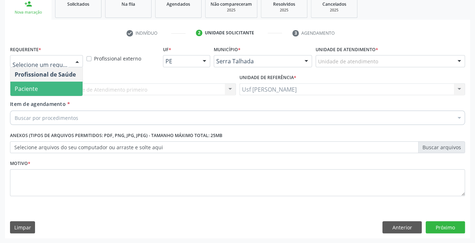
click at [56, 85] on span "Paciente" at bounding box center [46, 88] width 72 height 14
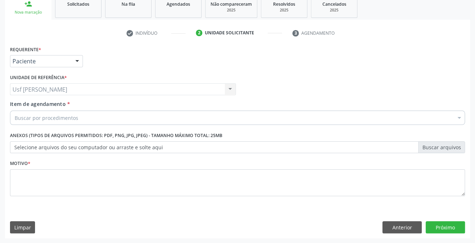
drag, startPoint x: 29, startPoint y: 120, endPoint x: 31, endPoint y: 113, distance: 7.5
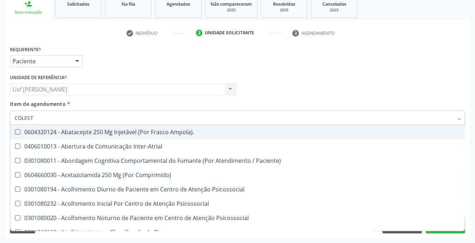
type input "COLESTE"
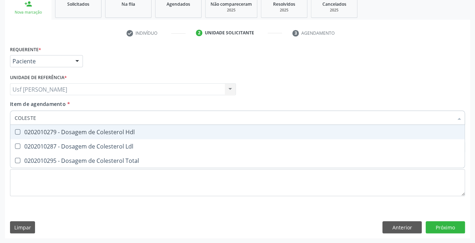
click at [18, 131] on Hdl at bounding box center [17, 131] width 5 height 5
click at [15, 131] on Hdl "checkbox" at bounding box center [12, 131] width 5 height 5
checkbox Hdl "true"
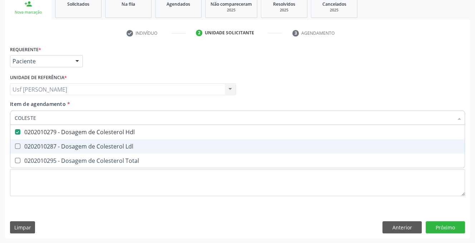
click at [15, 146] on Ldl at bounding box center [17, 145] width 5 height 5
click at [15, 146] on Ldl "checkbox" at bounding box center [12, 146] width 5 height 5
checkbox Ldl "true"
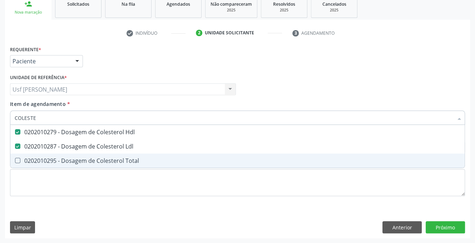
click at [19, 161] on Total at bounding box center [17, 160] width 5 height 5
click at [15, 161] on Total "checkbox" at bounding box center [12, 160] width 5 height 5
checkbox Total "true"
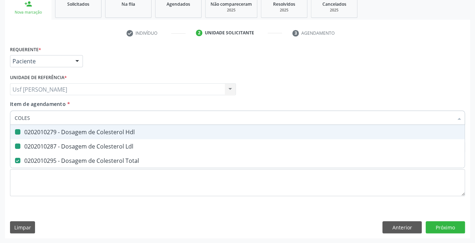
type input "COLE"
checkbox Hdl "false"
checkbox Ldl "false"
checkbox Total "false"
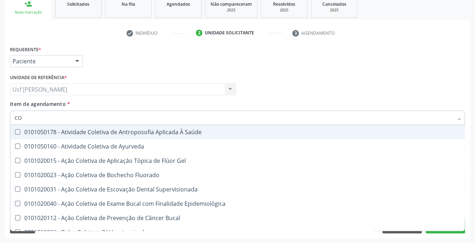
type input "C"
checkbox Hdl "false"
checkbox Ldl "false"
checkbox Total "false"
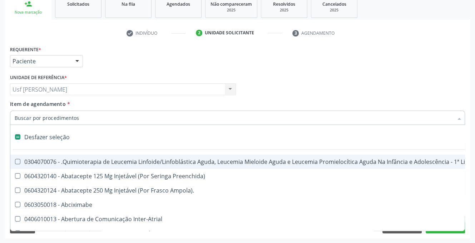
click at [47, 121] on input "Item de agendamento *" at bounding box center [234, 117] width 438 height 14
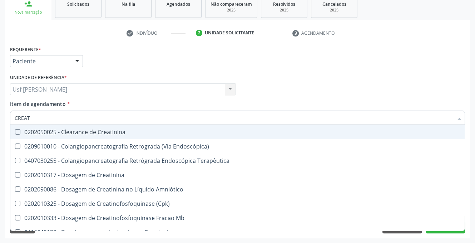
type input "CREATI"
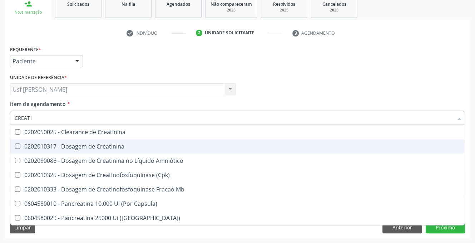
click at [20, 146] on div "0202010317 - Dosagem de Creatinina" at bounding box center [238, 146] width 446 height 6
checkbox Creatinina "true"
type input "CREAT"
checkbox Creatinina "false"
checkbox \(Cpk\) "true"
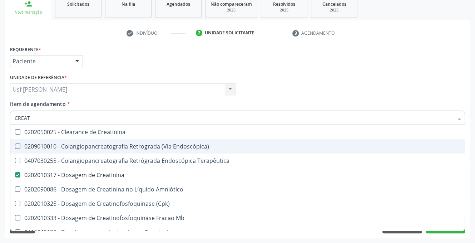
type input "CREA"
checkbox Creatinina "false"
checkbox Mb "true"
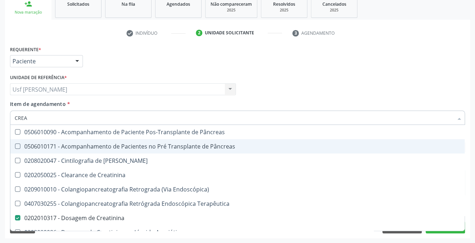
type input "CRE"
checkbox Creatinina "false"
checkbox Oncologia "true"
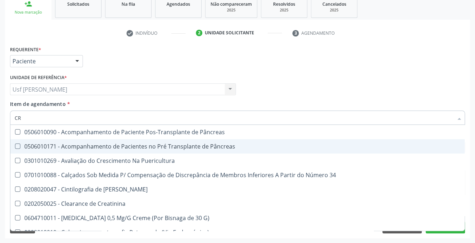
type input "C"
checkbox Creatinina "false"
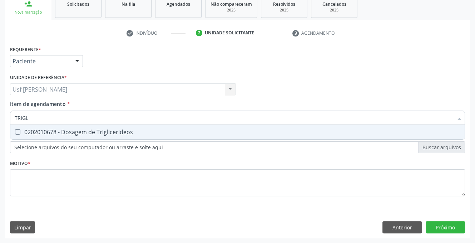
type input "TRIGLI"
click at [18, 129] on Triglicerideos at bounding box center [17, 131] width 5 height 5
click at [15, 129] on Triglicerideos "checkbox" at bounding box center [12, 131] width 5 height 5
checkbox Triglicerideos "true"
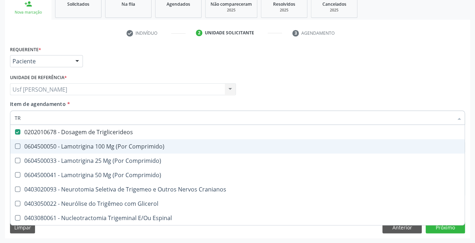
type input "T"
checkbox Triglicerideos "false"
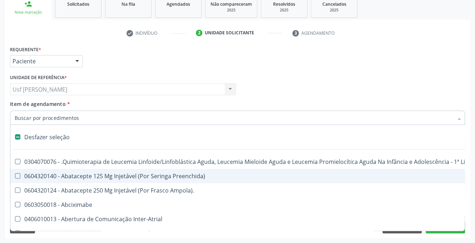
click at [74, 118] on input "Item de agendamento *" at bounding box center [234, 117] width 438 height 14
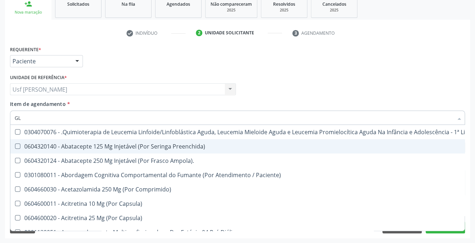
type input "GLI"
checkbox Multiprofissional "true"
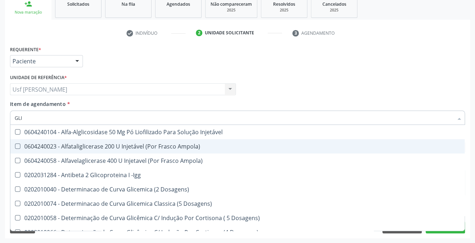
type input "GLIC"
checkbox Triglicerideos "true"
checkbox Delgada\) "false"
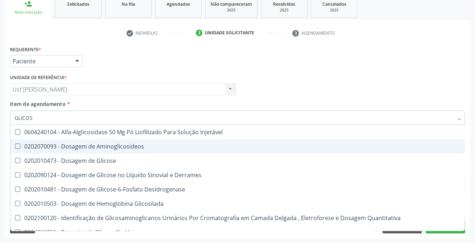
type input "GLICOSE"
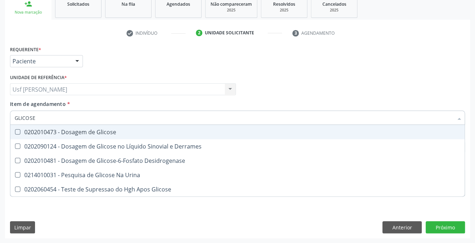
click at [14, 131] on div at bounding box center [12, 132] width 5 height 6
checkbox Glicose "true"
type input "GLICOS"
checkbox Glicose "false"
checkbox Desidrogenase "true"
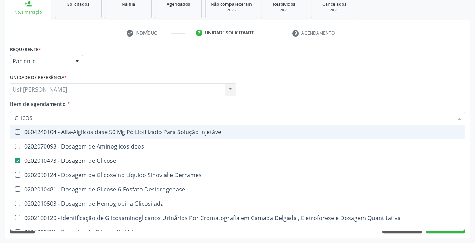
type input "GLICO"
checkbox Glicose "false"
checkbox Glicosilada "true"
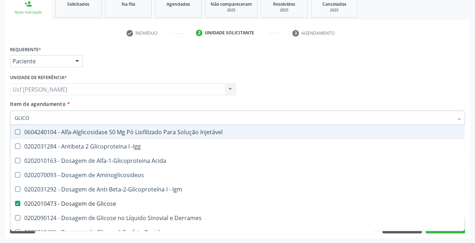
type input "GLIC"
checkbox Glicose "false"
checkbox Glicose "true"
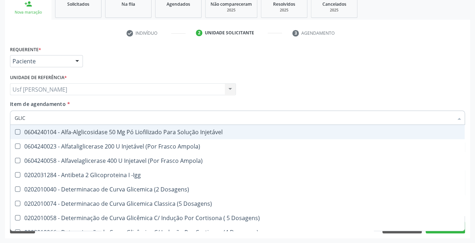
type input "GLI"
checkbox Glicose "false"
checkbox Glicosilada "true"
checkbox Triglicerideos "false"
checkbox Delgada\) "true"
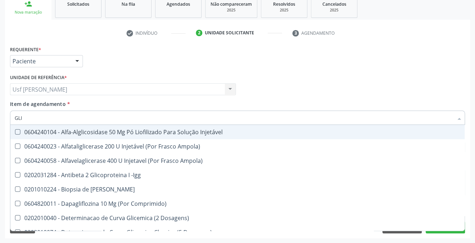
type input "GL"
checkbox Glicose "false"
checkbox Triglicerideos "false"
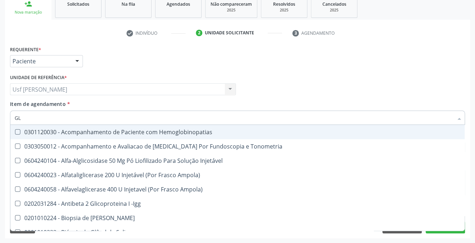
type input "G"
checkbox Glicose "false"
checkbox Triglicerideos "false"
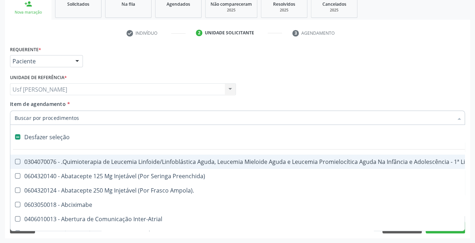
scroll to position [111, 0]
click at [54, 114] on input "Item de agendamento *" at bounding box center [234, 117] width 438 height 14
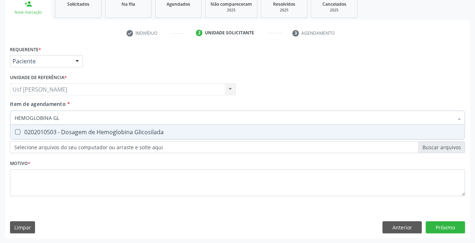
type input "HEMOGLOBINA GLI"
click at [16, 131] on Glicosilada at bounding box center [17, 131] width 5 height 5
click at [15, 131] on Glicosilada "checkbox" at bounding box center [12, 131] width 5 height 5
checkbox Glicosilada "true"
type input "HEMOGLOBINA"
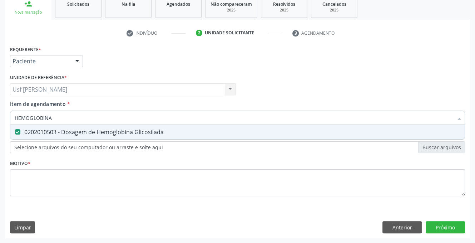
checkbox Glicosilada "false"
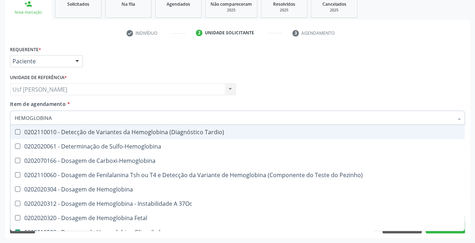
type input "HEMOGLOBIN"
checkbox Glicosilada "false"
checkbox Hematocrito\) "true"
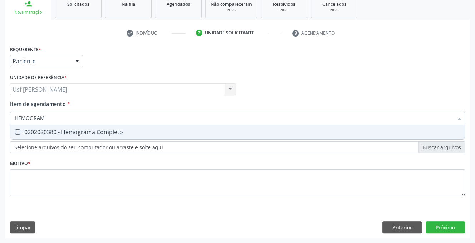
type input "HEMOGRAMA"
click at [17, 130] on Completo at bounding box center [17, 131] width 5 height 5
click at [15, 130] on Completo "checkbox" at bounding box center [12, 131] width 5 height 5
checkbox Completo "true"
type input "HEMOG"
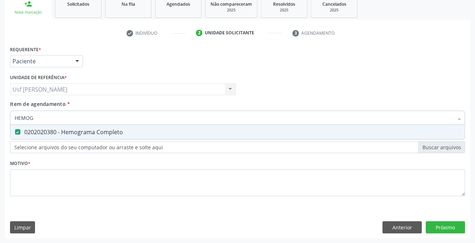
checkbox Completo "false"
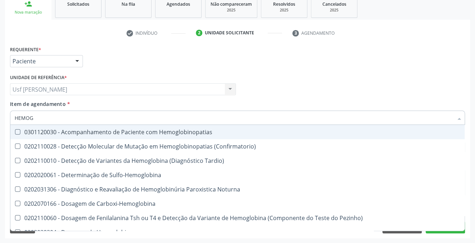
type input "HEMO"
checkbox Glicosilada "false"
checkbox Completo "false"
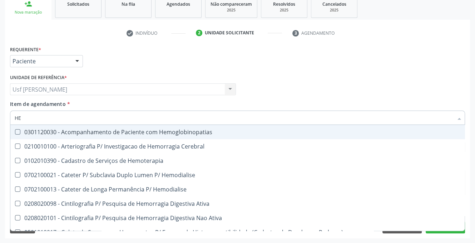
type input "H"
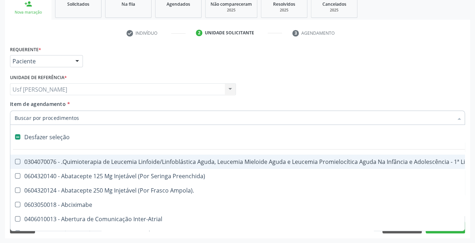
checkbox Lei "false"
checkbox Trabalho "false"
checkbox Aparentado "false"
checkbox Cística "false"
checkbox Pâncreas "false"
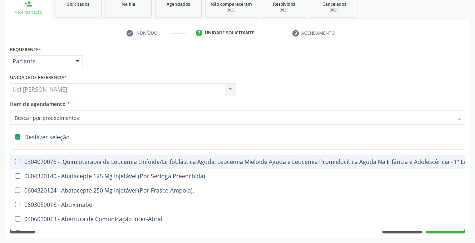
scroll to position [0, 109]
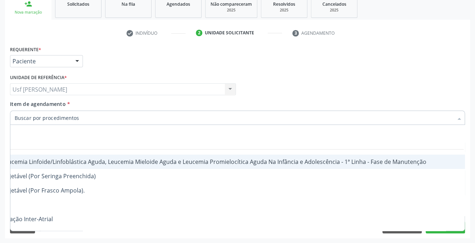
click at [450, 230] on div "Desfazer seleção 0304070076 - .Quimioterapia de Leucemia Linfoide/Linfoblástica…" at bounding box center [237, 178] width 455 height 106
click at [446, 232] on button "Próximo" at bounding box center [445, 227] width 39 height 12
click at [449, 230] on div "Desfazer seleção 0304070076 - .Quimioterapia de Leucemia Linfoide/Linfoblástica…" at bounding box center [237, 178] width 455 height 106
checkbox Preenchida\) "true"
checkbox Ampola\)\ "true"
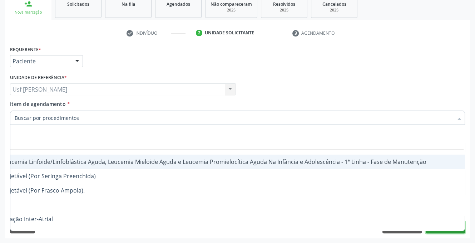
checkbox Abciximabe "true"
checkbox Inter-Atrial "true"
checkbox Valvar "true"
checkbox Adolescente\) "true"
checkbox Valvar "true"
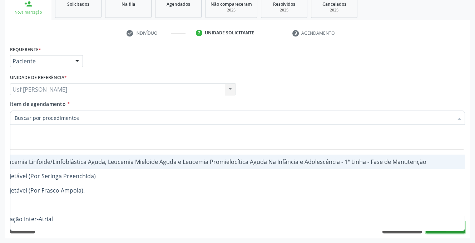
checkbox Adolescente\) "true"
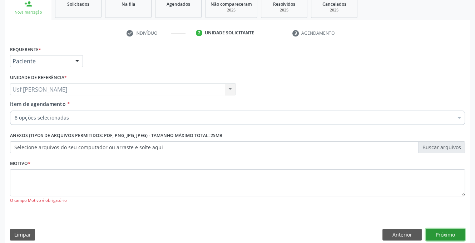
scroll to position [0, 0]
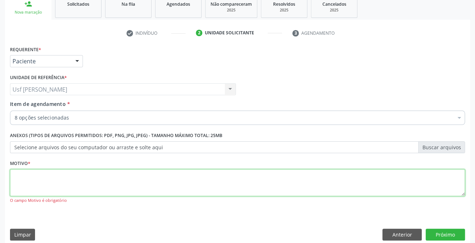
click at [44, 175] on textarea at bounding box center [237, 182] width 455 height 27
type textarea ","
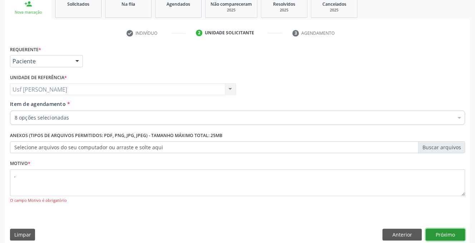
click at [452, 234] on button "Próximo" at bounding box center [445, 234] width 39 height 12
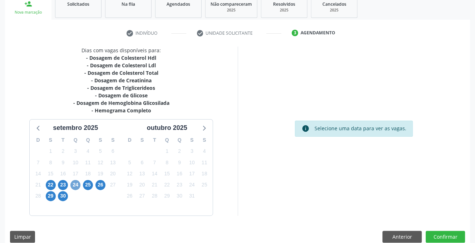
click at [76, 181] on span "24" at bounding box center [75, 185] width 10 height 10
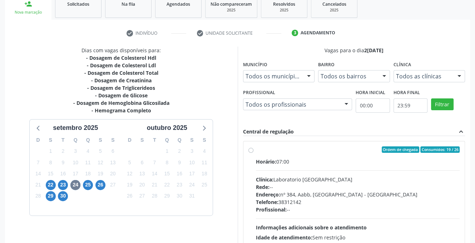
click at [256, 150] on label "Ordem de chegada Consumidos: 19 / 26 Horário: 07:00 Clínica: Laboratorio [GEOGR…" at bounding box center [358, 201] width 204 height 110
click at [249, 150] on input "Ordem de chegada Consumidos: 19 / 26 Horário: 07:00 Clínica: Laboratorio [GEOGR…" at bounding box center [250, 149] width 5 height 6
radio input "true"
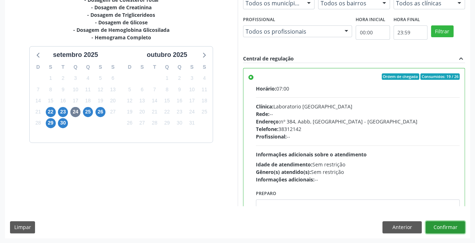
click at [441, 227] on button "Confirmar" at bounding box center [445, 227] width 39 height 12
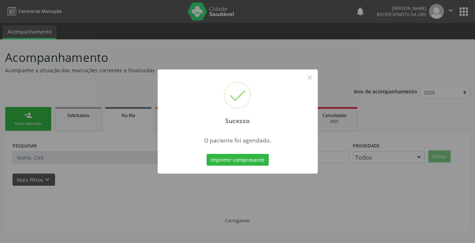
scroll to position [0, 0]
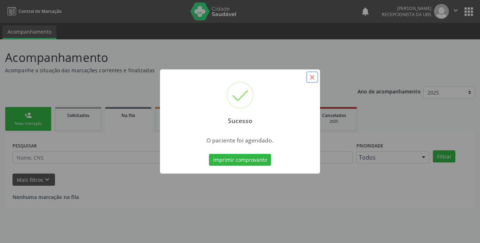
click at [312, 79] on button "×" at bounding box center [312, 77] width 12 height 12
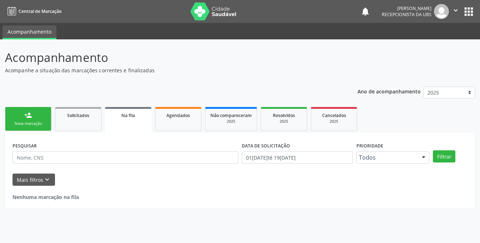
click at [21, 116] on link "person_add Nova marcação" at bounding box center [28, 119] width 46 height 24
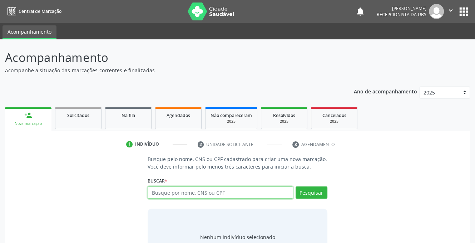
click at [164, 189] on input "text" at bounding box center [220, 192] width 145 height 12
type input "898003740112737"
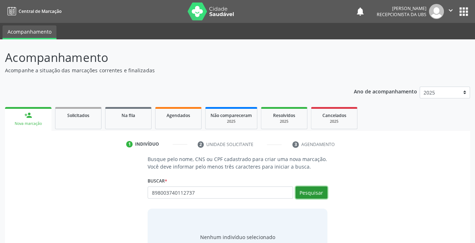
click at [311, 196] on button "Pesquisar" at bounding box center [311, 192] width 32 height 12
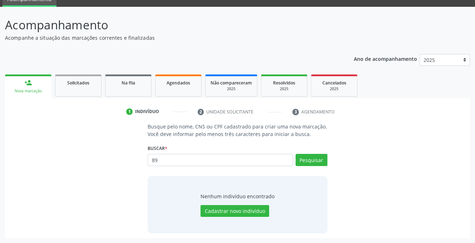
type input "8"
